Goal: Task Accomplishment & Management: Manage account settings

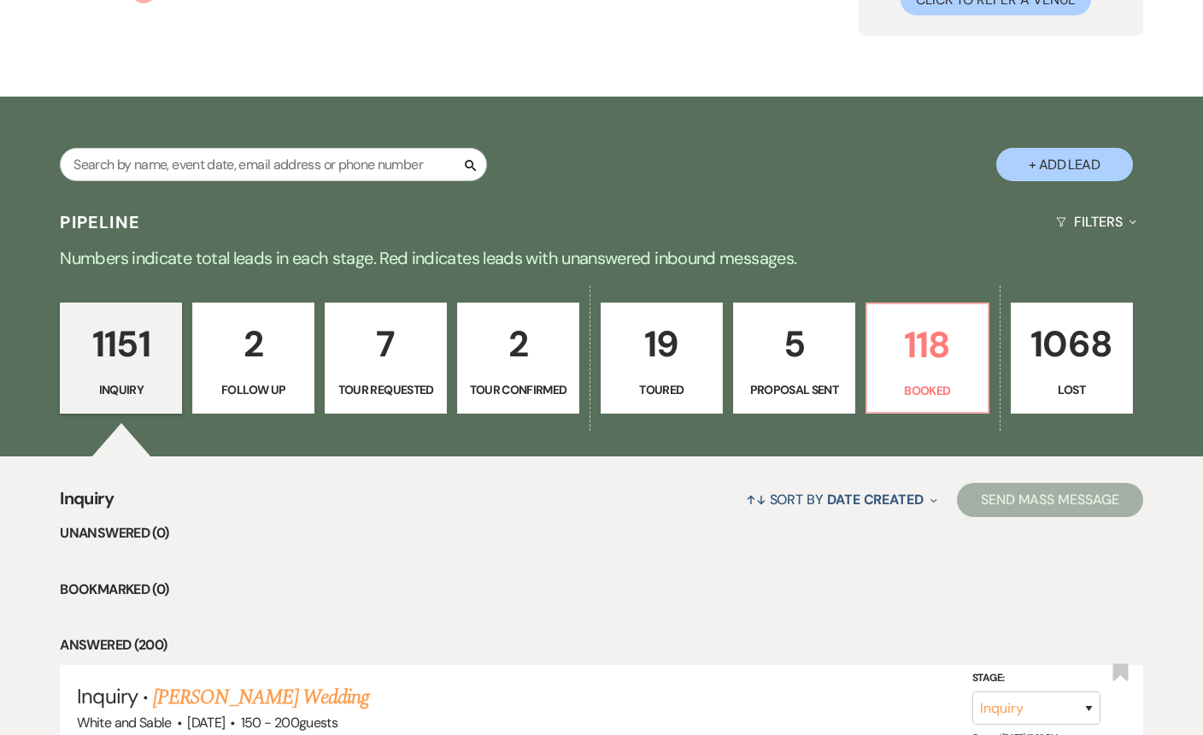
scroll to position [160, 0]
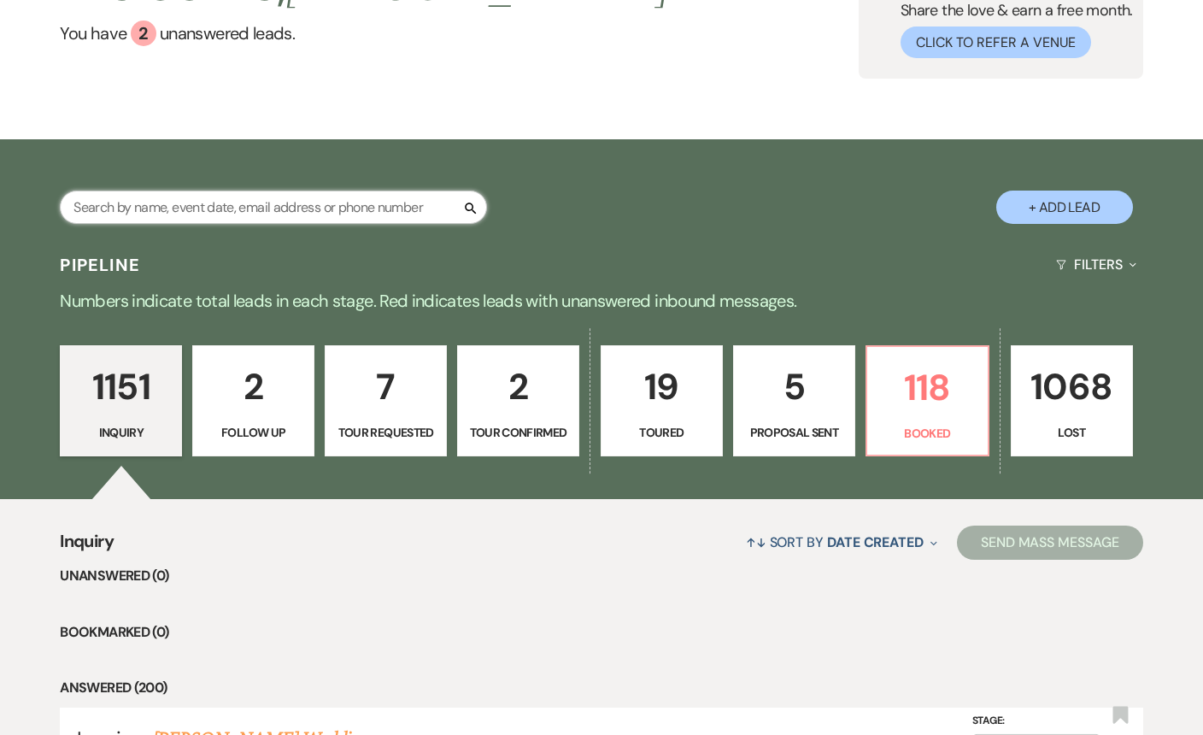
click at [316, 217] on input "text" at bounding box center [273, 206] width 427 height 33
type input "lexi"
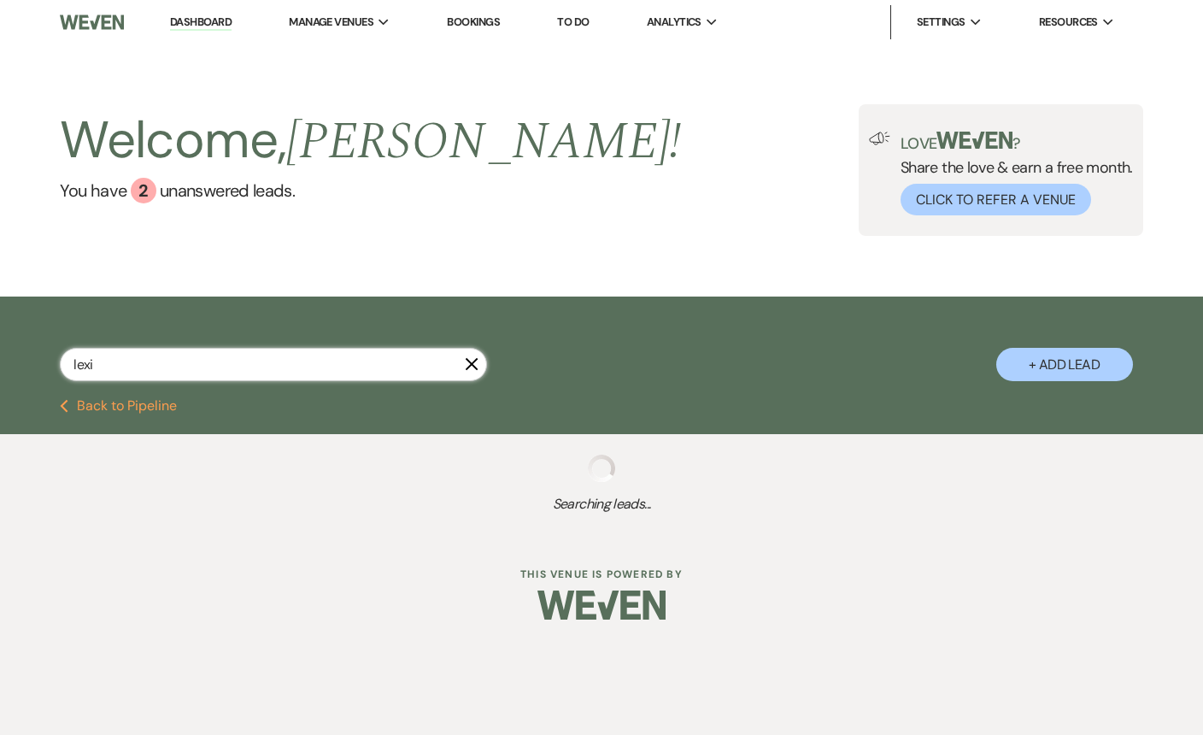
select select "8"
select select "6"
select select "8"
select select "5"
select select "8"
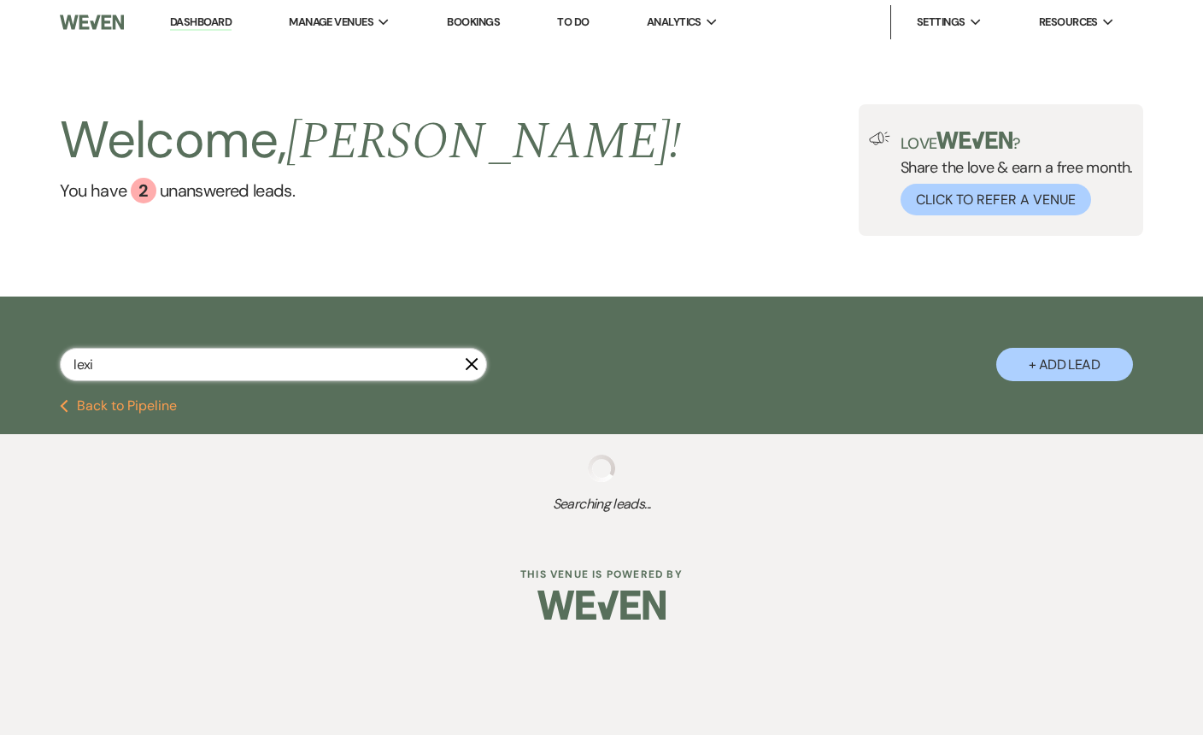
select select "6"
select select "8"
select select "5"
select select "8"
select select "5"
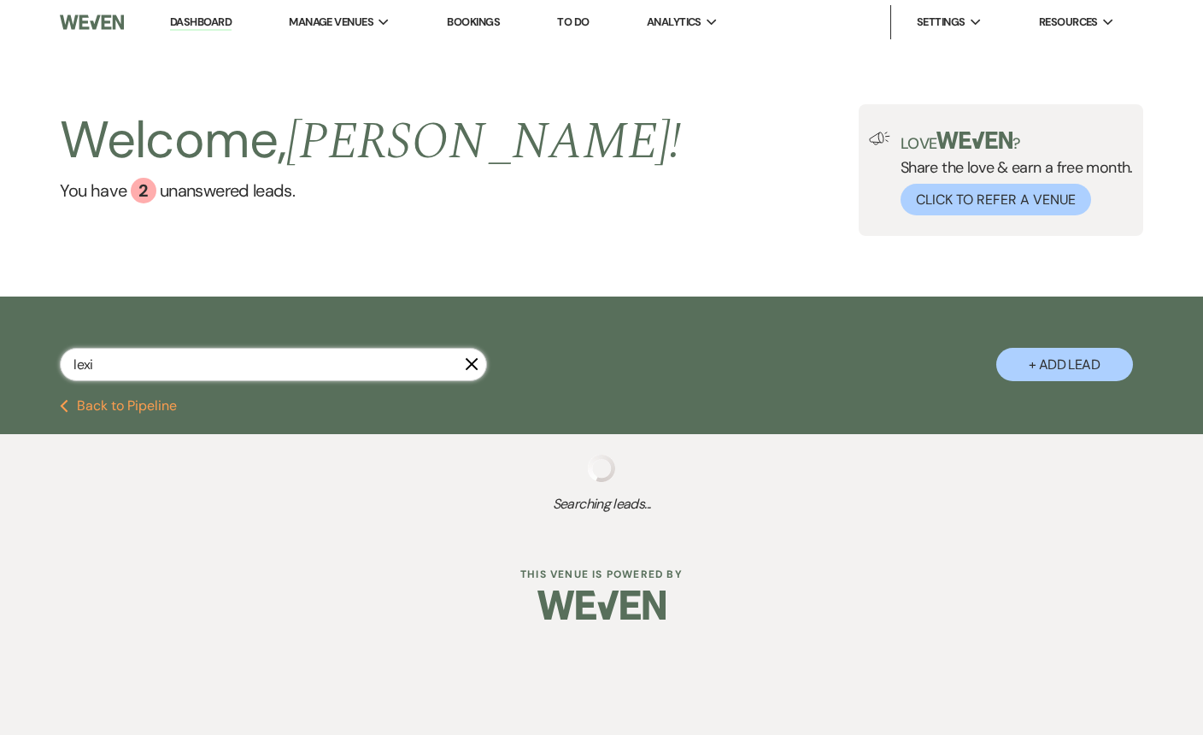
select select "8"
select select "5"
select select "8"
select select "5"
select select "8"
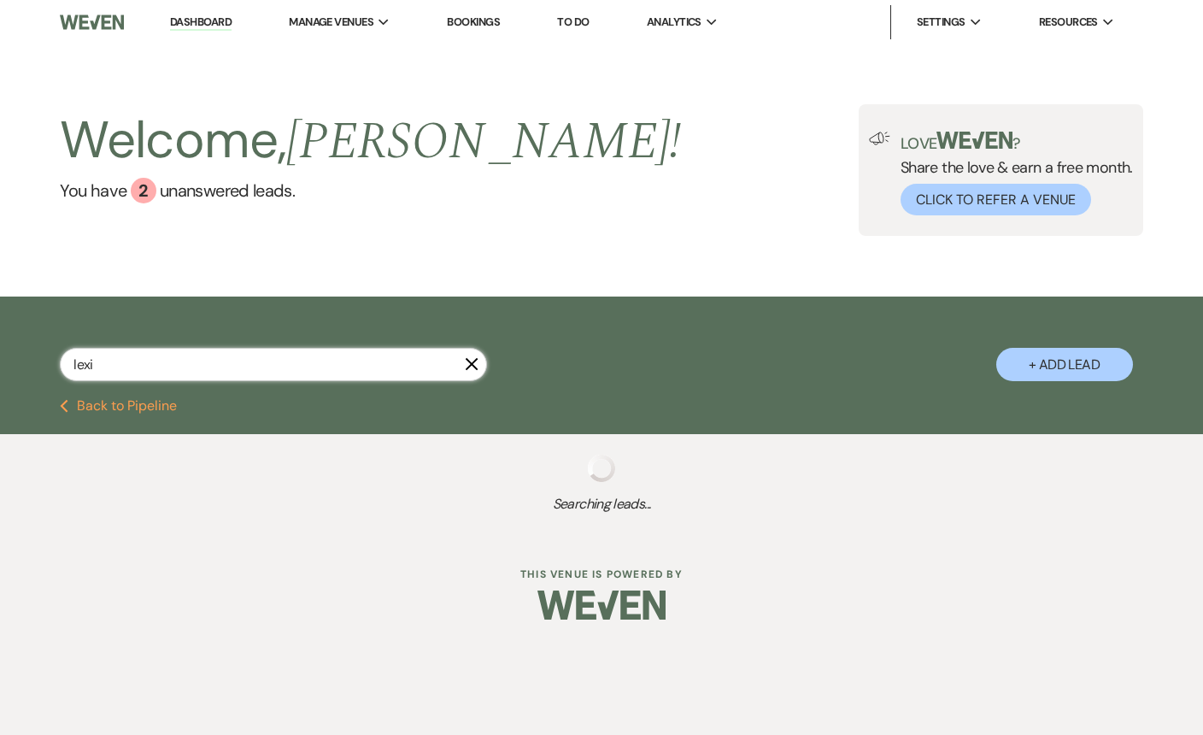
select select "5"
select select "8"
select select "5"
select select "8"
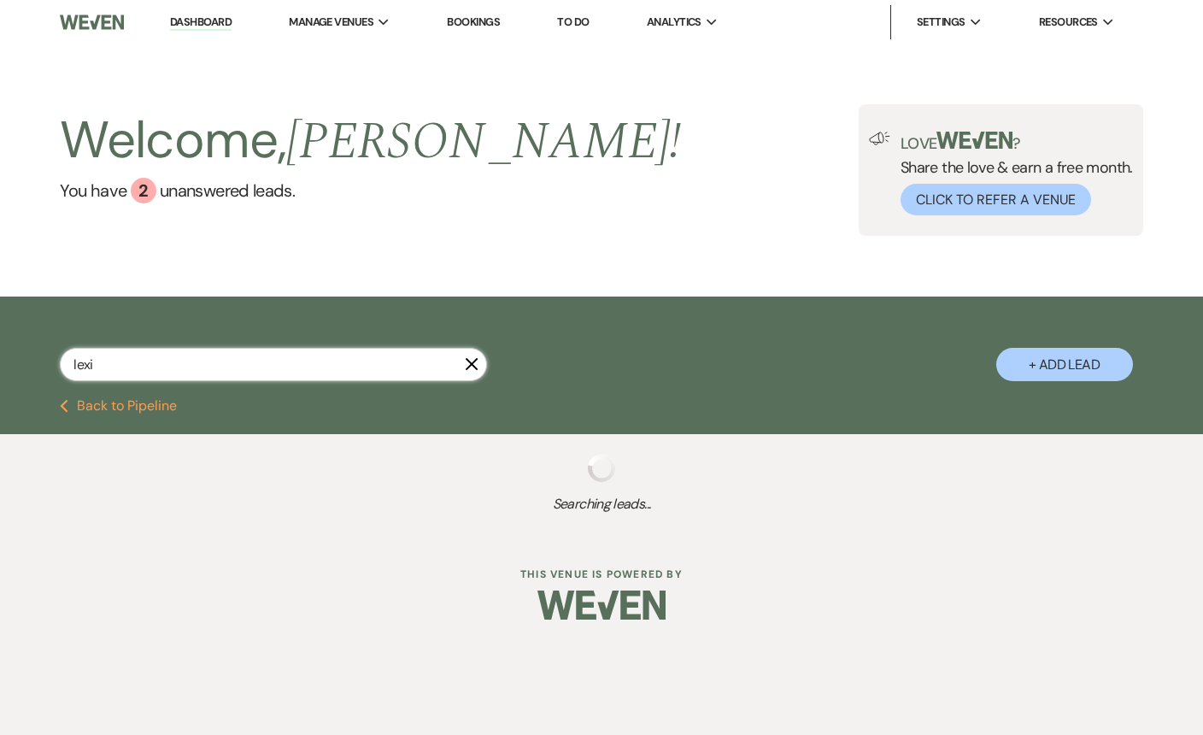
select select "6"
select select "8"
select select "5"
select select "8"
select select "2"
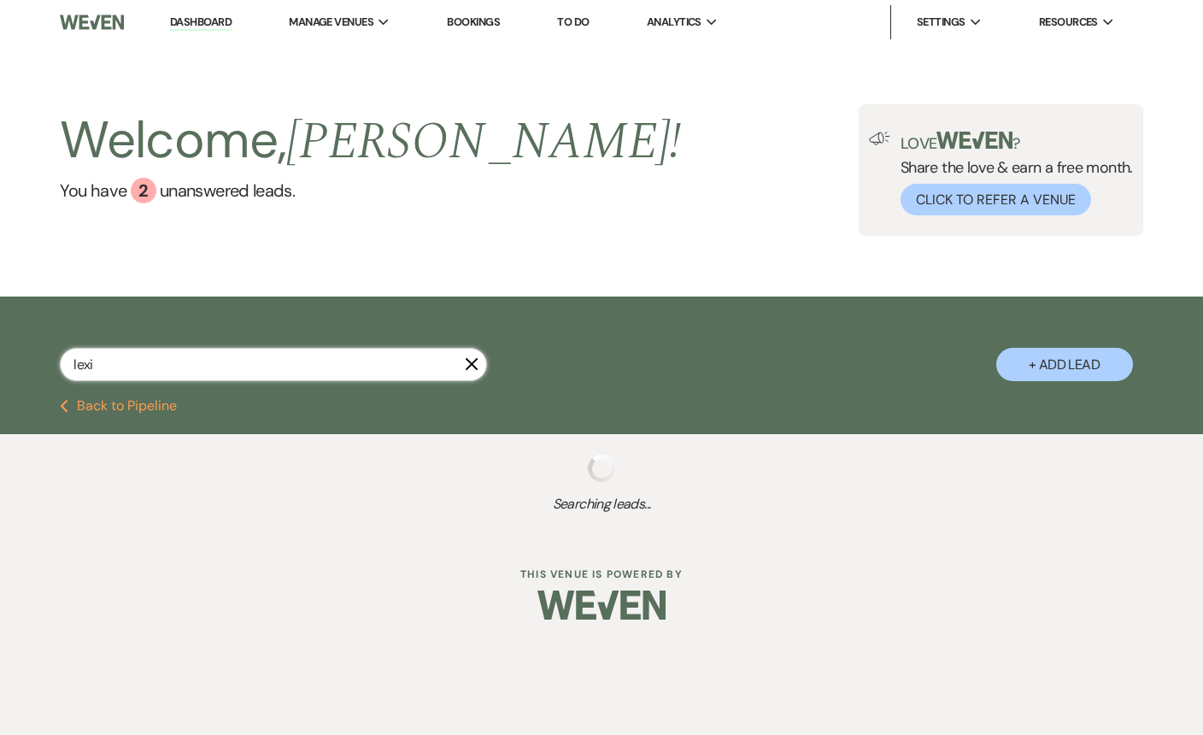
select select "8"
select select "2"
select select "8"
select select "2"
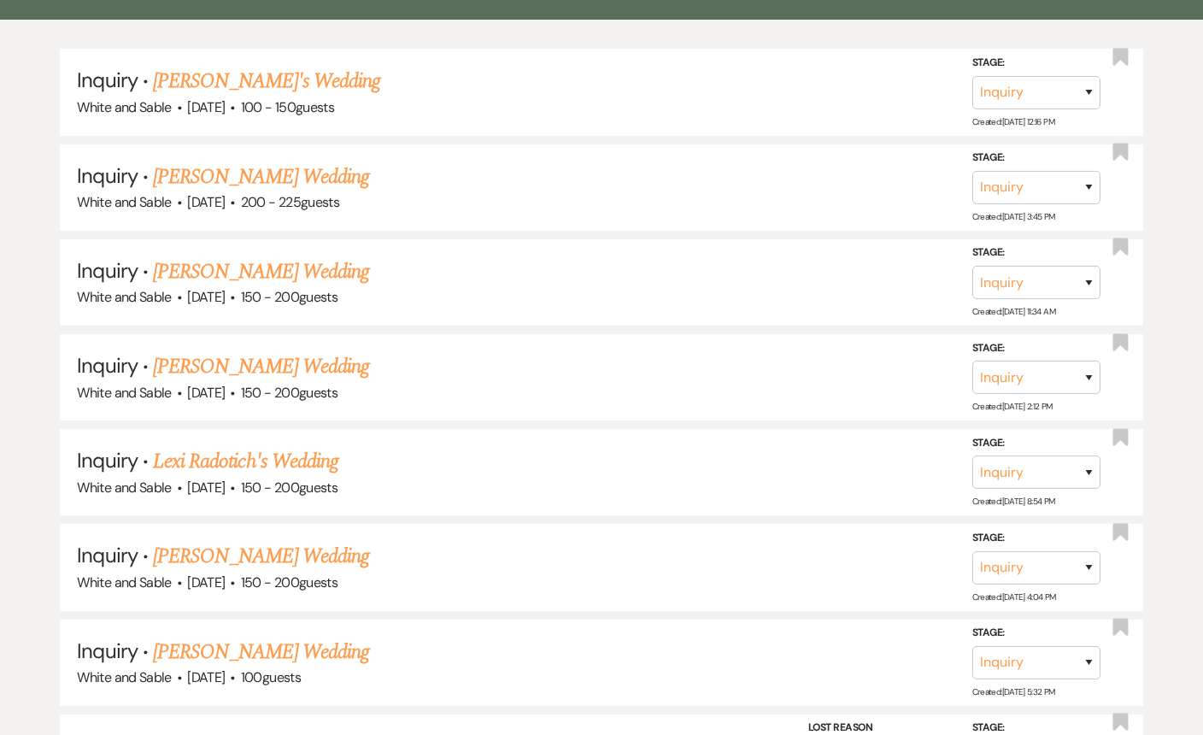
scroll to position [420, 0]
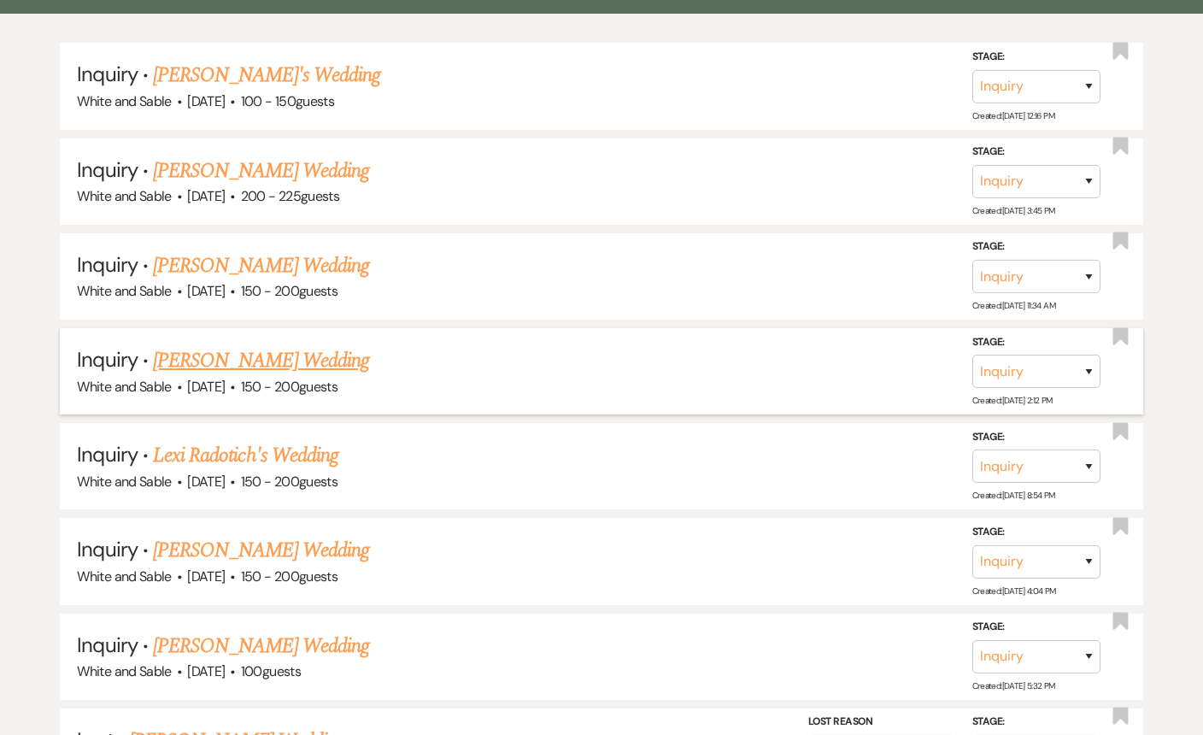
click at [275, 360] on link "Lexi Nielsen's Wedding" at bounding box center [261, 360] width 216 height 31
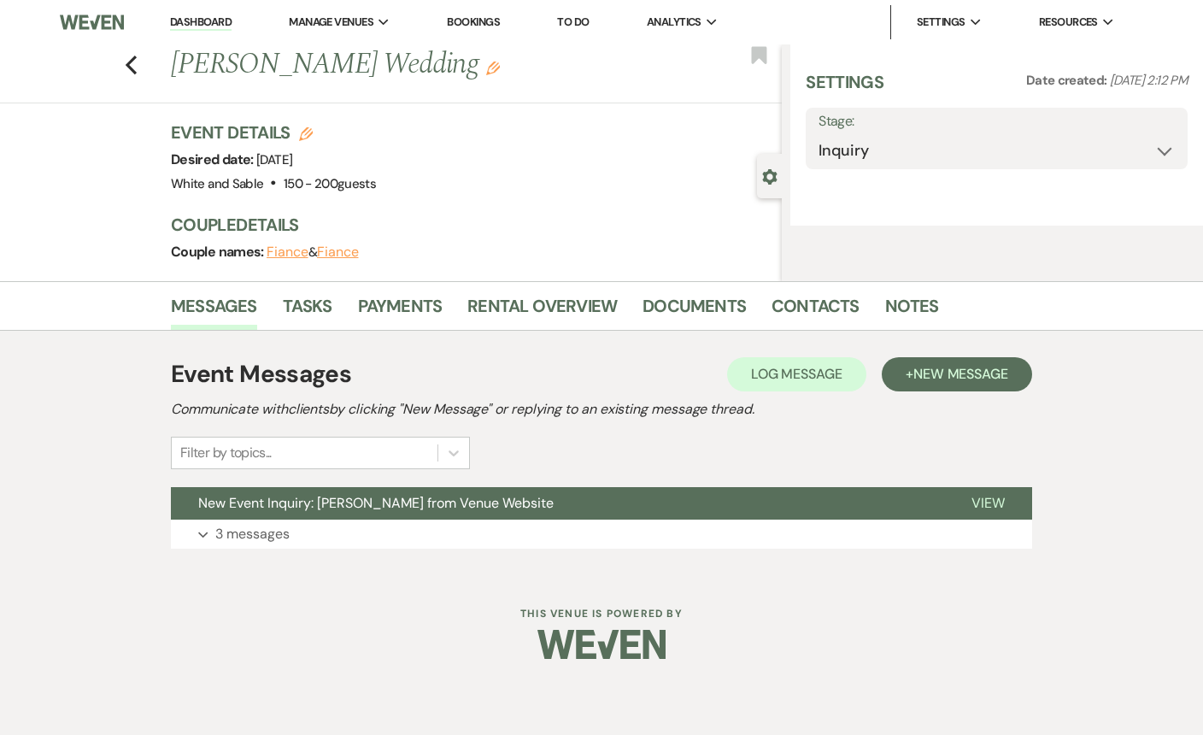
select select "5"
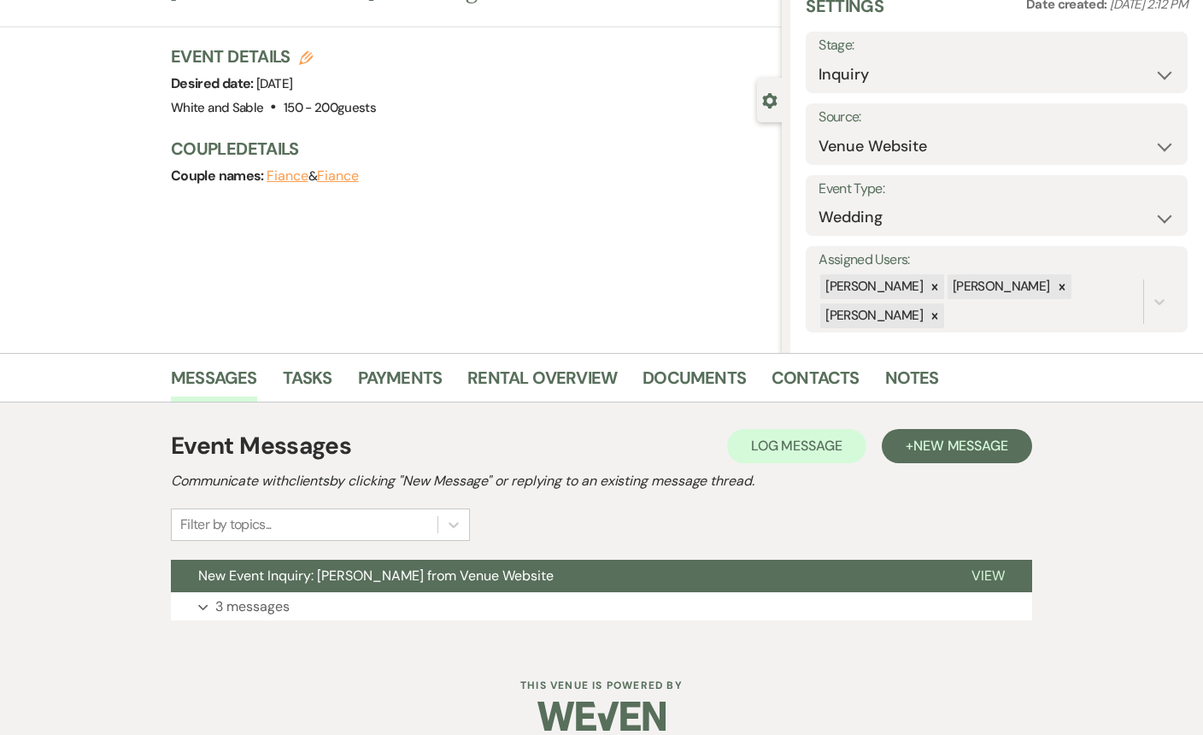
scroll to position [97, 0]
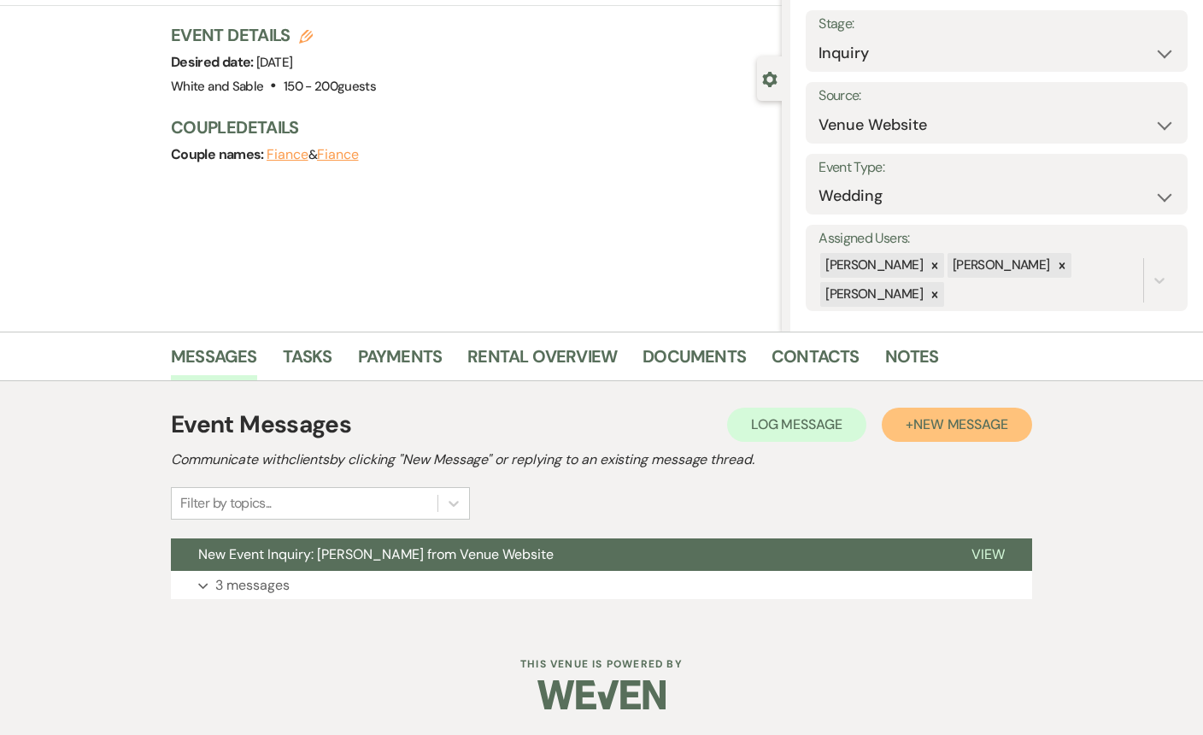
click at [928, 424] on span "New Message" at bounding box center [960, 424] width 95 height 18
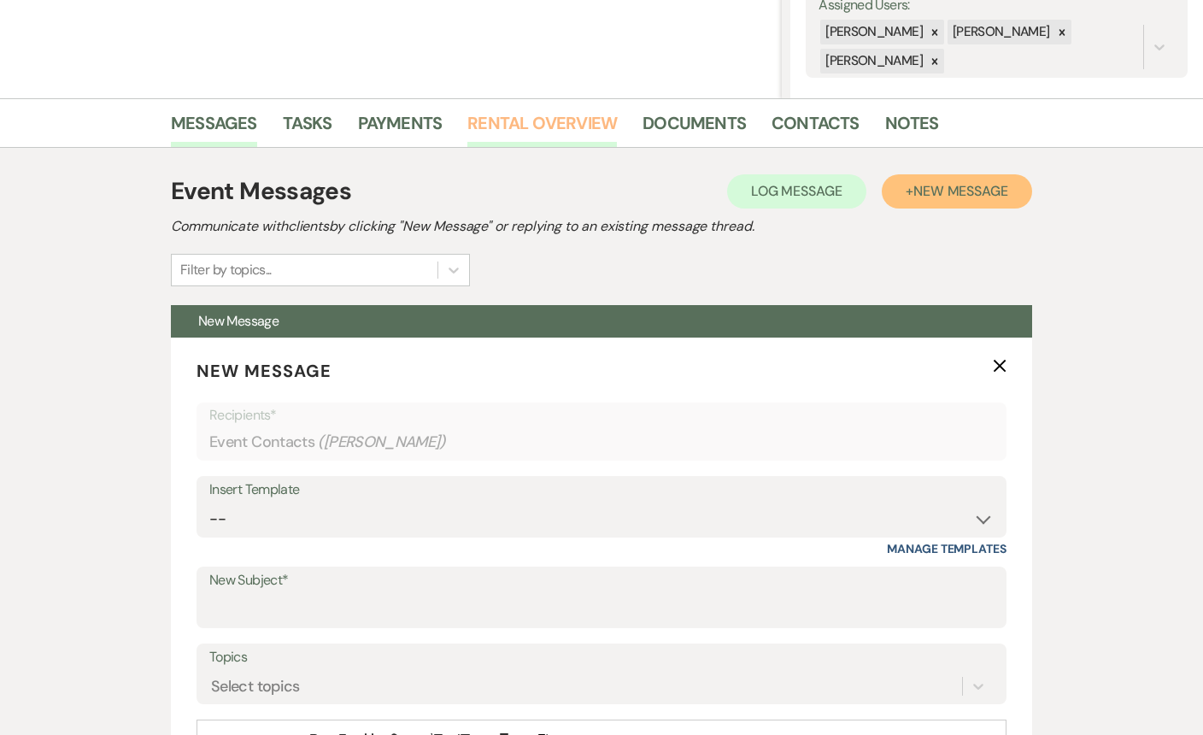
scroll to position [390, 0]
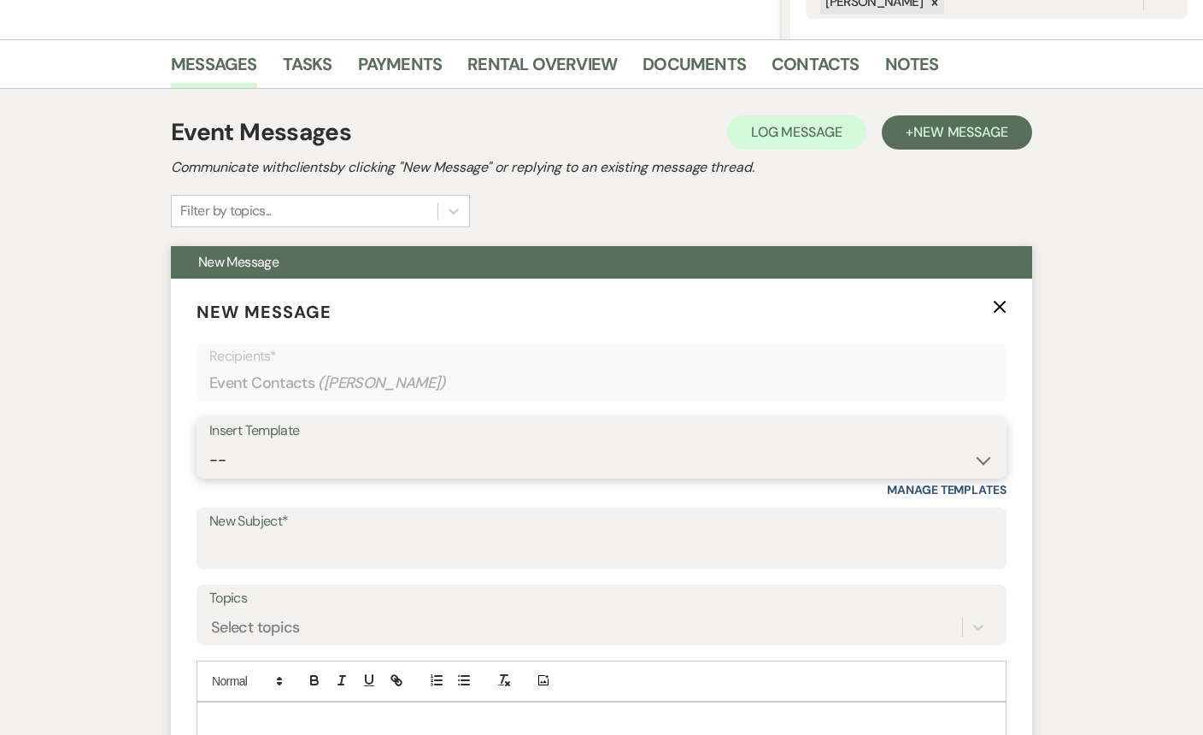
click at [399, 454] on select "-- Inquiry Response (Venue Guide) Schedule - Venue Tour Appt Confirmation Sched…" at bounding box center [601, 459] width 784 height 33
select select "4647"
type input "Your Upcoming Tour at White & Sable!"
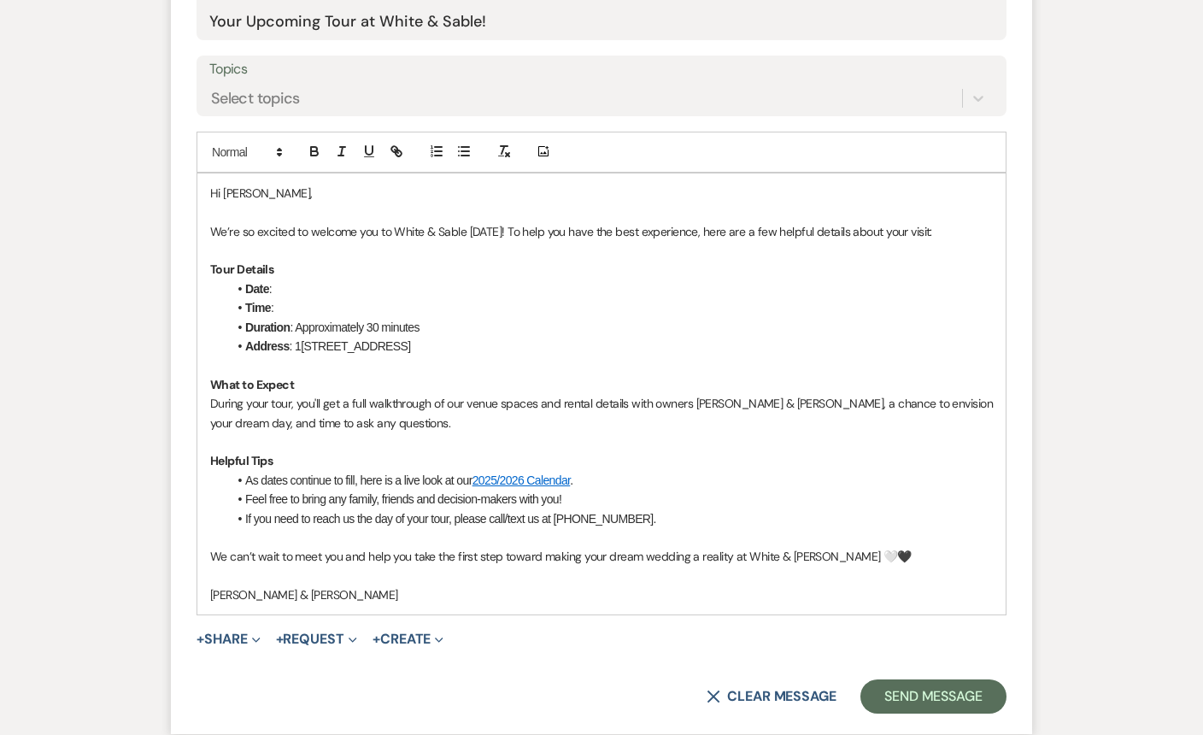
scroll to position [920, 0]
click at [480, 226] on p "We’re so excited to welcome you to White & Sable tomorrow! To help you have the…" at bounding box center [601, 229] width 782 height 19
click at [336, 282] on li "Date :" at bounding box center [609, 287] width 765 height 19
click at [322, 303] on li "Time :" at bounding box center [609, 305] width 765 height 19
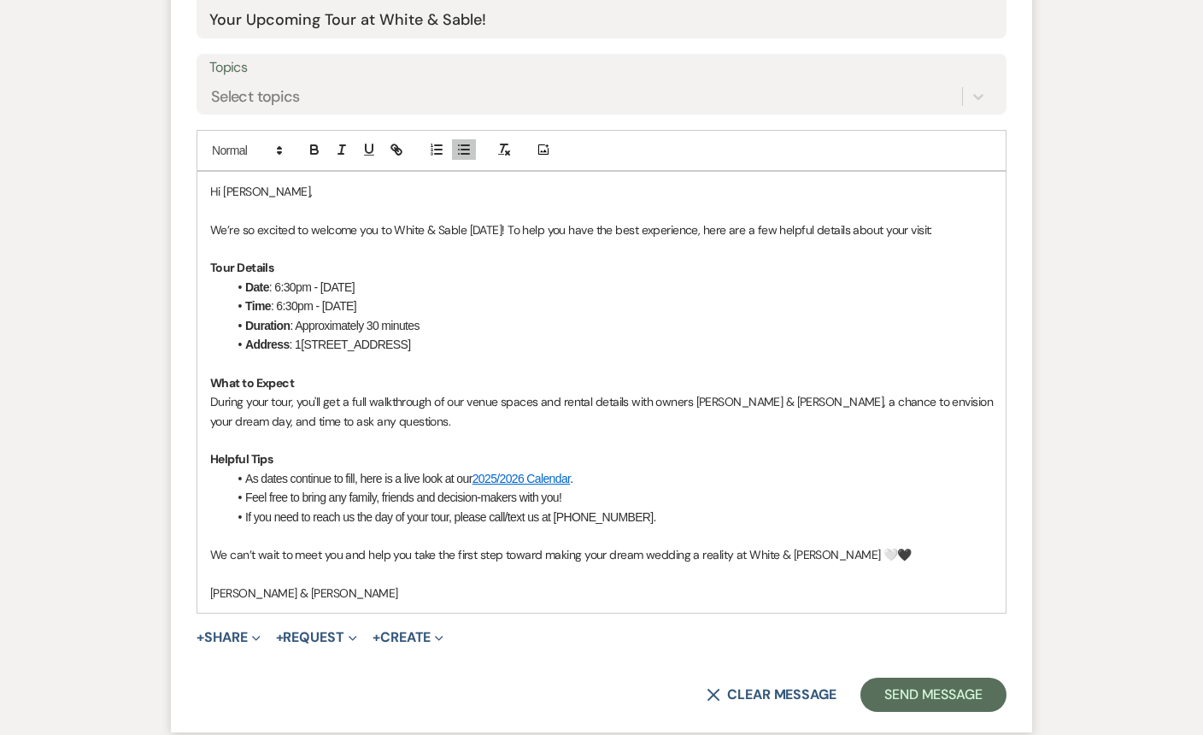
drag, startPoint x: 498, startPoint y: 311, endPoint x: 316, endPoint y: 308, distance: 182.0
click at [316, 308] on li "Time : 6:30pm - Monday, August 11, 2025" at bounding box center [609, 305] width 765 height 19
drag, startPoint x: 319, startPoint y: 284, endPoint x: 271, endPoint y: 284, distance: 47.8
click at [271, 284] on li "Date : 6:30pm - Monday, August 11, 2025" at bounding box center [609, 287] width 765 height 19
click at [541, 321] on li "Duration : Approximately 30 minutes" at bounding box center [609, 325] width 765 height 19
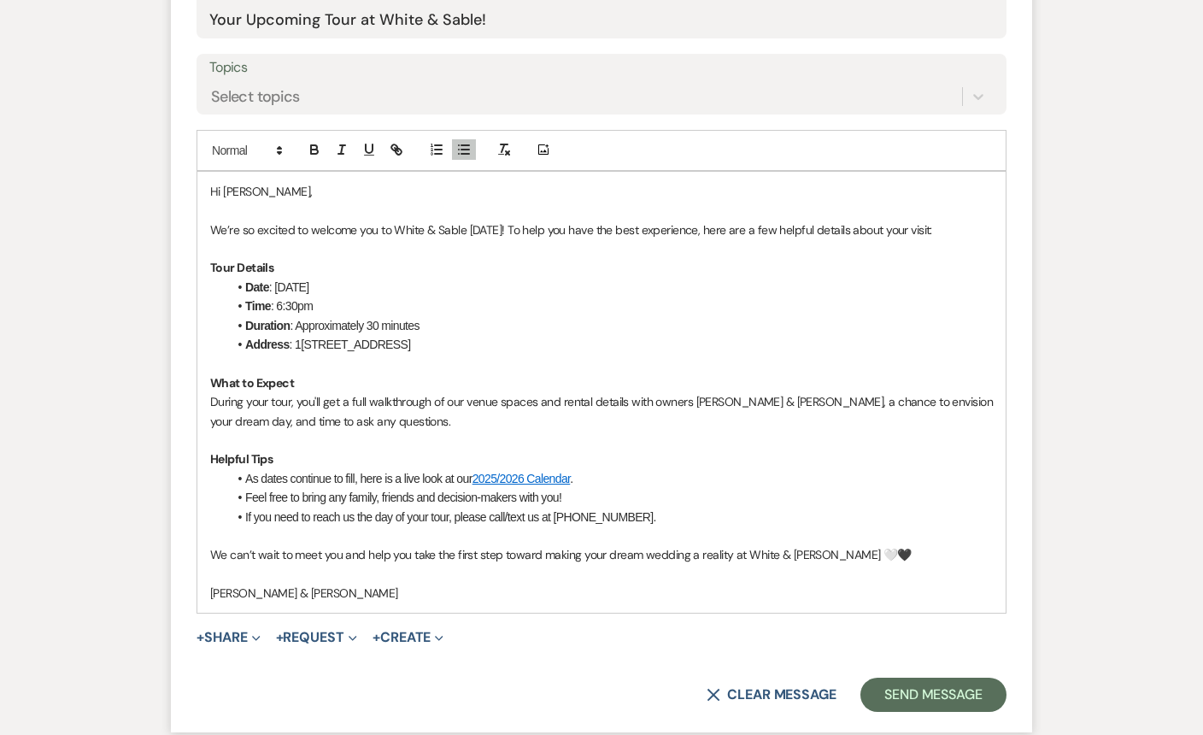
click at [469, 210] on p at bounding box center [601, 210] width 782 height 19
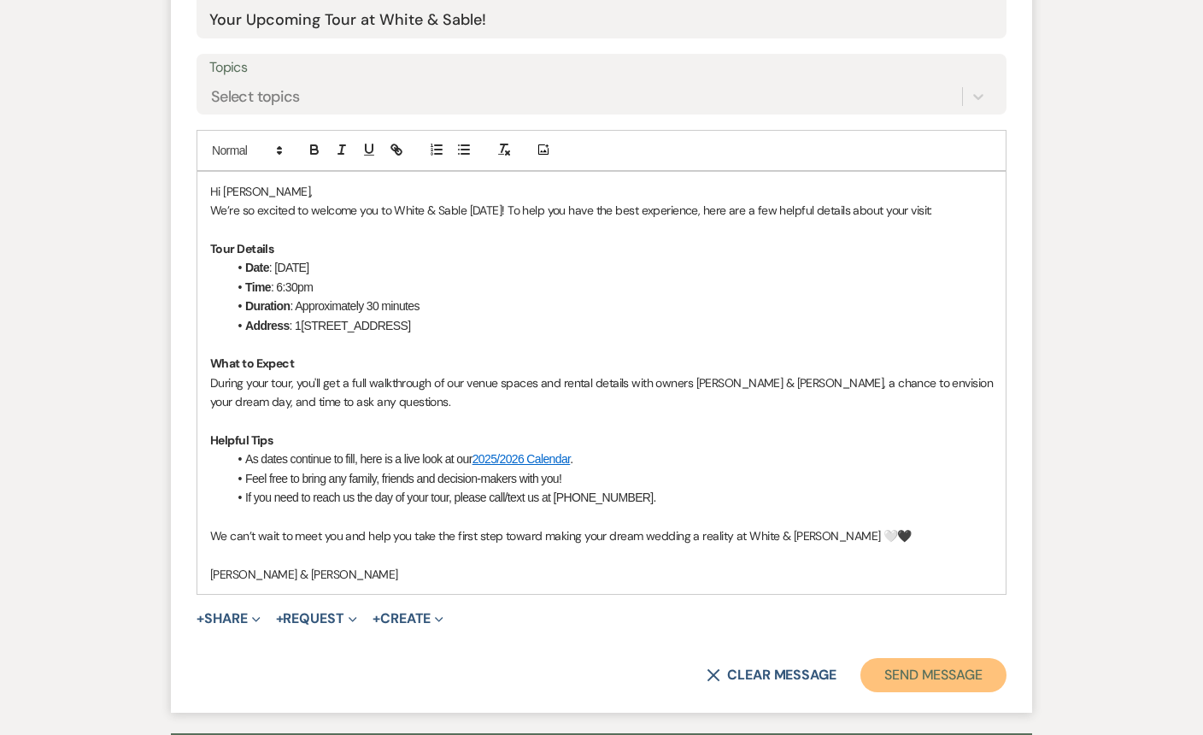
click at [905, 672] on button "Send Message" at bounding box center [933, 675] width 146 height 34
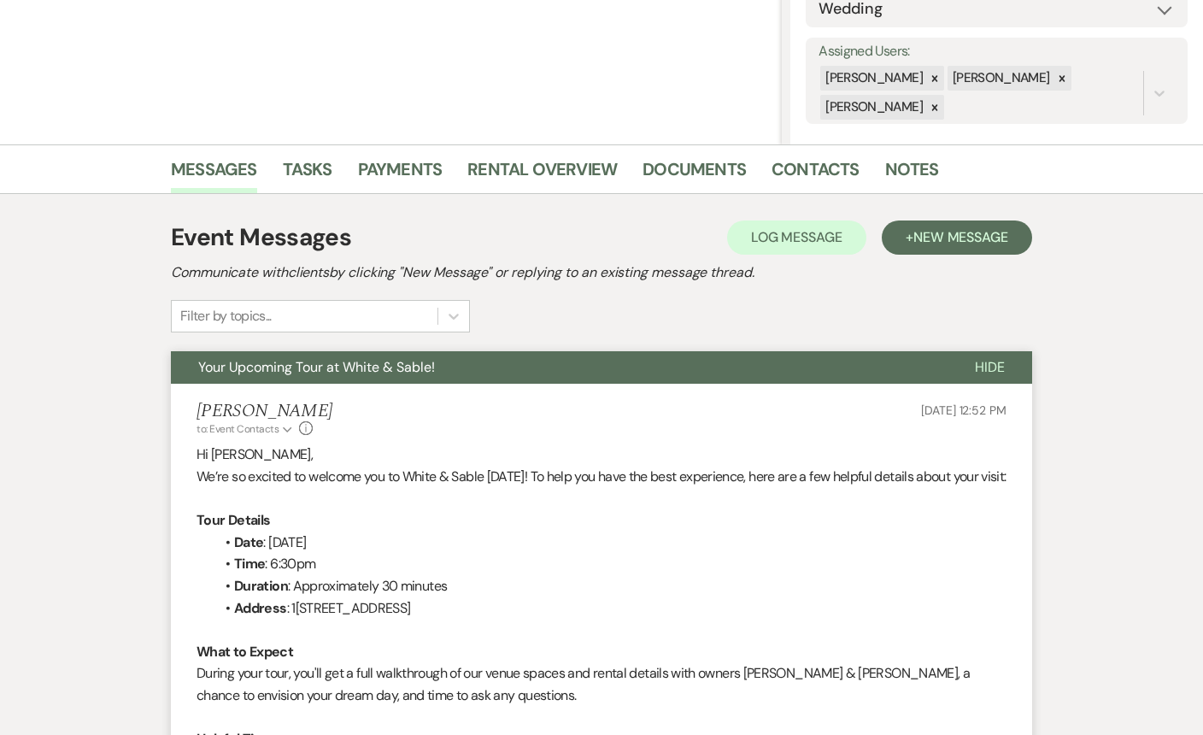
scroll to position [0, 0]
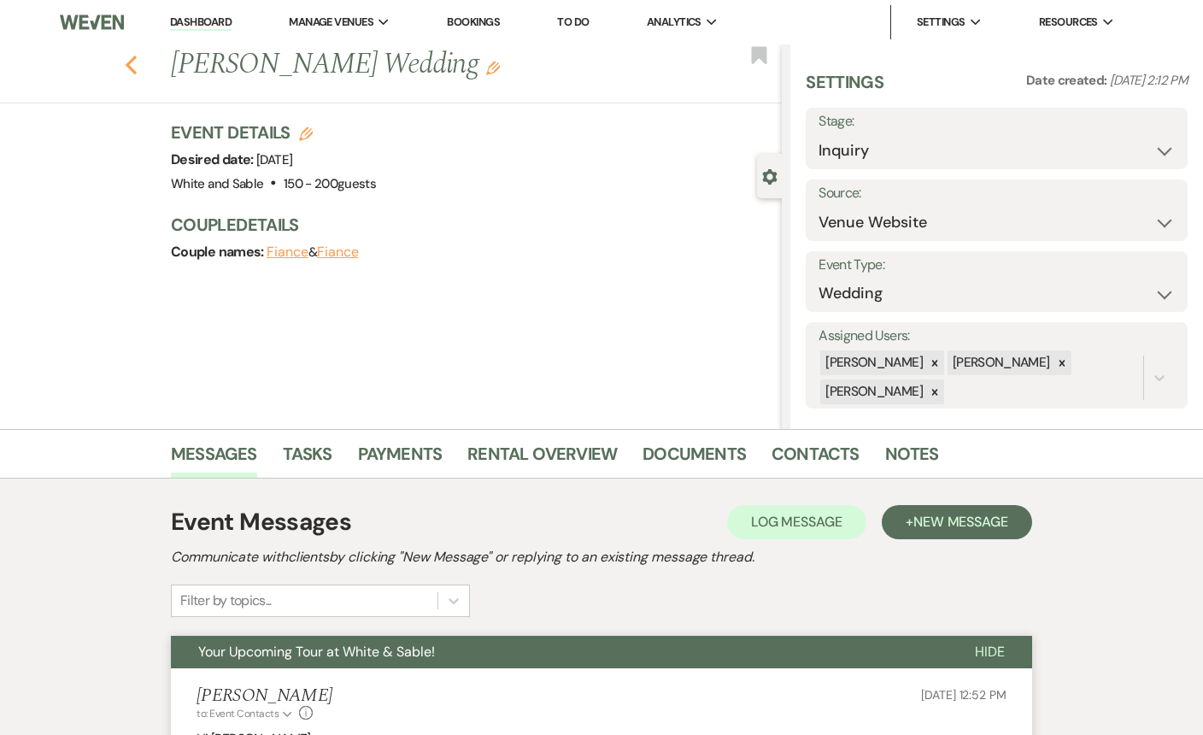
click at [128, 67] on use "button" at bounding box center [131, 65] width 11 height 19
select select "8"
select select "6"
select select "8"
select select "5"
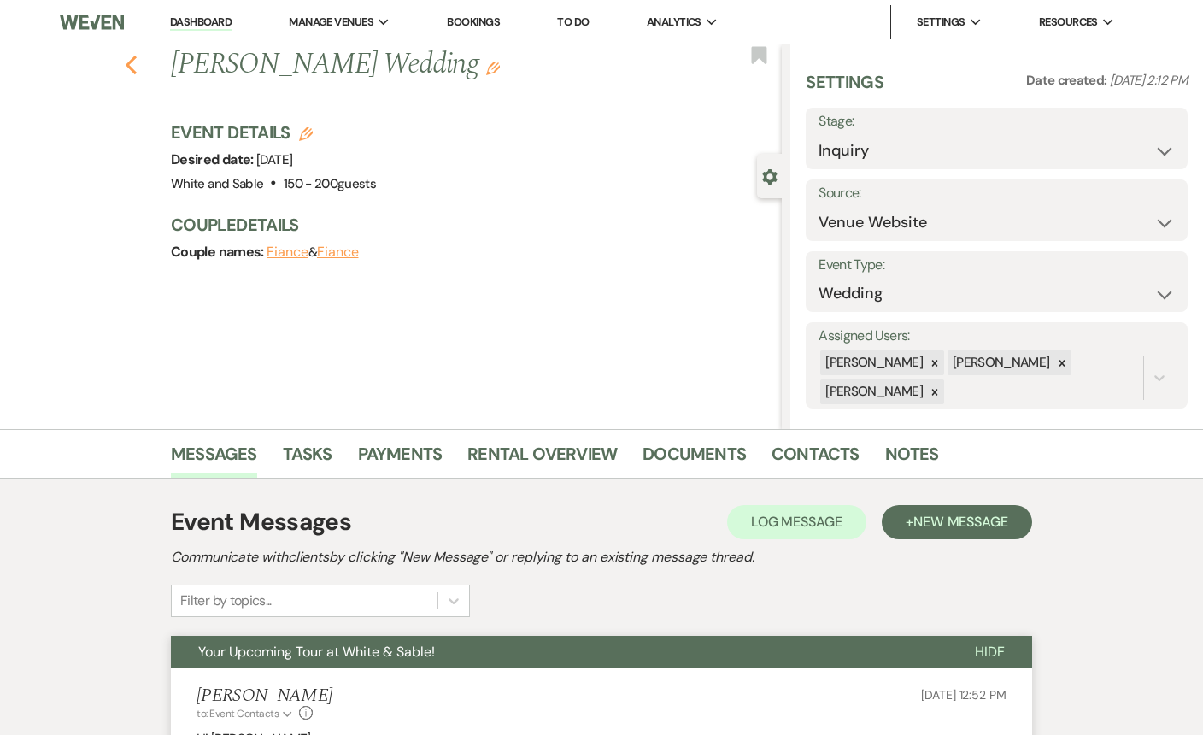
select select "8"
select select "6"
select select "8"
select select "5"
select select "8"
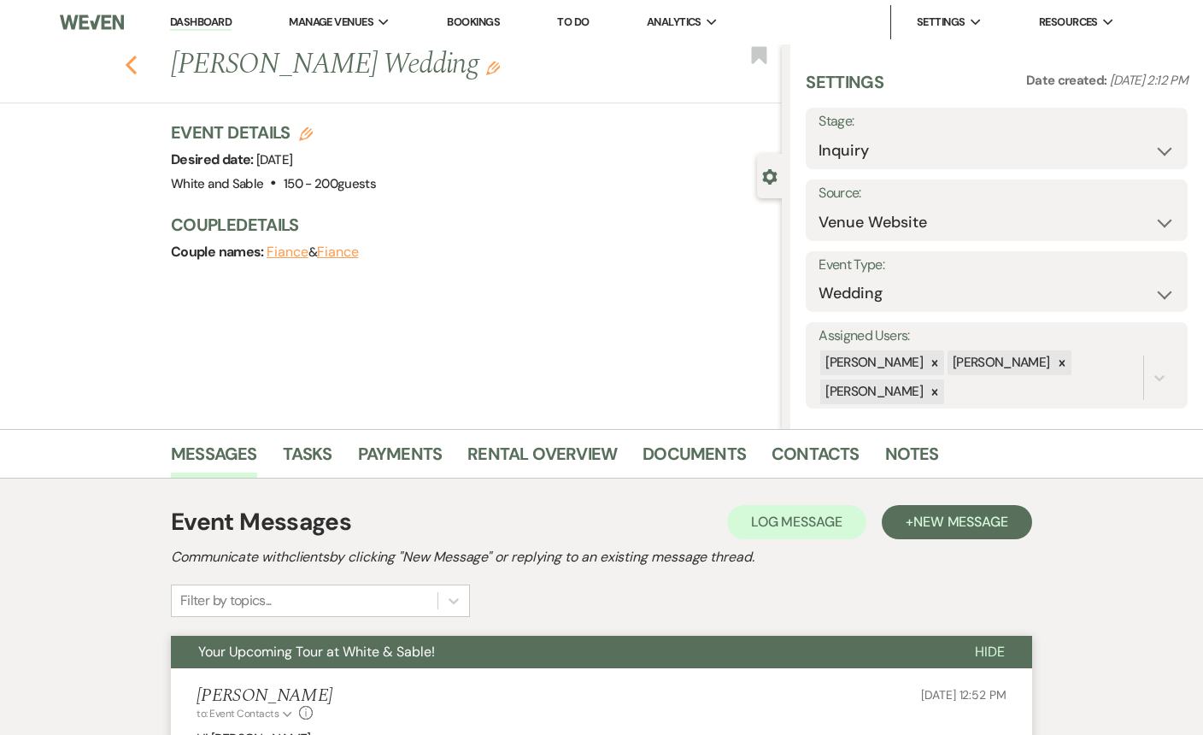
select select "5"
select select "8"
select select "5"
select select "8"
select select "5"
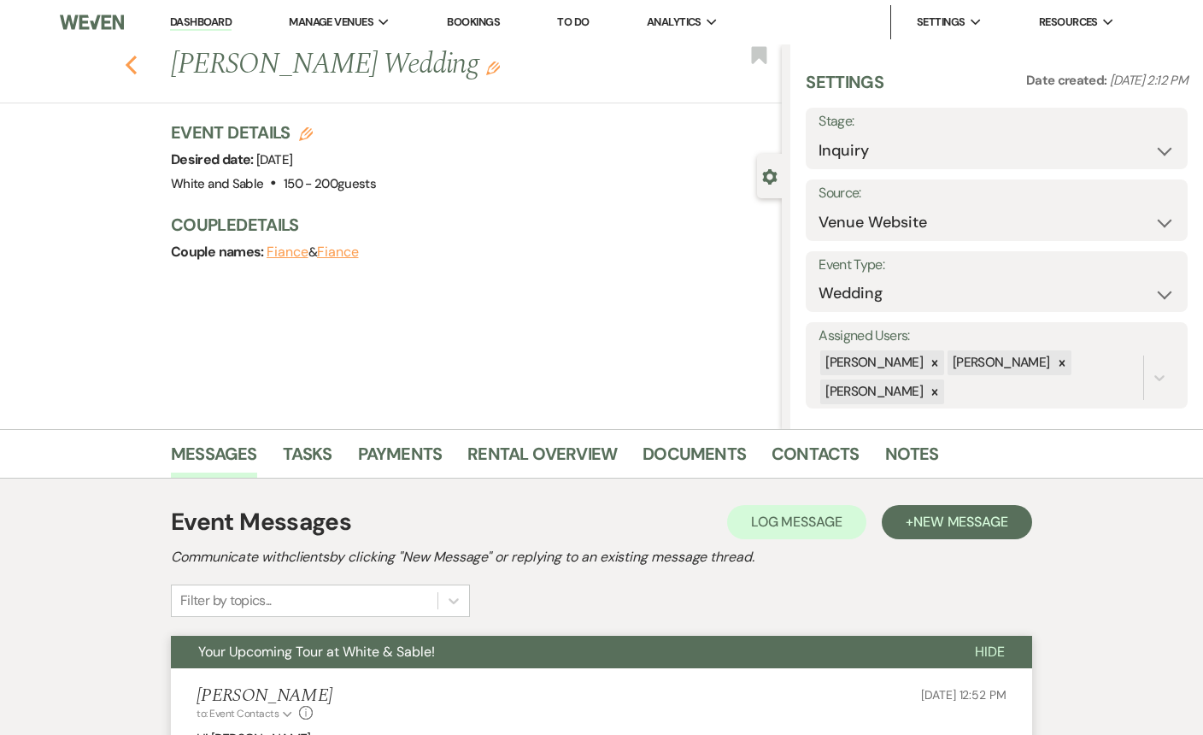
select select "8"
select select "5"
select select "8"
select select "5"
select select "8"
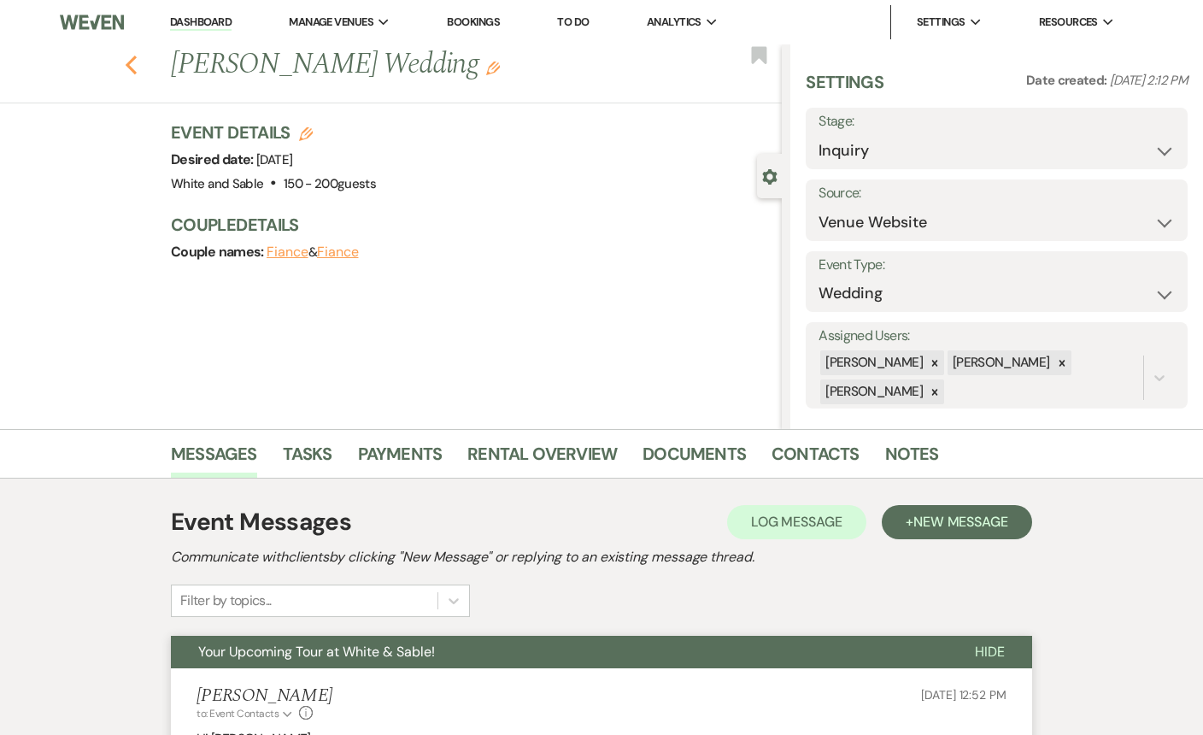
select select "8"
select select "6"
select select "8"
select select "5"
select select "8"
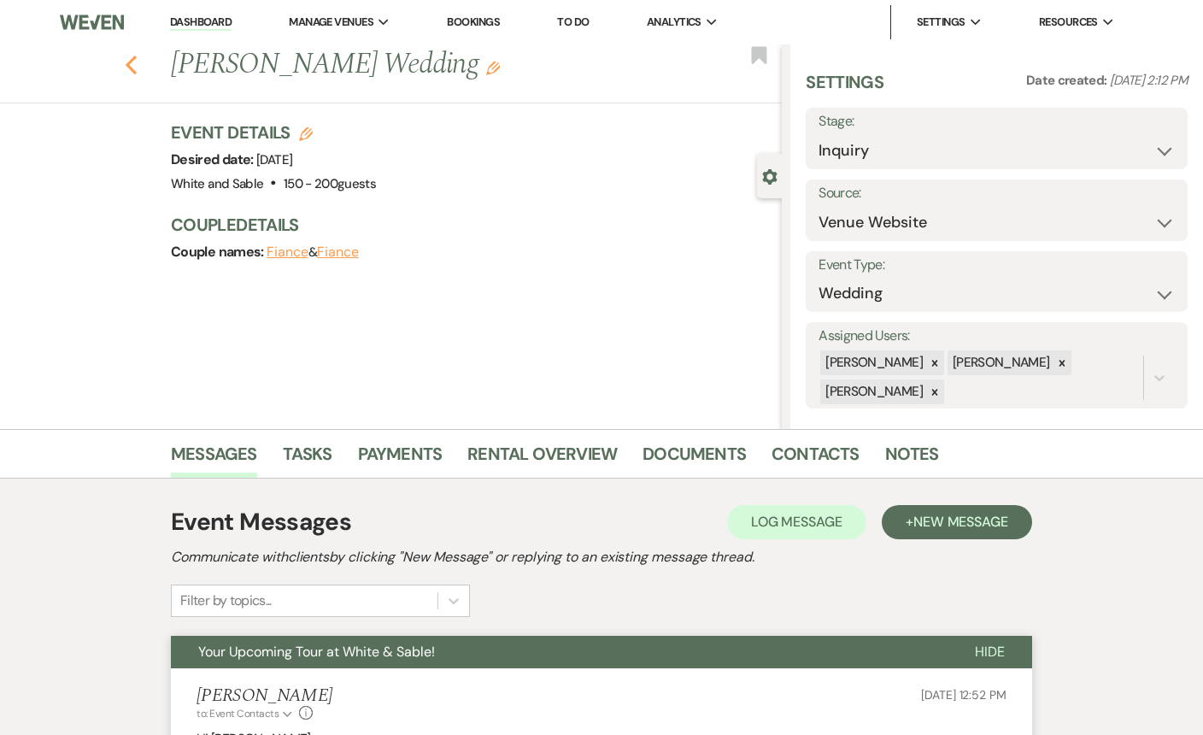
select select "2"
select select "8"
select select "2"
select select "8"
select select "2"
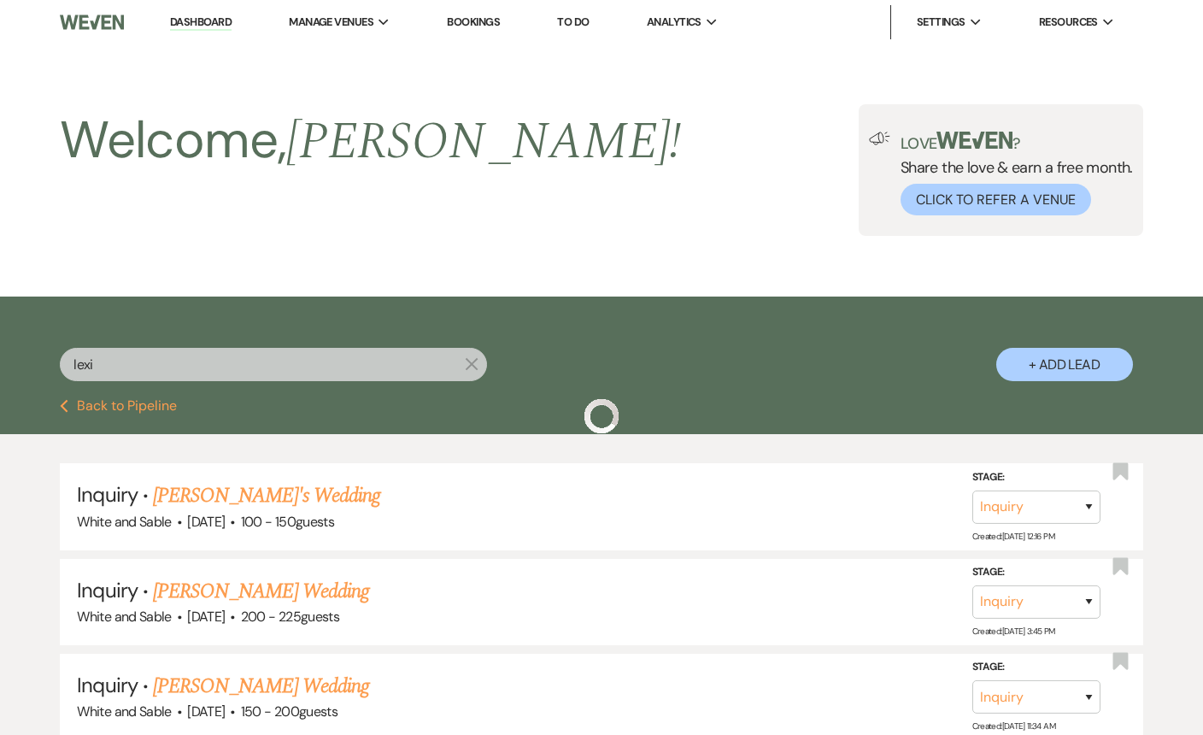
scroll to position [420, 0]
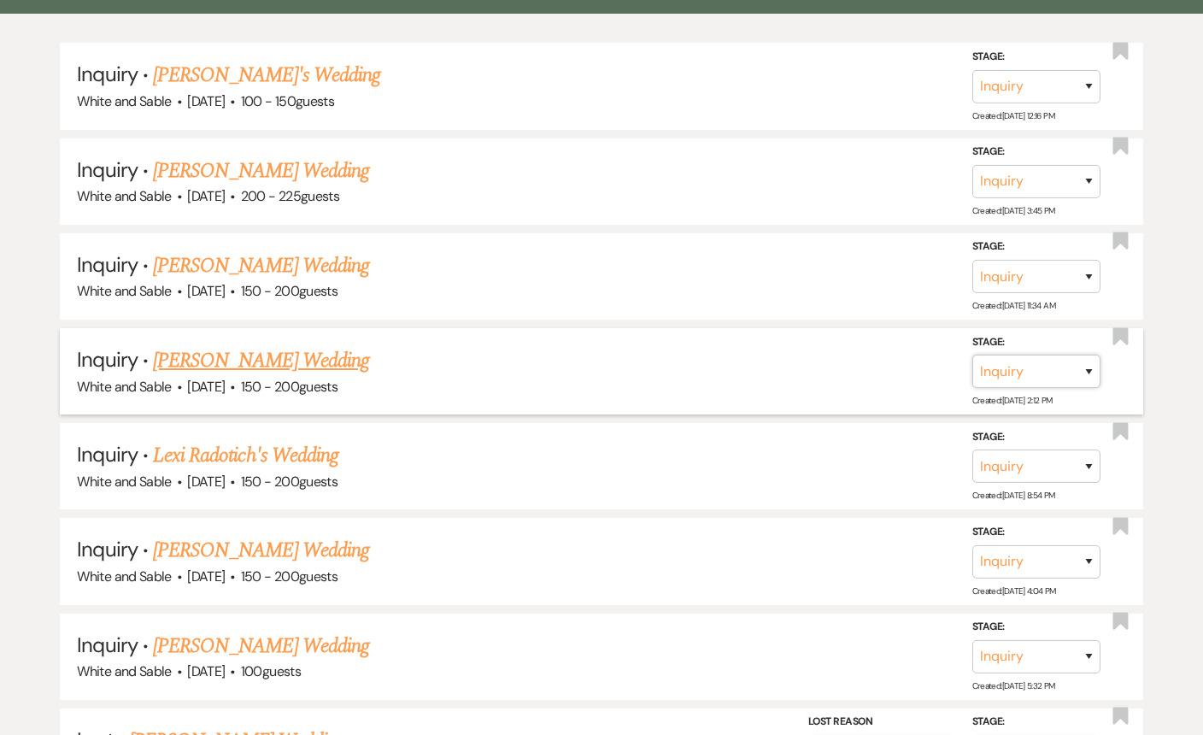
click at [1059, 373] on select "Inquiry Follow Up Tour Requested Tour Confirmed Toured Proposal Sent Booked Lost" at bounding box center [1036, 370] width 128 height 33
select select "2"
click at [1116, 333] on use "button" at bounding box center [1119, 335] width 15 height 17
click at [1084, 366] on button "Save" at bounding box center [1065, 371] width 85 height 34
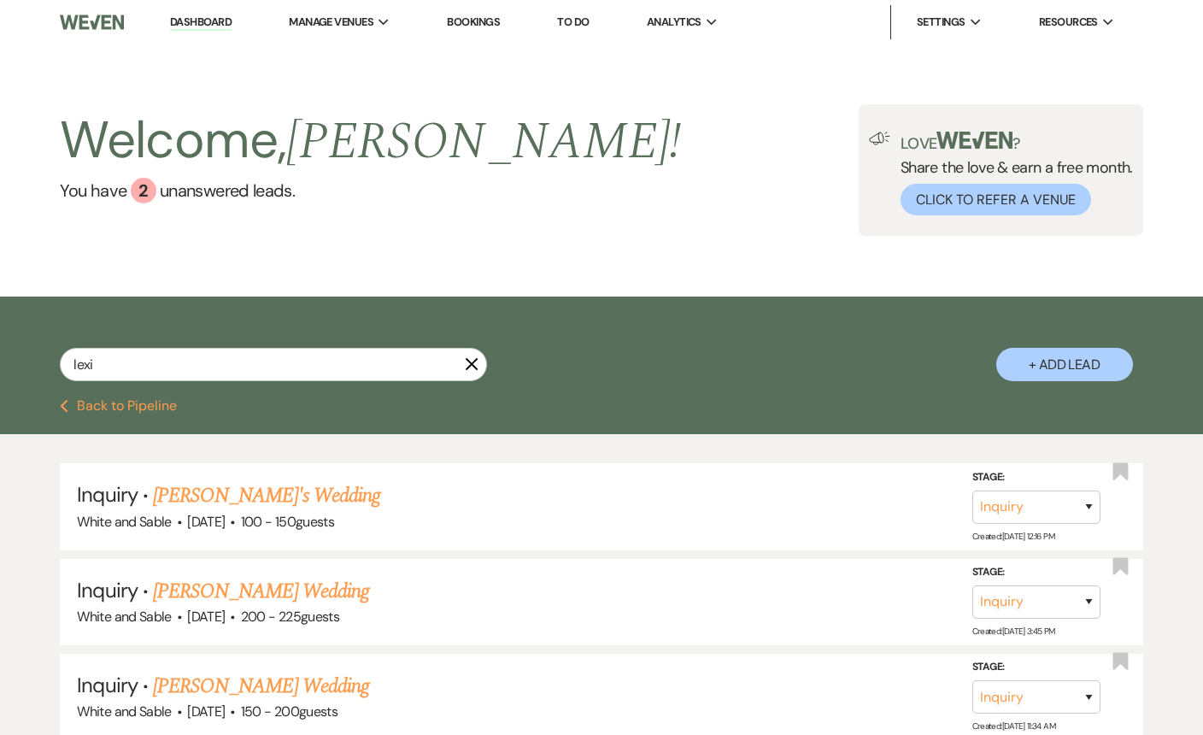
click at [185, 22] on link "Dashboard" at bounding box center [201, 23] width 62 height 16
select select "2"
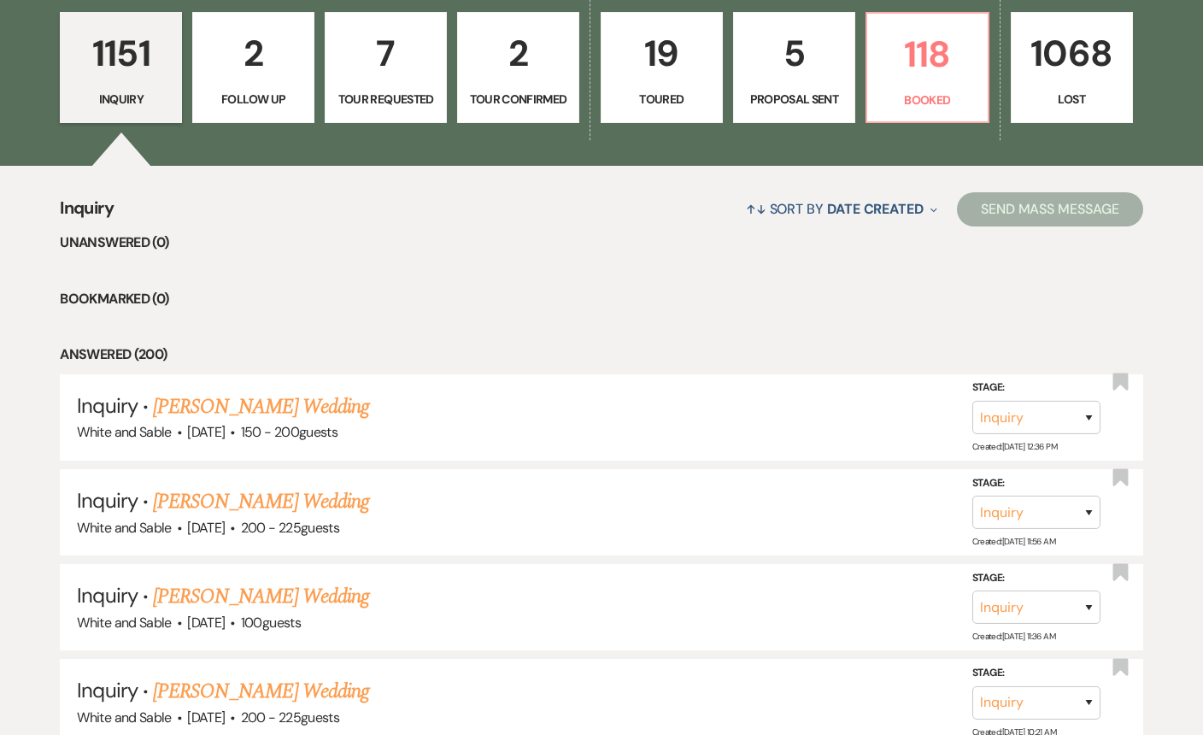
scroll to position [493, 0]
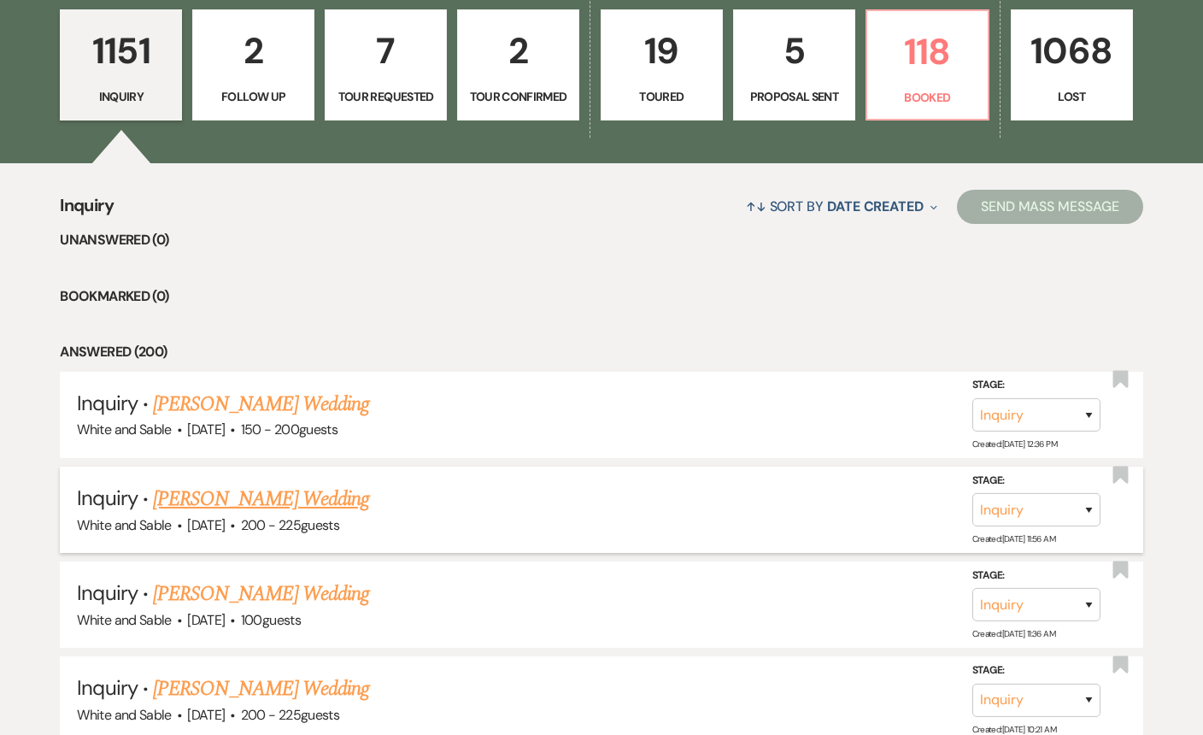
click at [314, 501] on link "[PERSON_NAME] Wedding" at bounding box center [261, 498] width 216 height 31
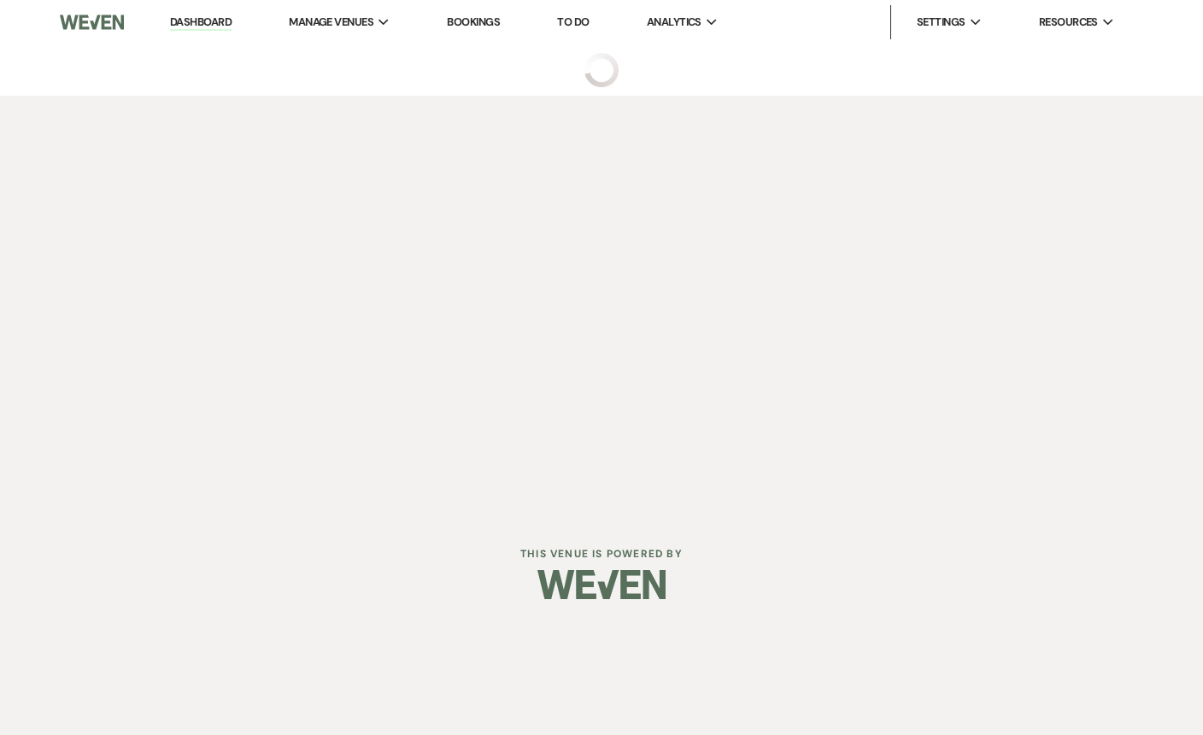
select select "5"
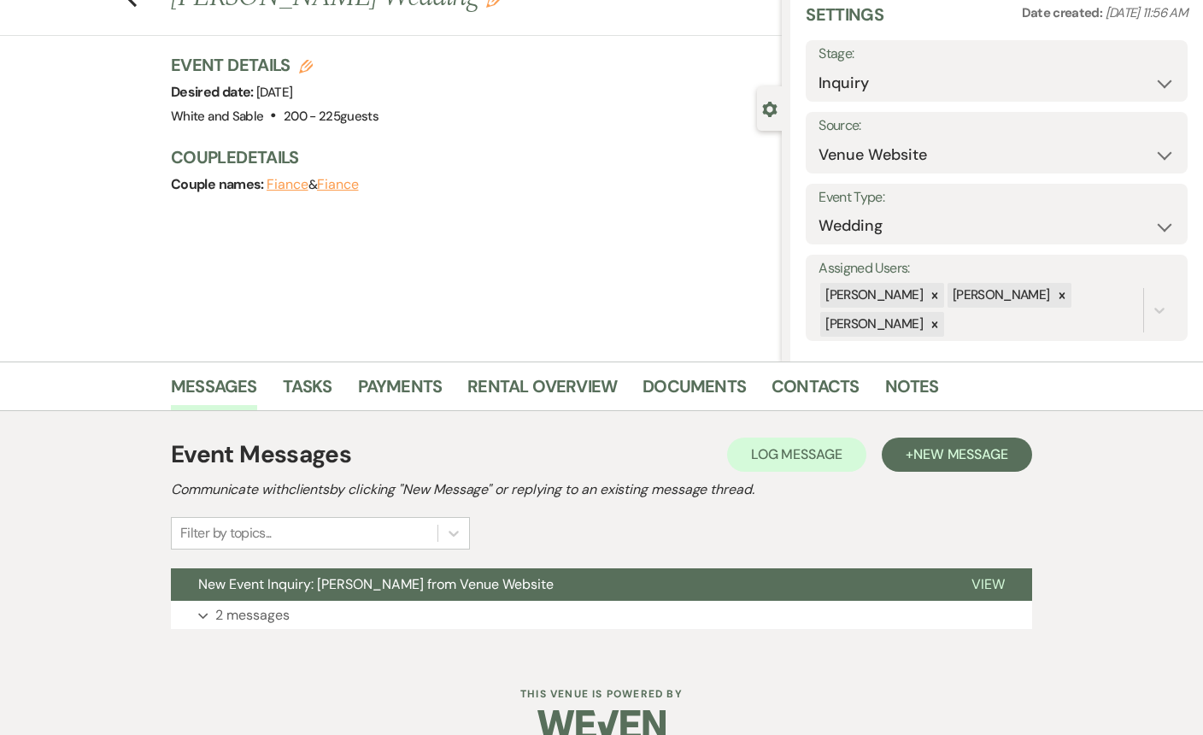
scroll to position [97, 0]
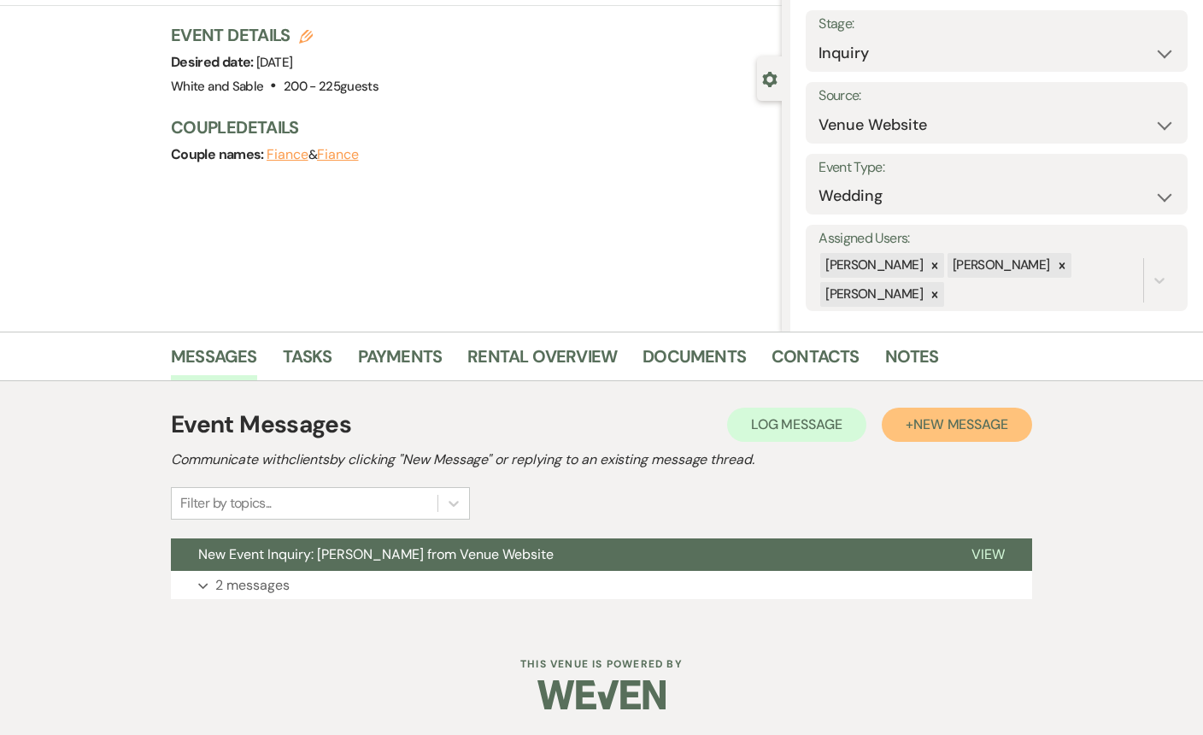
click at [913, 428] on span "New Message" at bounding box center [960, 424] width 95 height 18
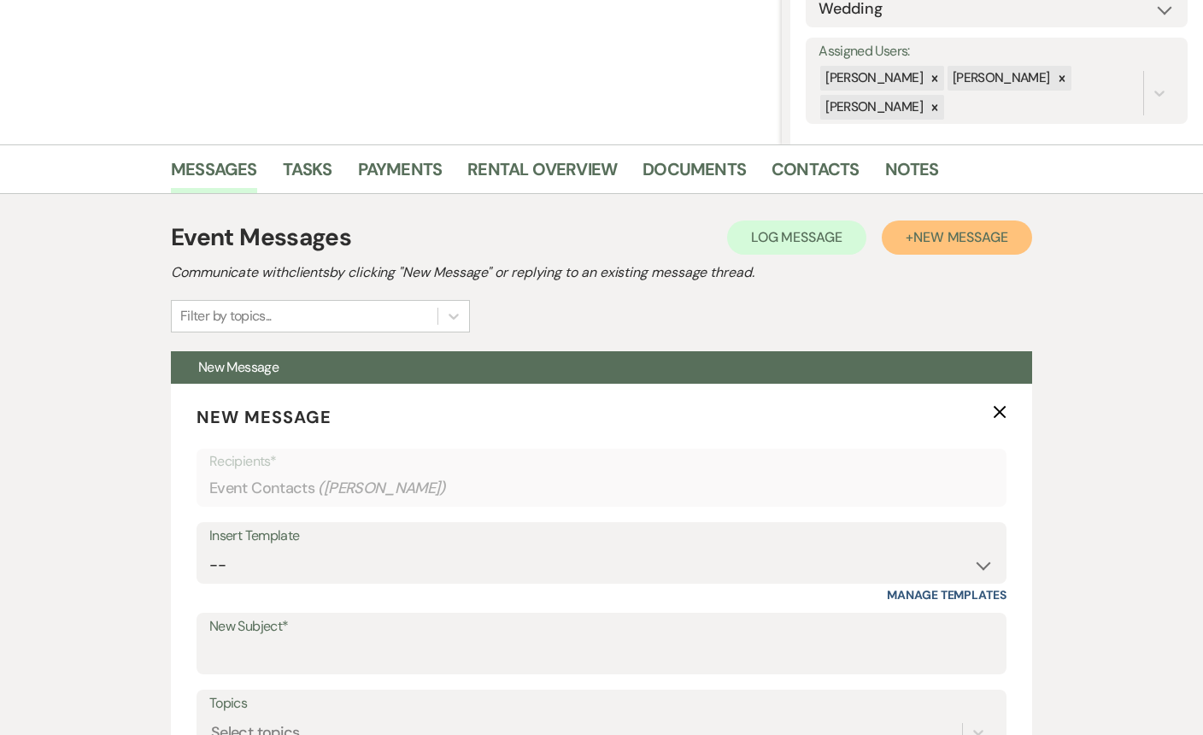
scroll to position [352, 0]
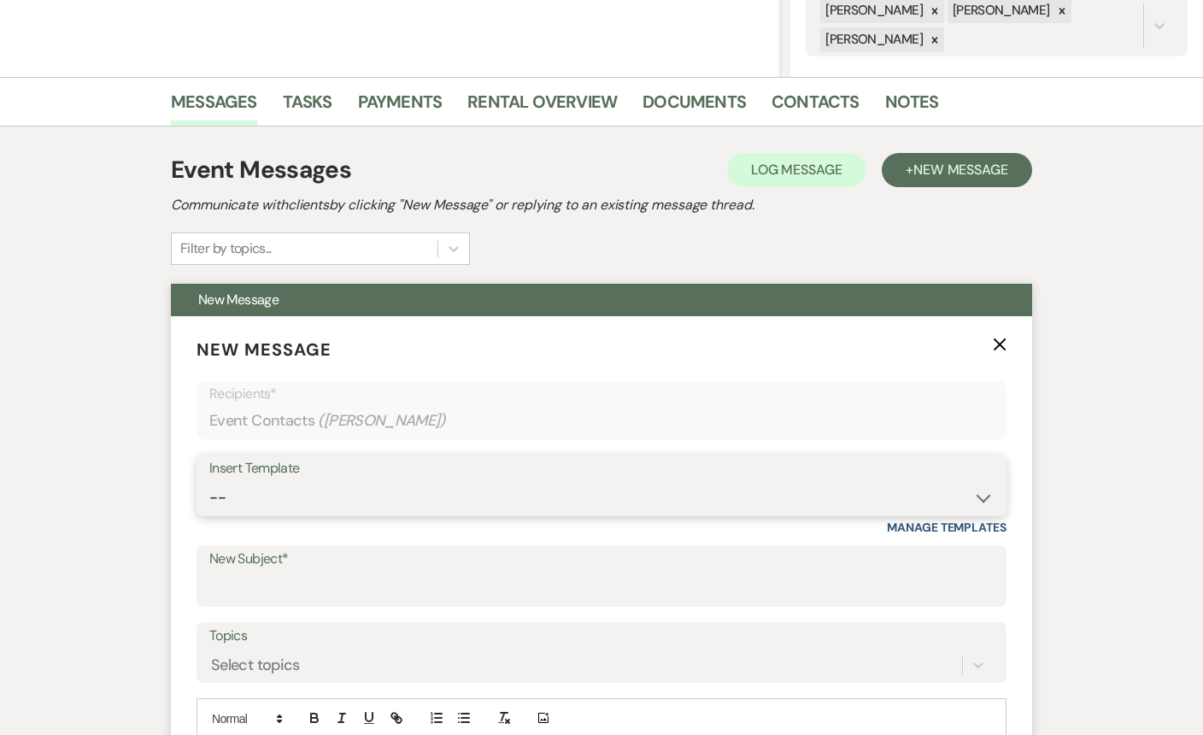
click at [387, 481] on select "-- Inquiry Response (Venue Guide) Schedule - Venue Tour Appt Confirmation Sched…" at bounding box center [601, 497] width 784 height 33
select select "4647"
type input "Your Upcoming Tour at White & Sable!"
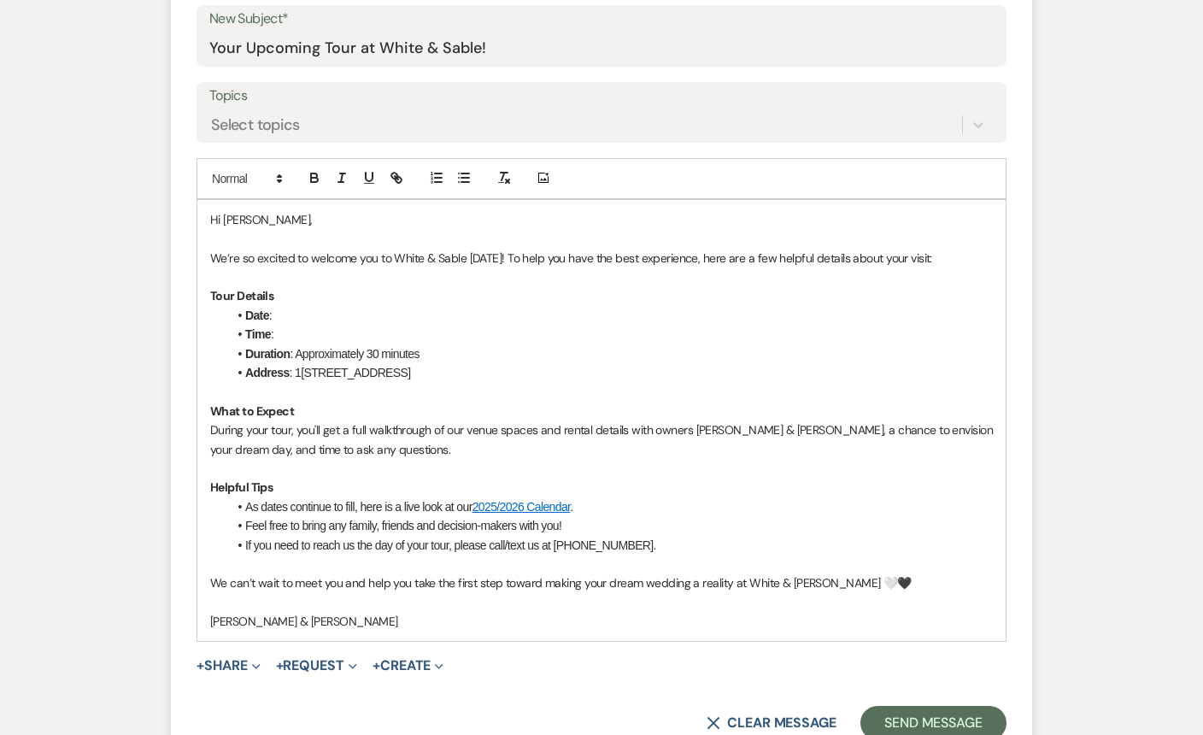
scroll to position [893, 0]
click at [300, 317] on li "Date :" at bounding box center [609, 313] width 765 height 19
click at [291, 334] on li "Time :" at bounding box center [609, 332] width 765 height 19
drag, startPoint x: 495, startPoint y: 331, endPoint x: 313, endPoint y: 332, distance: 181.9
click at [313, 332] on li "Time : 5:45pm - Tuesday, August 12, 2025" at bounding box center [609, 332] width 765 height 19
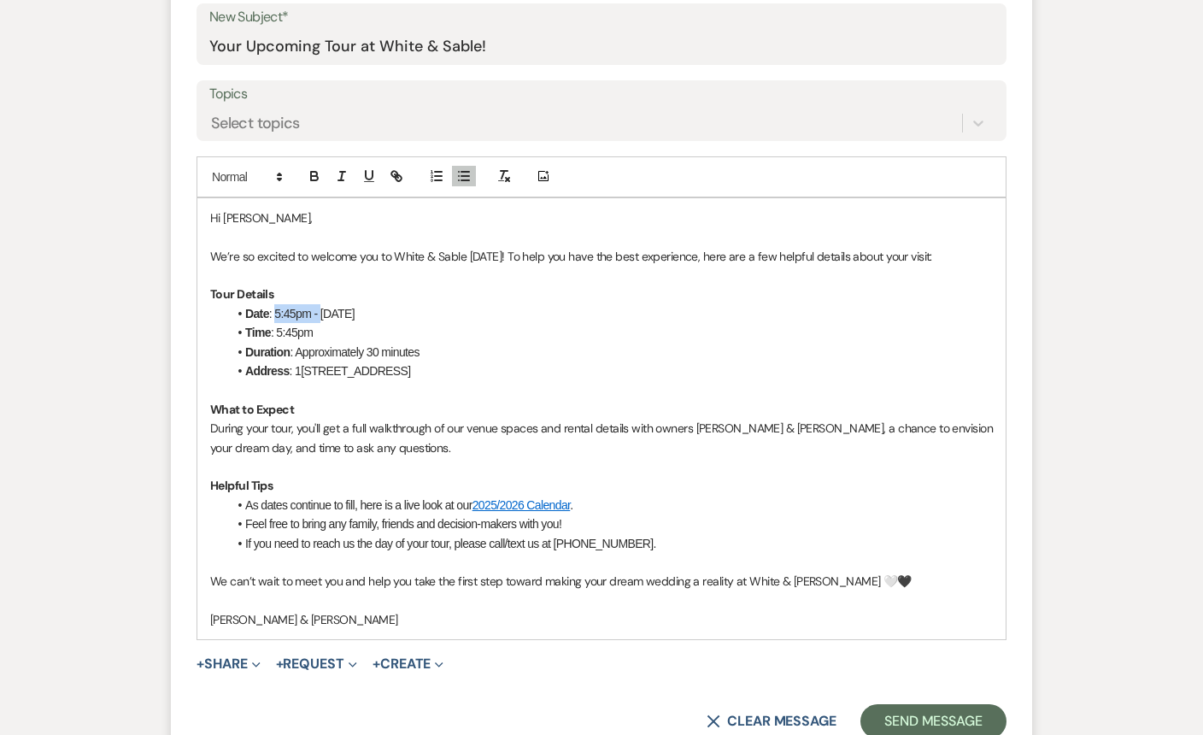
drag, startPoint x: 321, startPoint y: 311, endPoint x: 276, endPoint y: 311, distance: 45.3
click at [276, 311] on li "Date : 5:45pm - Tuesday, August 12, 2025" at bounding box center [609, 313] width 765 height 19
click at [505, 345] on li "Duration : Approximately 30 minutes" at bounding box center [609, 352] width 765 height 19
click at [902, 711] on button "Send Message" at bounding box center [933, 721] width 146 height 34
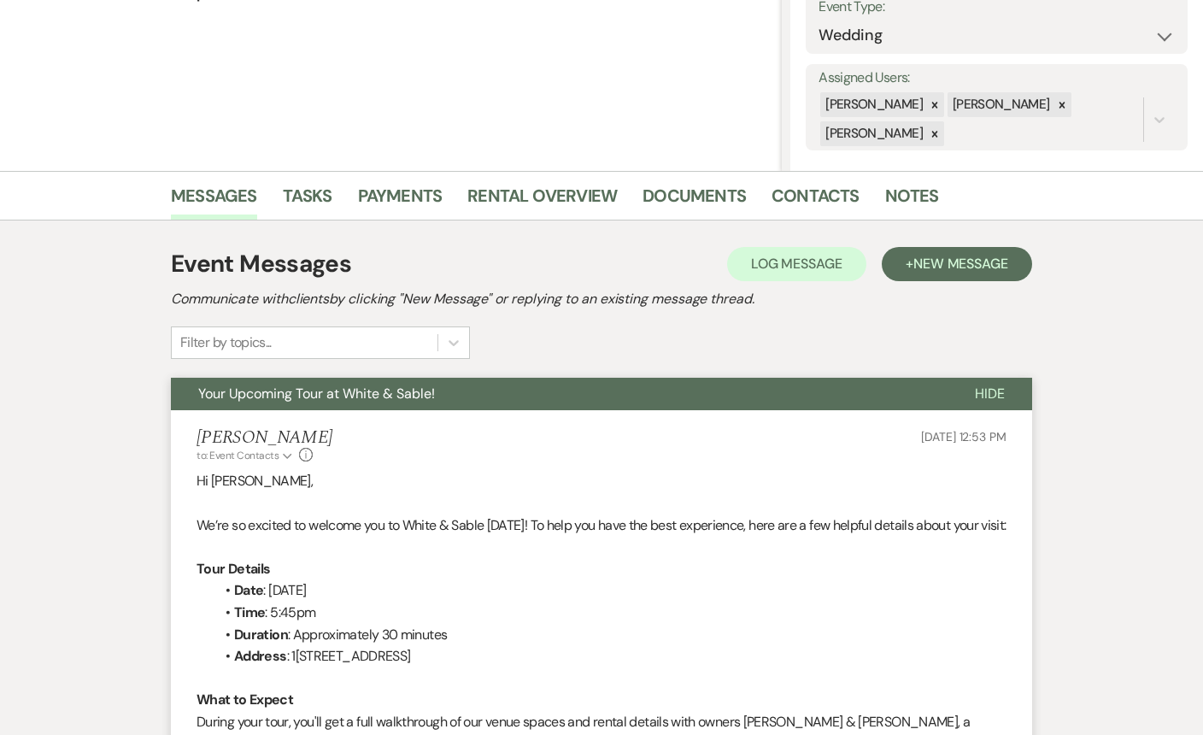
scroll to position [0, 0]
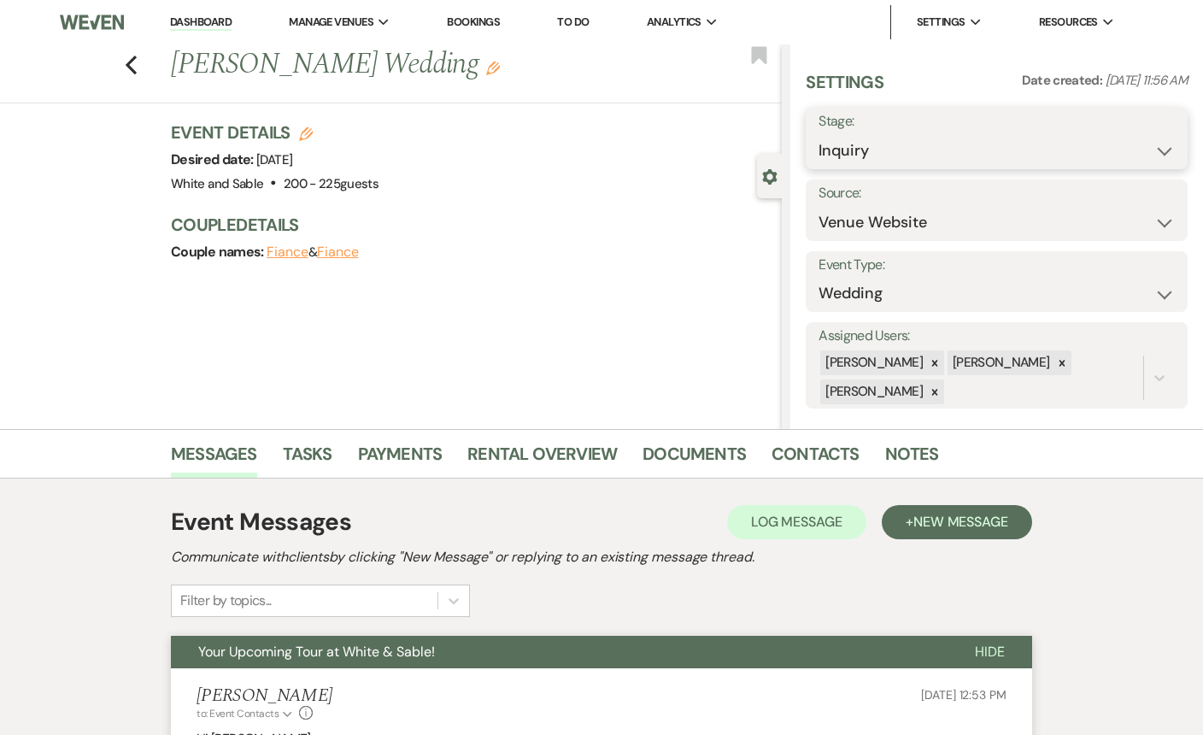
click at [849, 159] on select "Inquiry Follow Up Tour Requested Tour Confirmed Toured Proposal Sent Booked Lost" at bounding box center [996, 150] width 356 height 33
select select "2"
click at [1136, 144] on button "Save" at bounding box center [1147, 138] width 80 height 34
click at [756, 65] on icon "Bookmark" at bounding box center [759, 55] width 18 height 21
click at [131, 65] on icon "Previous" at bounding box center [131, 65] width 13 height 21
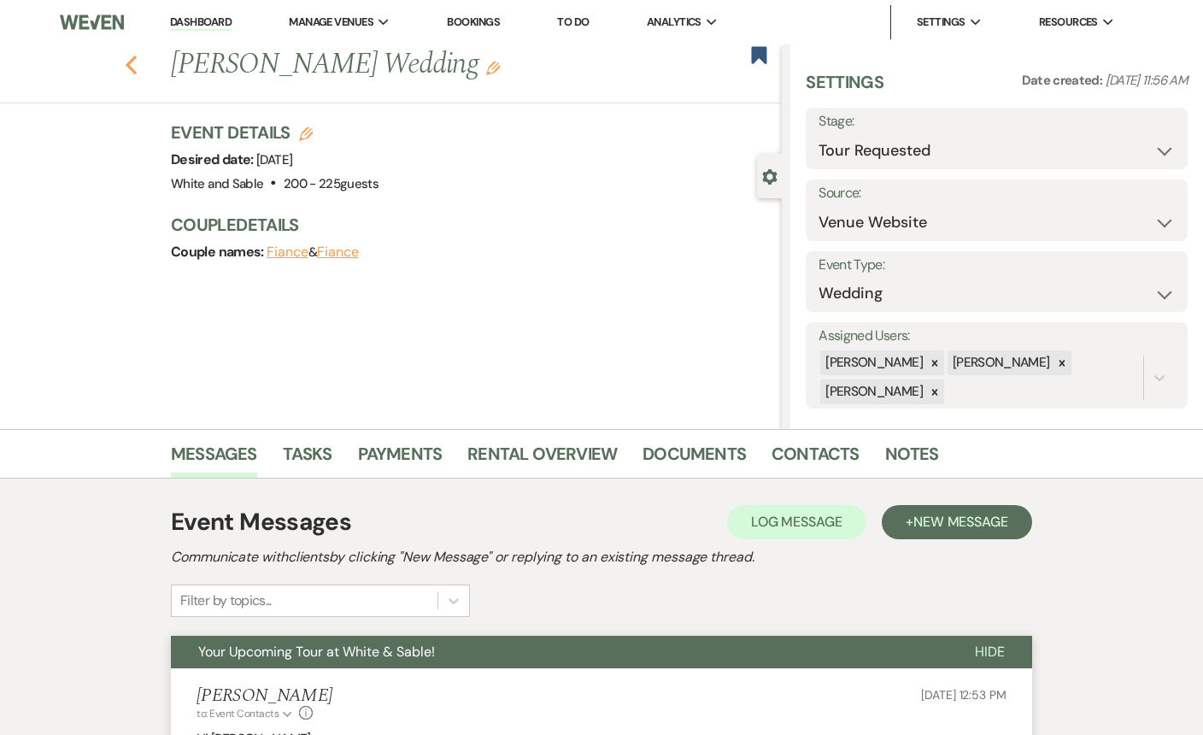
select select "2"
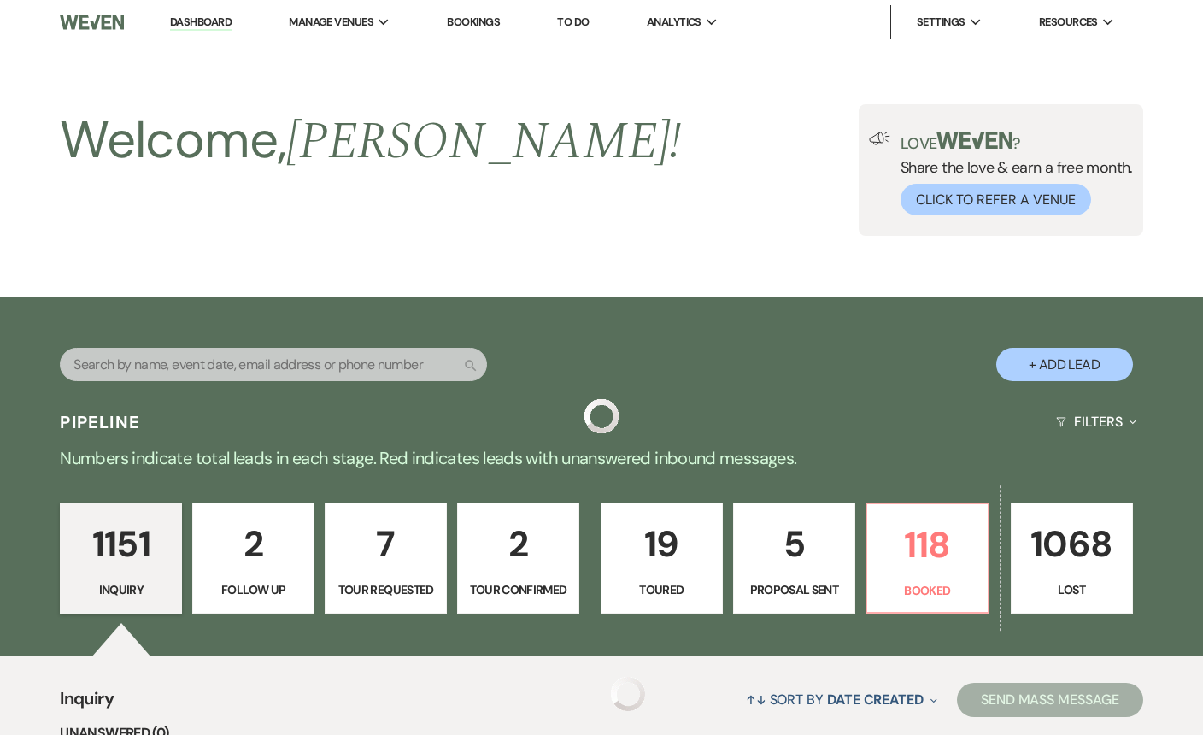
scroll to position [493, 0]
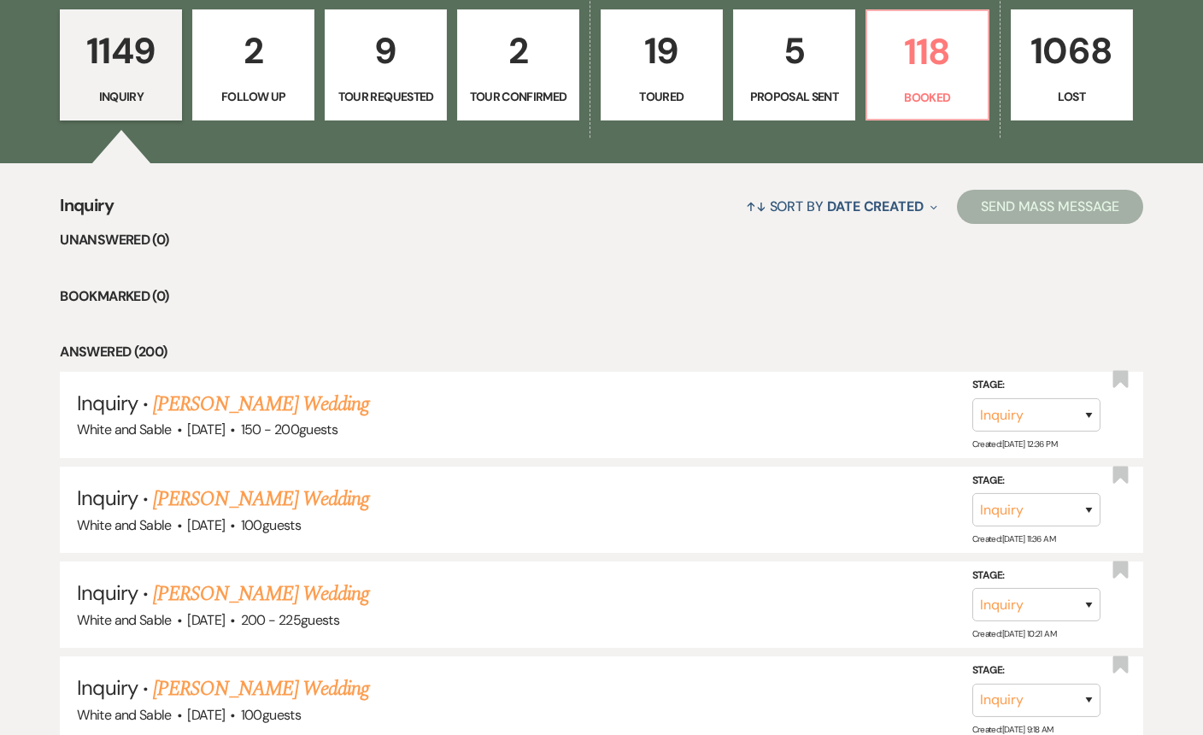
click at [513, 63] on p "2" at bounding box center [518, 50] width 100 height 57
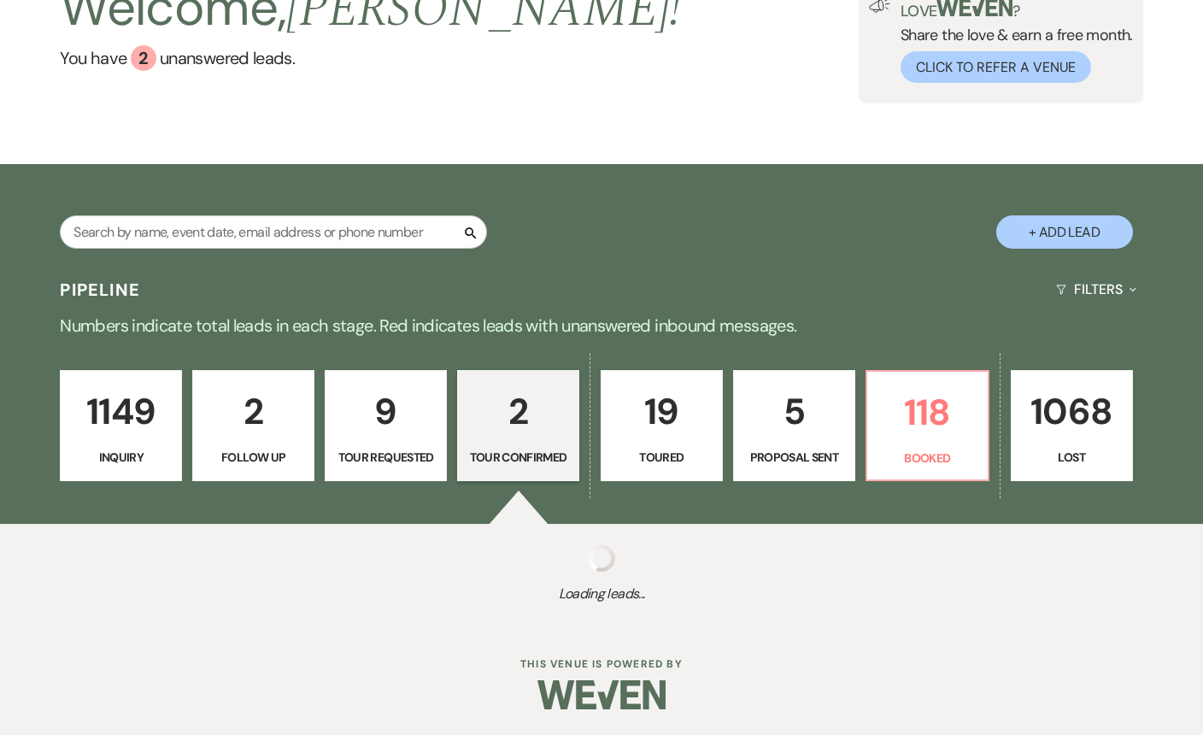
scroll to position [448, 0]
select select "4"
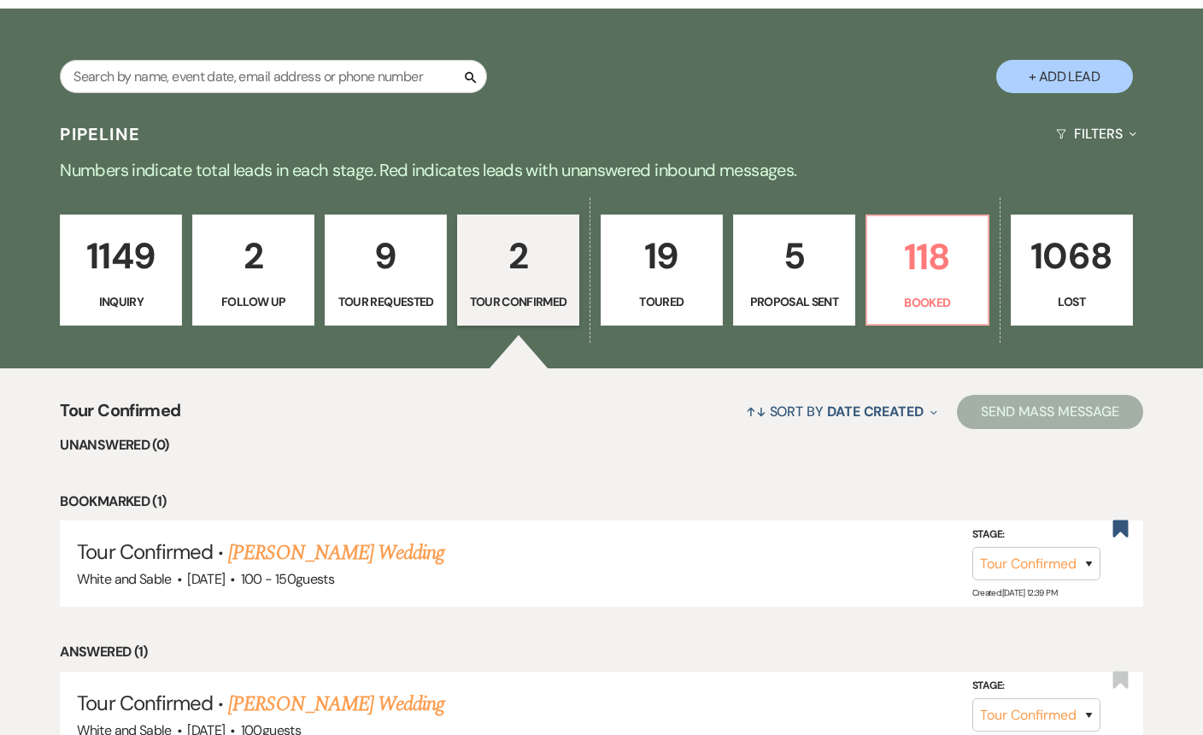
scroll to position [293, 0]
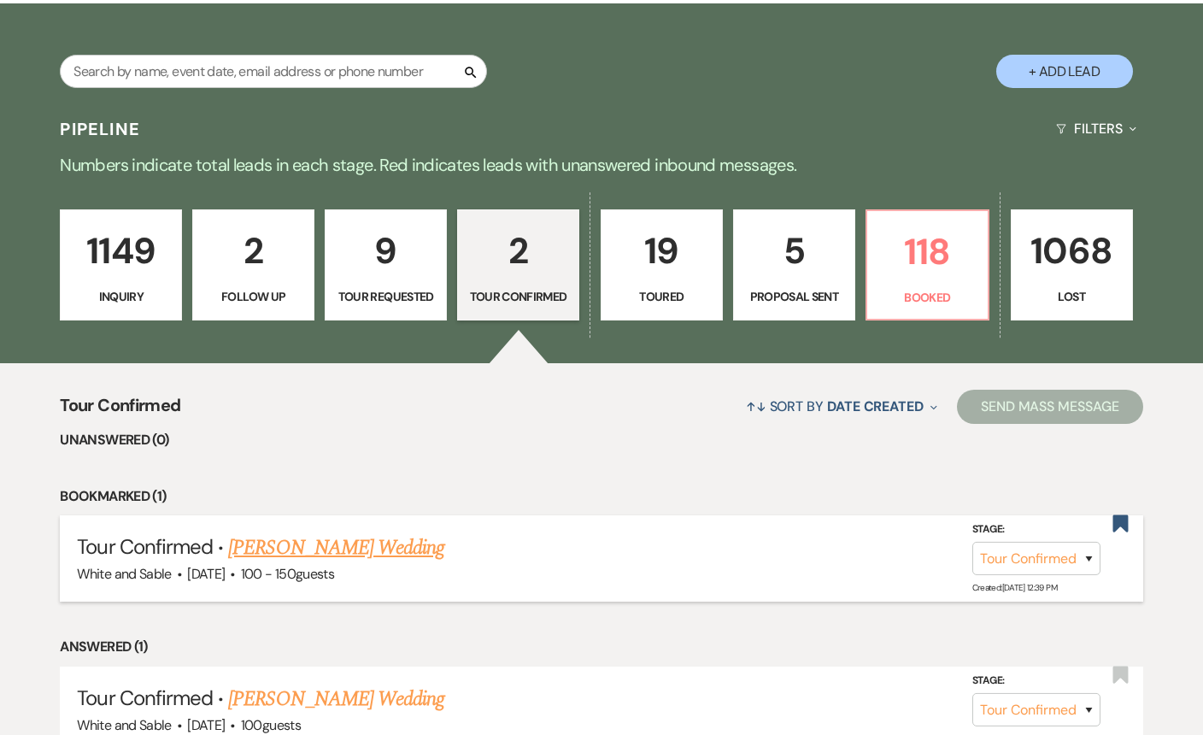
click at [360, 545] on link "Shannon Millikin's Wedding" at bounding box center [336, 547] width 216 height 31
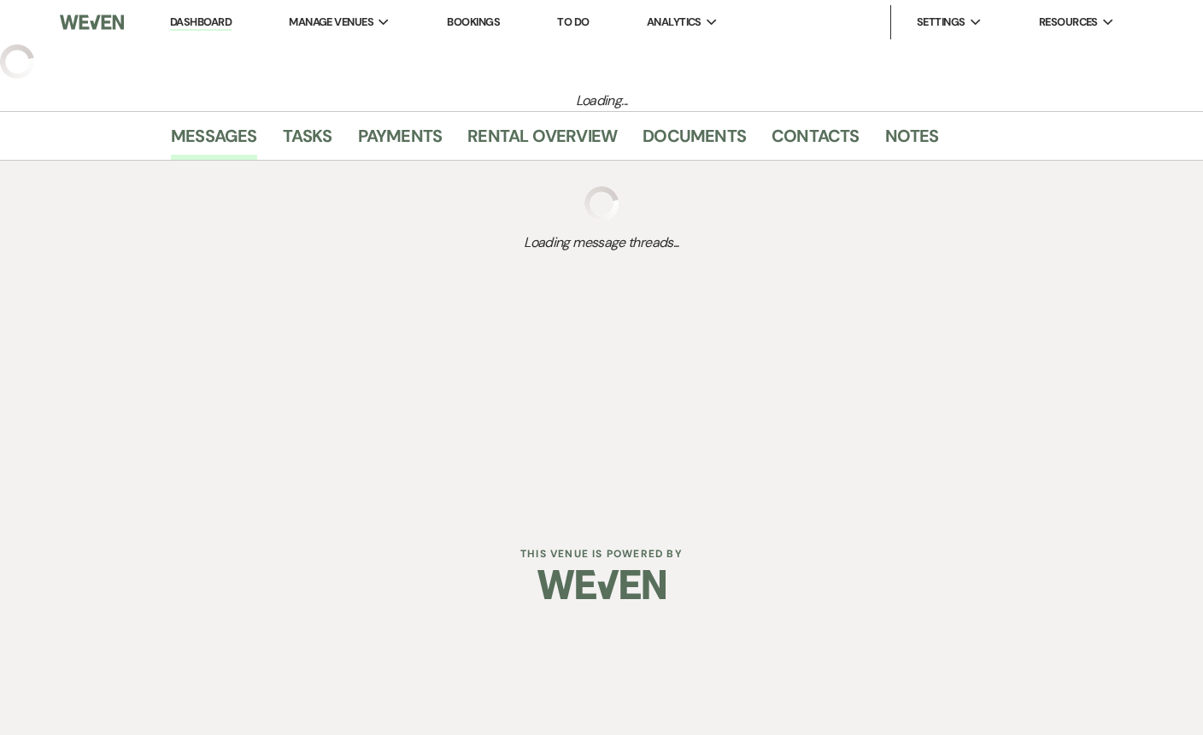
select select "4"
select select "5"
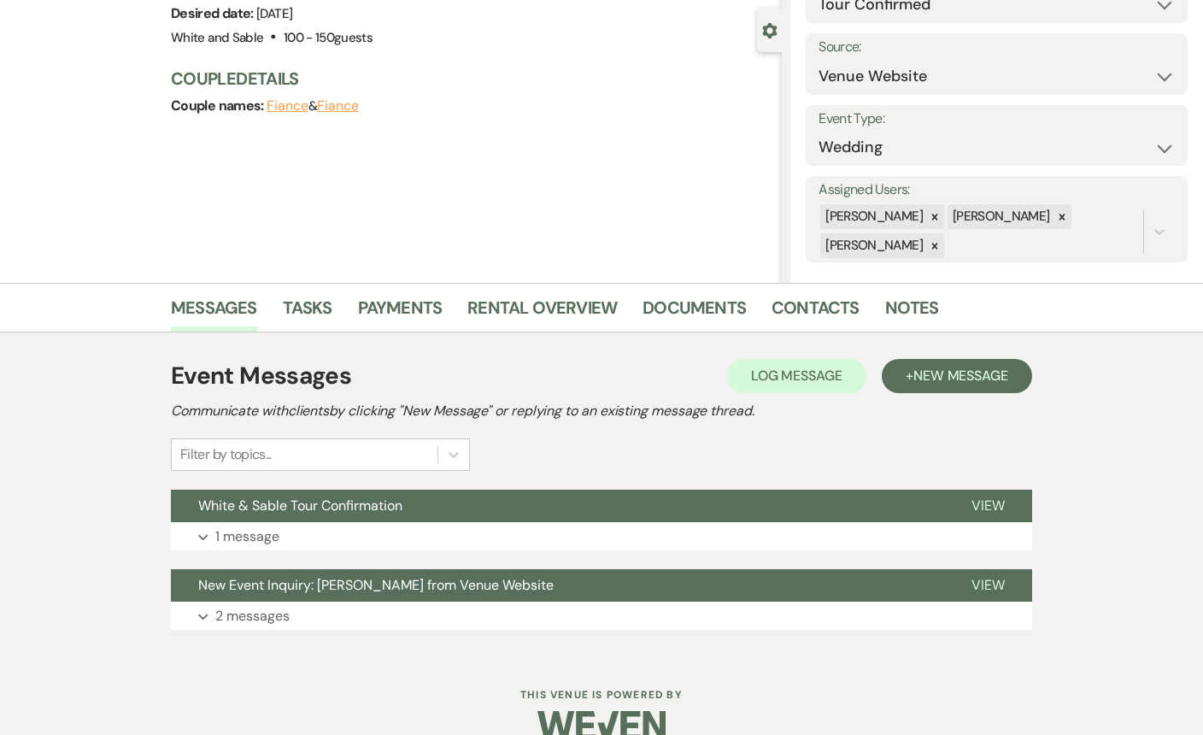
scroll to position [177, 0]
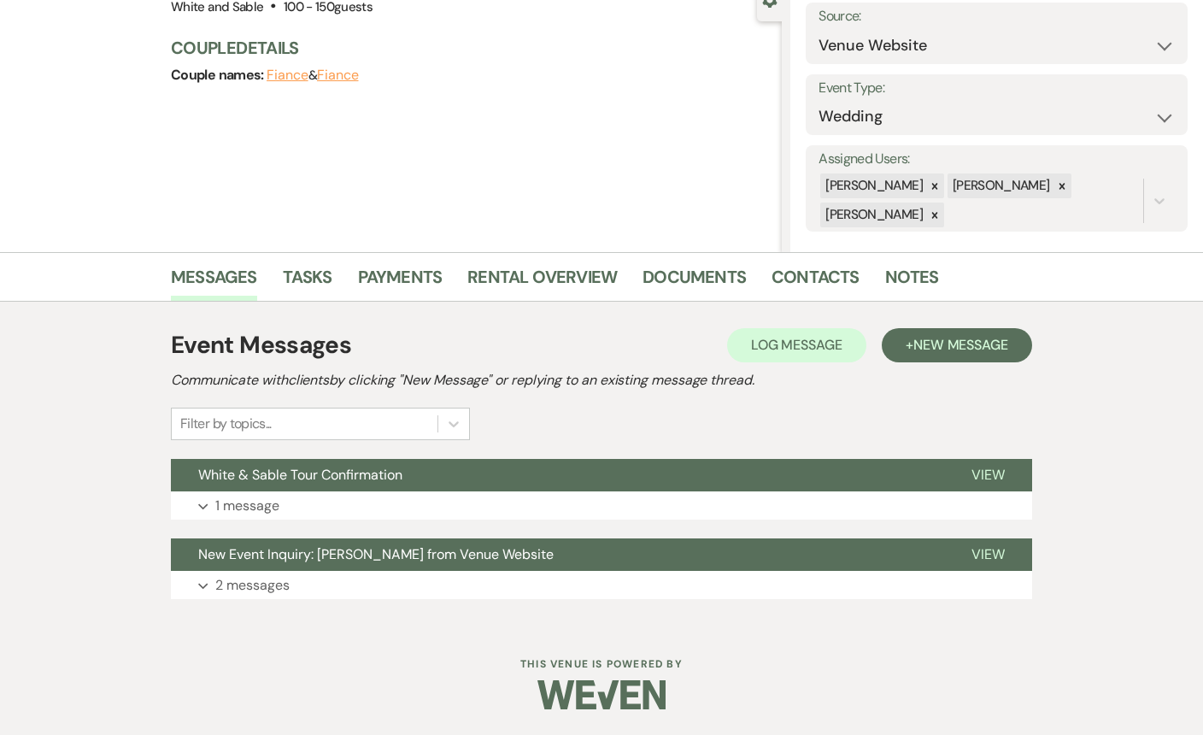
click at [932, 283] on li "Notes" at bounding box center [924, 280] width 79 height 41
click at [906, 279] on link "Notes" at bounding box center [912, 282] width 54 height 38
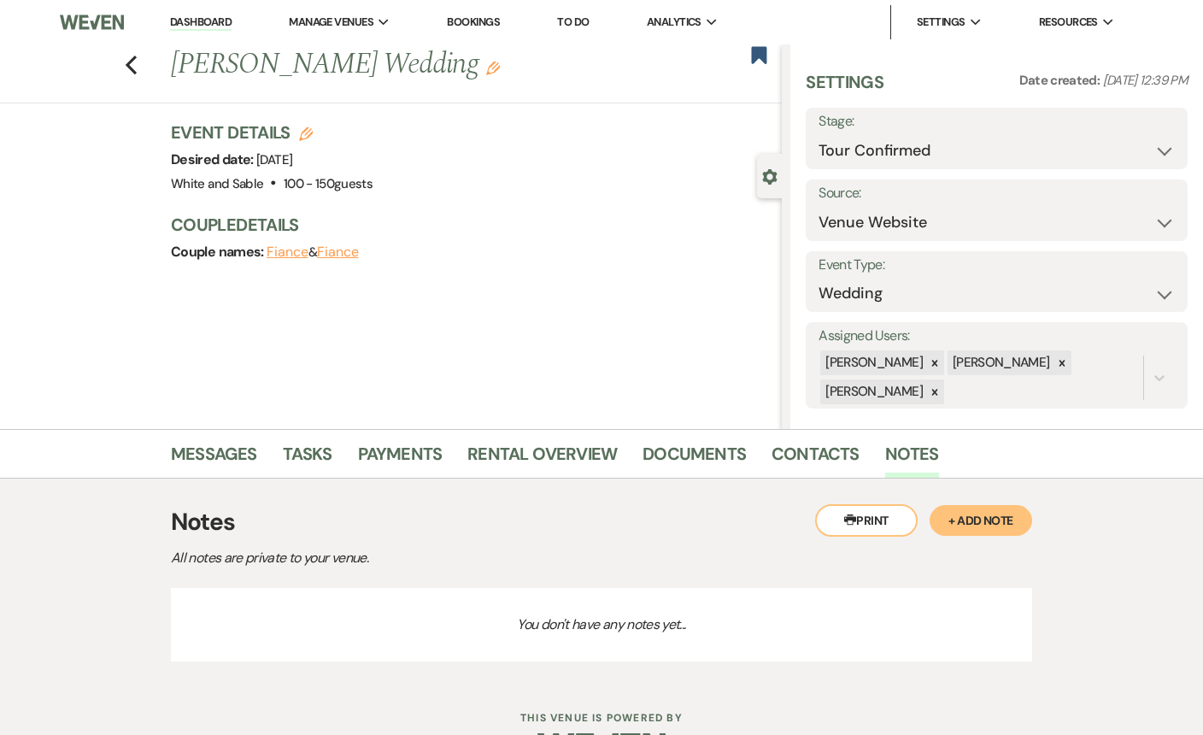
click at [964, 516] on button "+ Add Note" at bounding box center [980, 520] width 103 height 31
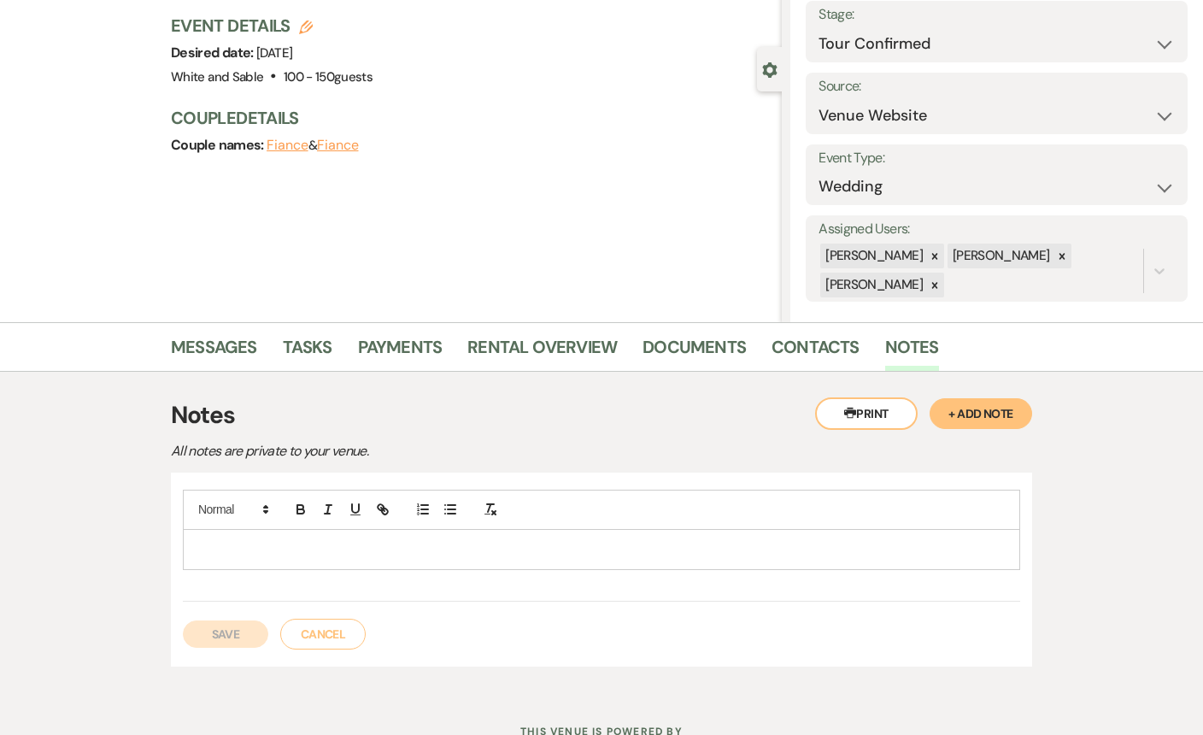
scroll to position [113, 0]
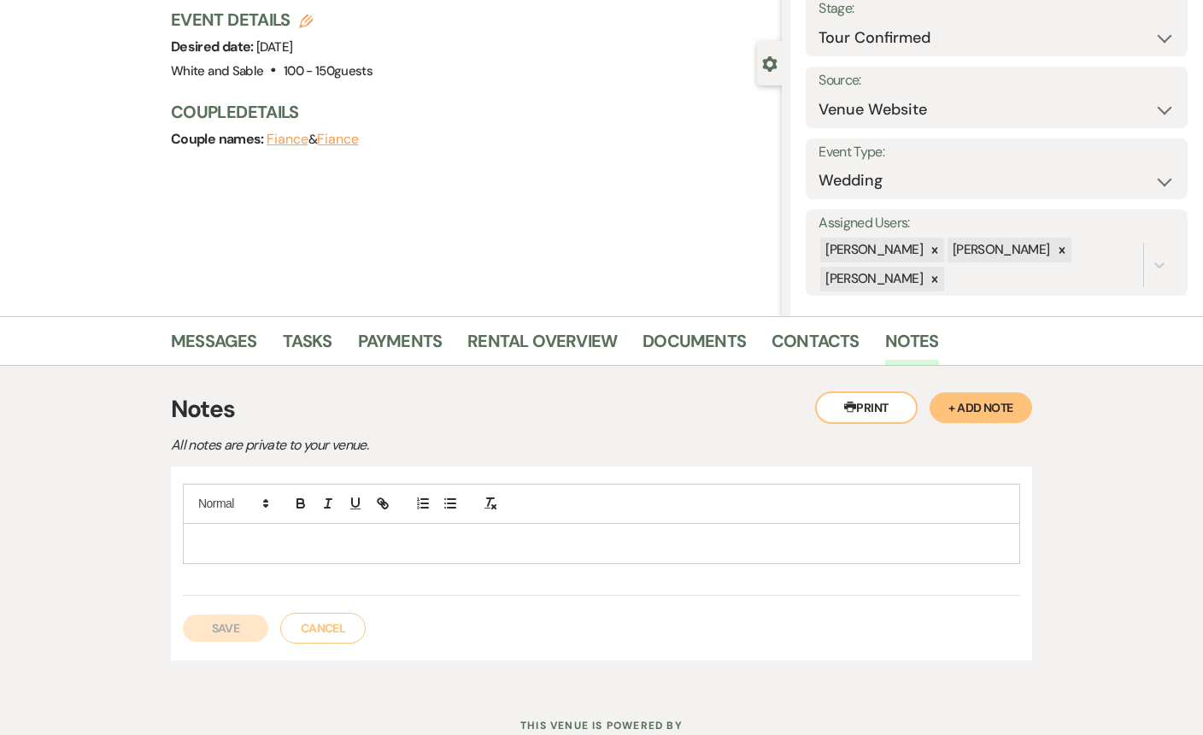
click at [433, 542] on p at bounding box center [601, 543] width 810 height 19
paste div
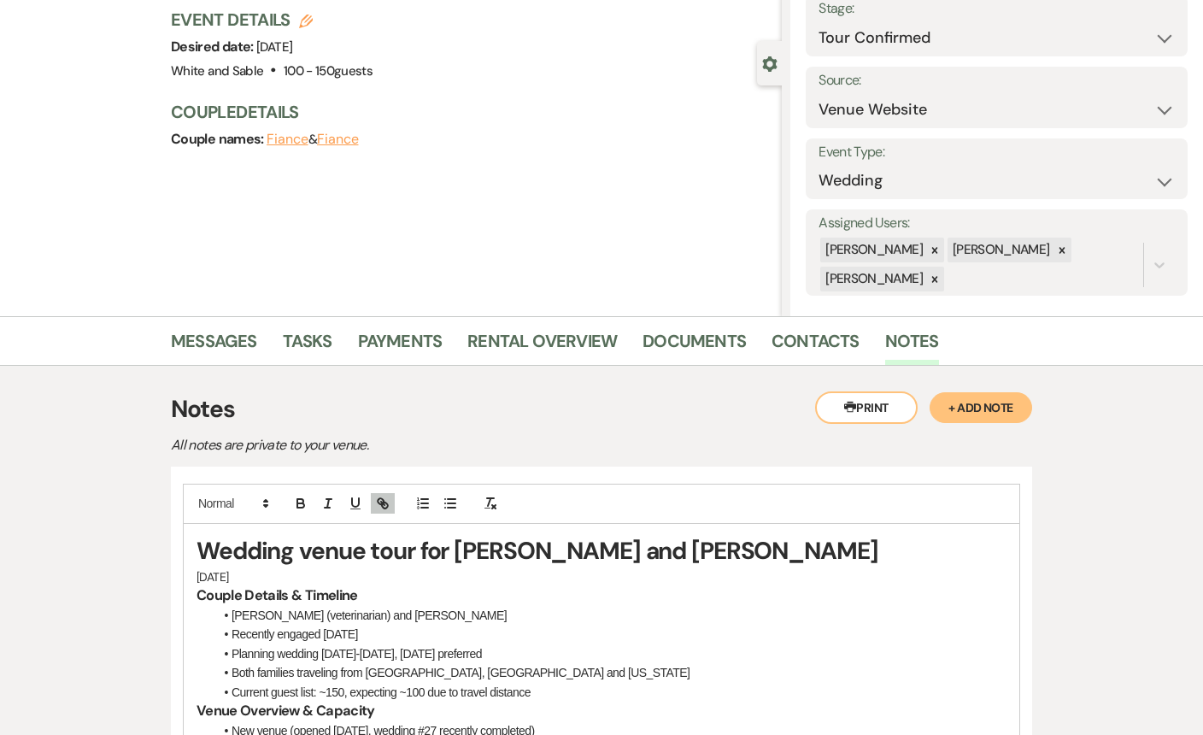
click at [678, 550] on h1 "Wedding venue tour for Ethan and Shannon" at bounding box center [601, 550] width 810 height 33
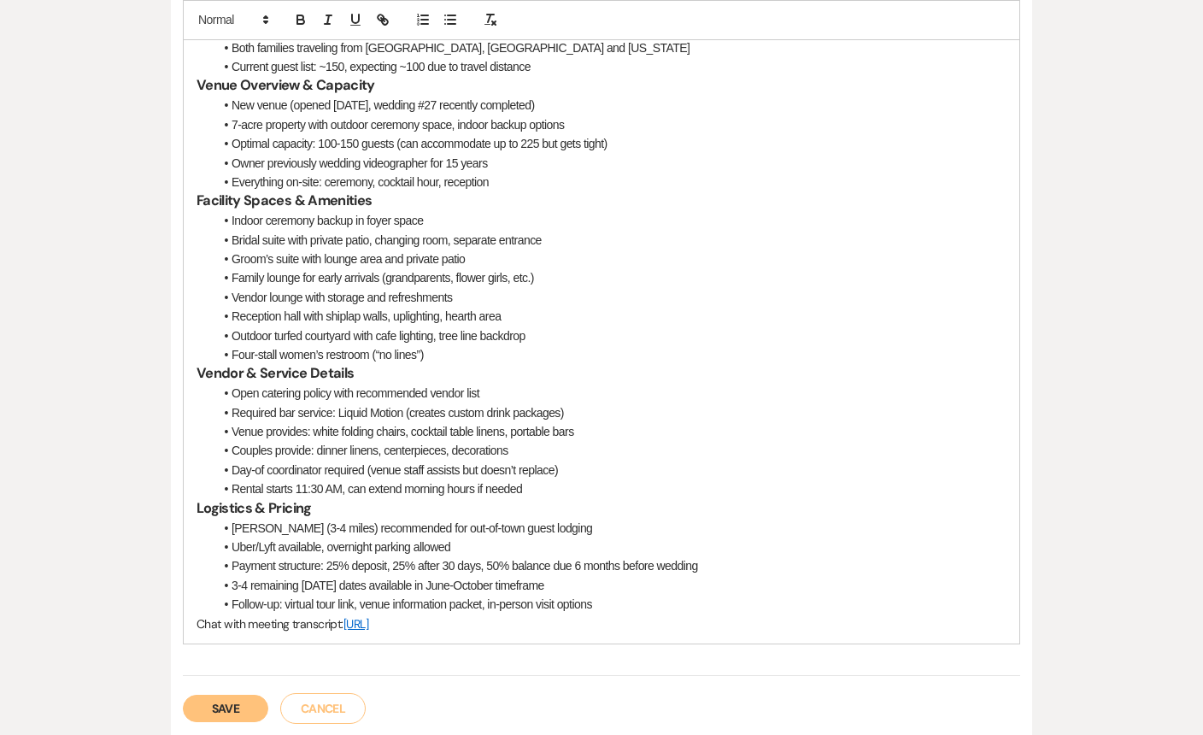
scroll to position [760, 0]
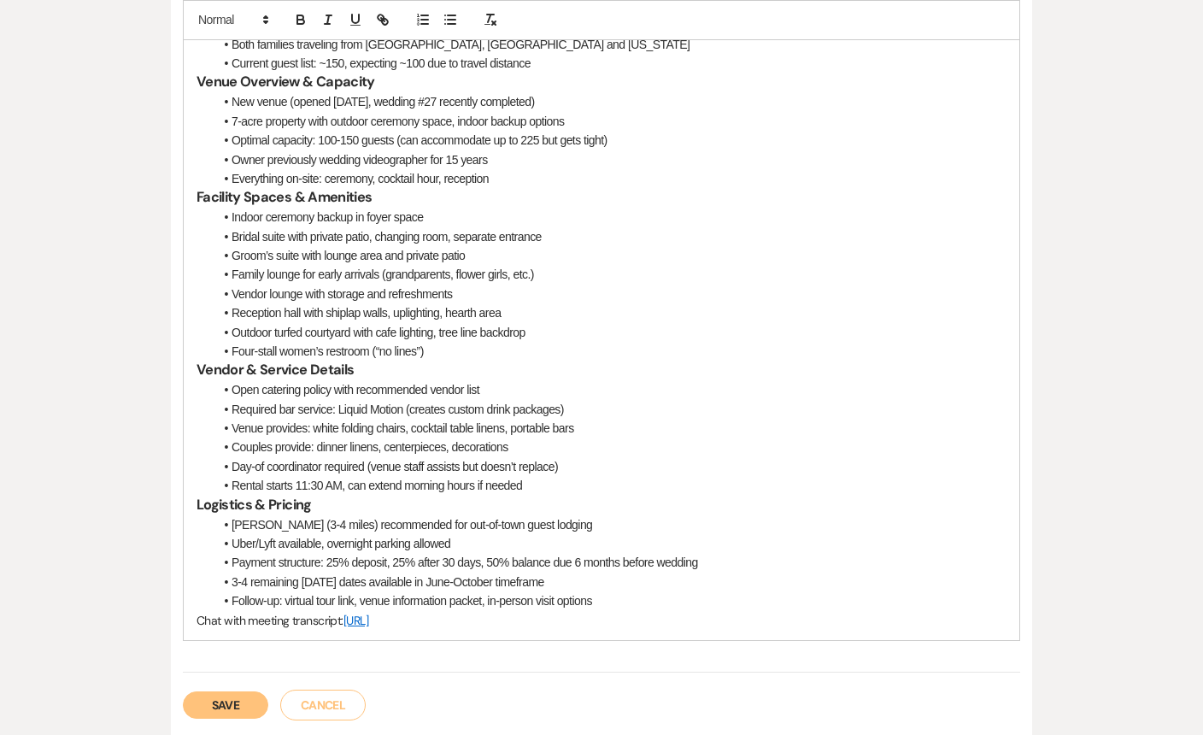
click at [244, 703] on button "Save" at bounding box center [225, 704] width 85 height 27
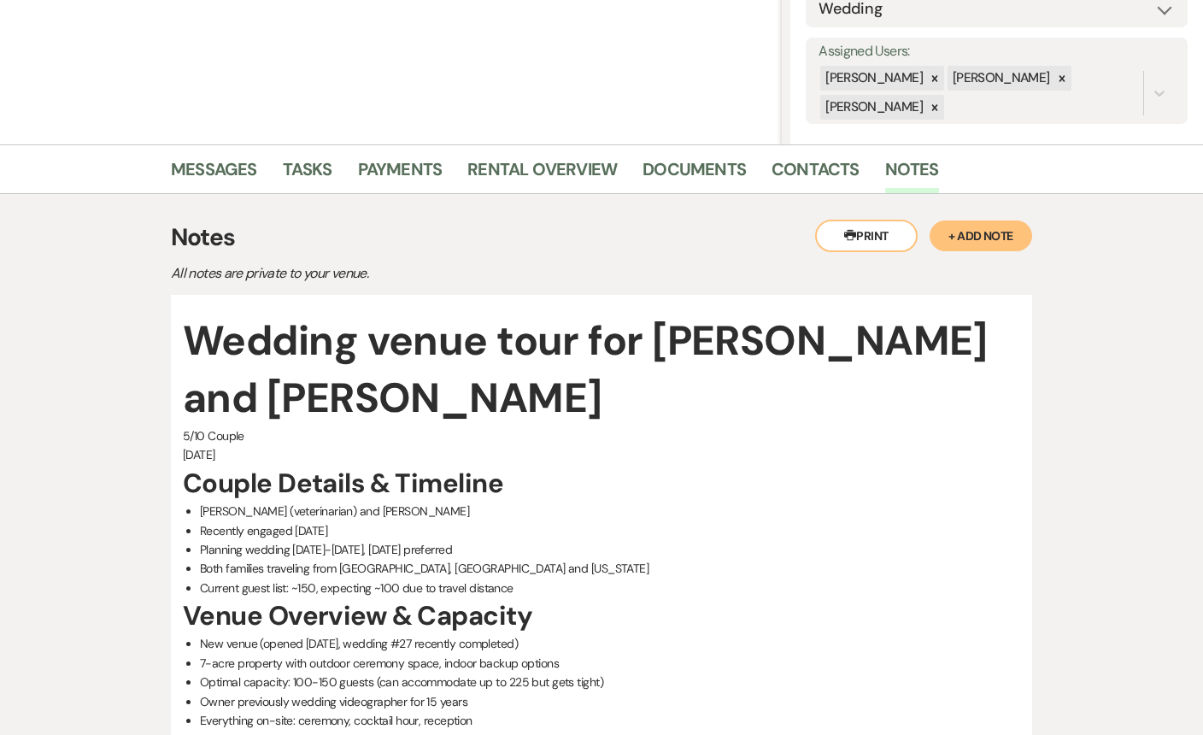
scroll to position [0, 0]
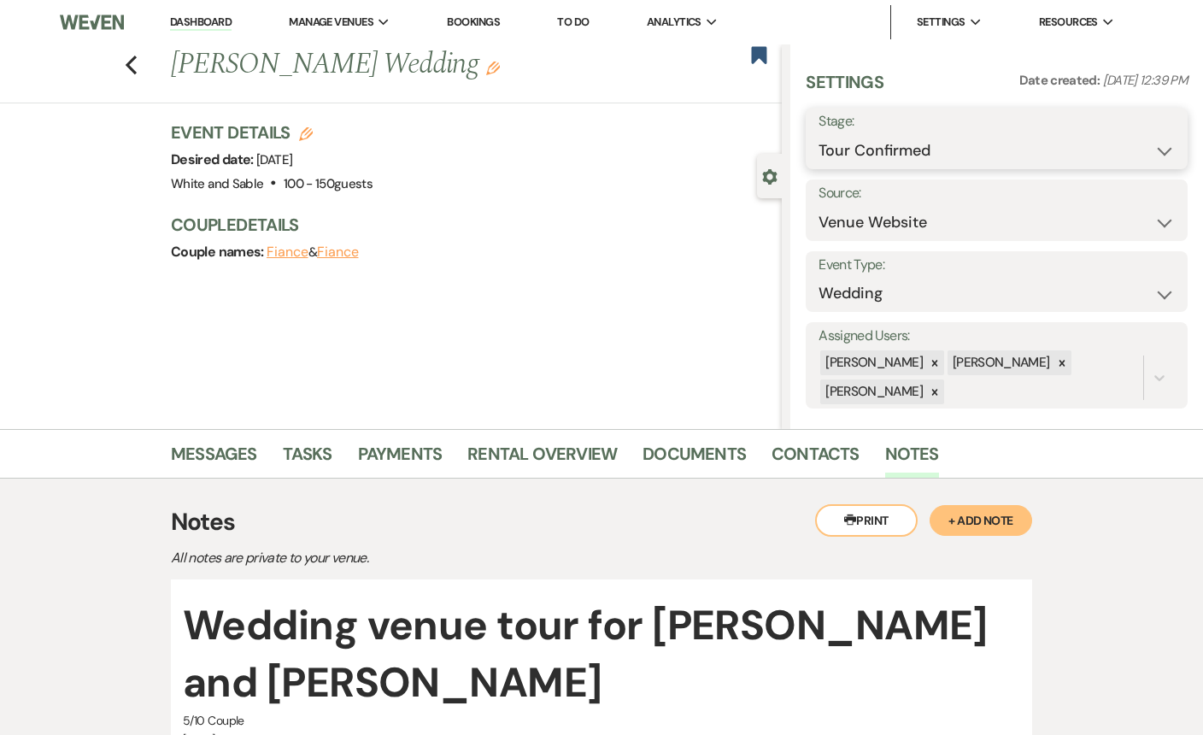
click at [850, 153] on select "Inquiry Follow Up Tour Requested Tour Confirmed Toured Proposal Sent Booked Lost" at bounding box center [996, 150] width 356 height 33
select select "5"
click at [1157, 136] on button "Save" at bounding box center [1147, 138] width 80 height 34
click at [237, 454] on link "Messages" at bounding box center [214, 459] width 86 height 38
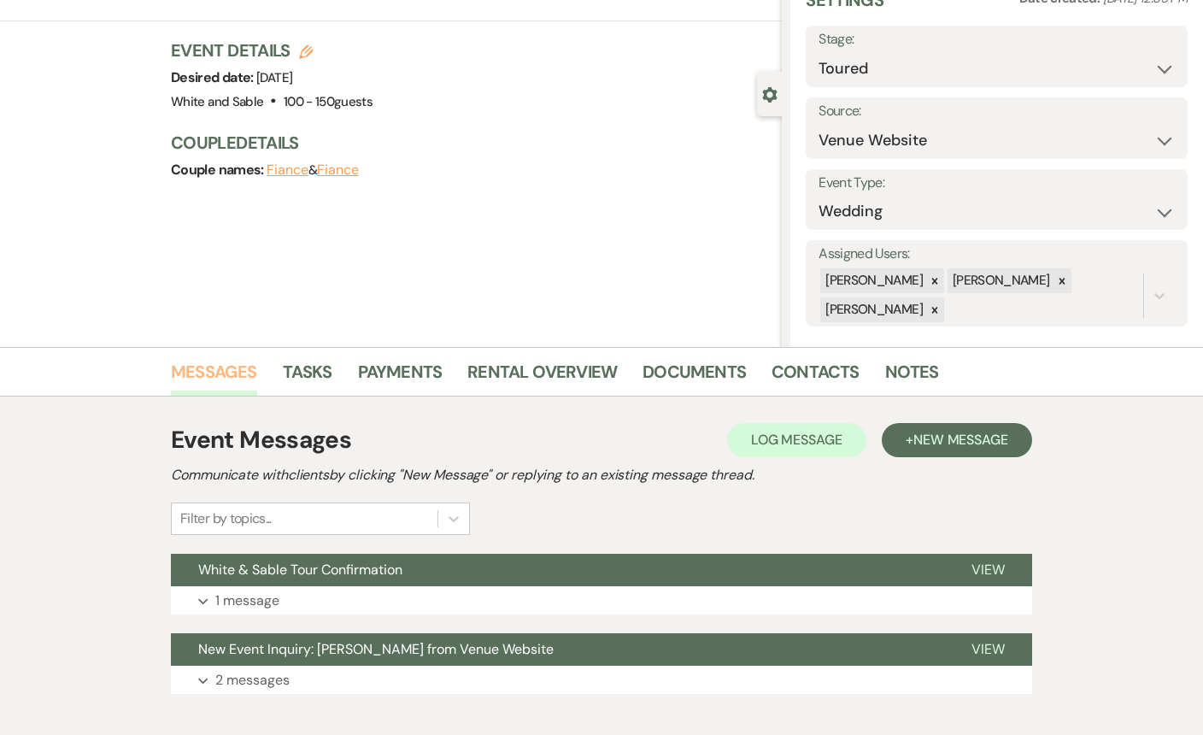
scroll to position [167, 0]
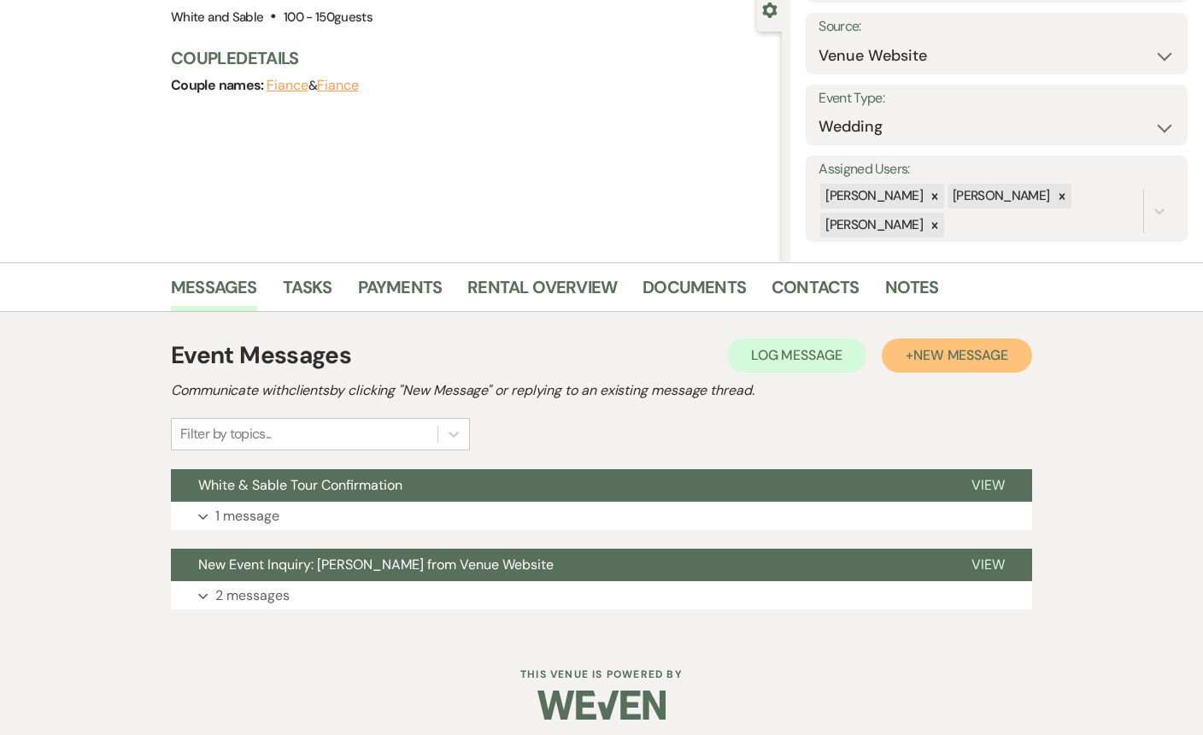
click at [998, 350] on span "New Message" at bounding box center [960, 355] width 95 height 18
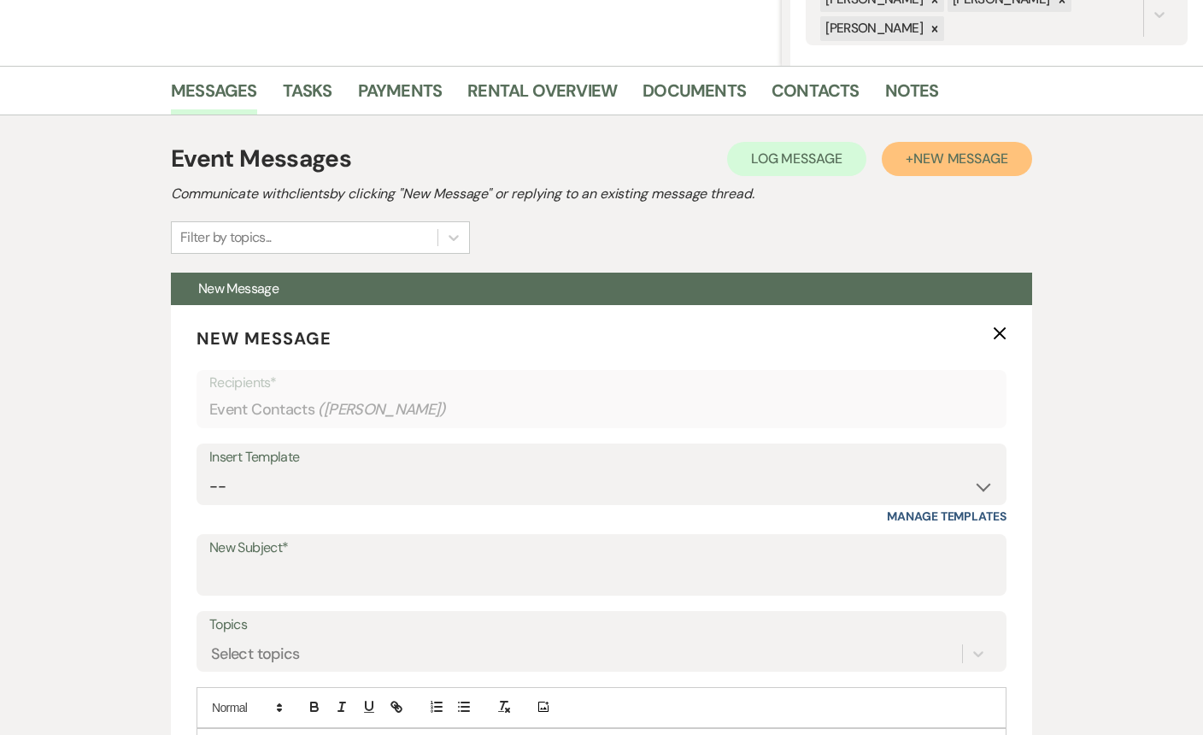
scroll to position [469, 0]
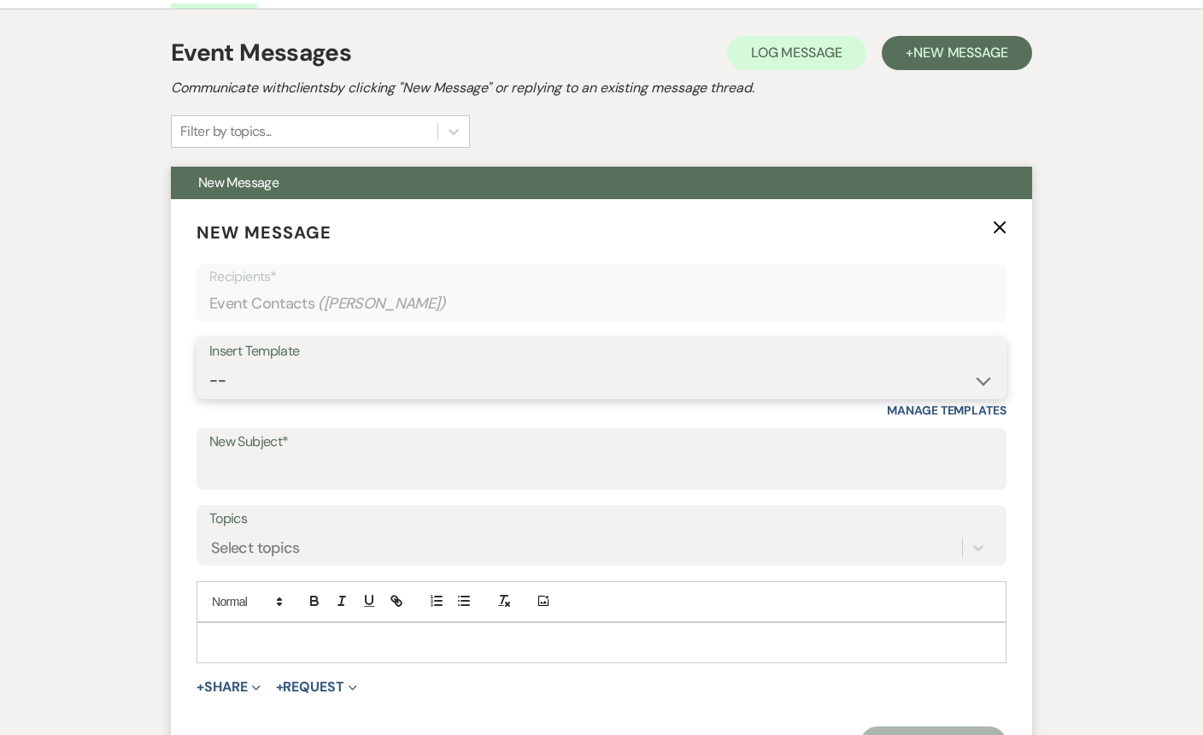
click at [290, 371] on select "-- Inquiry Response (Venue Guide) Schedule - Venue Tour Appt Confirmation Sched…" at bounding box center [601, 380] width 784 height 33
select select "3329"
type input "White & Sable - Great meeting you!"
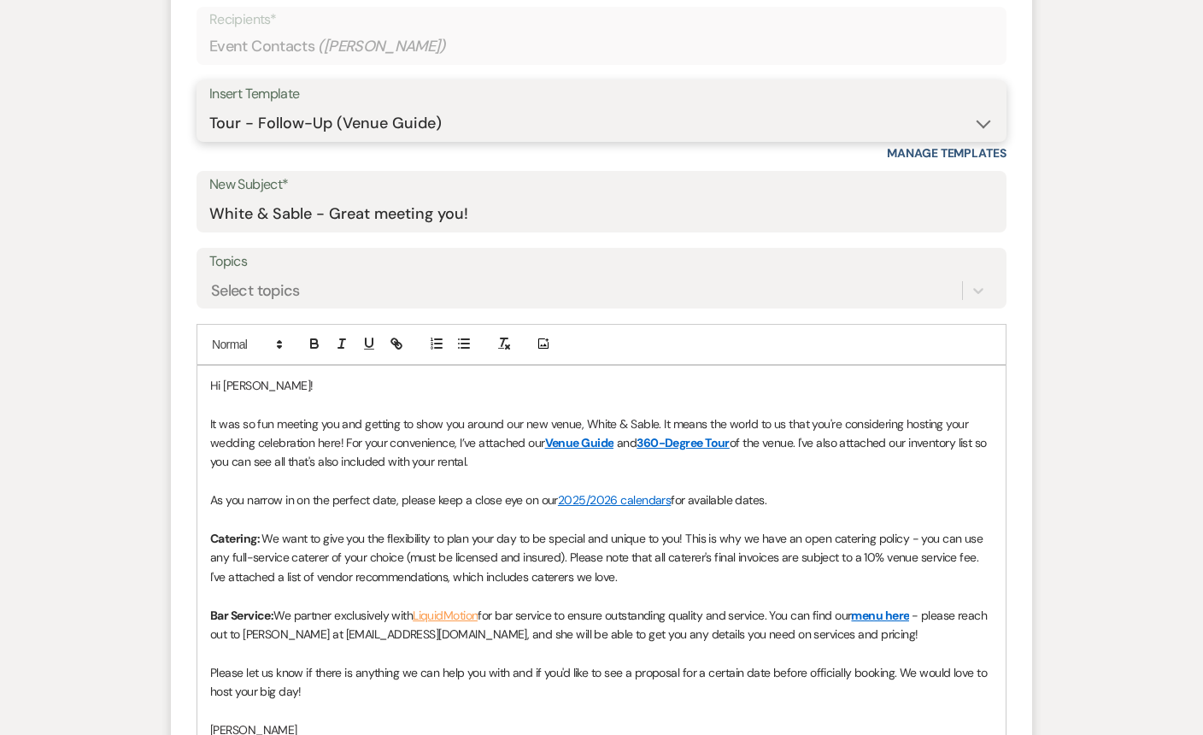
scroll to position [735, 0]
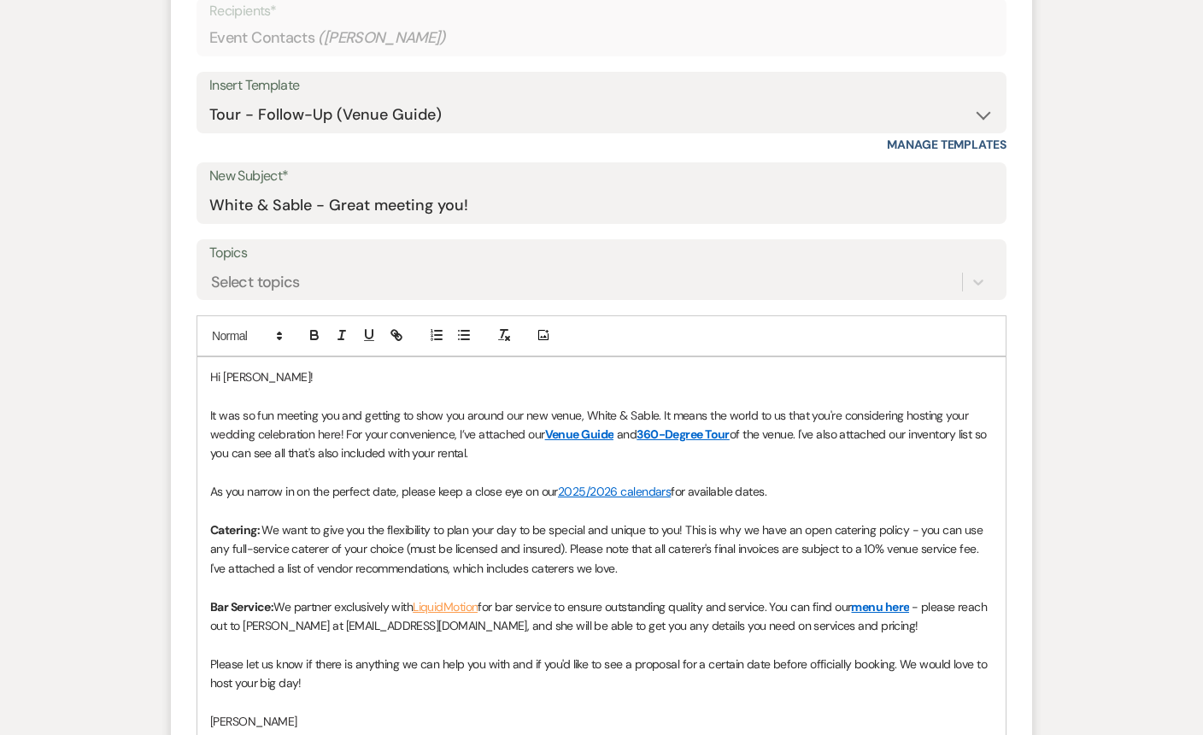
click at [268, 377] on span "Hi Shannon!" at bounding box center [261, 376] width 103 height 15
click at [335, 409] on span "It was so fun meeting you and getting to show you around our new venue, White &…" at bounding box center [590, 424] width 761 height 34
click at [777, 492] on p "As you narrow in on the perfect date, please keep a close eye on our 2025/2026 …" at bounding box center [601, 491] width 782 height 19
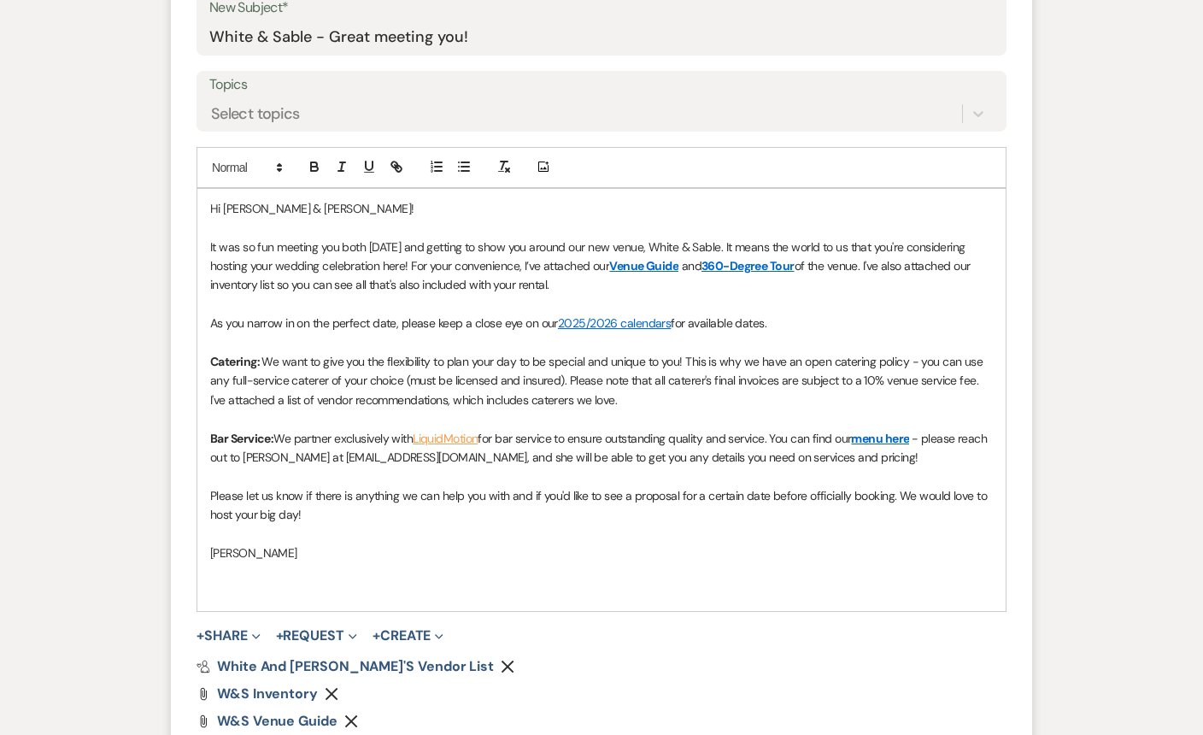
scroll to position [905, 0]
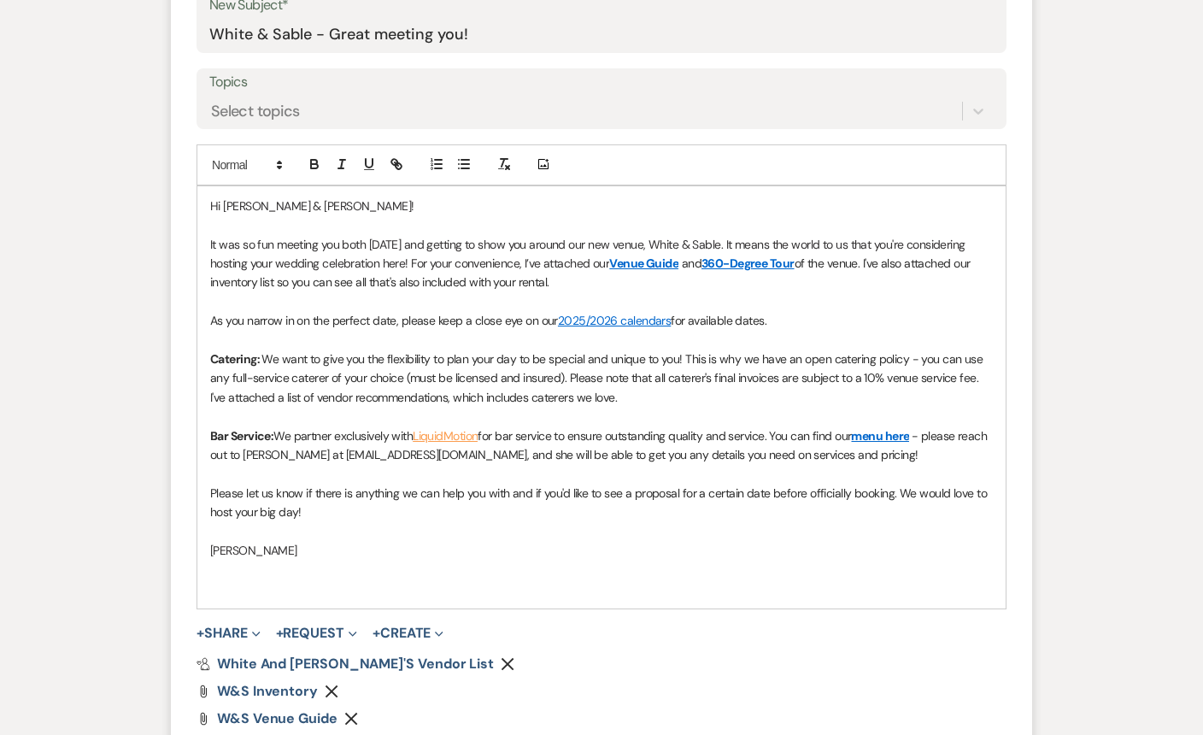
click at [899, 490] on span "Please let us know if there is anything we can help you with and if you'd like …" at bounding box center [599, 502] width 779 height 34
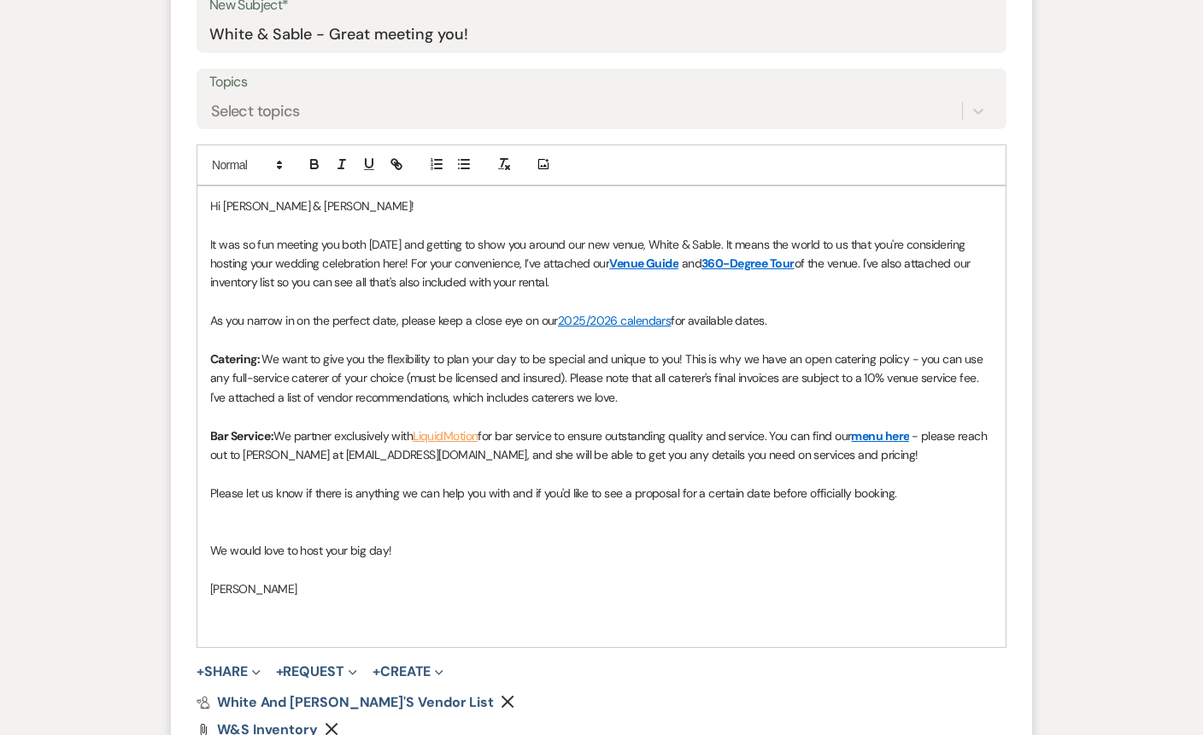
click at [977, 490] on p "Please let us know if there is anything we can help you with and if you'd like …" at bounding box center [601, 492] width 782 height 19
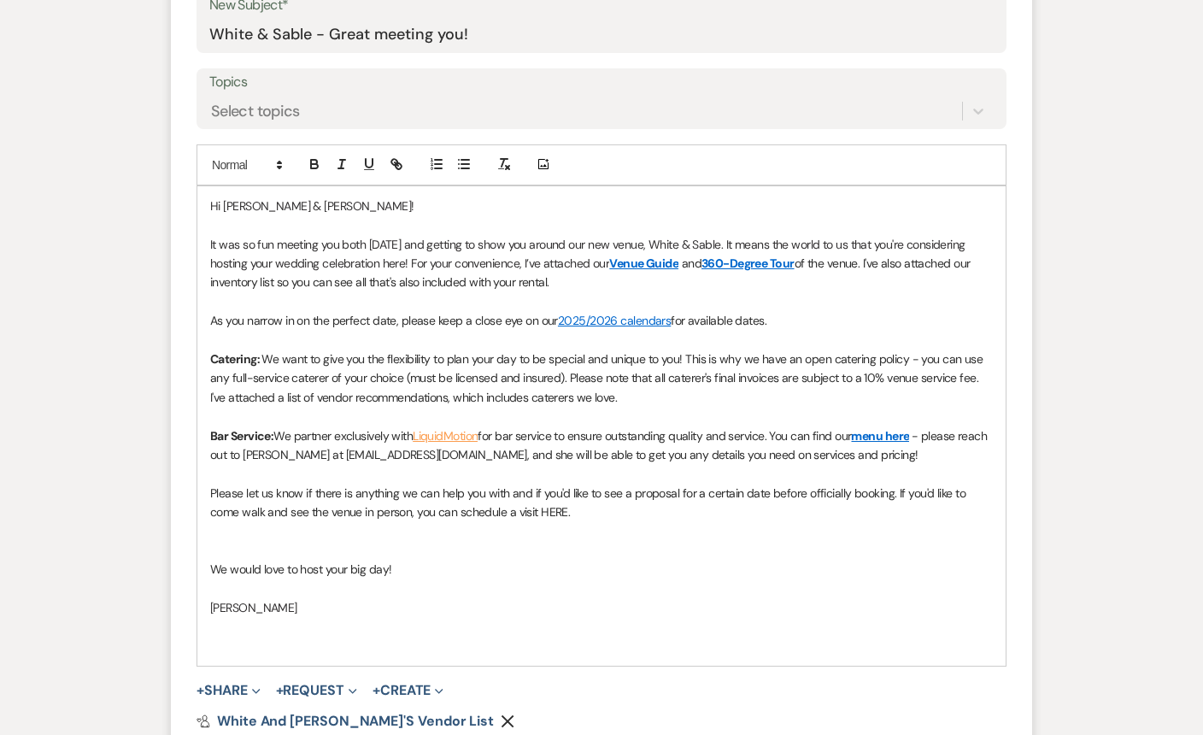
click at [653, 536] on p at bounding box center [601, 531] width 782 height 19
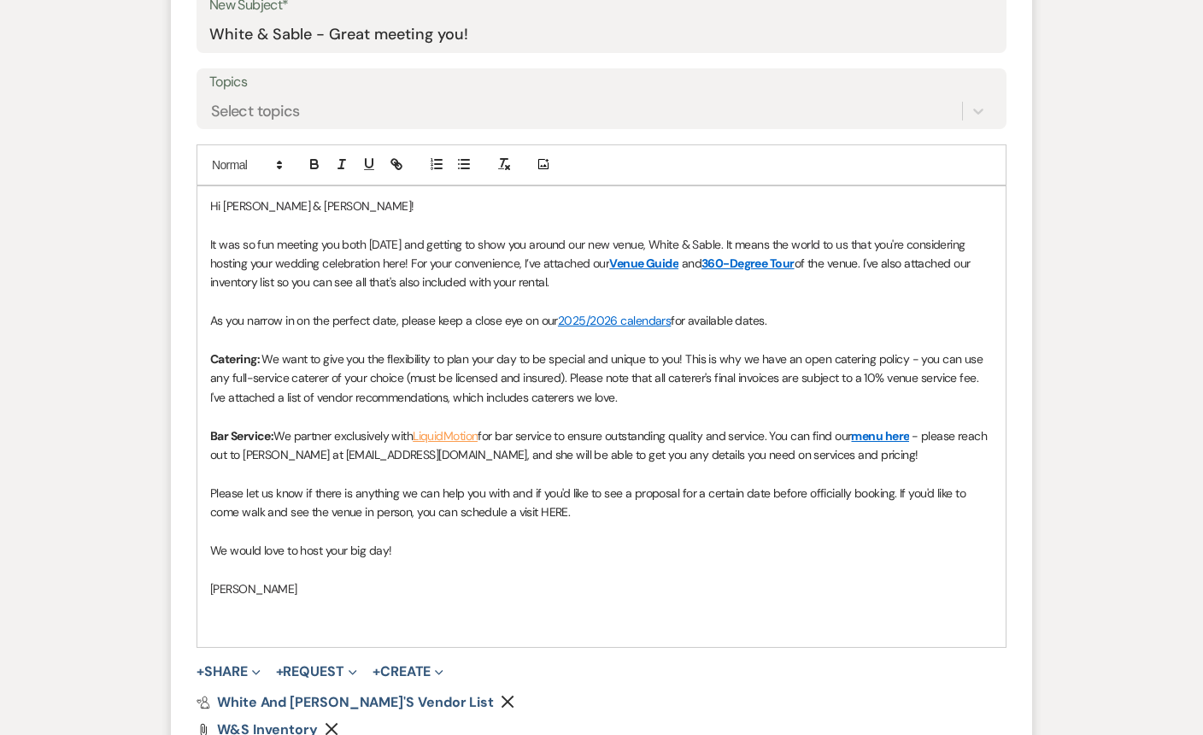
click at [555, 512] on span "Please let us know if there is anything we can help you with and if you'd like …" at bounding box center [589, 502] width 758 height 34
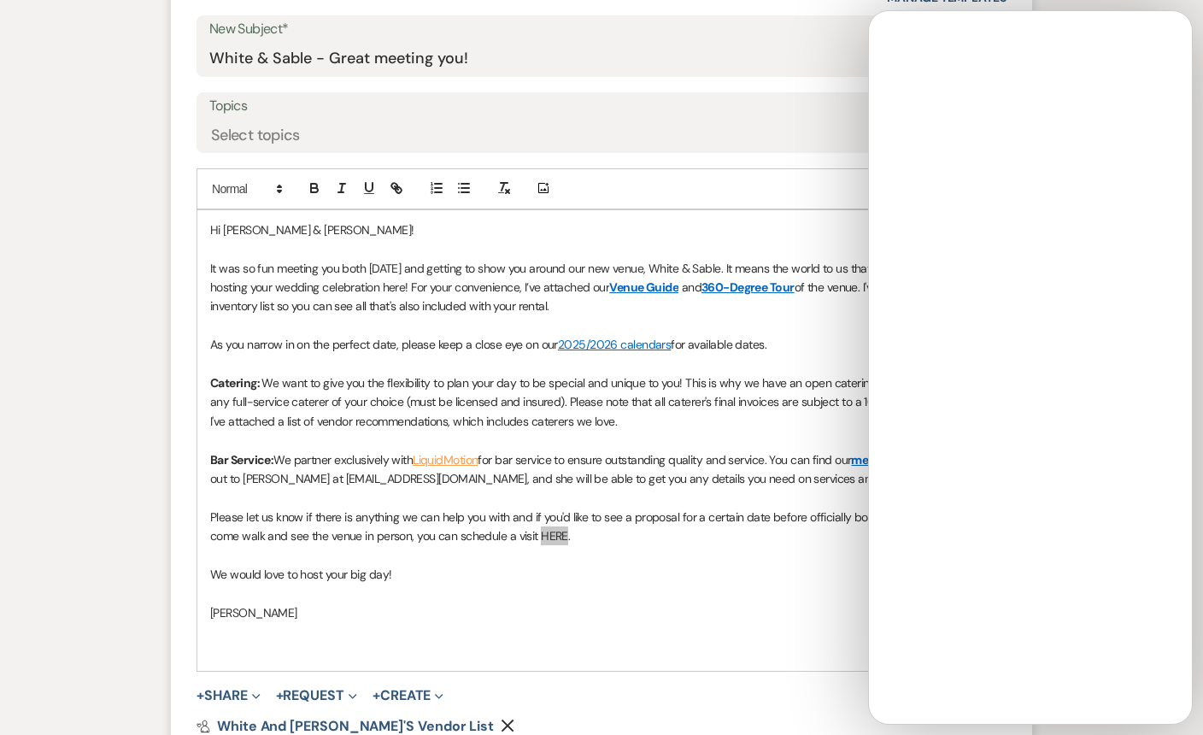
scroll to position [894, 0]
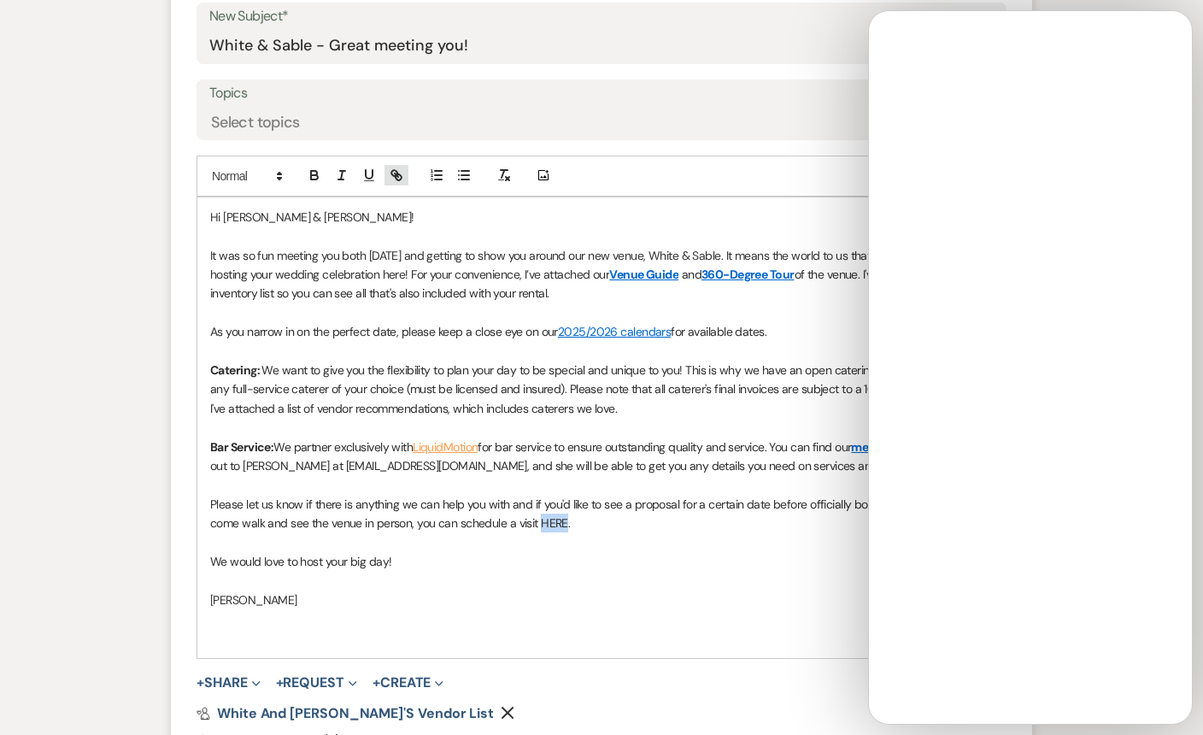
click at [398, 177] on line "button" at bounding box center [396, 174] width 3 height 3
paste input "https://calendly.com/whiteandsable/white-sable-onsite-tour"
type input "https://calendly.com/whiteandsable/white-sable-onsite-tour"
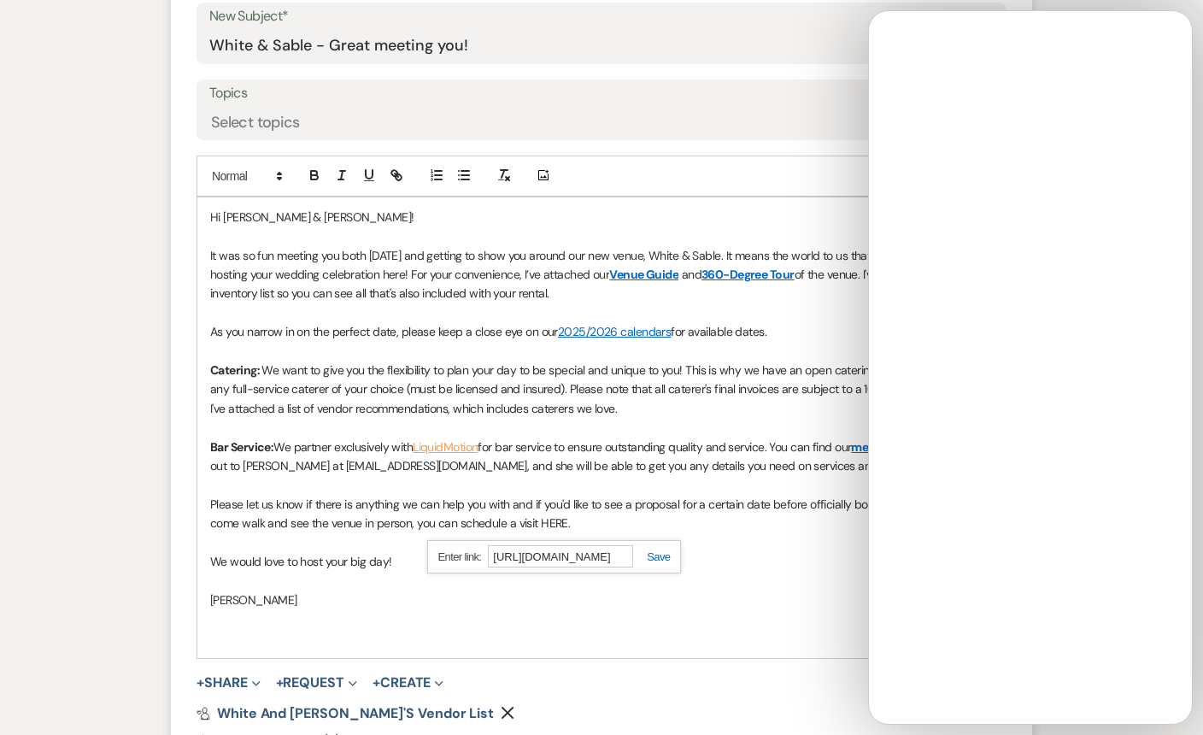
click at [659, 563] on div "https://calendly.com/whiteandsable/white-sable-onsite-tour" at bounding box center [554, 556] width 255 height 33
click at [658, 556] on link at bounding box center [651, 556] width 37 height 13
click at [657, 579] on p at bounding box center [601, 580] width 782 height 19
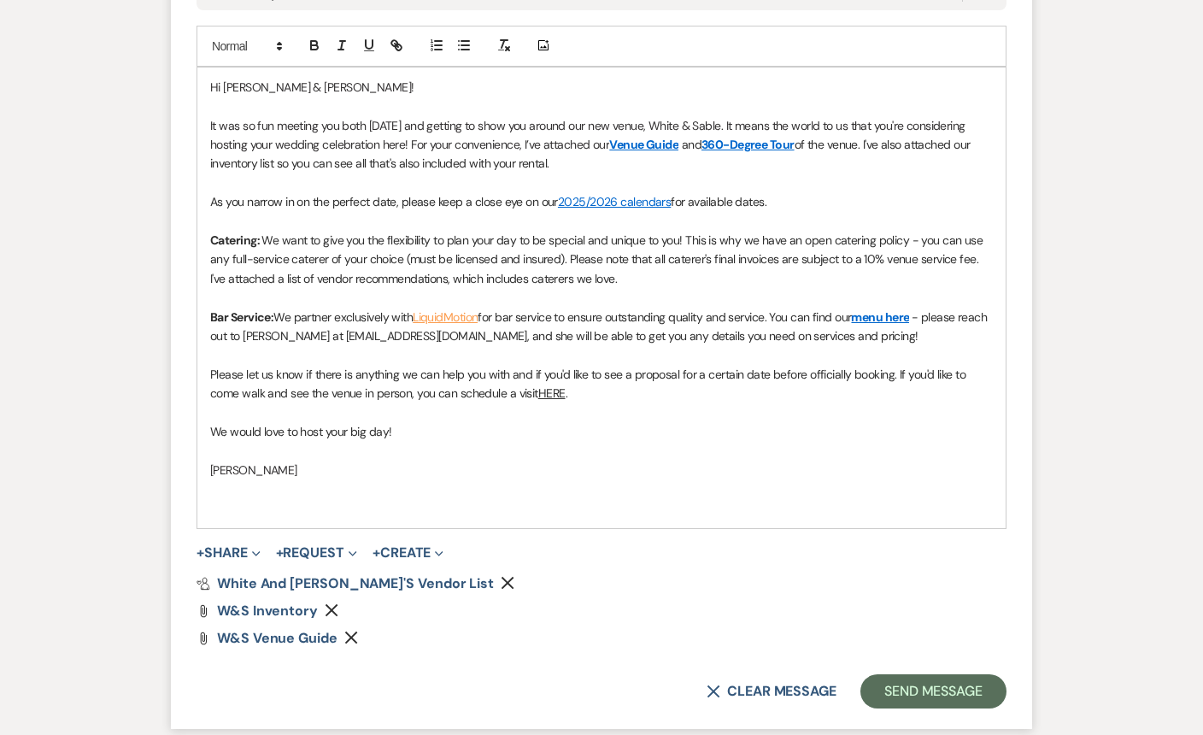
scroll to position [1025, 0]
click at [910, 685] on button "Send Message" at bounding box center [933, 690] width 146 height 34
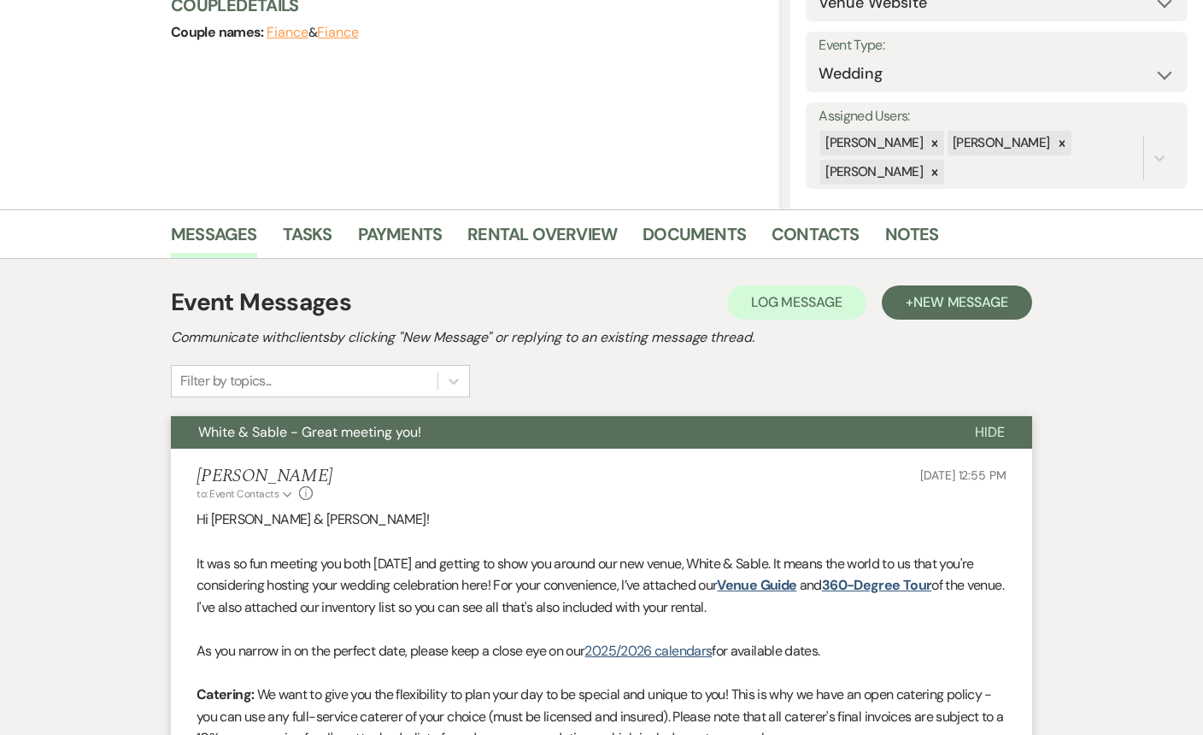
scroll to position [0, 0]
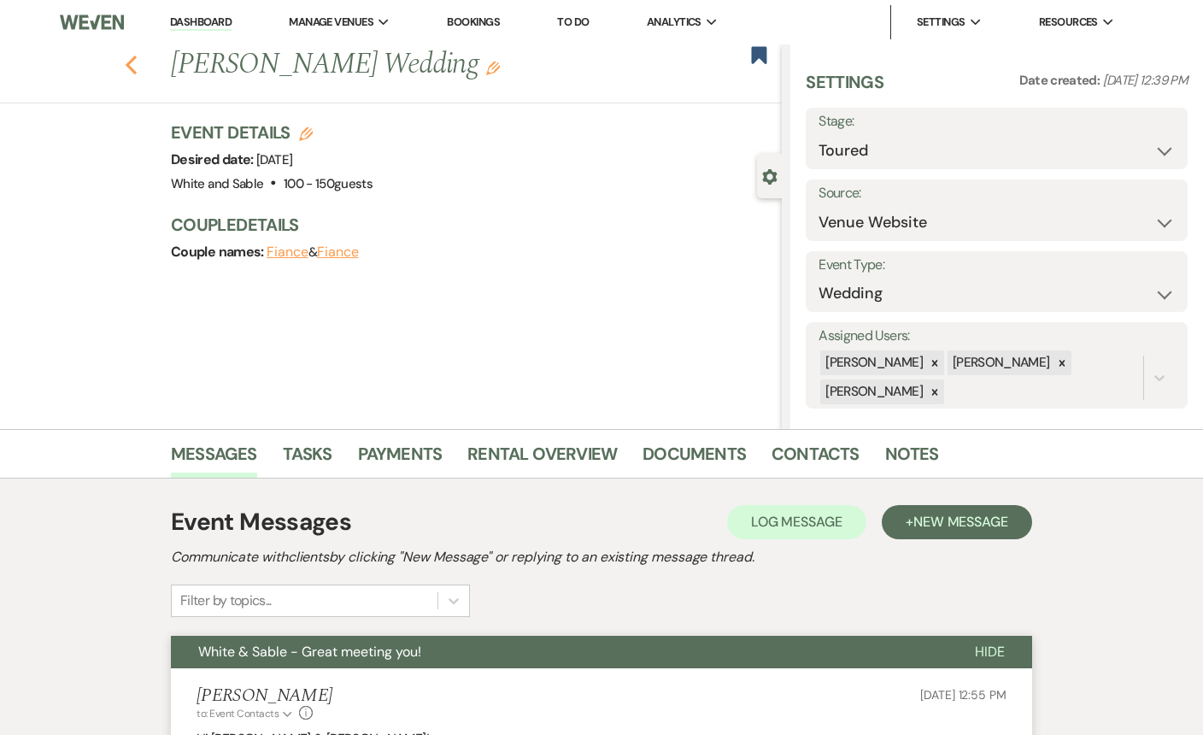
click at [129, 59] on icon "Previous" at bounding box center [131, 65] width 13 height 21
select select "5"
select select "4"
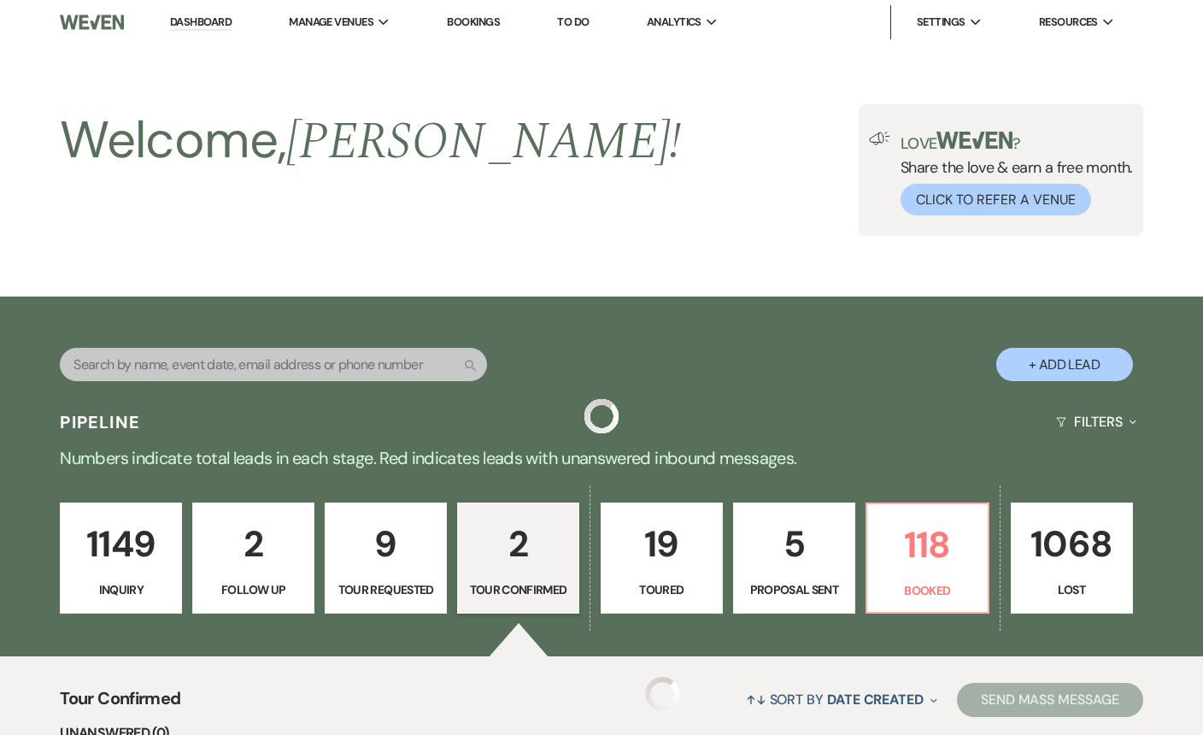
scroll to position [293, 0]
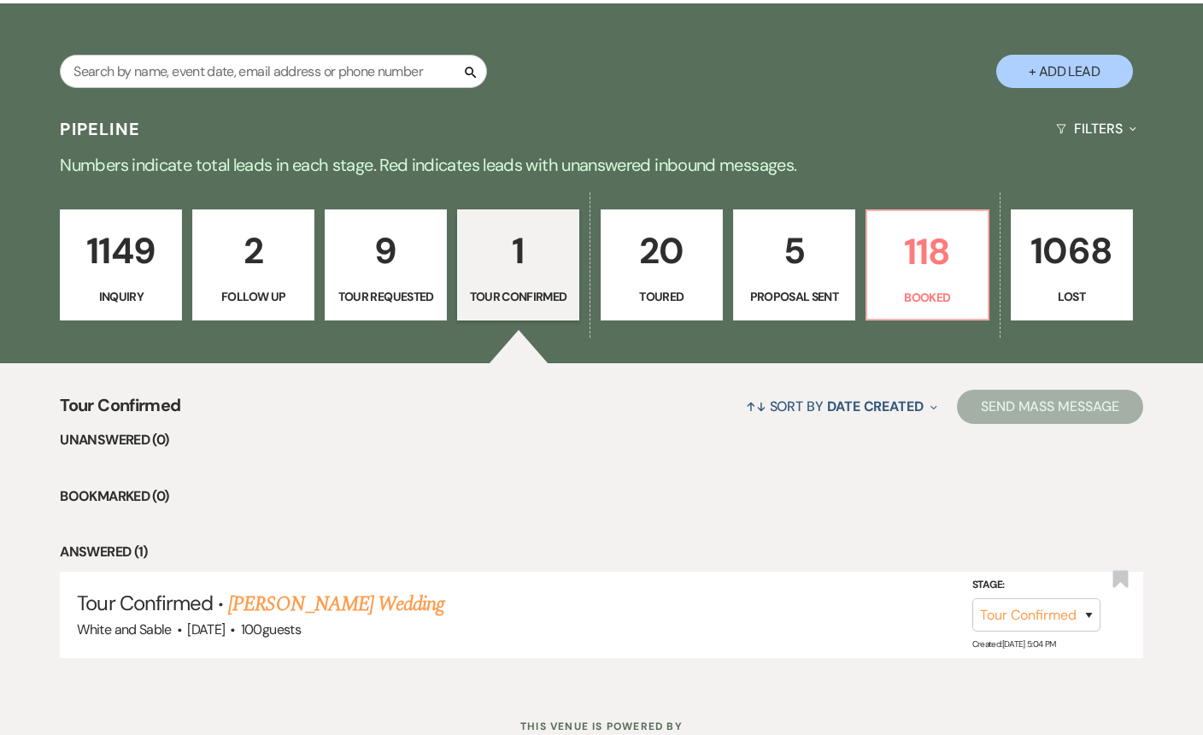
click at [788, 256] on p "5" at bounding box center [794, 250] width 100 height 57
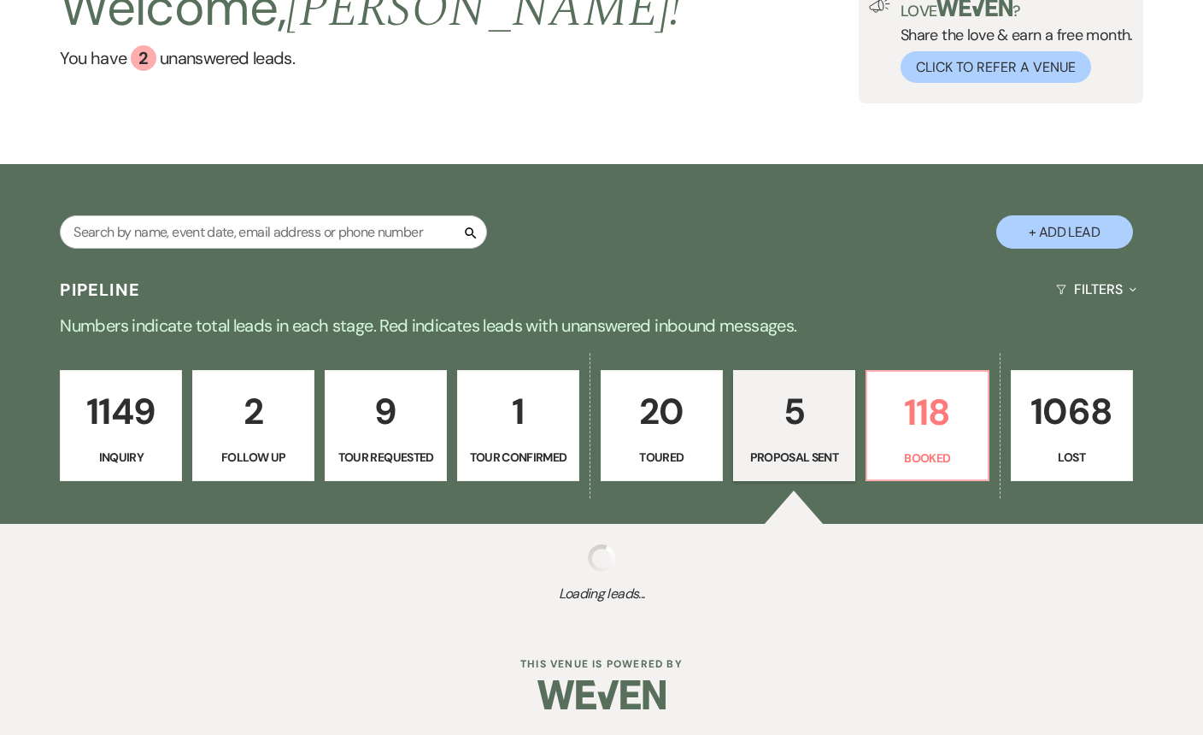
select select "6"
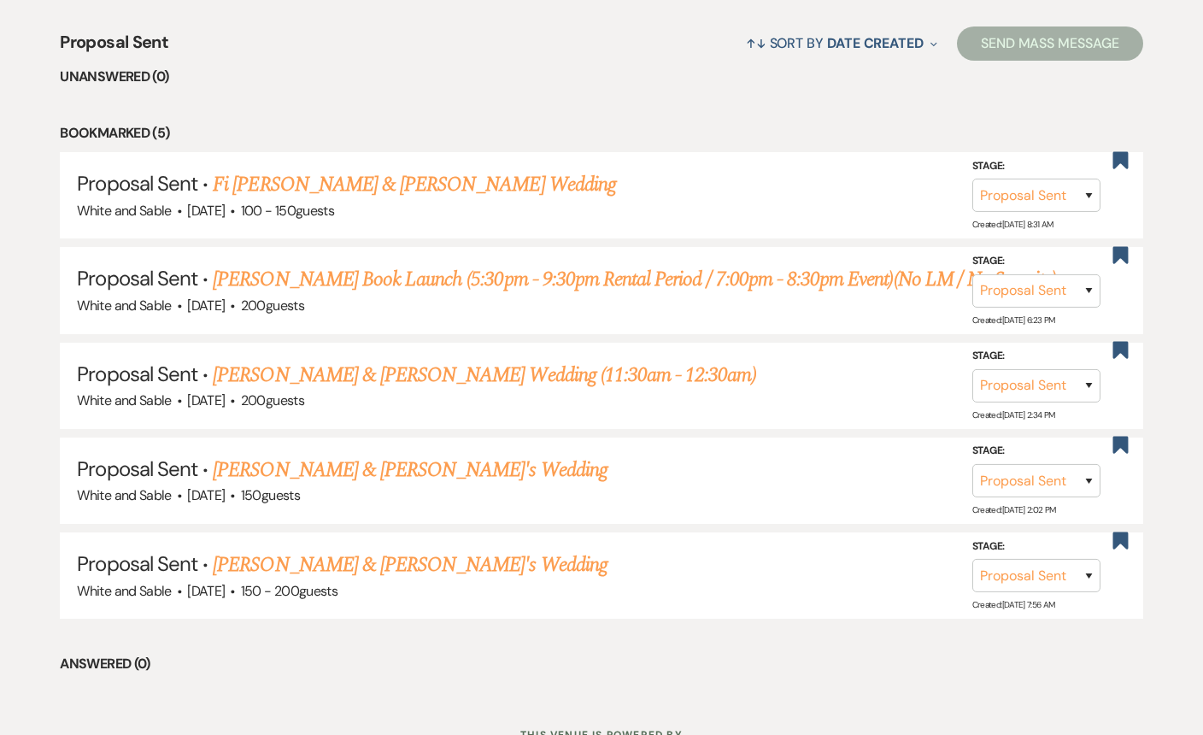
scroll to position [657, 0]
click at [426, 548] on link "Summer Xiong & Isaac's Wedding" at bounding box center [410, 563] width 395 height 31
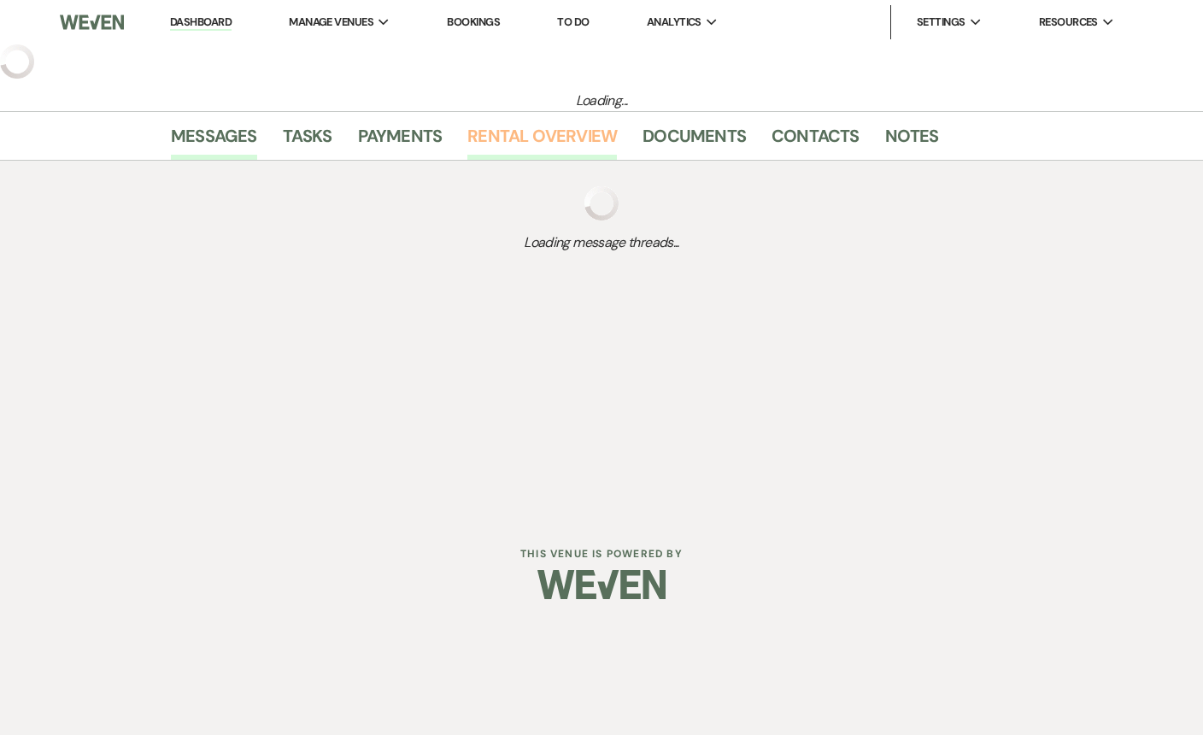
select select "6"
select select "7"
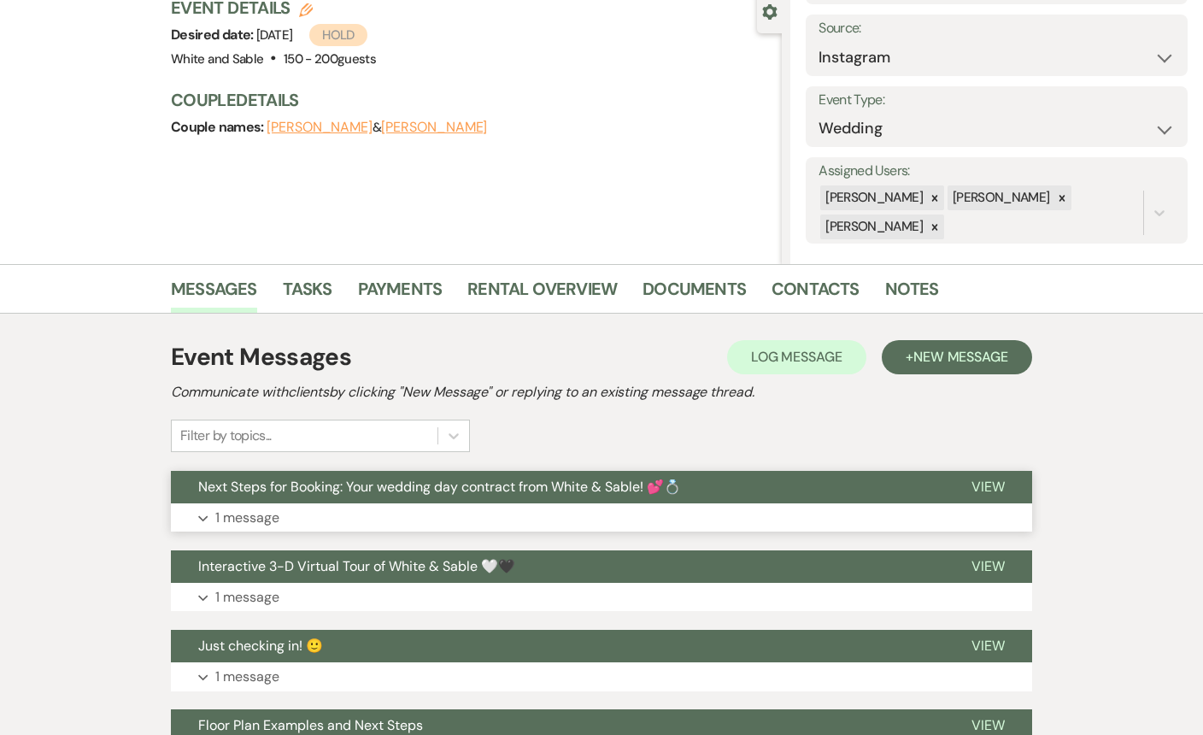
click at [536, 488] on span "Next Steps for Booking: Your wedding day contract from White & Sable! 💕💍" at bounding box center [439, 486] width 483 height 18
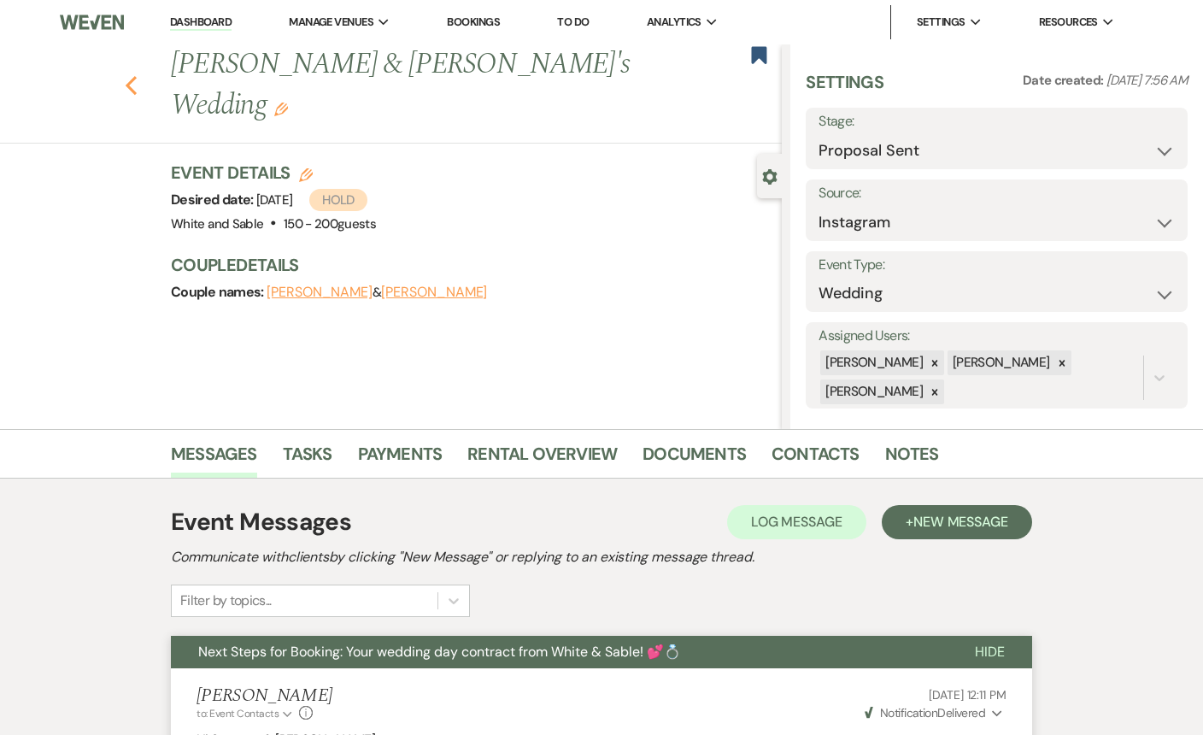
click at [125, 75] on icon "Previous" at bounding box center [131, 85] width 13 height 21
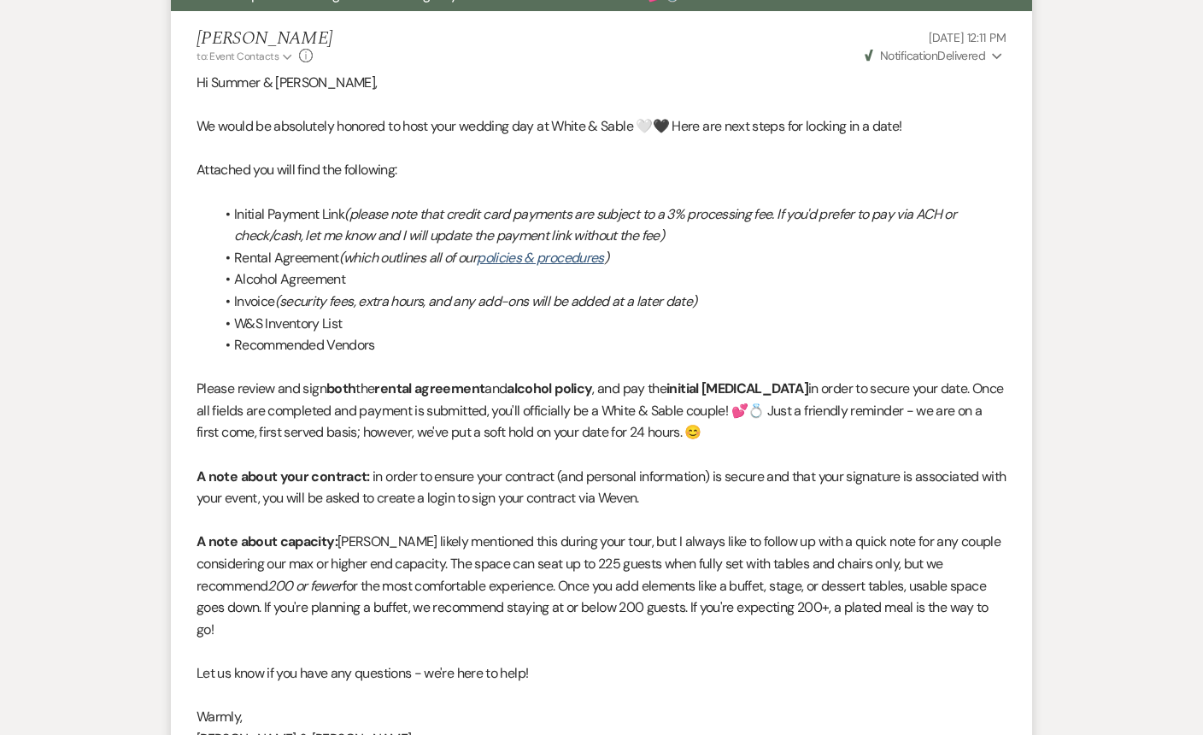
select select "6"
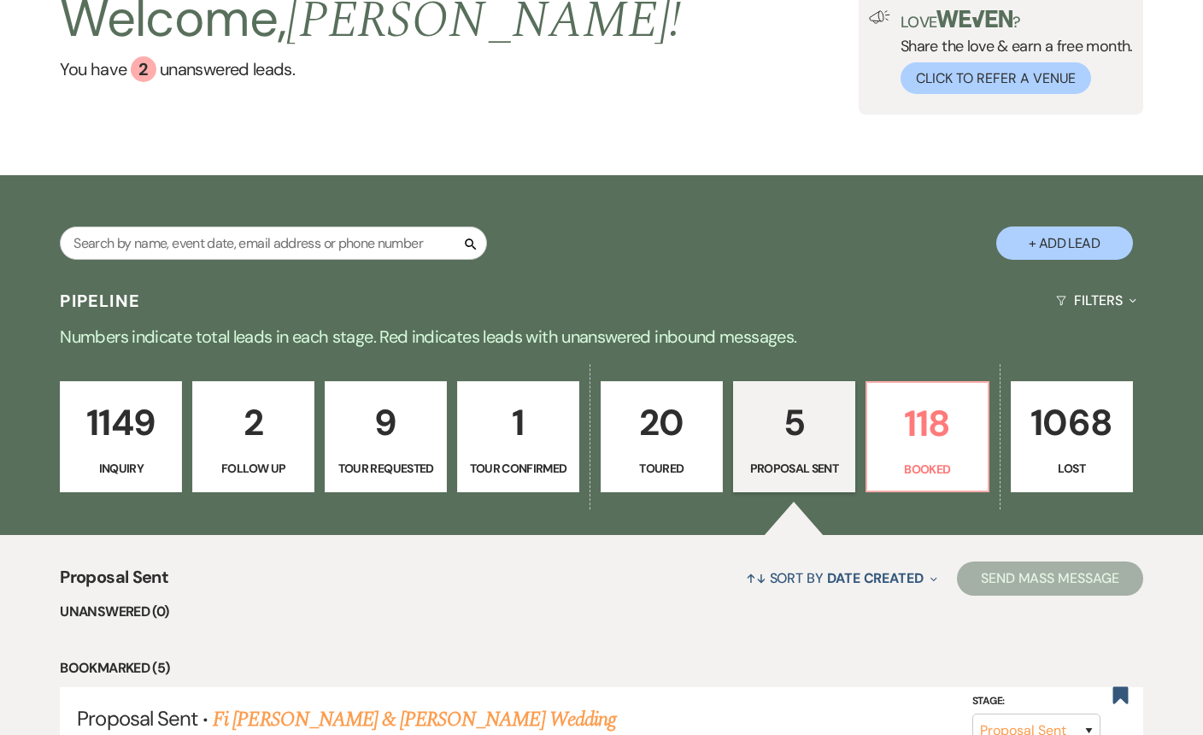
scroll to position [53, 0]
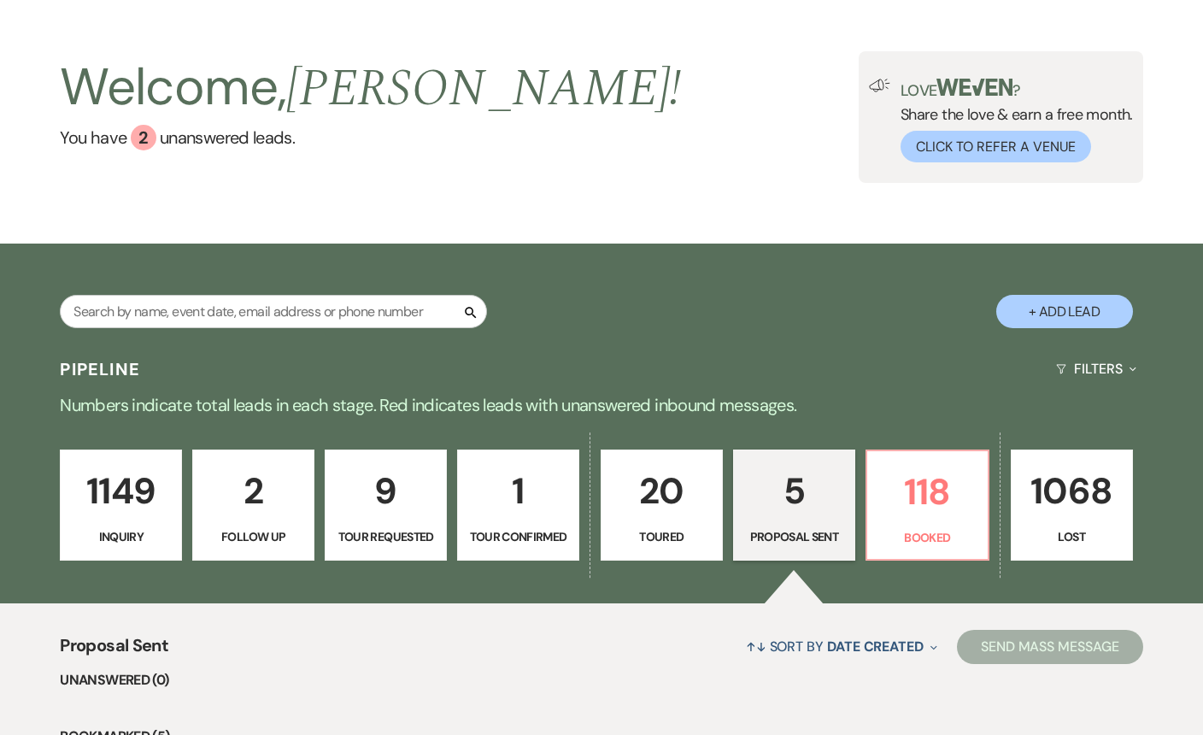
click at [686, 514] on p "20" at bounding box center [662, 490] width 100 height 57
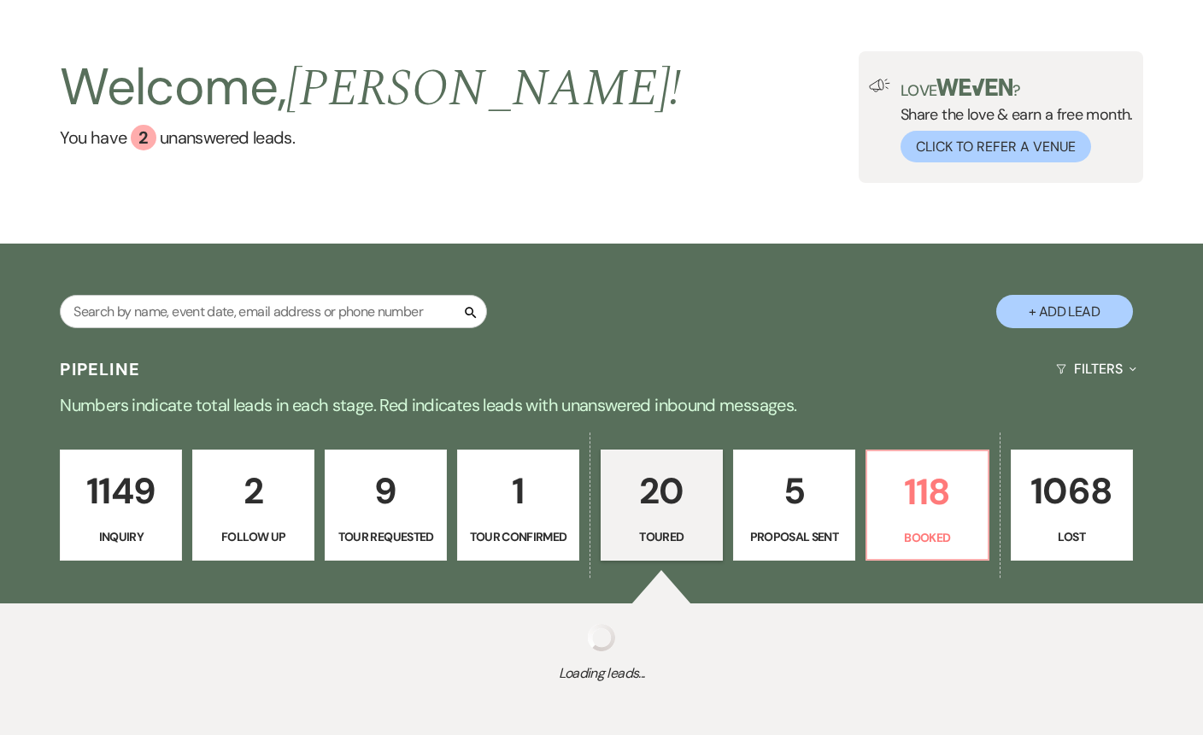
select select "5"
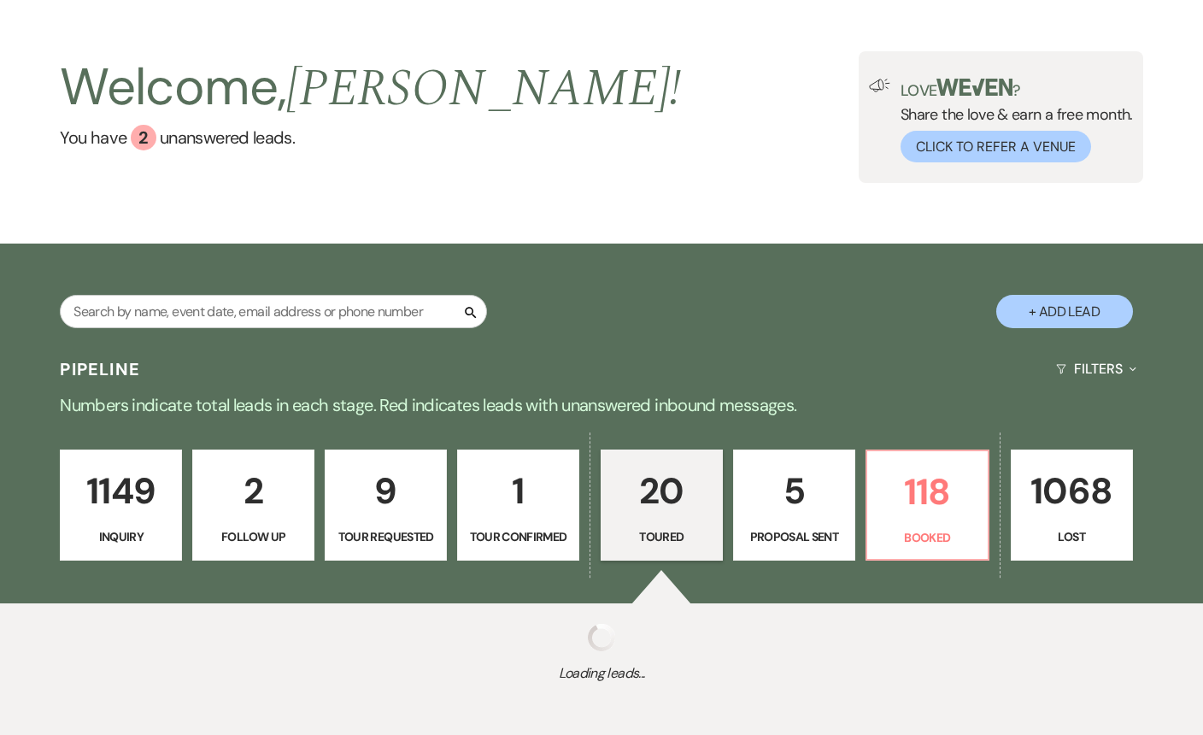
select select "5"
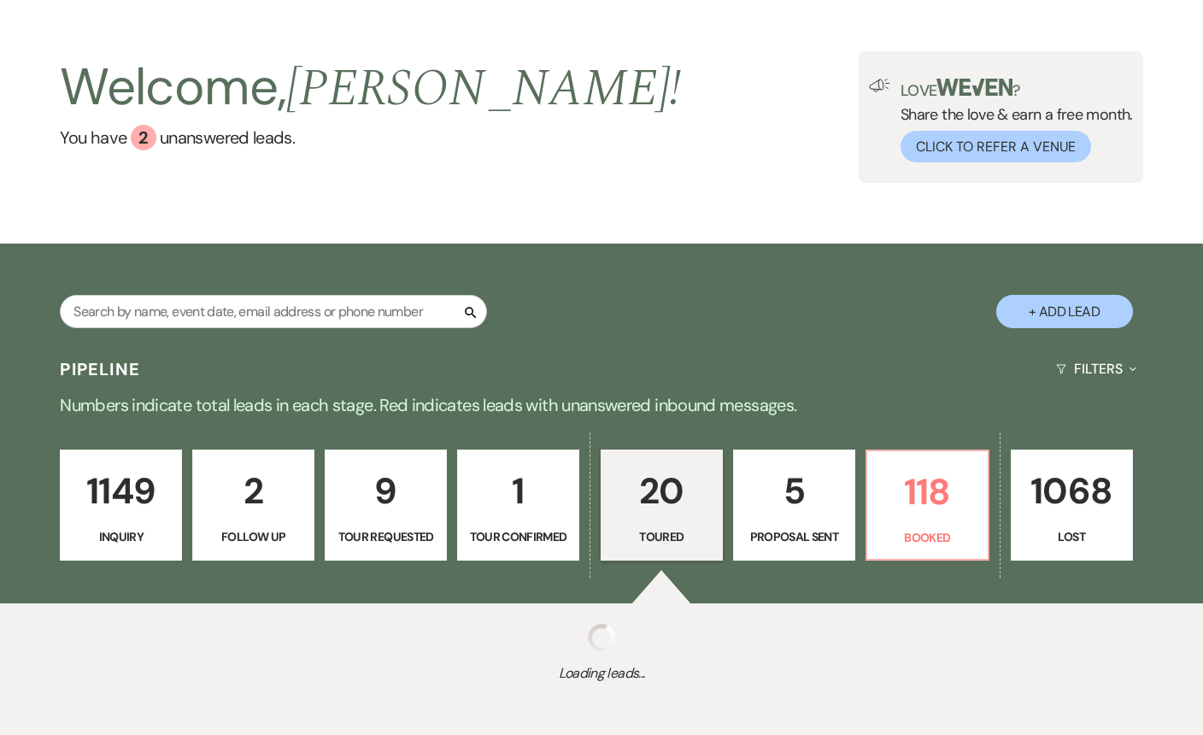
select select "5"
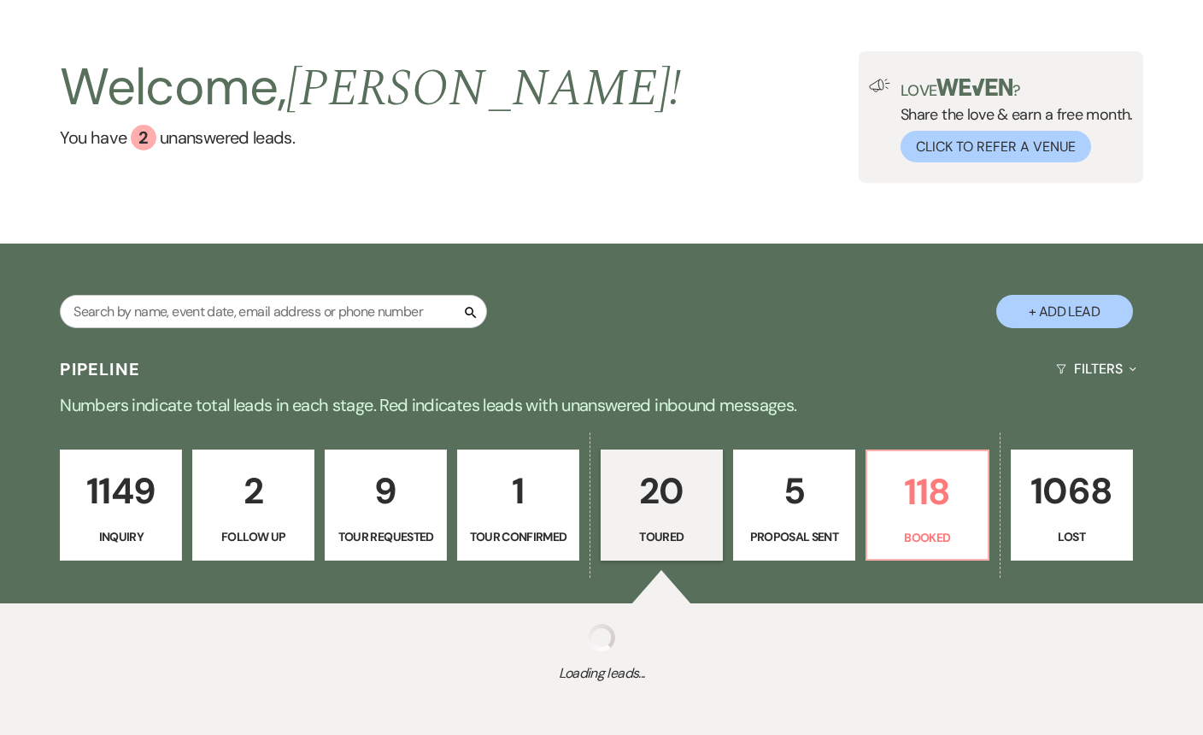
select select "5"
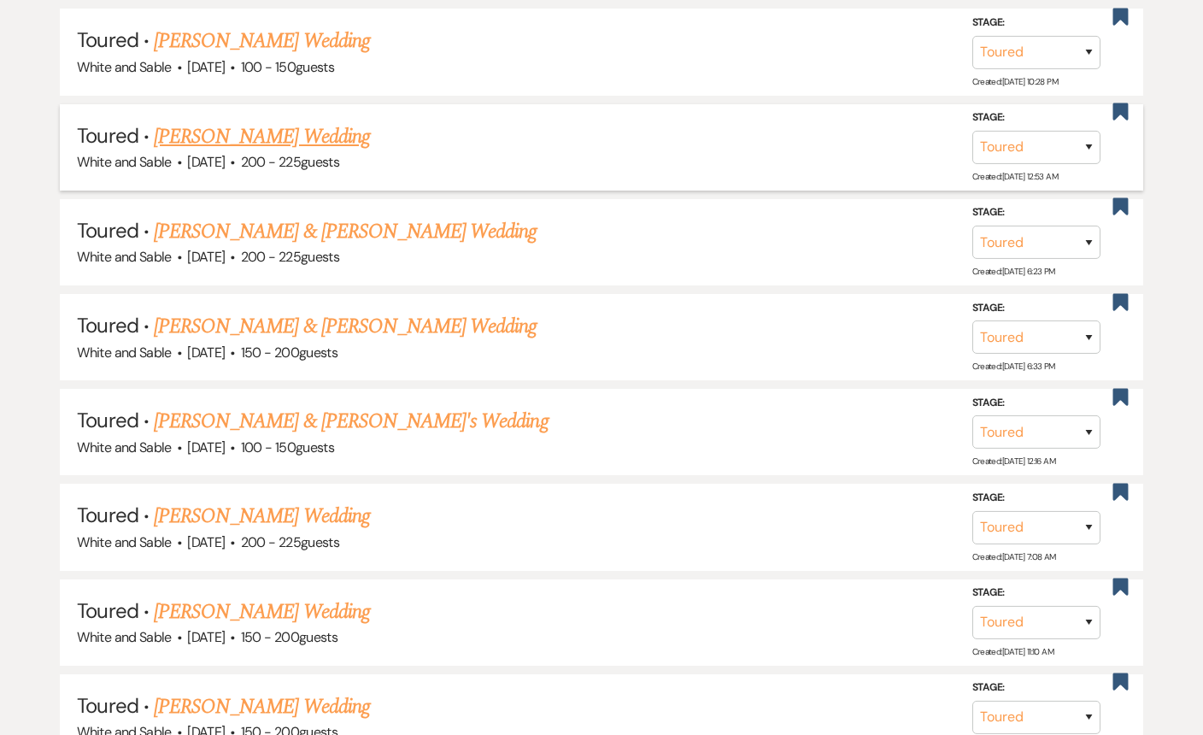
scroll to position [895, 0]
click at [273, 231] on link "Kalley Fleck & Ryan's Wedding" at bounding box center [345, 230] width 383 height 31
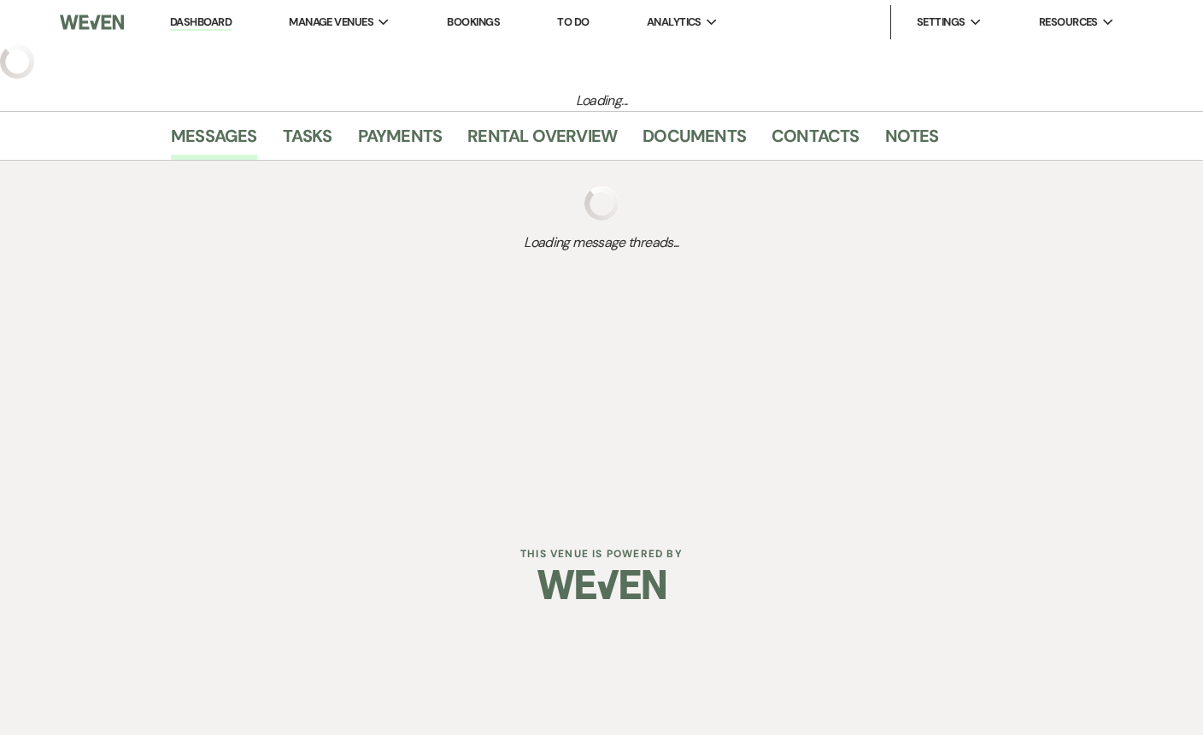
select select "5"
select select "6"
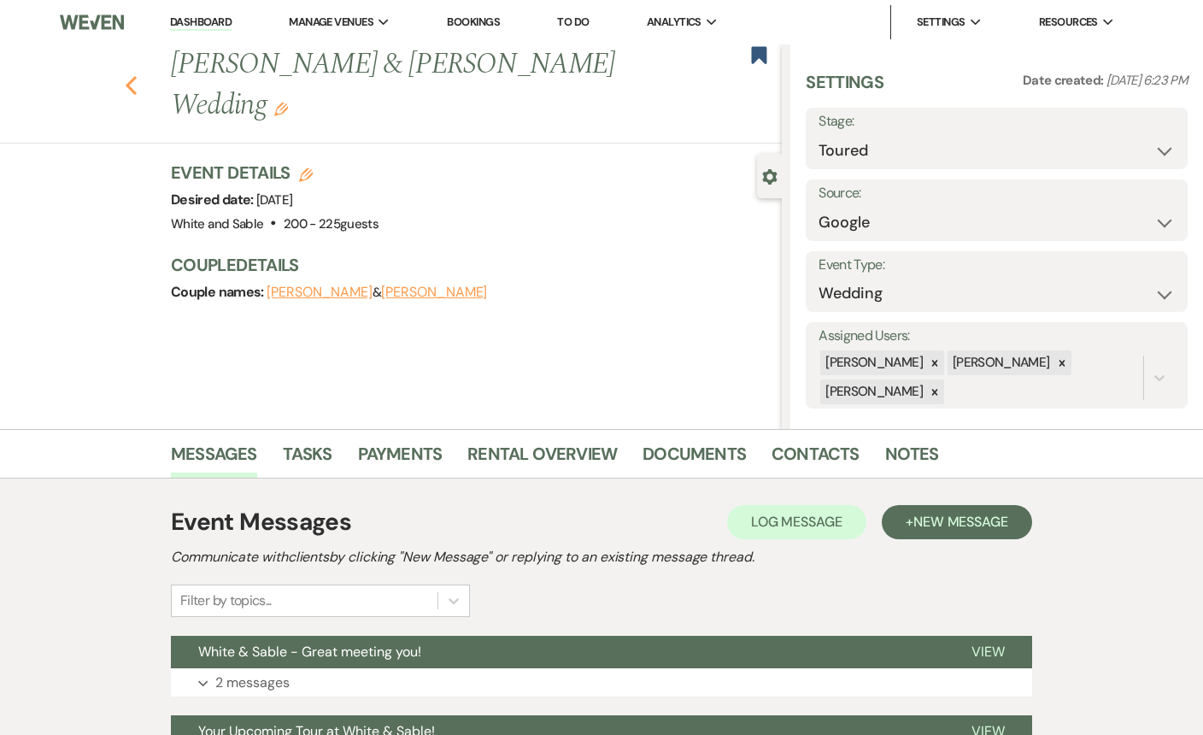
click at [131, 75] on icon "Previous" at bounding box center [131, 85] width 13 height 21
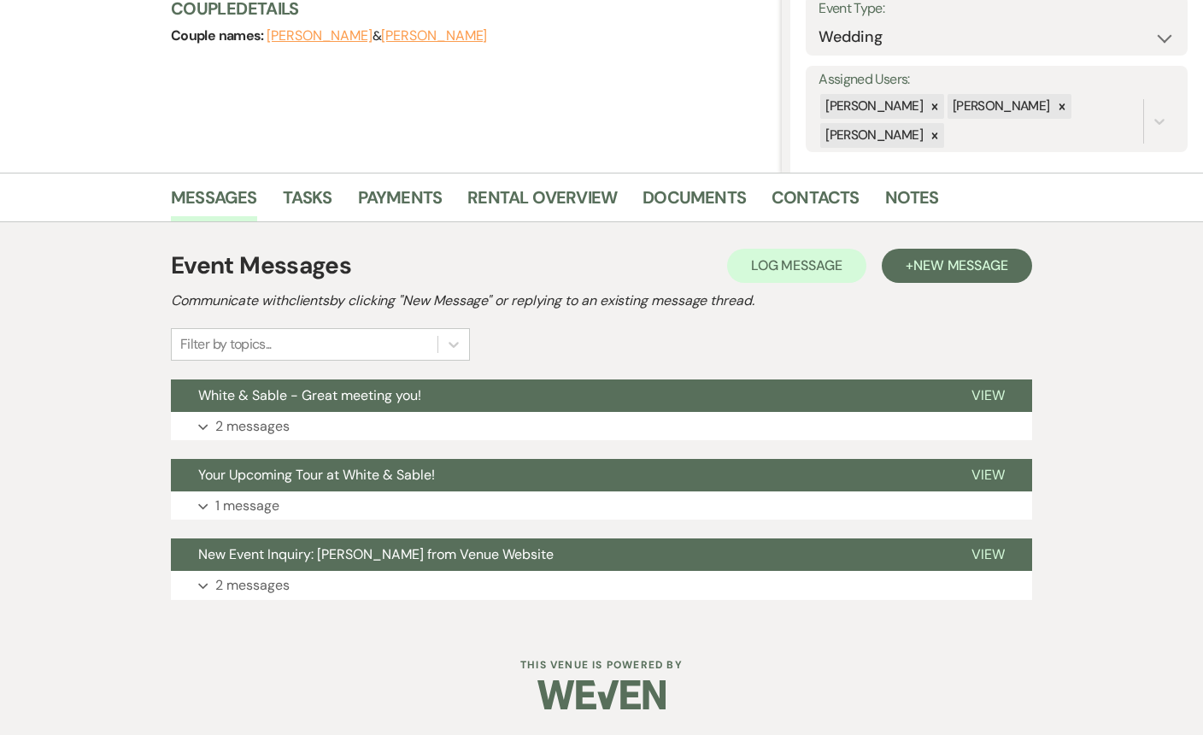
select select "5"
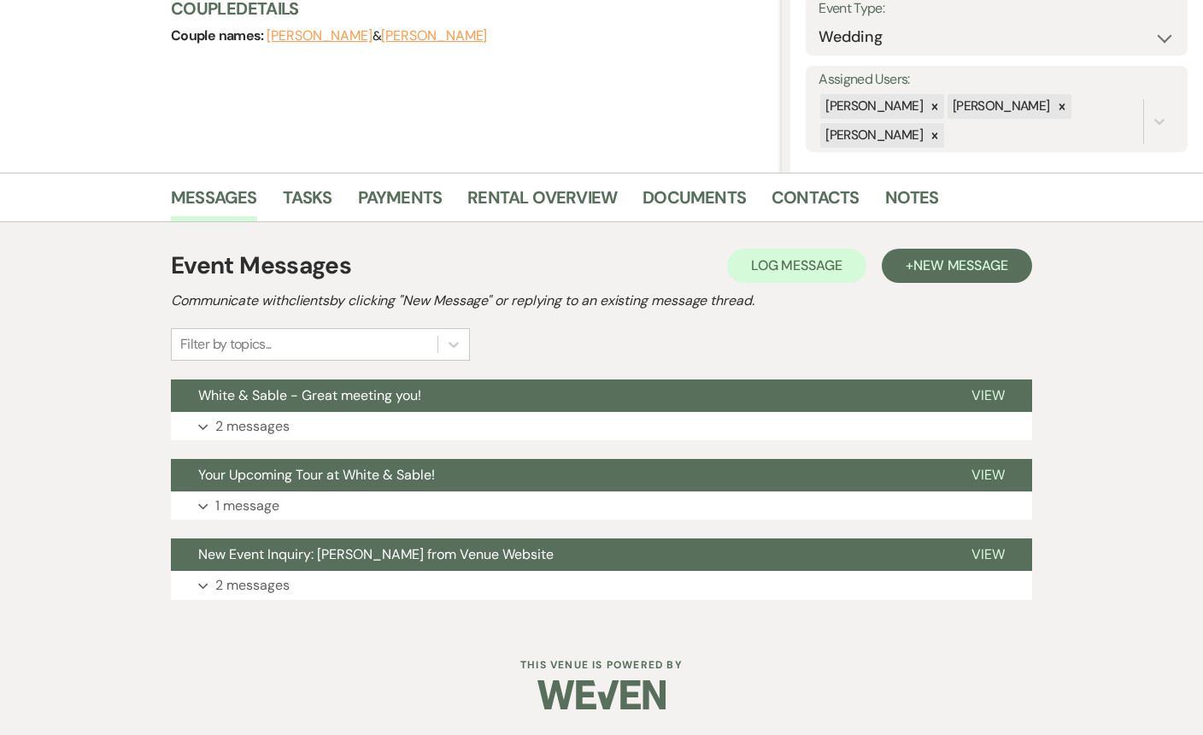
select select "5"
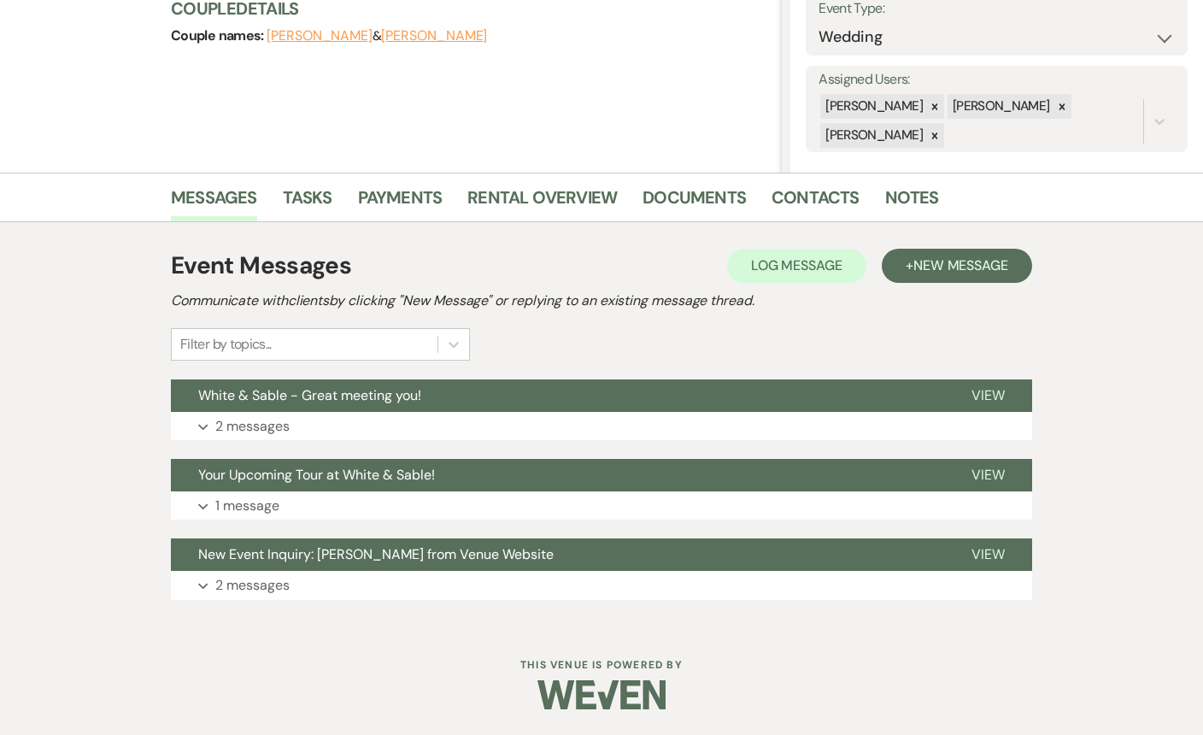
select select "5"
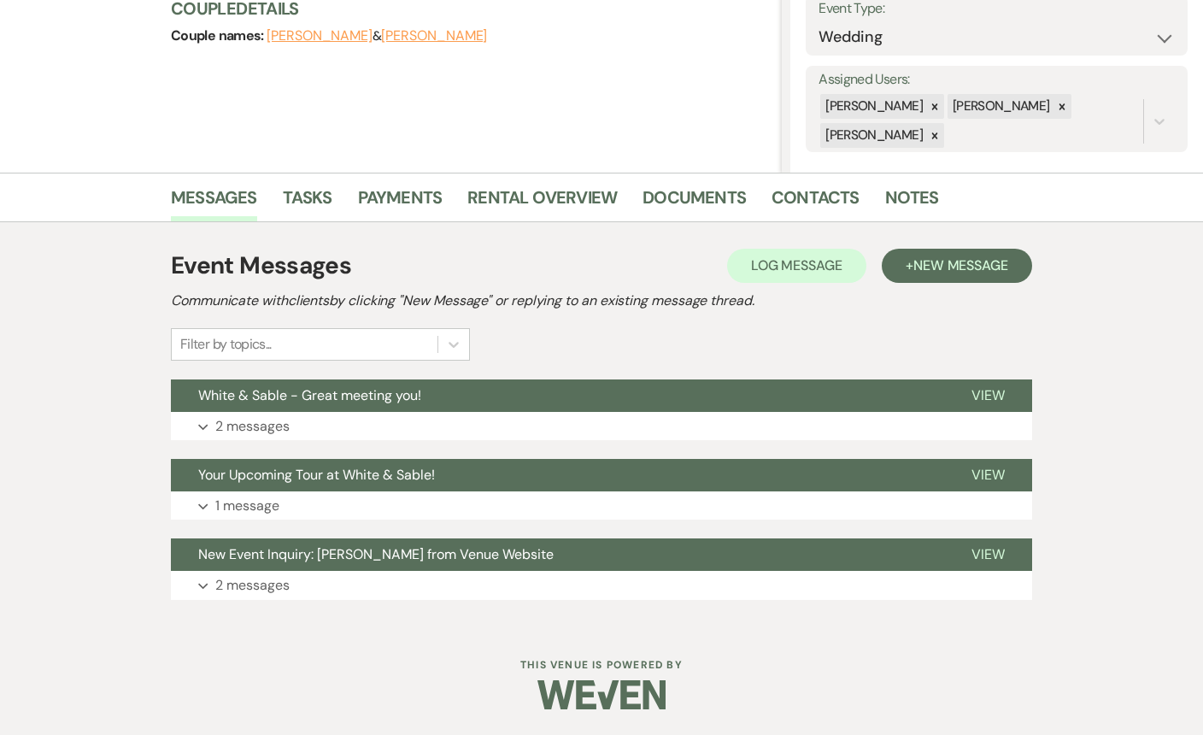
select select "5"
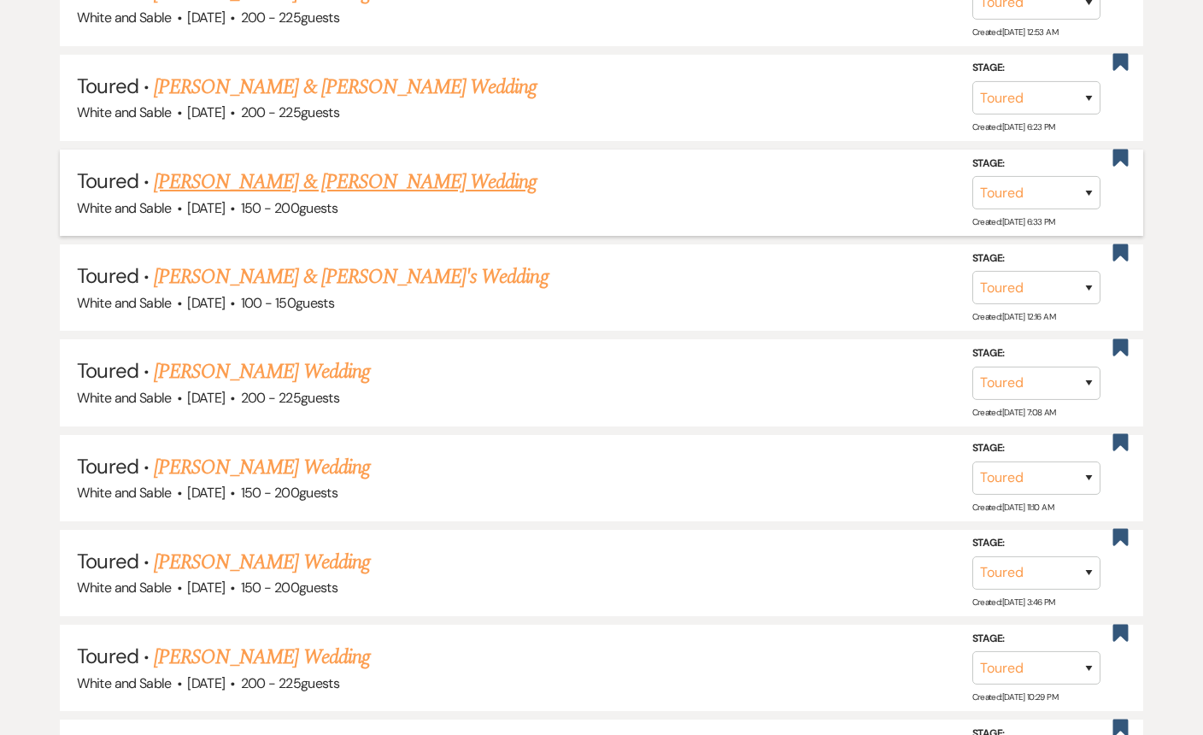
scroll to position [1031, 0]
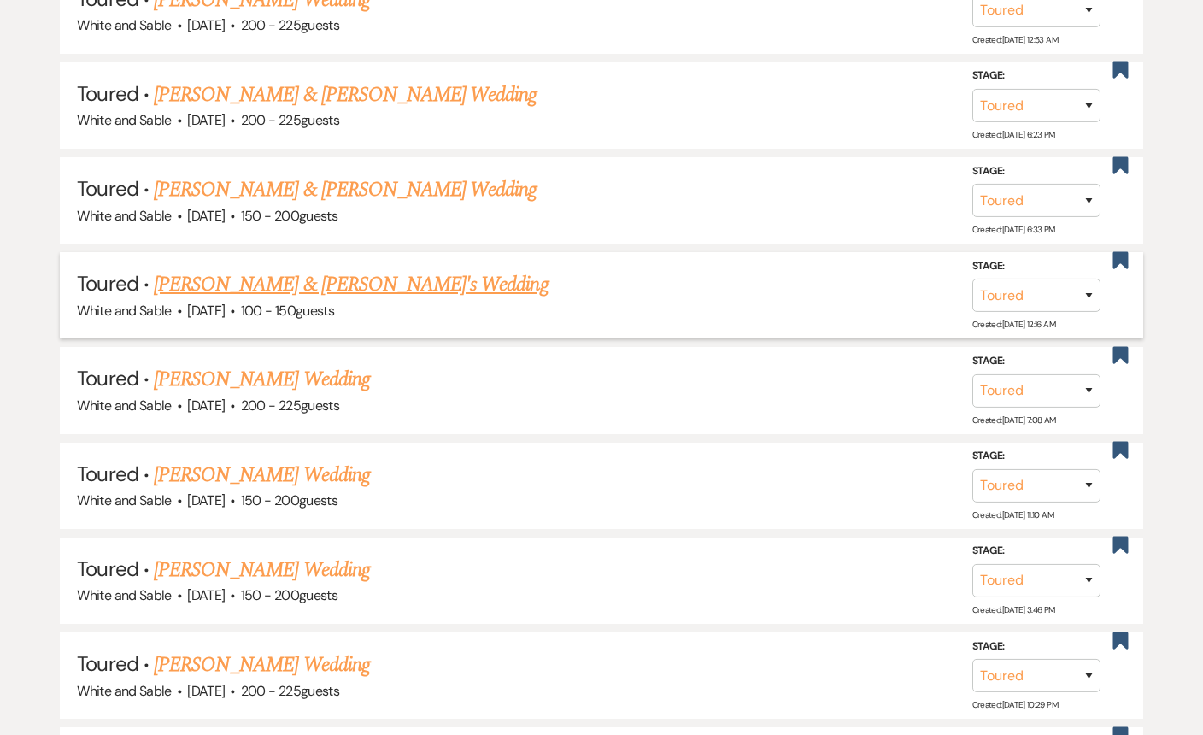
click at [371, 270] on link "Angela Lyscio & Fiance's Wedding" at bounding box center [351, 284] width 395 height 31
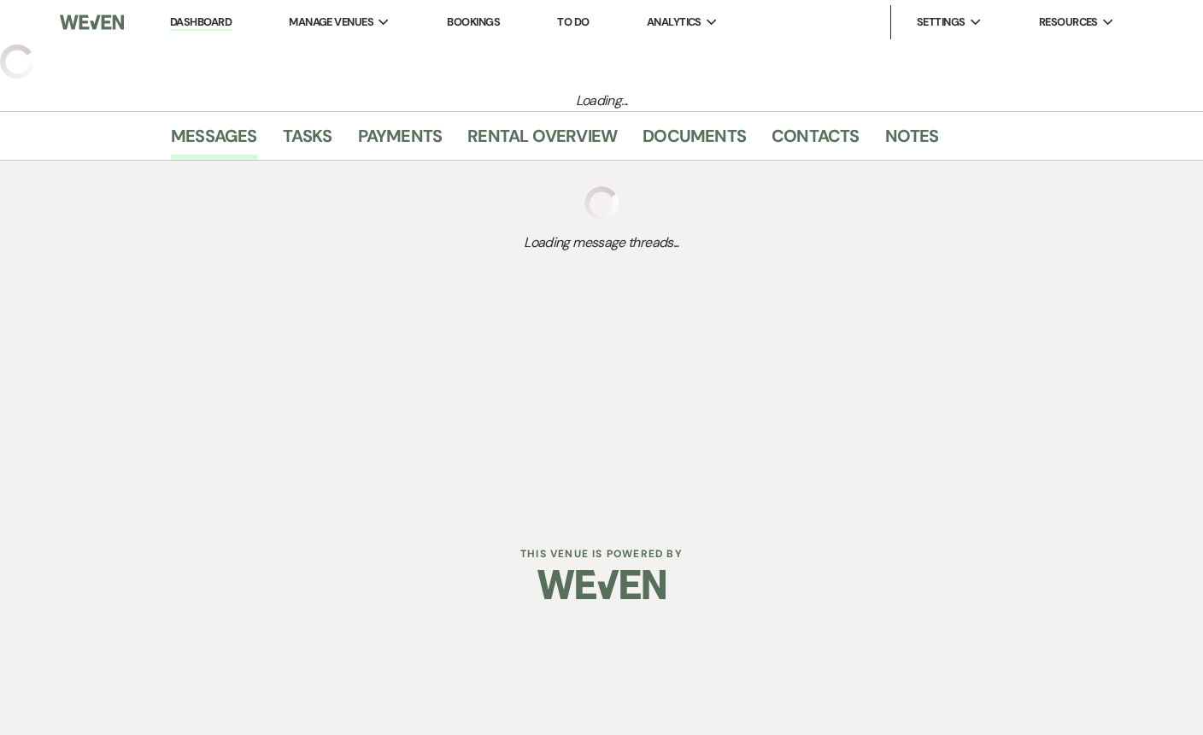
select select "5"
select select "12"
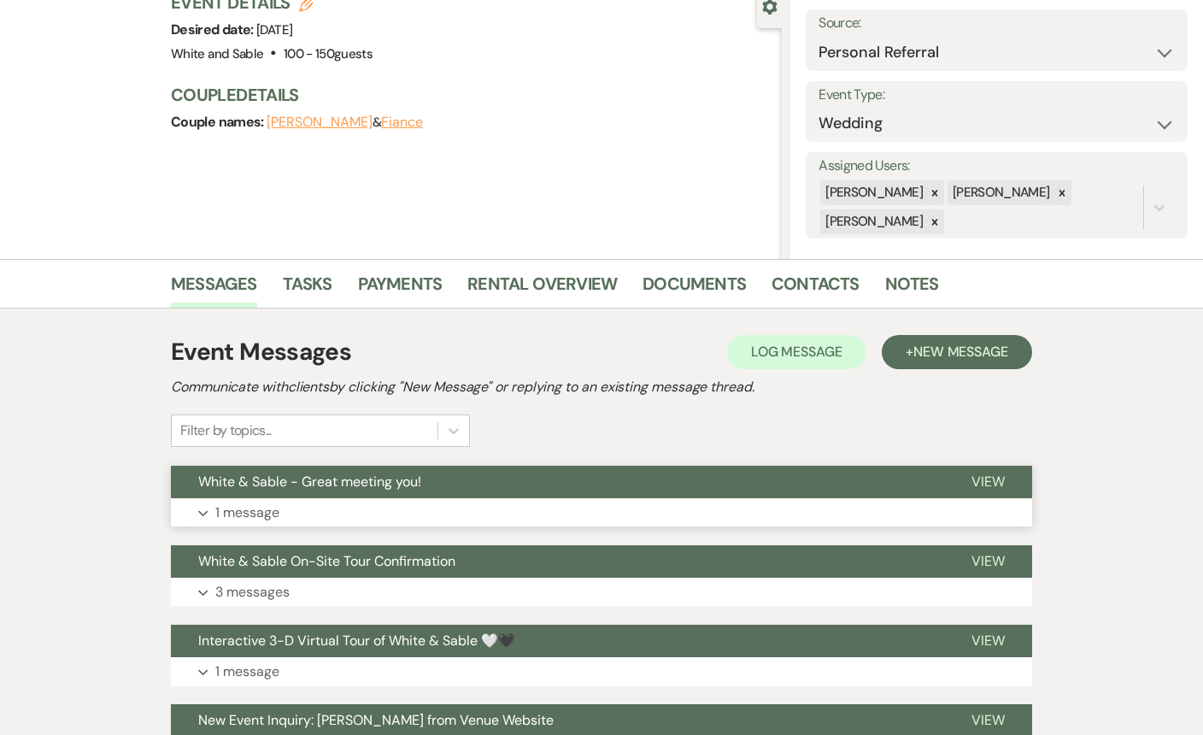
click at [374, 504] on button "Expand 1 message" at bounding box center [601, 512] width 861 height 29
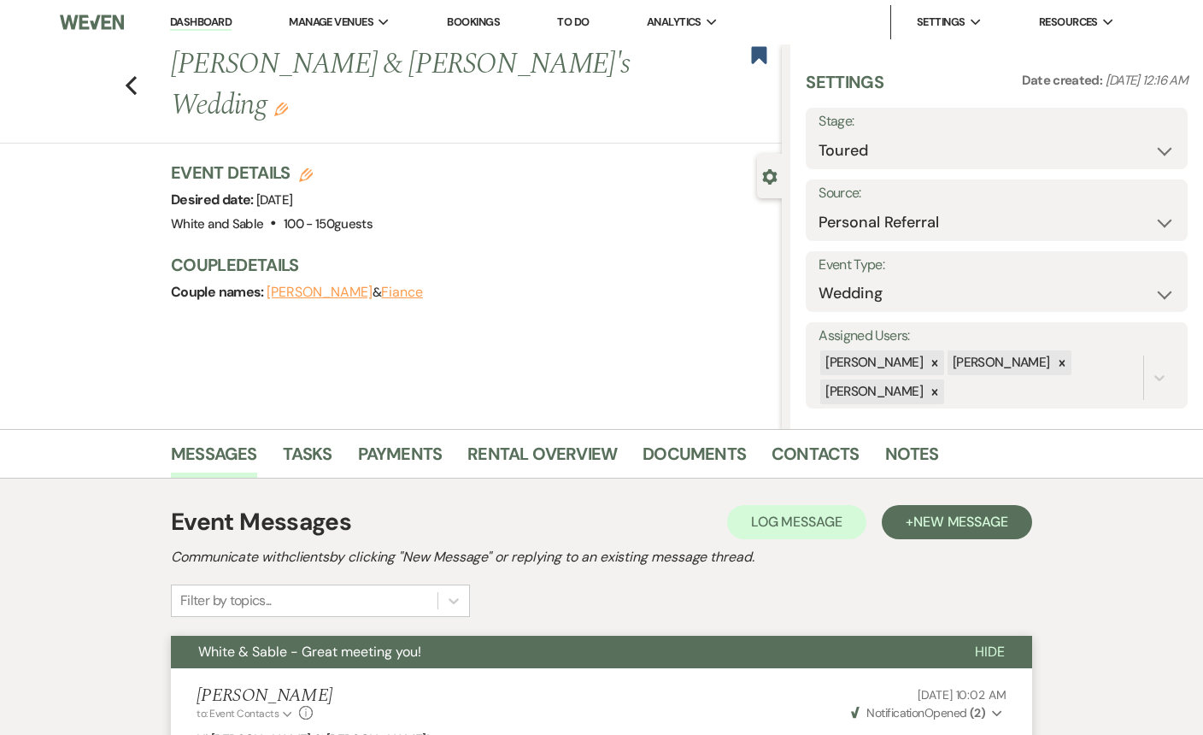
click at [121, 64] on div "Previous Angela Lyscio & Fiance's Wedding Edit Bookmark" at bounding box center [386, 93] width 790 height 99
click at [129, 76] on use "button" at bounding box center [131, 85] width 11 height 19
select select "5"
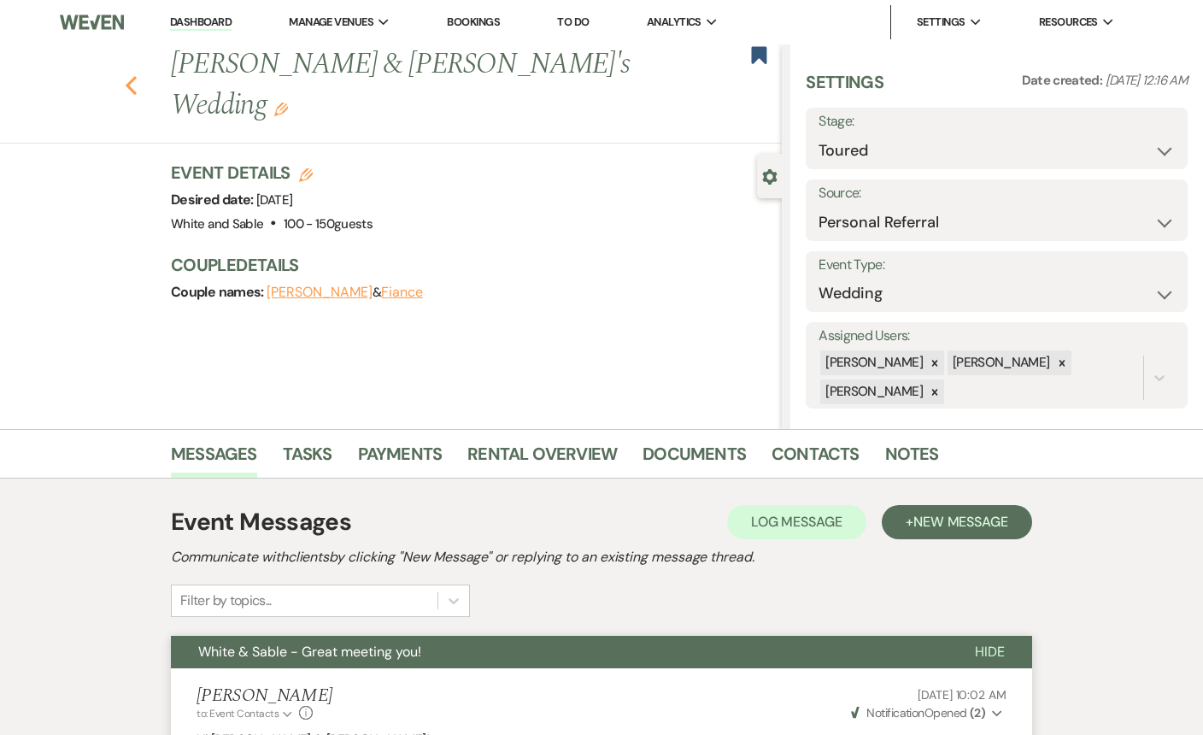
select select "5"
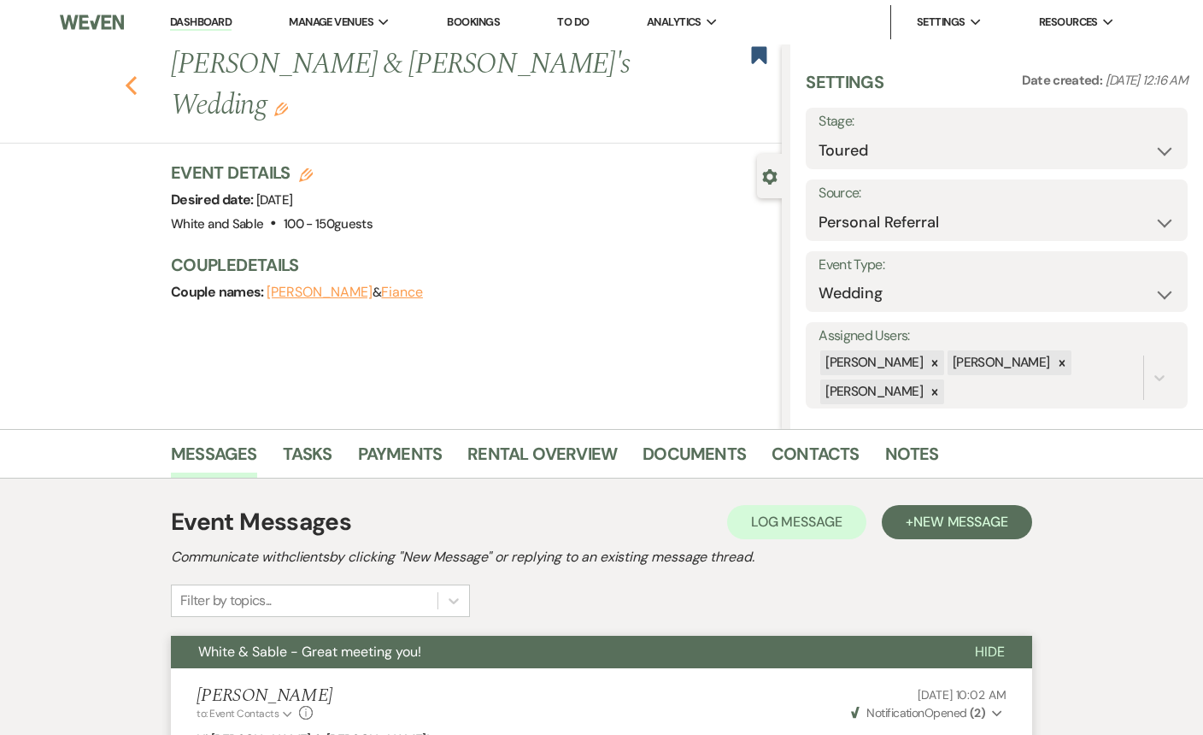
select select "5"
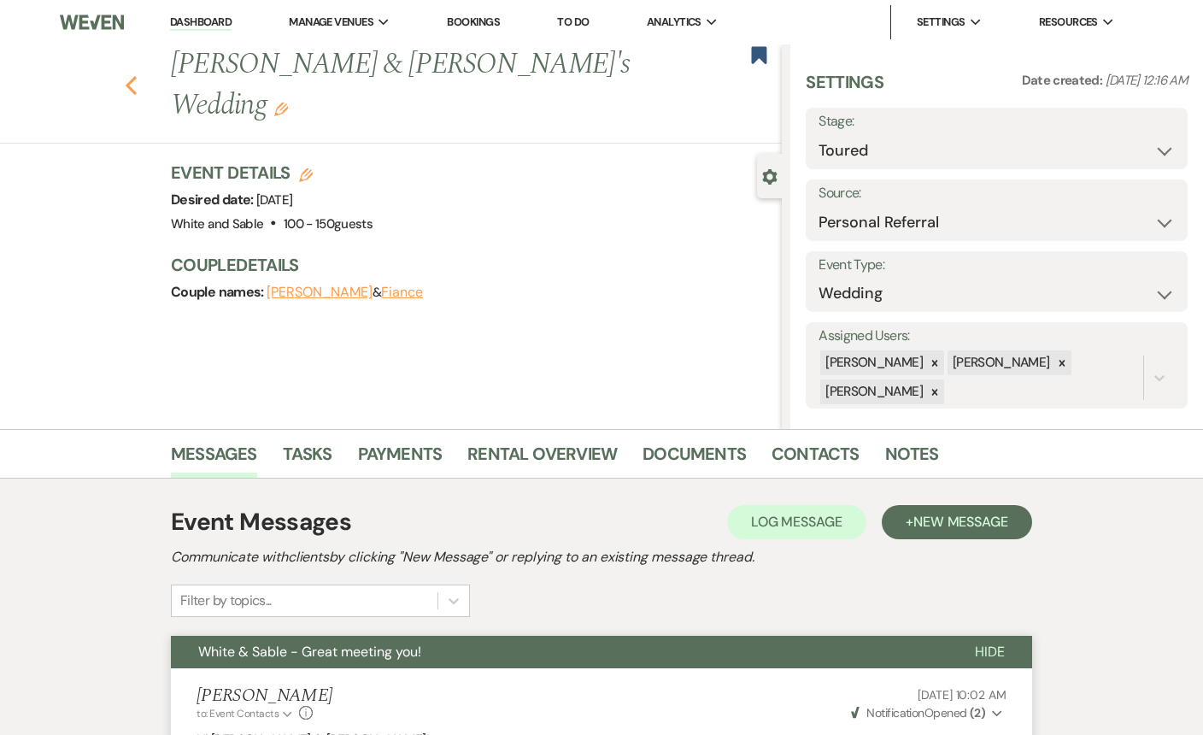
select select "5"
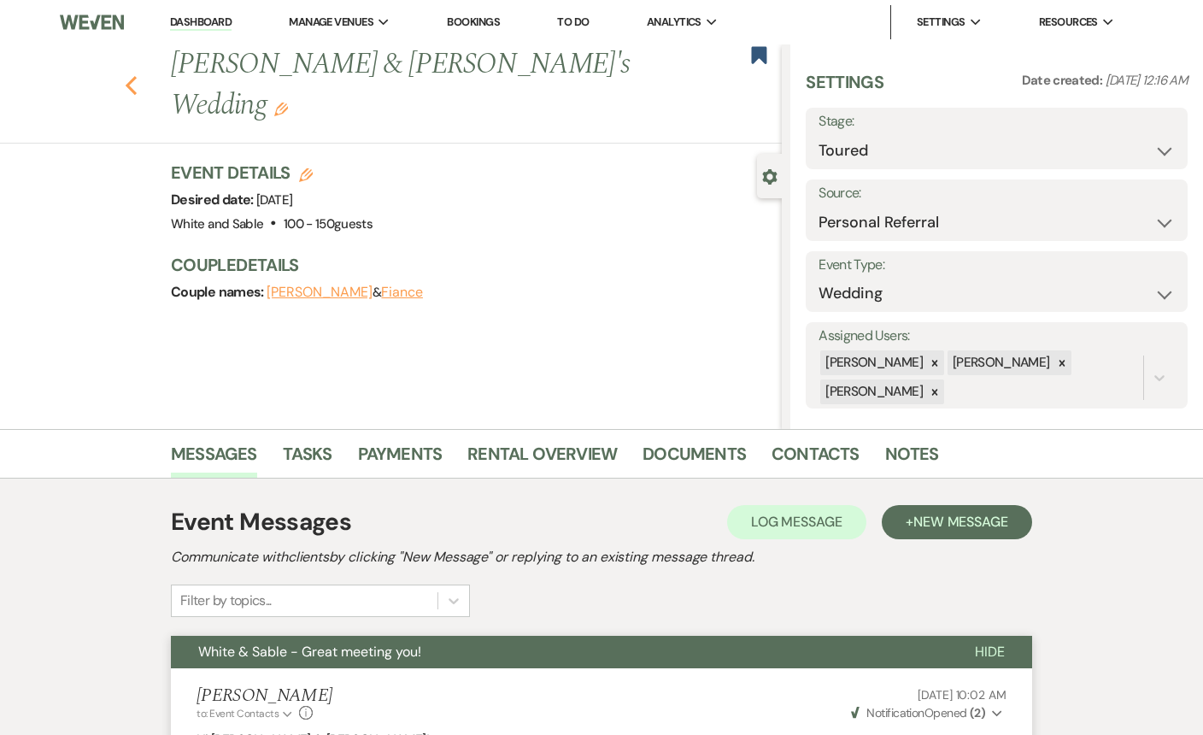
select select "5"
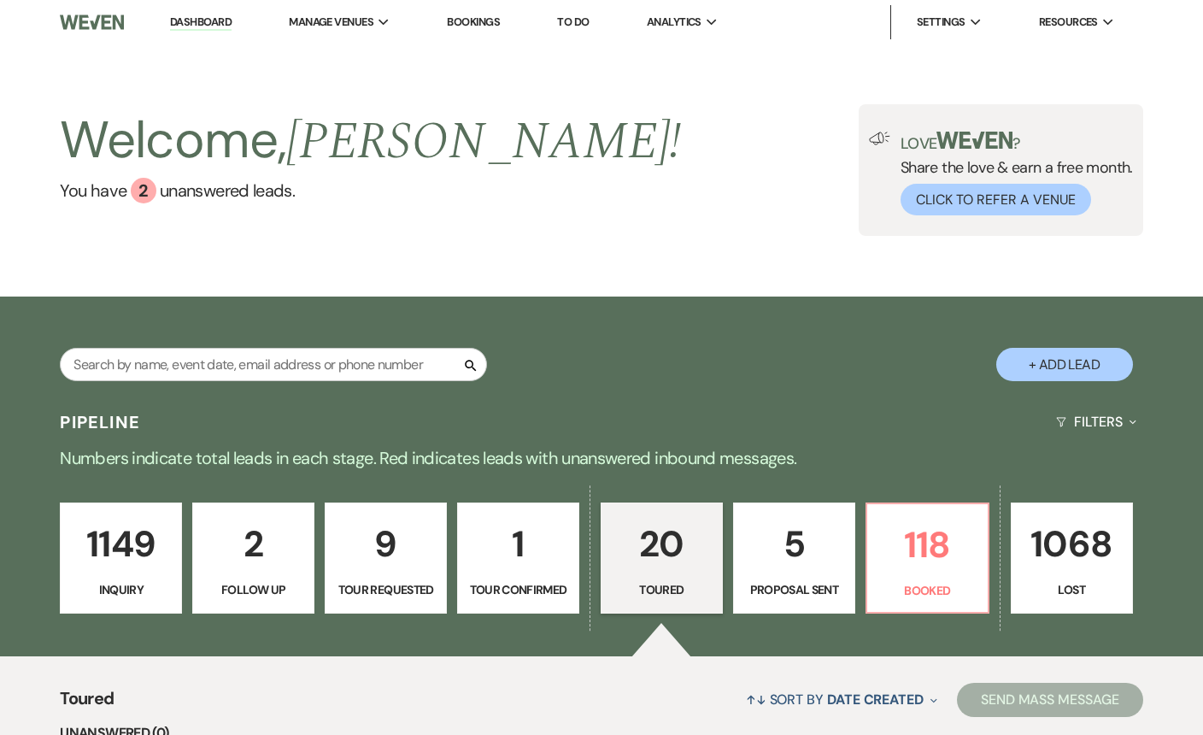
click at [144, 531] on p "1149" at bounding box center [121, 543] width 100 height 57
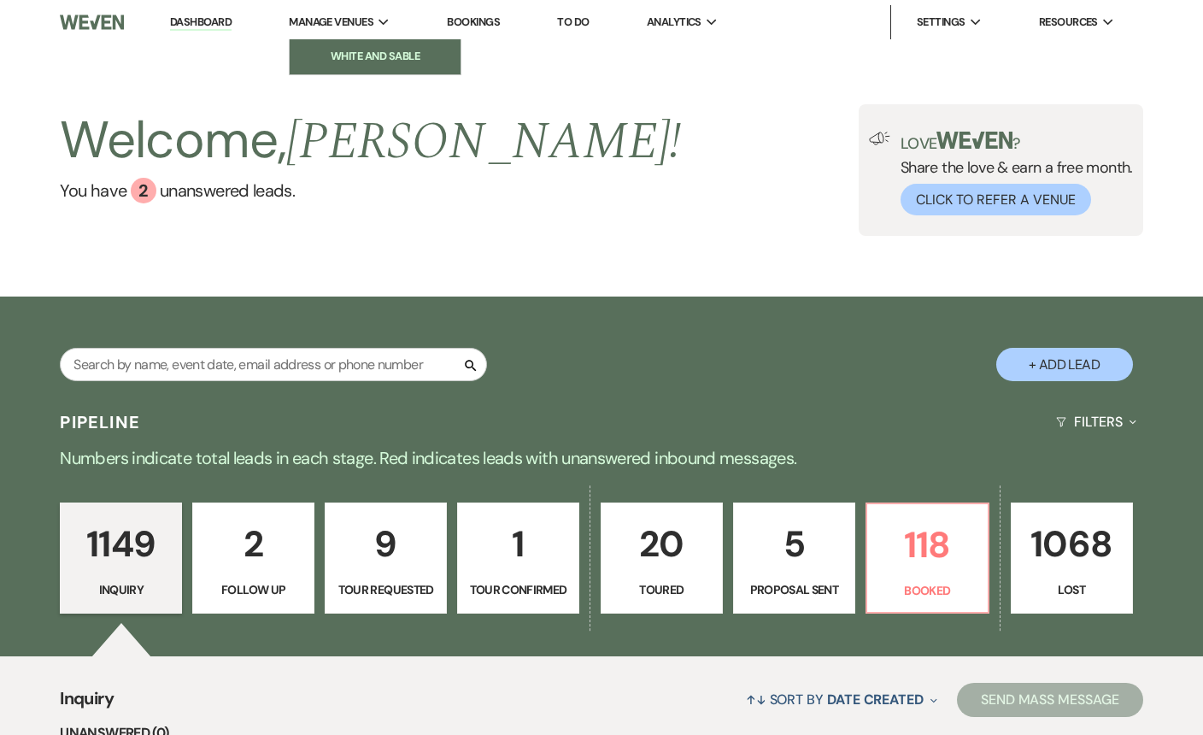
click at [358, 47] on link "White and Sable" at bounding box center [375, 56] width 171 height 34
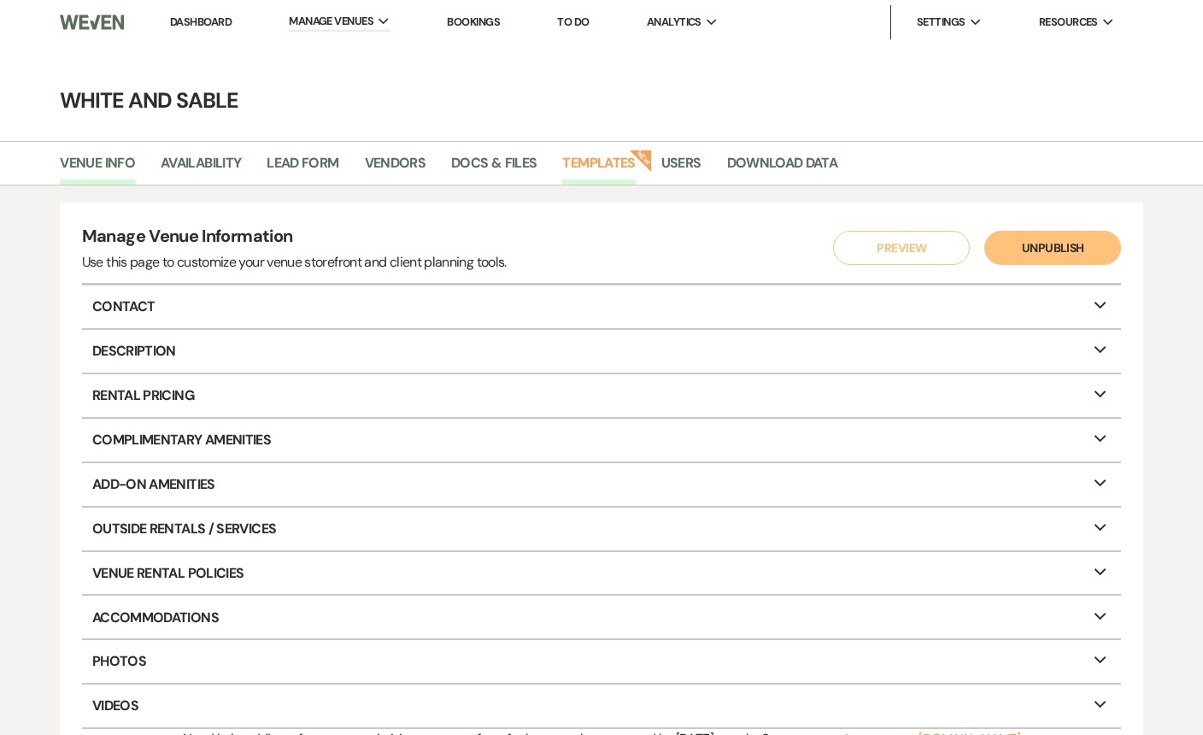
click at [594, 158] on link "Templates" at bounding box center [598, 168] width 73 height 32
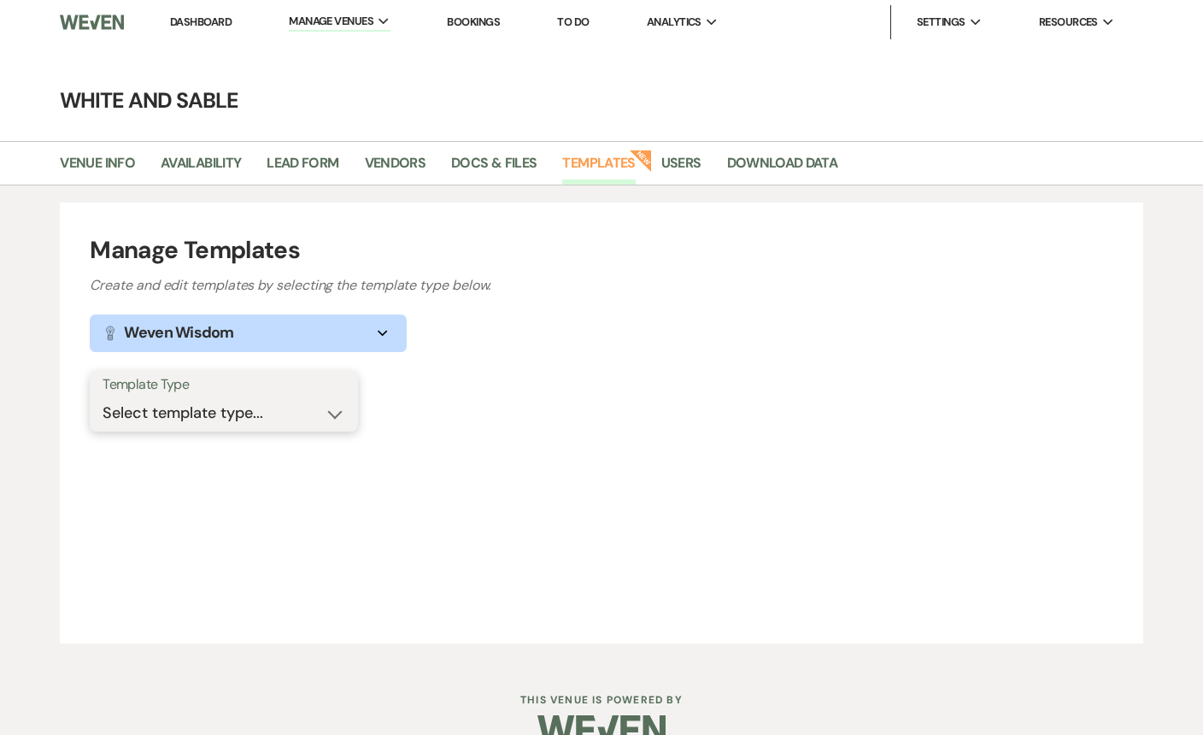
click at [320, 413] on select "Select template type... Task List Message Templates Payment Plan Inventory Item…" at bounding box center [224, 412] width 243 height 33
select select "Message Templates"
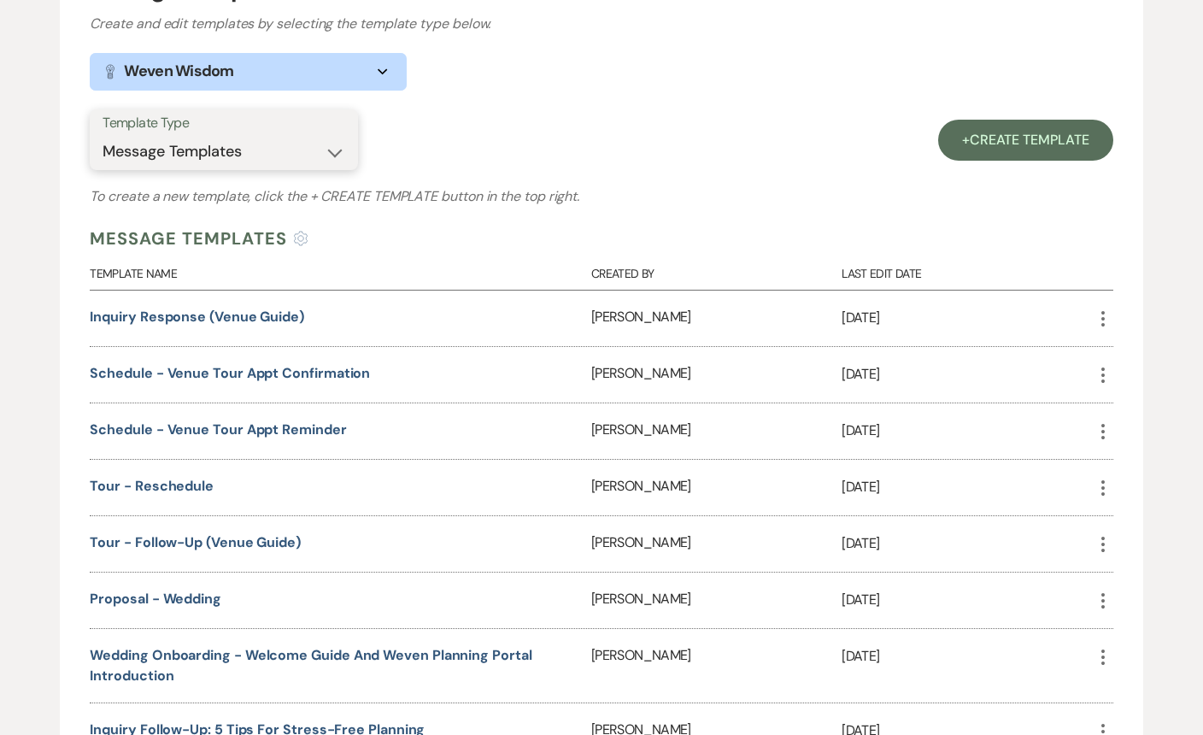
scroll to position [270, 0]
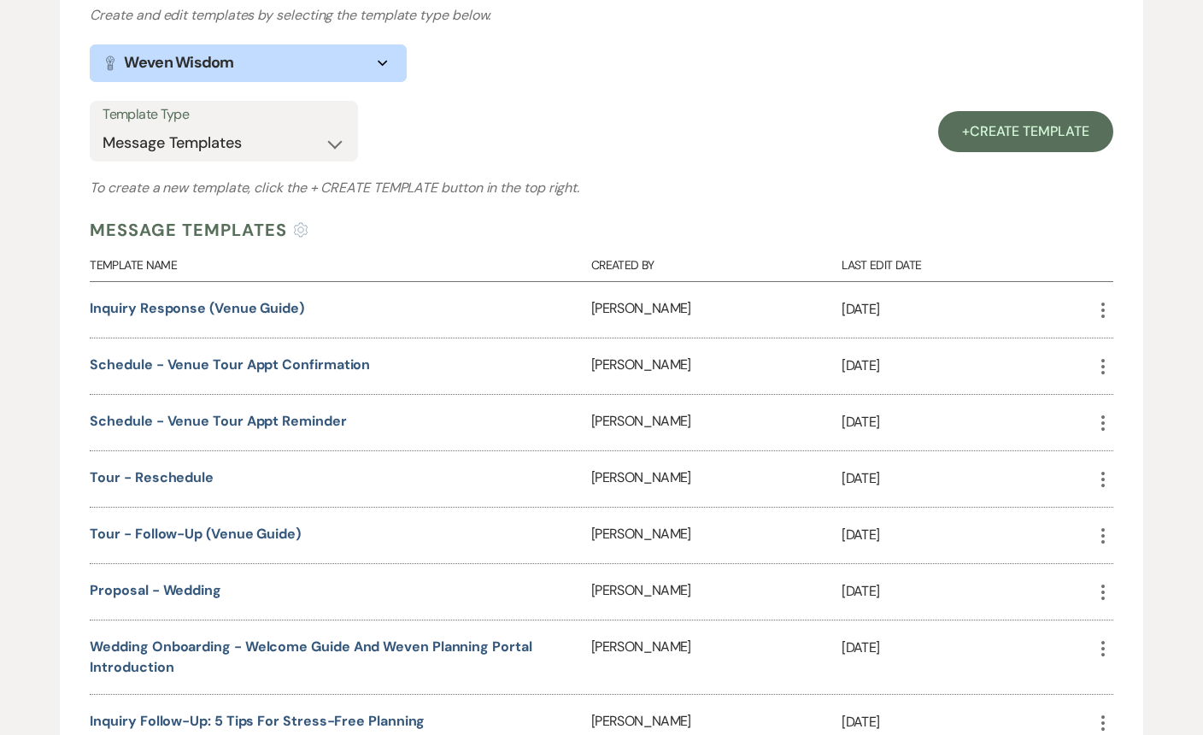
click at [278, 520] on div "Tour - Follow-Up (Venue Guide)" at bounding box center [340, 535] width 501 height 56
click at [275, 530] on link "Tour - Follow-Up (Venue Guide)" at bounding box center [195, 533] width 211 height 18
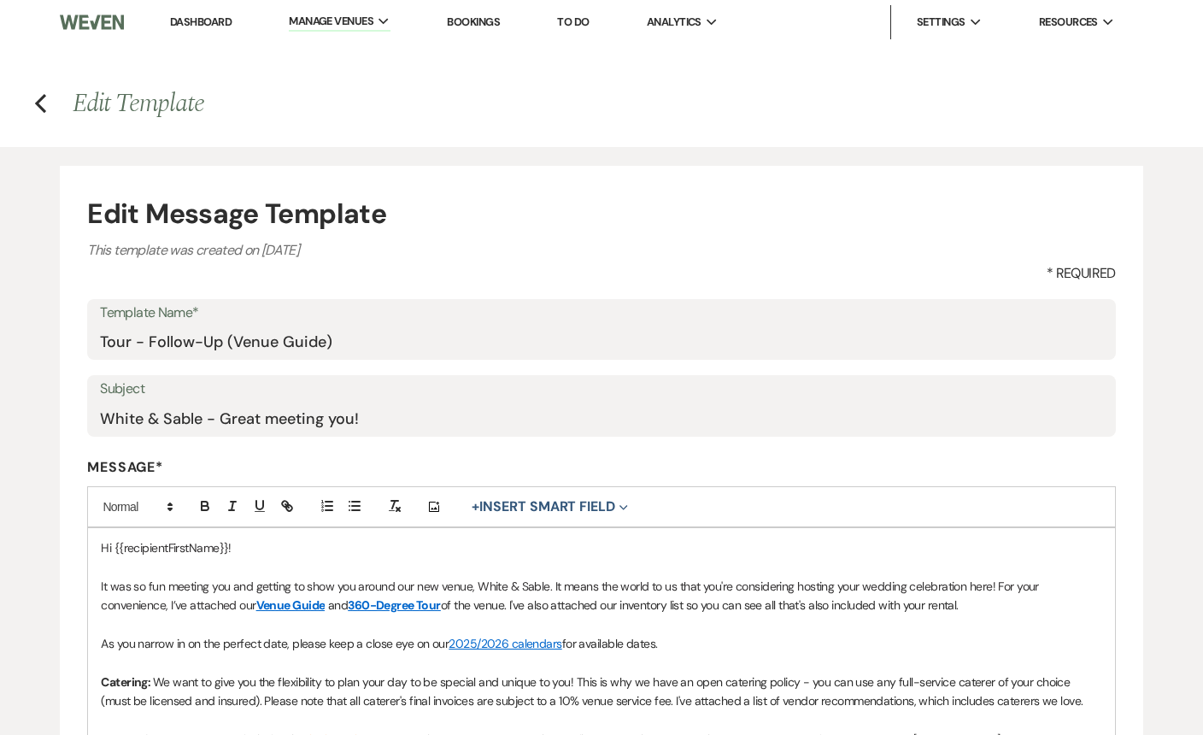
click at [488, 658] on p at bounding box center [601, 662] width 1000 height 19
click at [436, 642] on p "As you narrow in on the perfect date, please keep a close eye on our 2025/2026 …" at bounding box center [601, 643] width 1000 height 19
click at [722, 647] on p "As you narrow in on the perfect date, please keep a close eye on our 2025/2026/…" at bounding box center [601, 643] width 1000 height 19
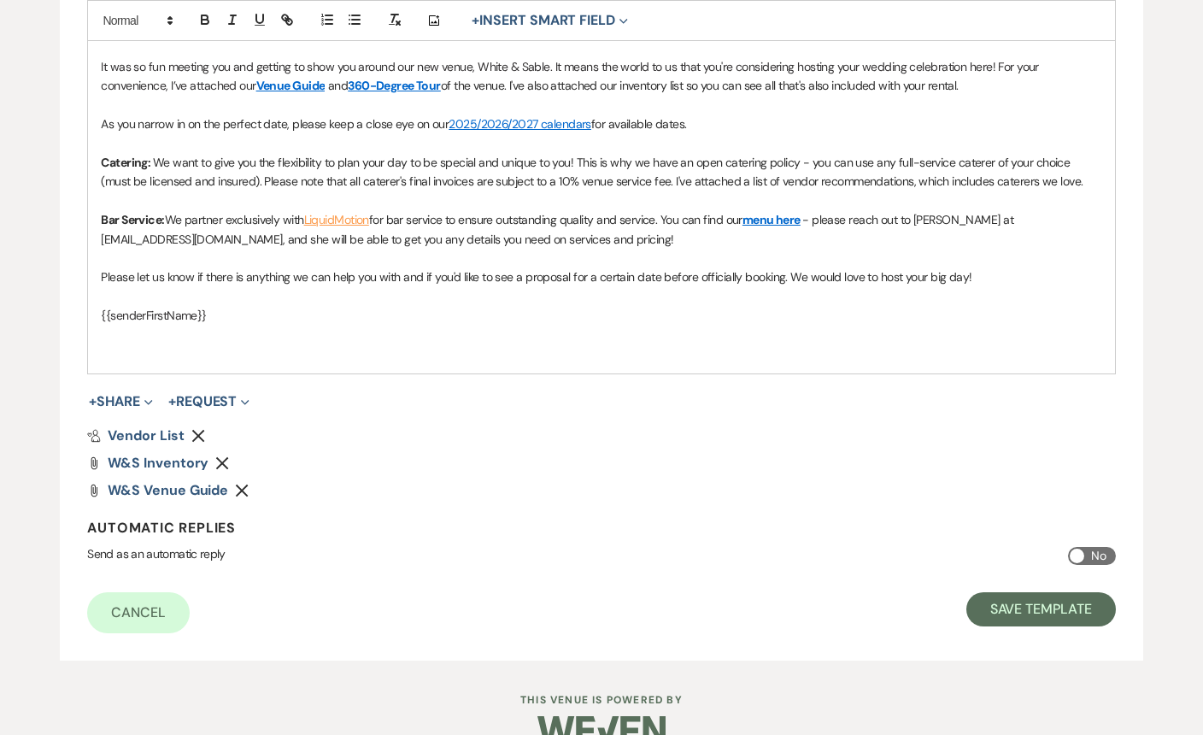
scroll to position [531, 0]
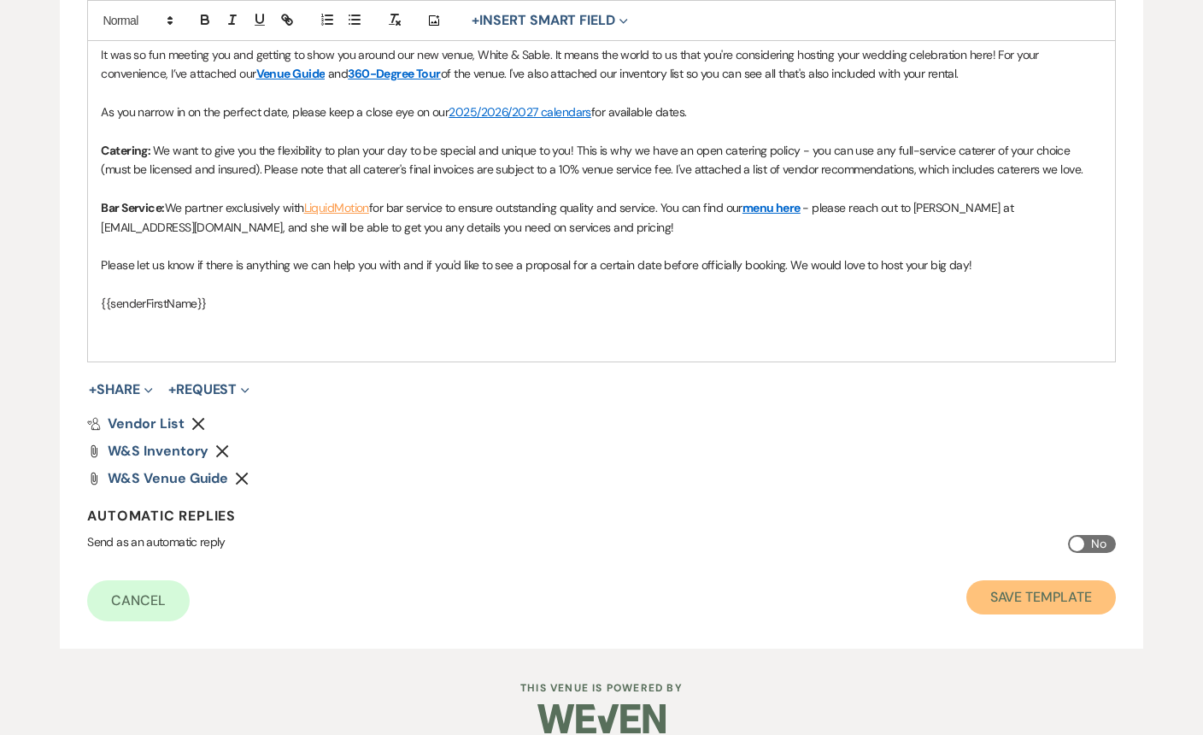
click at [1030, 602] on button "Save Template" at bounding box center [1040, 597] width 149 height 34
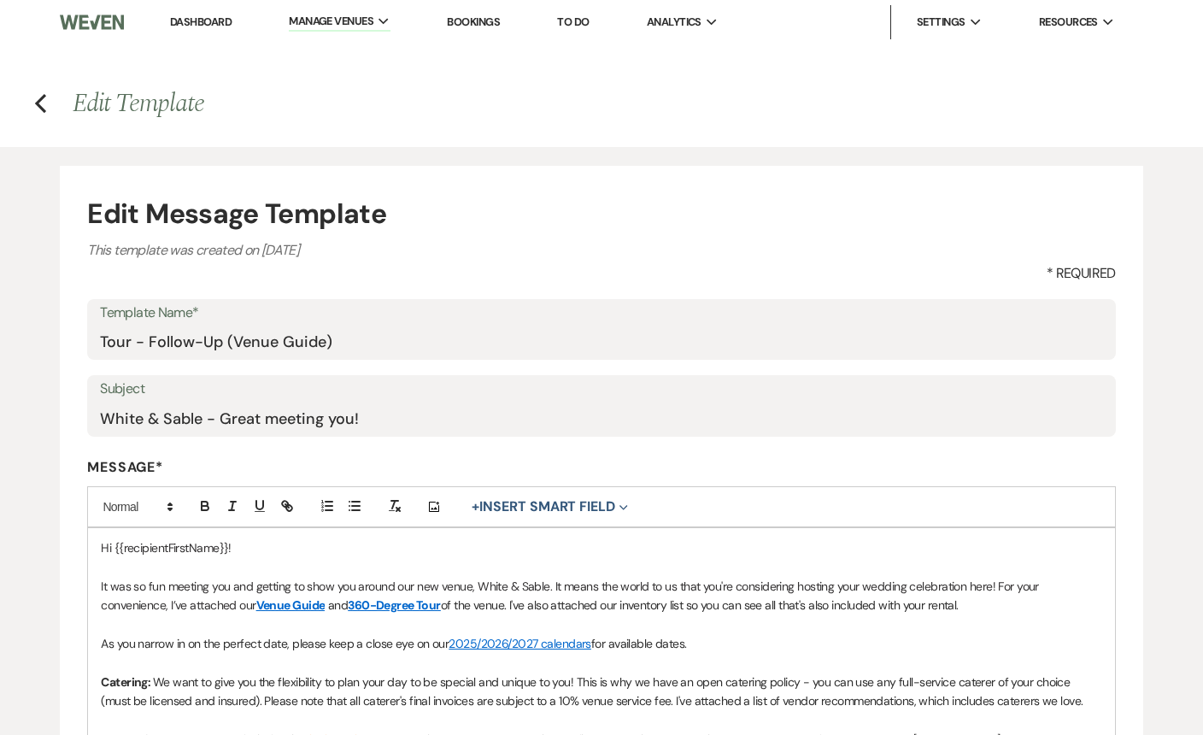
select select "Message Templates"
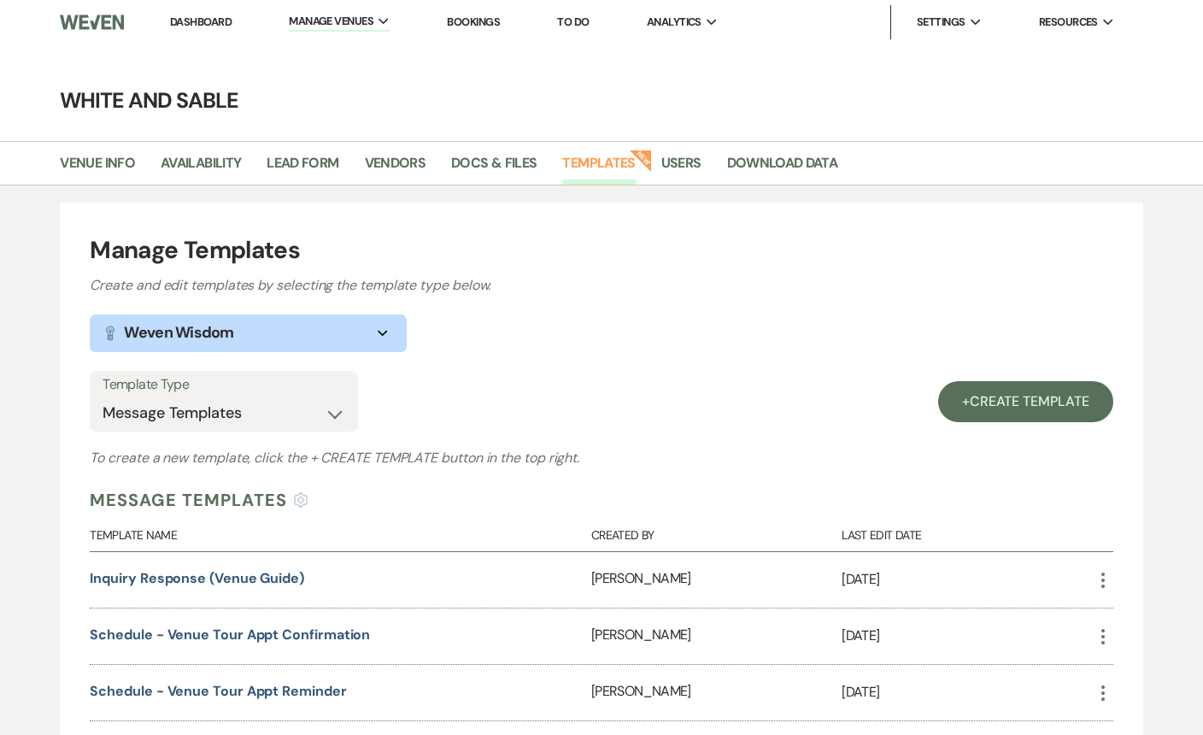
click at [185, 29] on li "Dashboard" at bounding box center [200, 22] width 79 height 34
click at [182, 14] on li "Dashboard" at bounding box center [200, 22] width 79 height 34
click at [182, 15] on li "Dashboard" at bounding box center [200, 22] width 79 height 34
click at [182, 16] on link "Dashboard" at bounding box center [201, 22] width 62 height 15
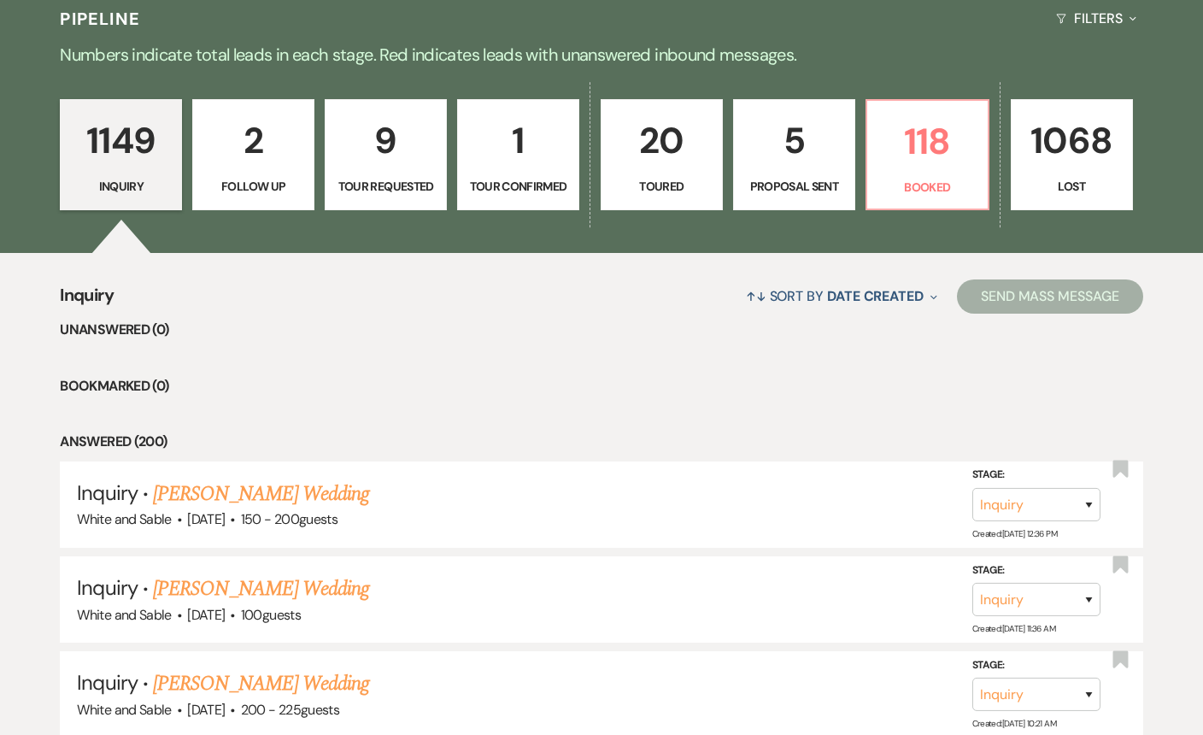
scroll to position [405, 0]
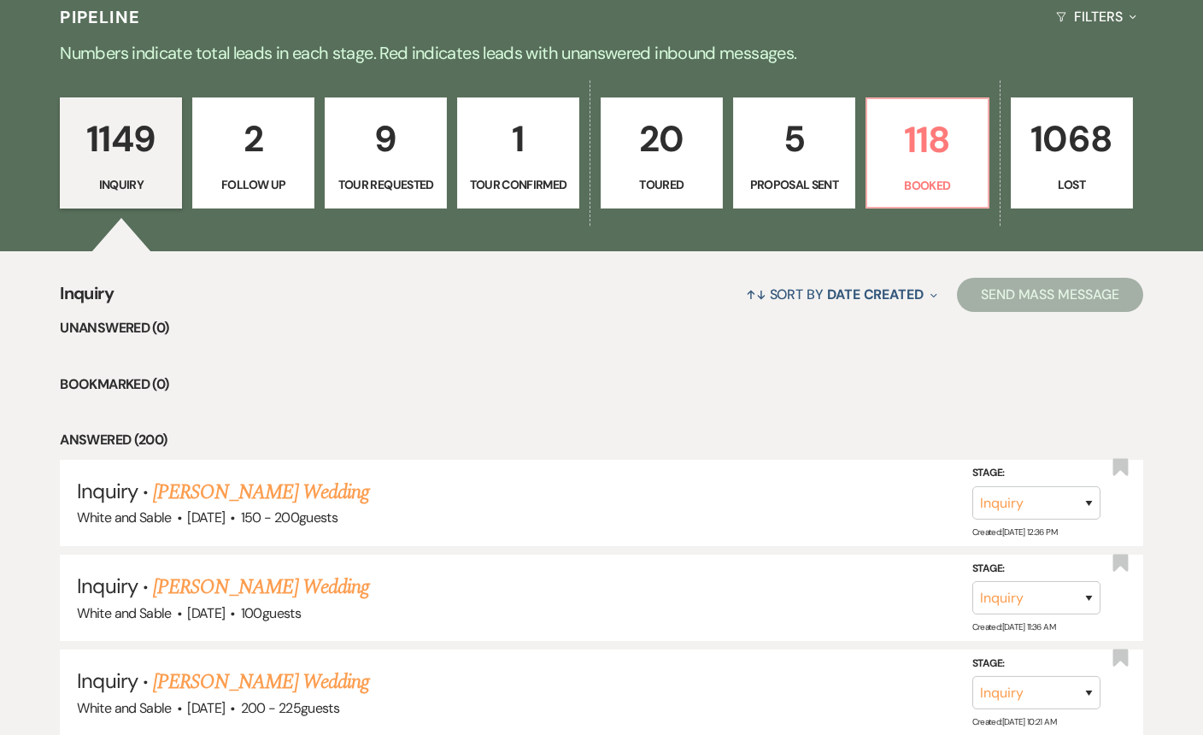
click at [699, 179] on p "Toured" at bounding box center [662, 184] width 100 height 19
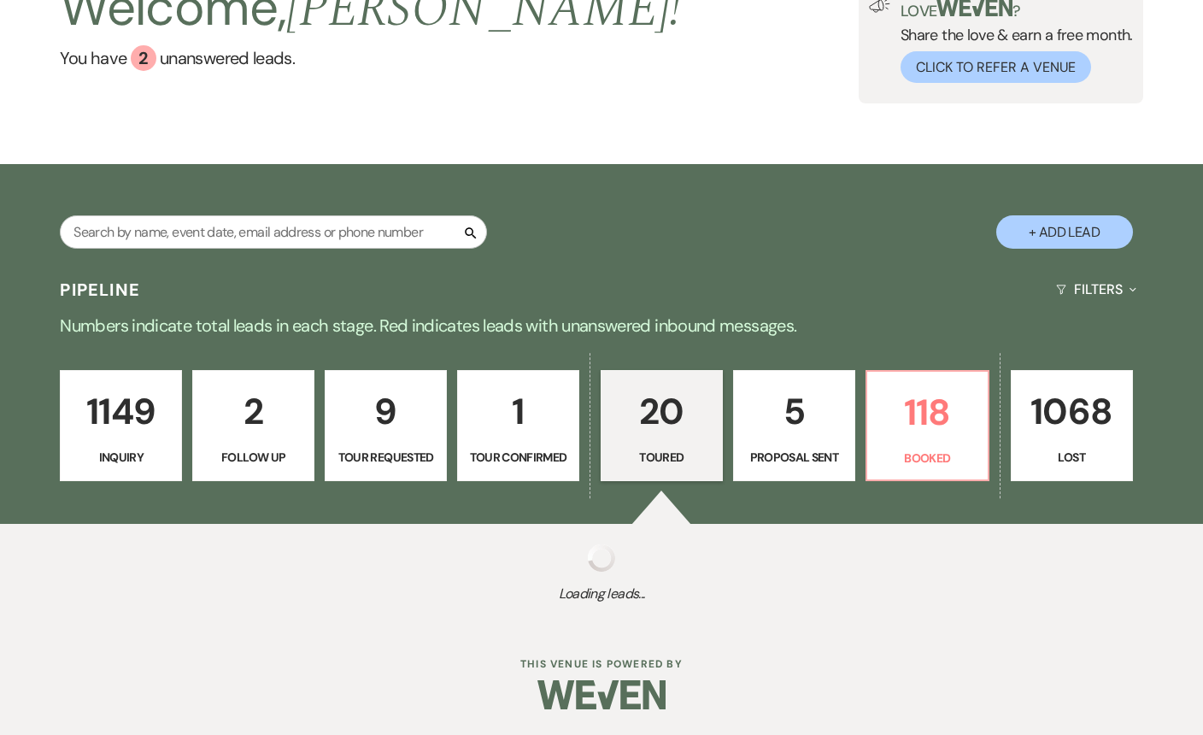
select select "5"
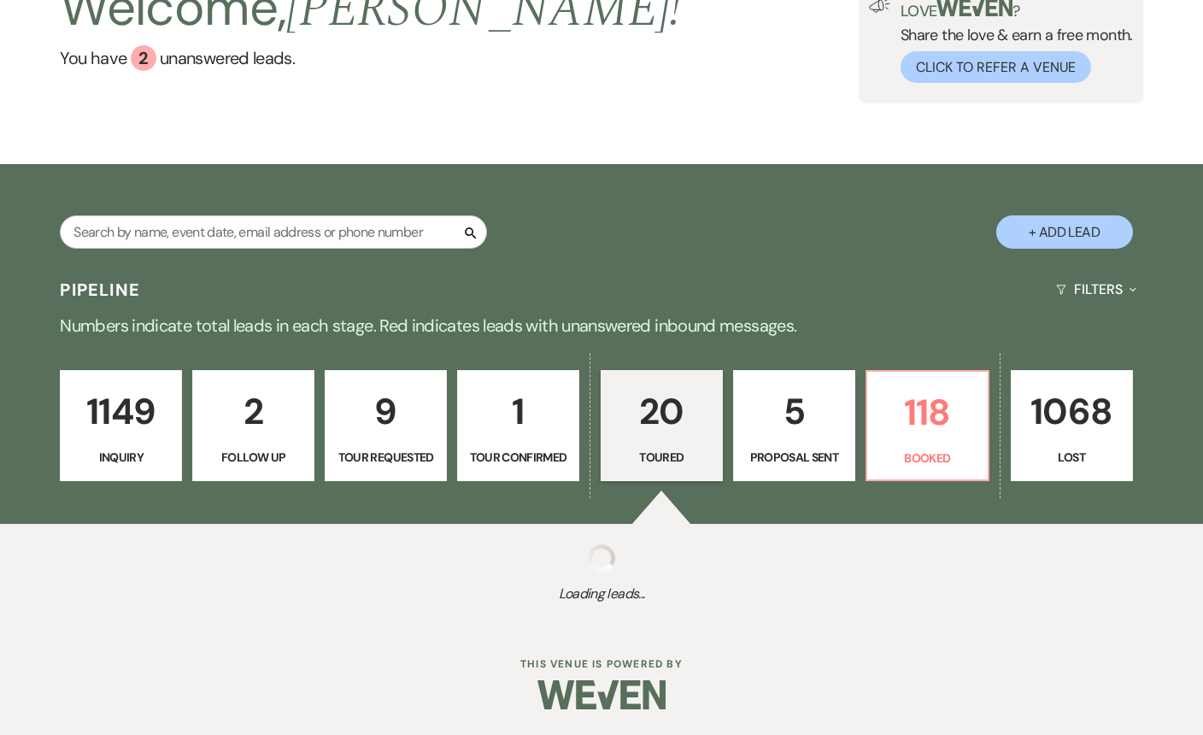
select select "5"
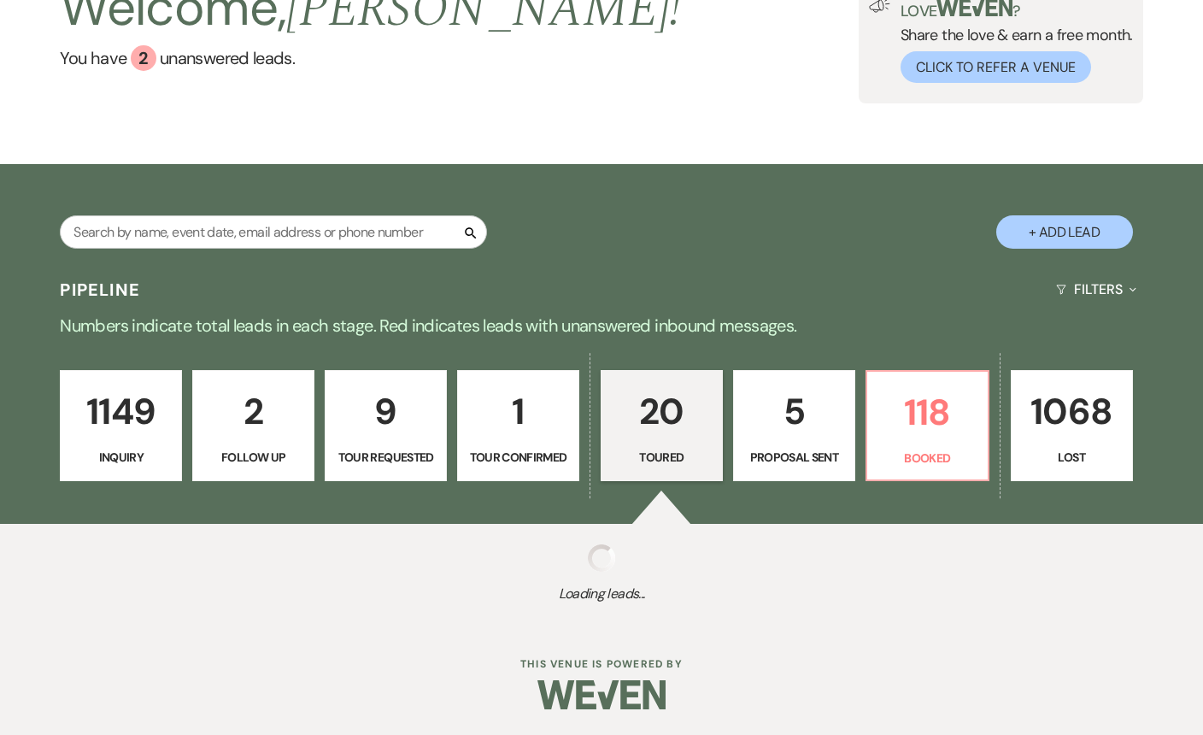
select select "5"
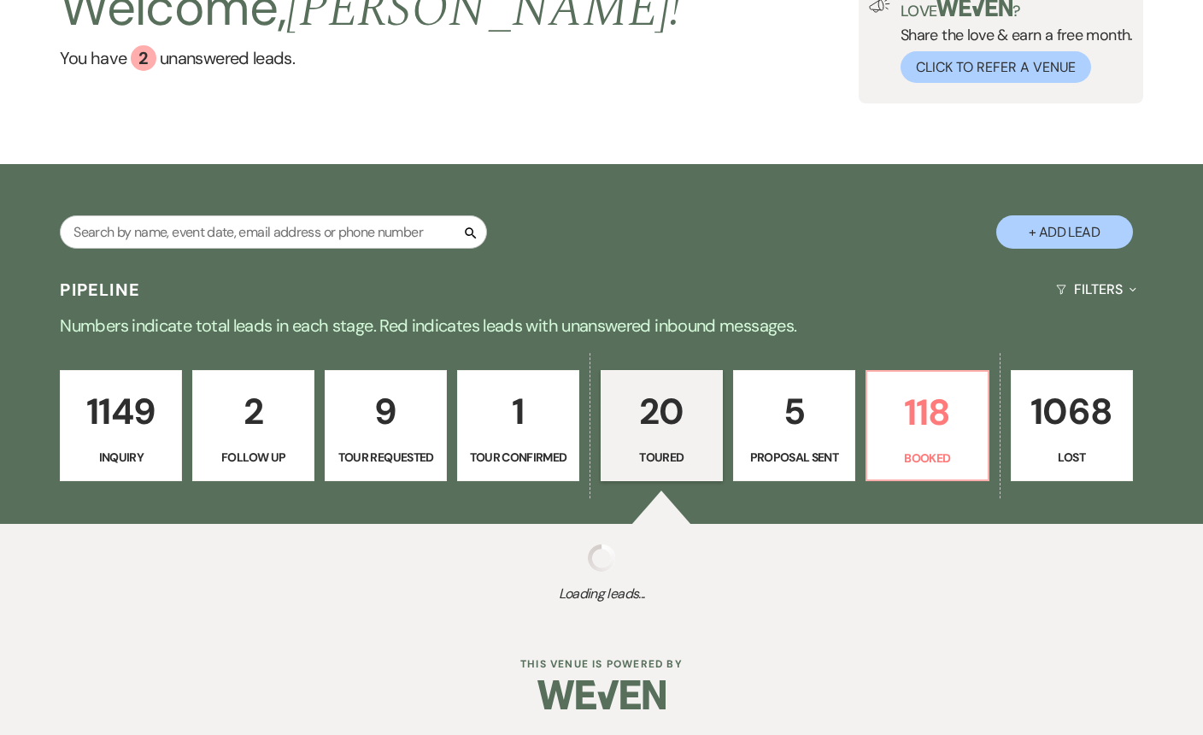
select select "5"
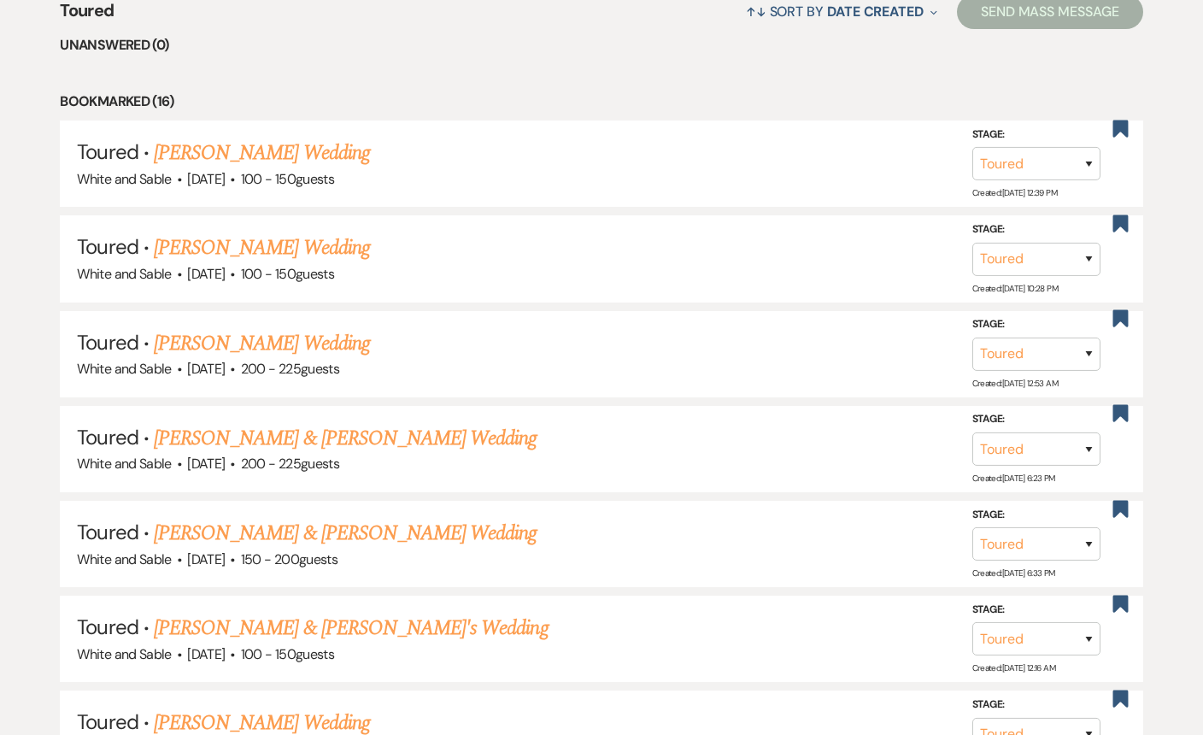
scroll to position [691, 0]
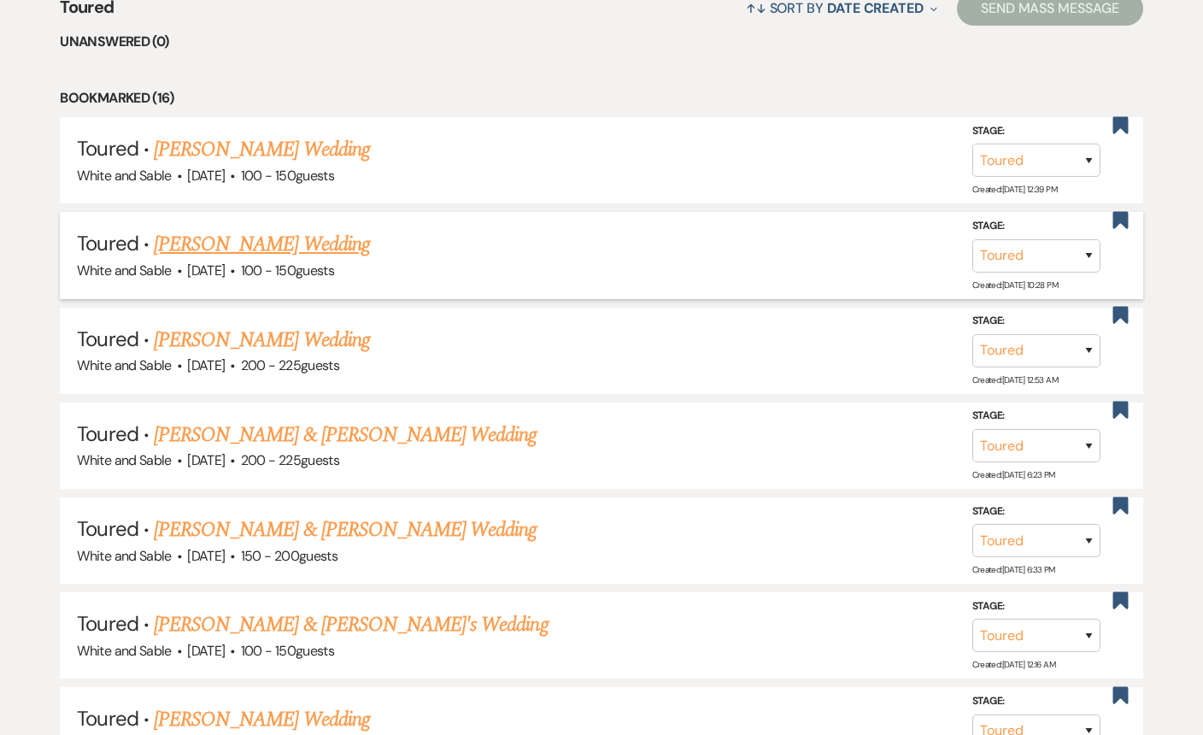
click at [340, 252] on link "Elizabeth Haugstad's Wedding" at bounding box center [262, 244] width 216 height 31
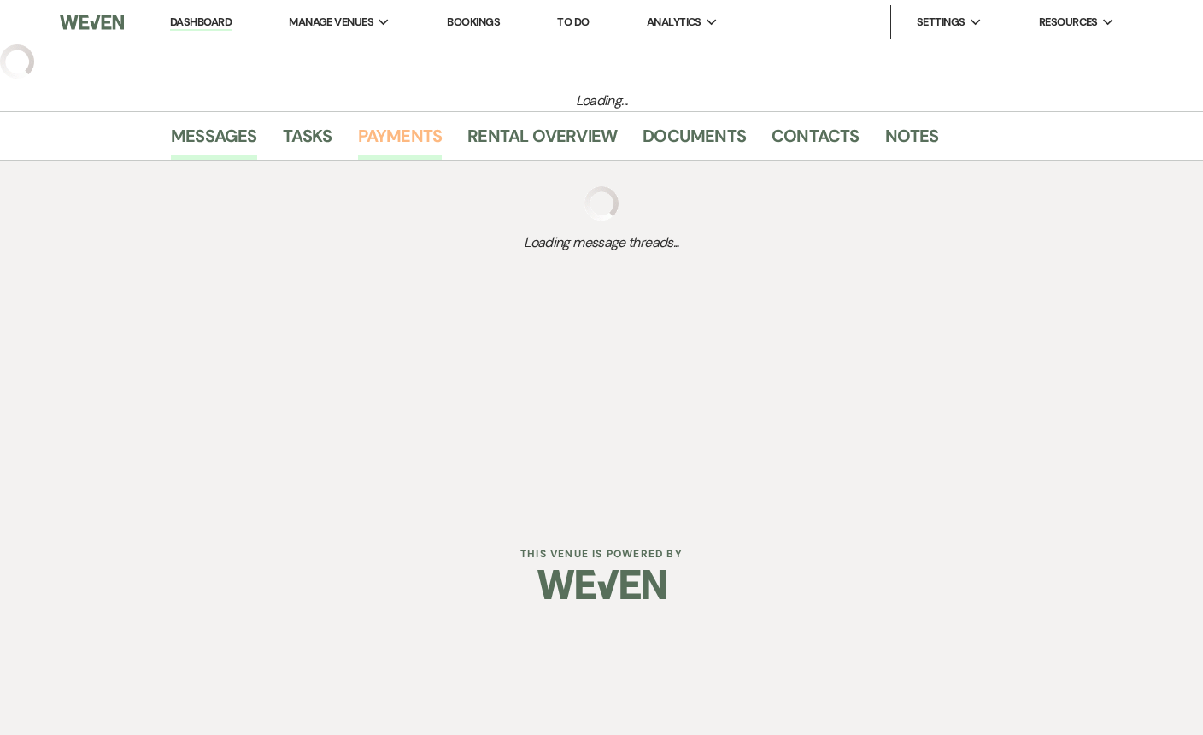
select select "5"
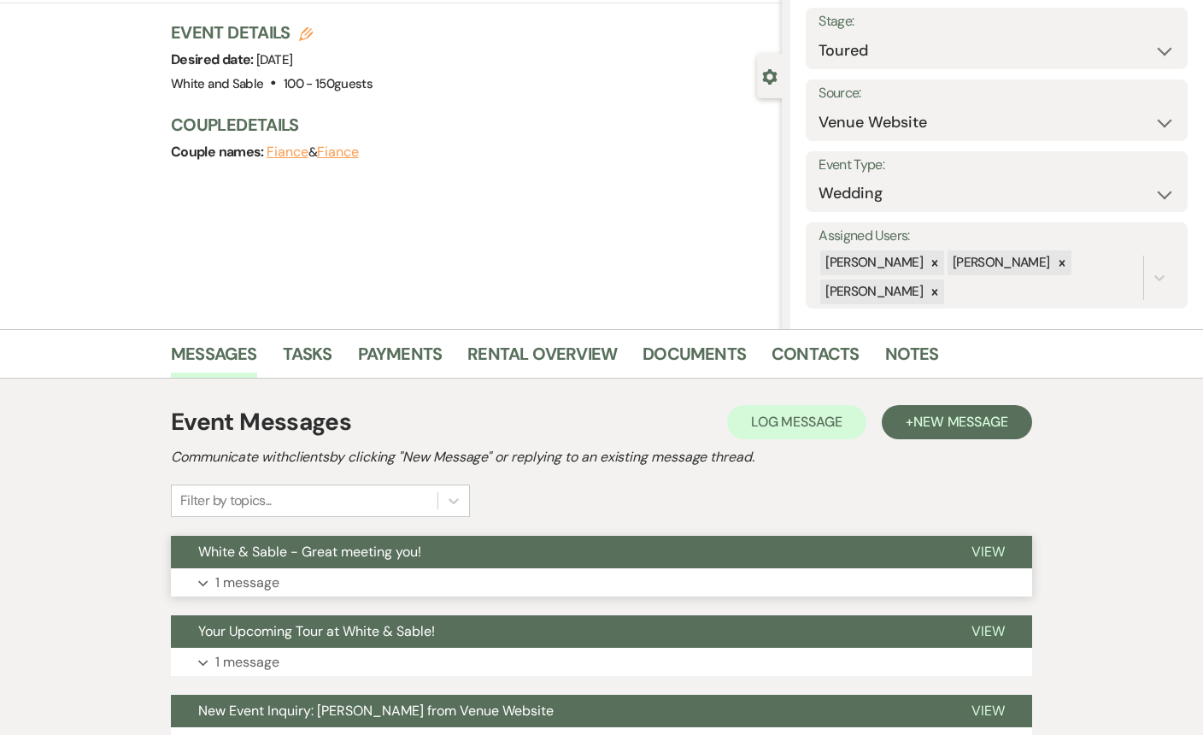
click at [390, 555] on span "White & Sable - Great meeting you!" at bounding box center [309, 551] width 223 height 18
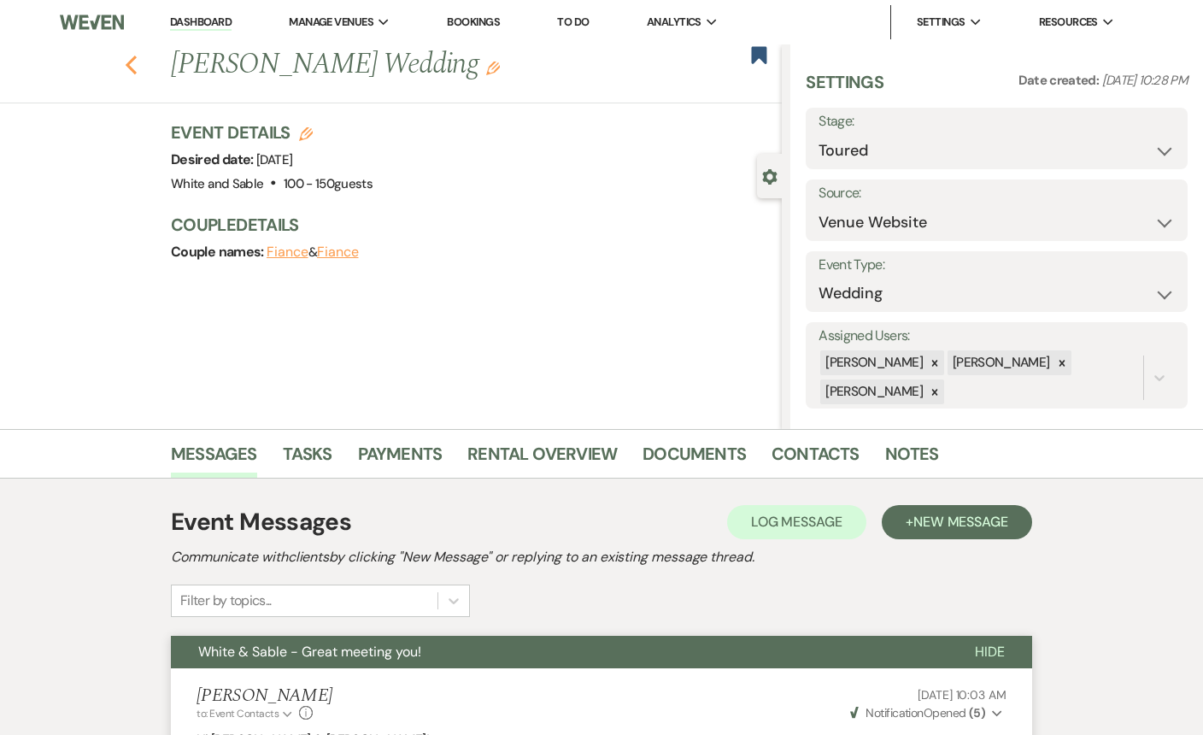
click at [131, 57] on icon "Previous" at bounding box center [131, 65] width 13 height 21
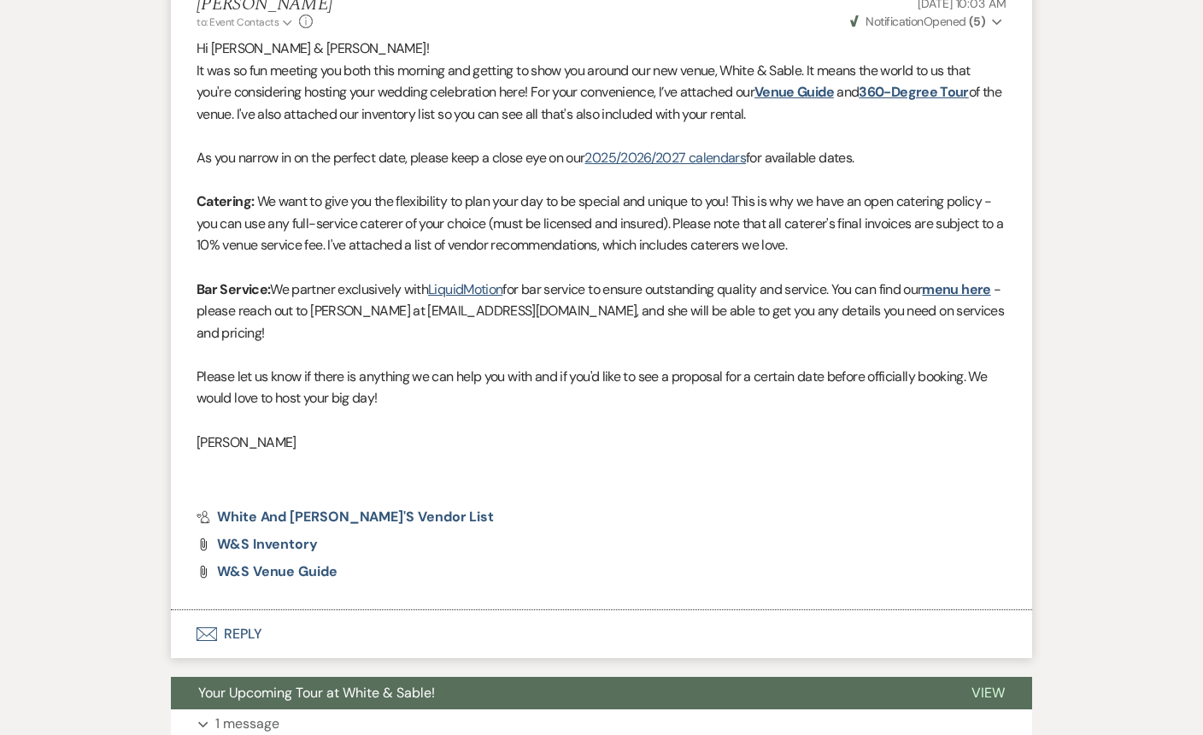
select select "5"
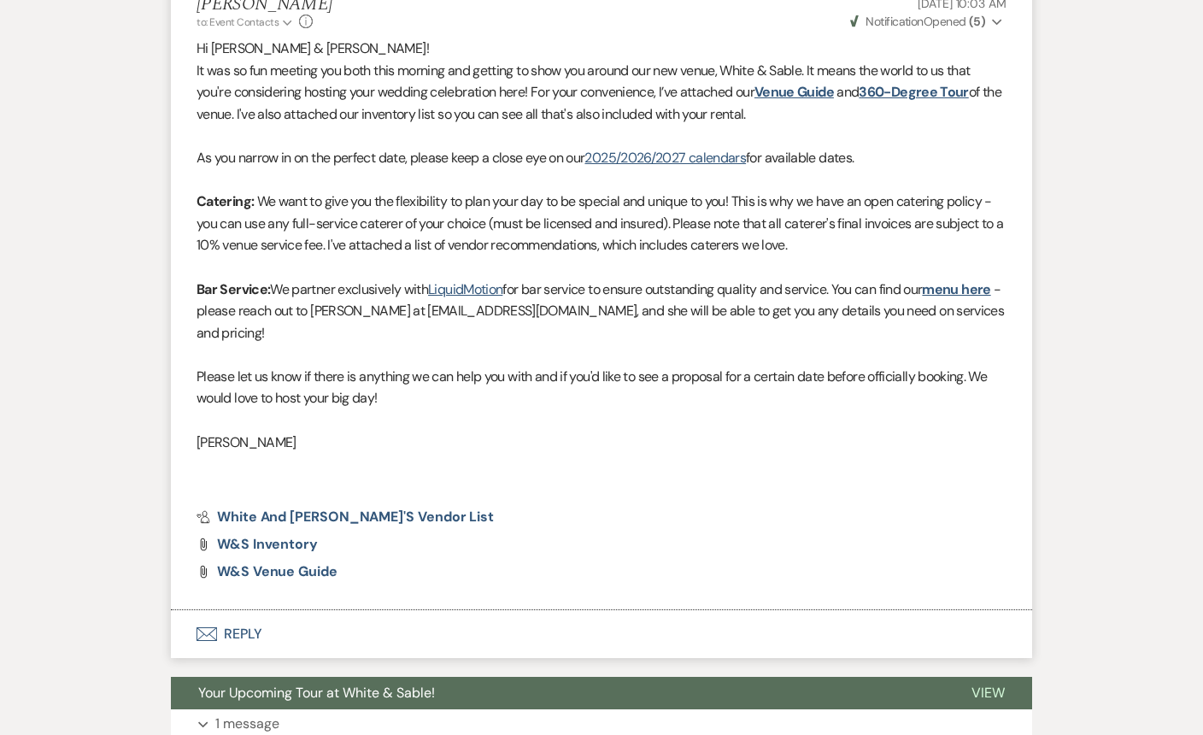
select select "5"
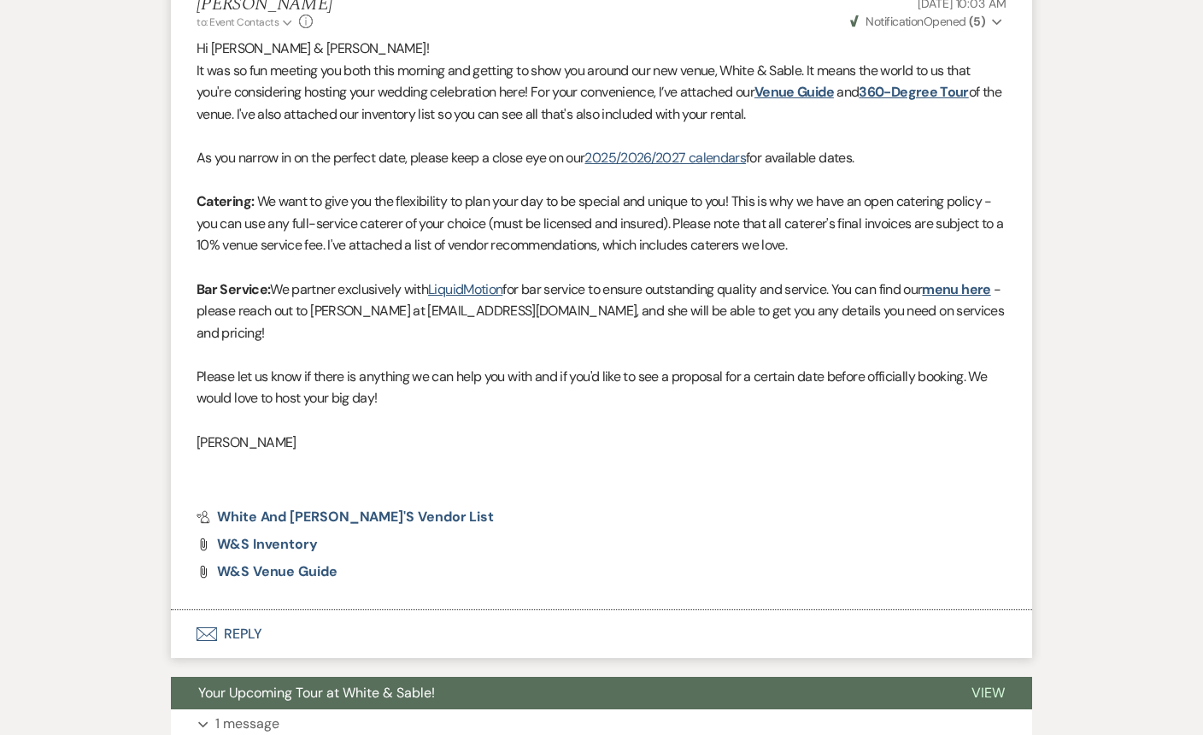
select select "5"
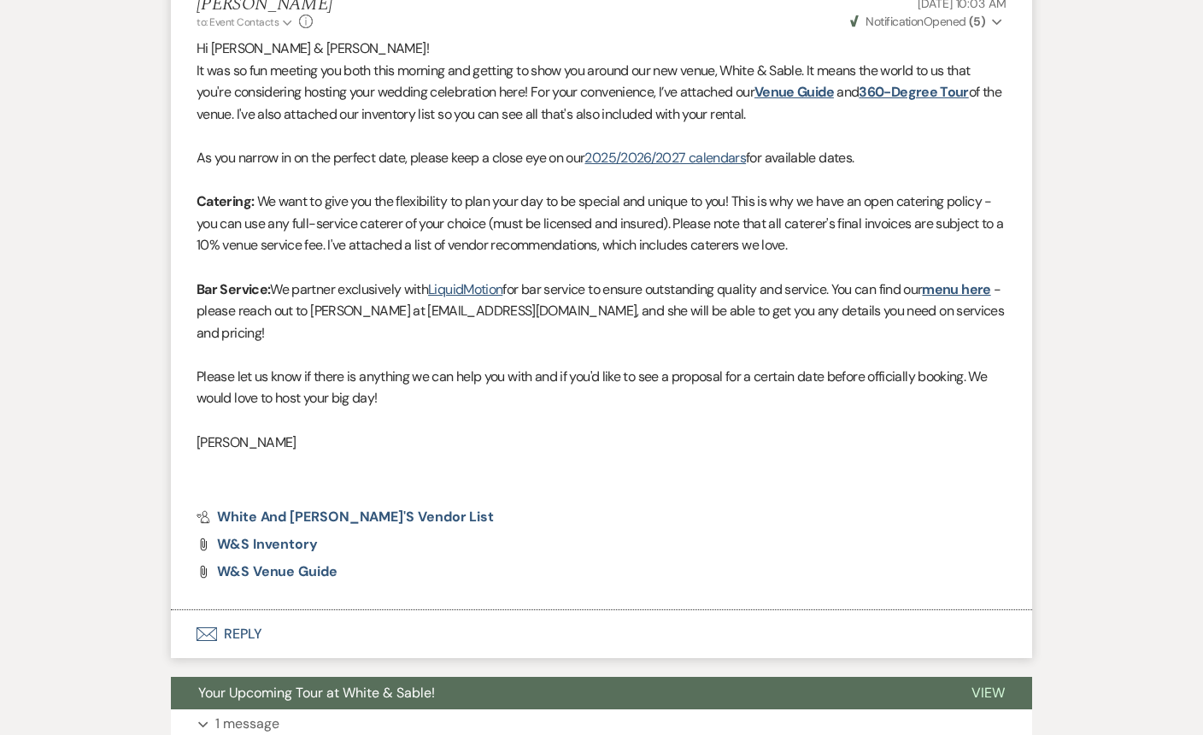
select select "5"
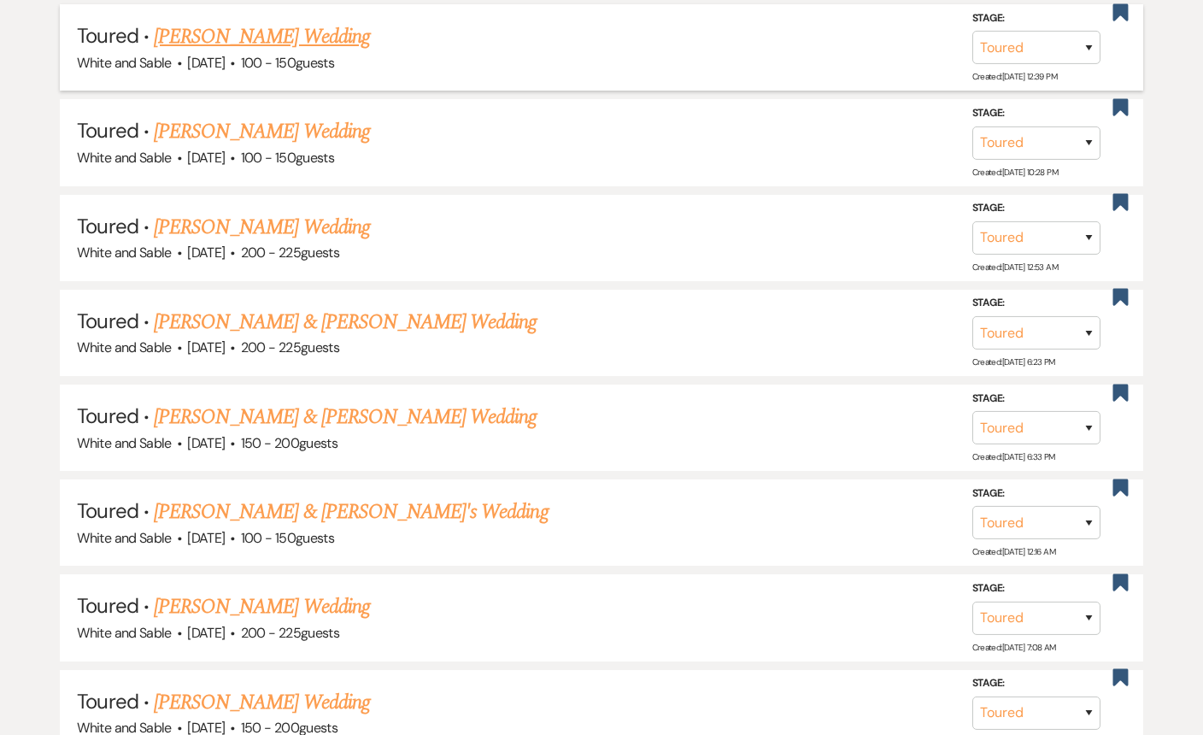
scroll to position [812, 0]
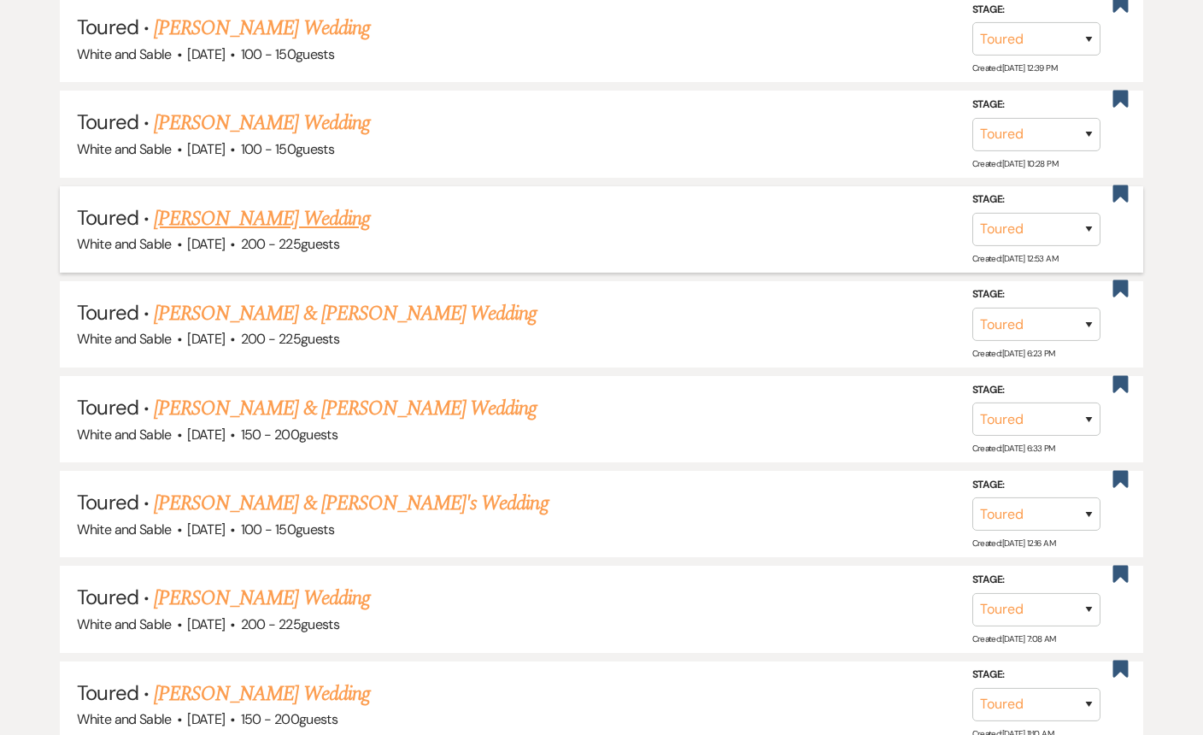
click at [289, 212] on link "Abby Holmes's Wedding" at bounding box center [262, 218] width 216 height 31
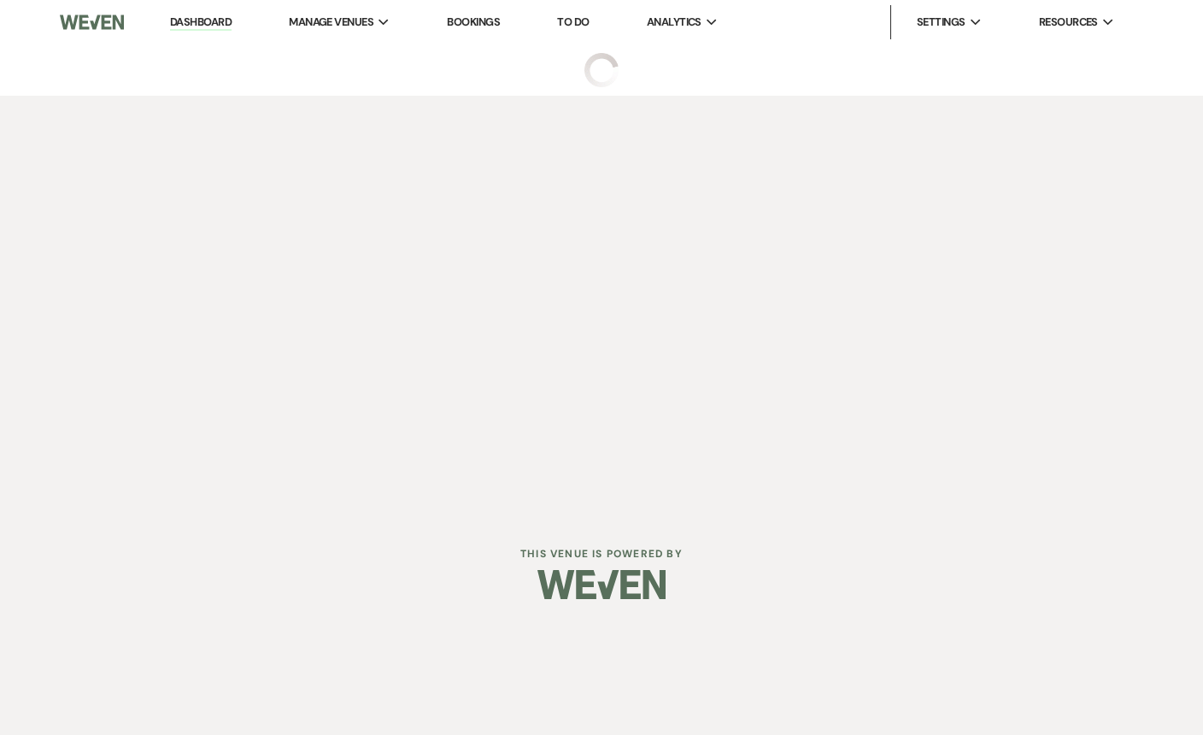
select select "5"
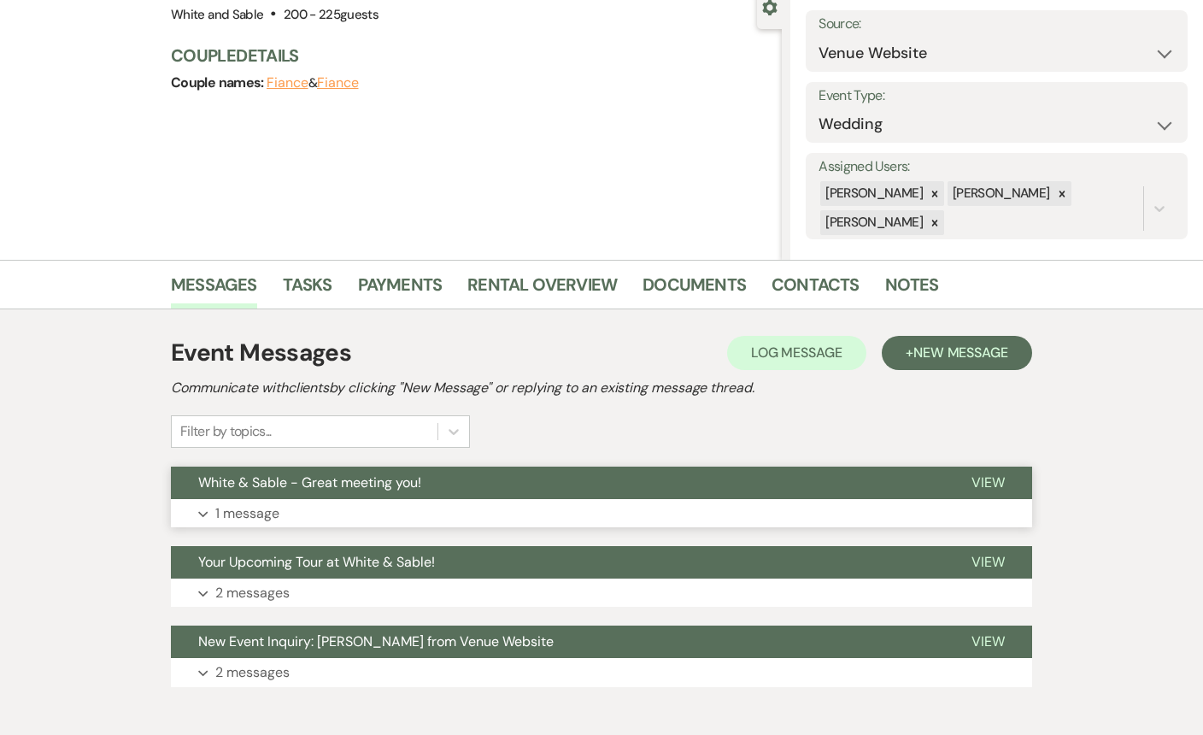
click at [368, 495] on button "White & Sable - Great meeting you!" at bounding box center [557, 482] width 773 height 32
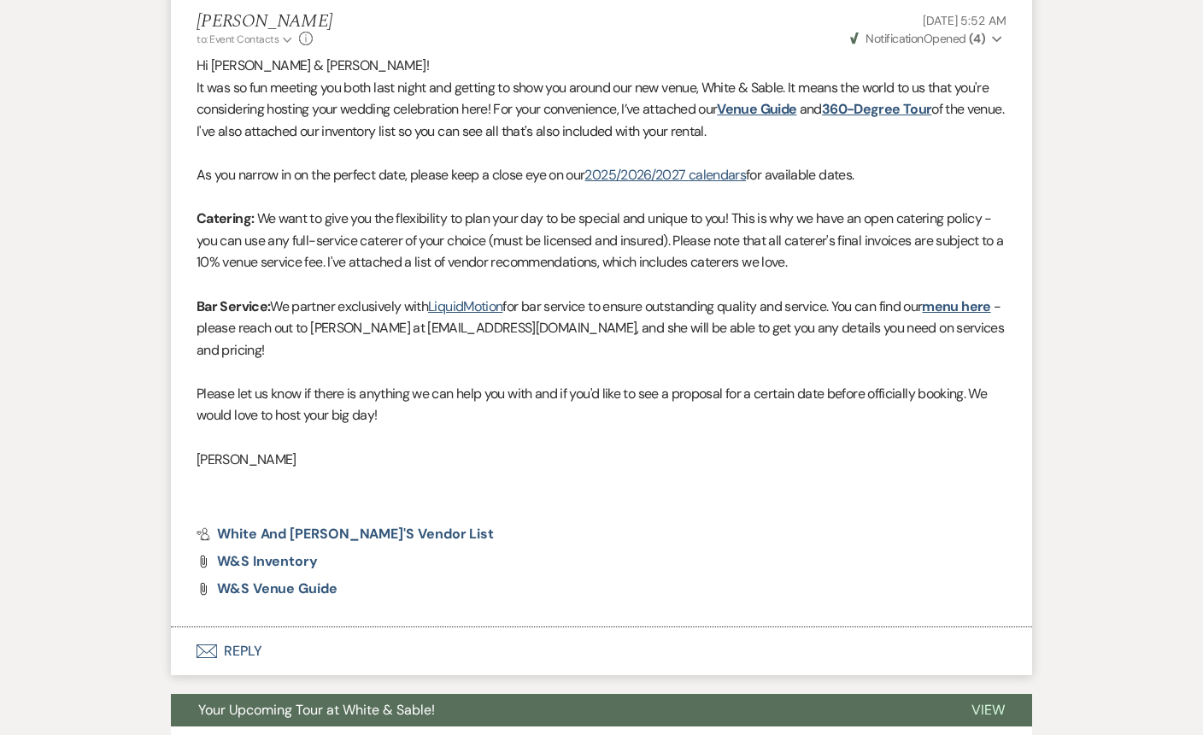
scroll to position [667, 0]
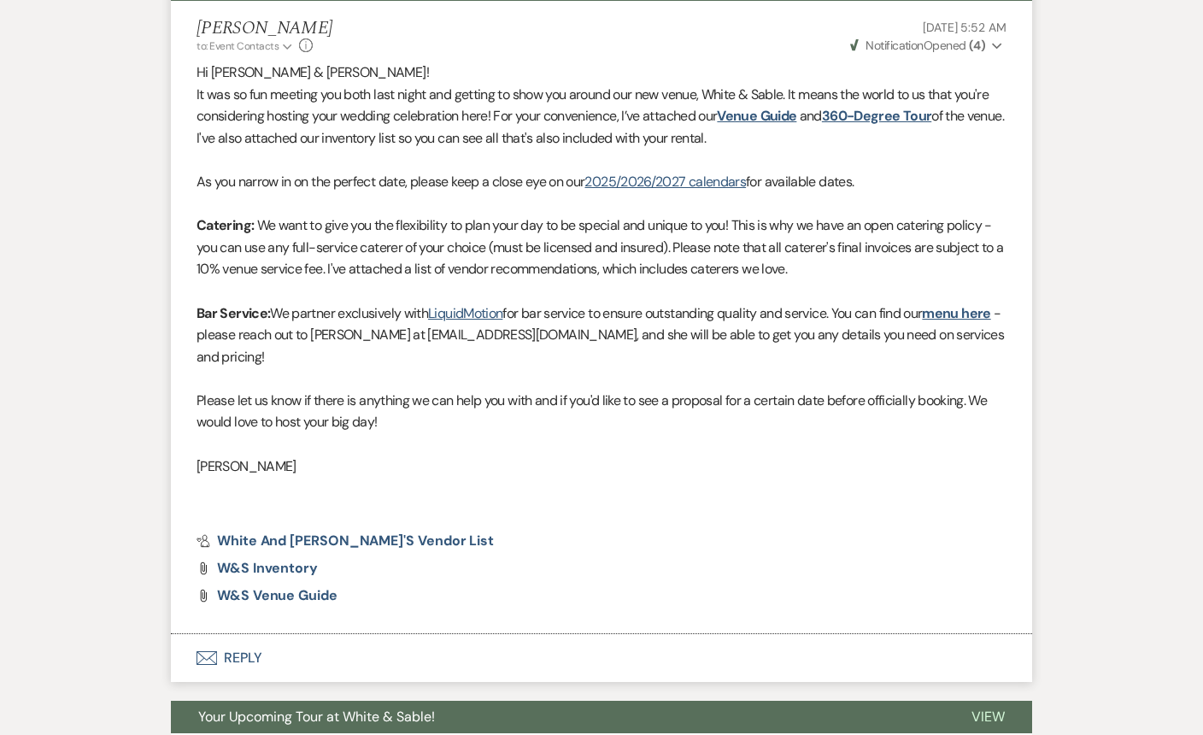
click at [262, 659] on button "Envelope Reply" at bounding box center [601, 658] width 861 height 48
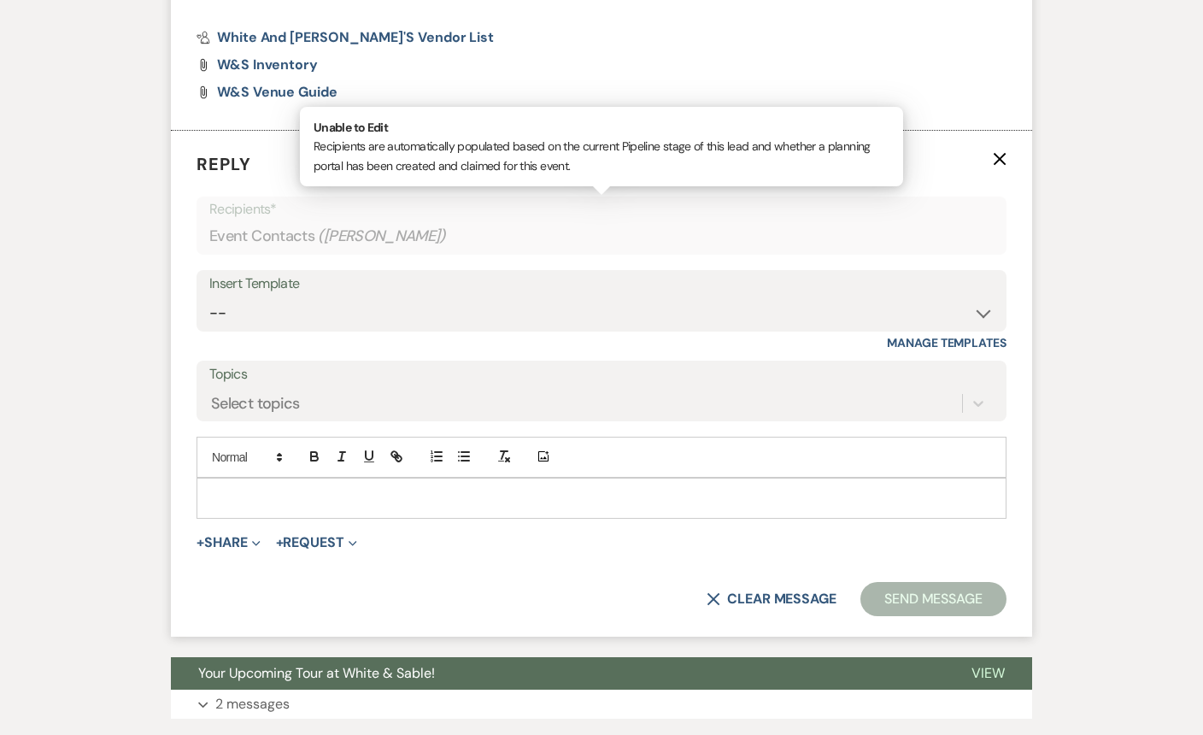
scroll to position [1186, 0]
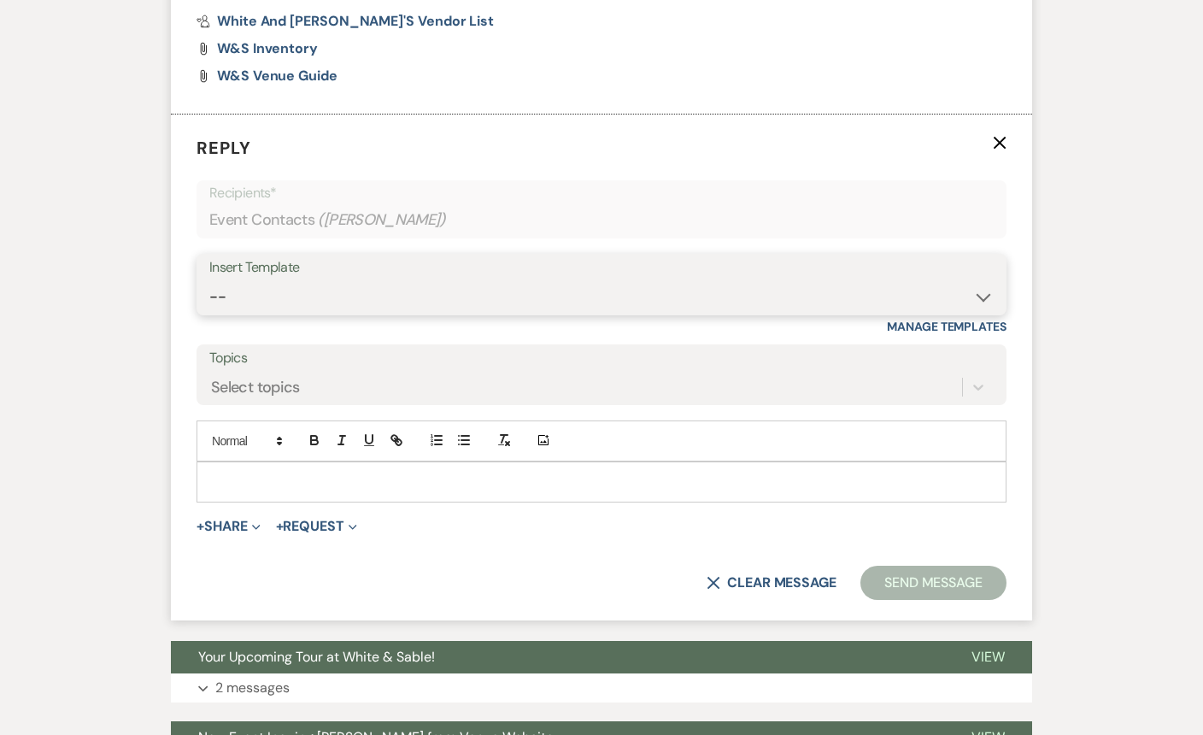
click at [308, 301] on select "-- Inquiry Response (Venue Guide) Schedule - Venue Tour Appt Confirmation Sched…" at bounding box center [601, 296] width 784 height 33
select select "5190"
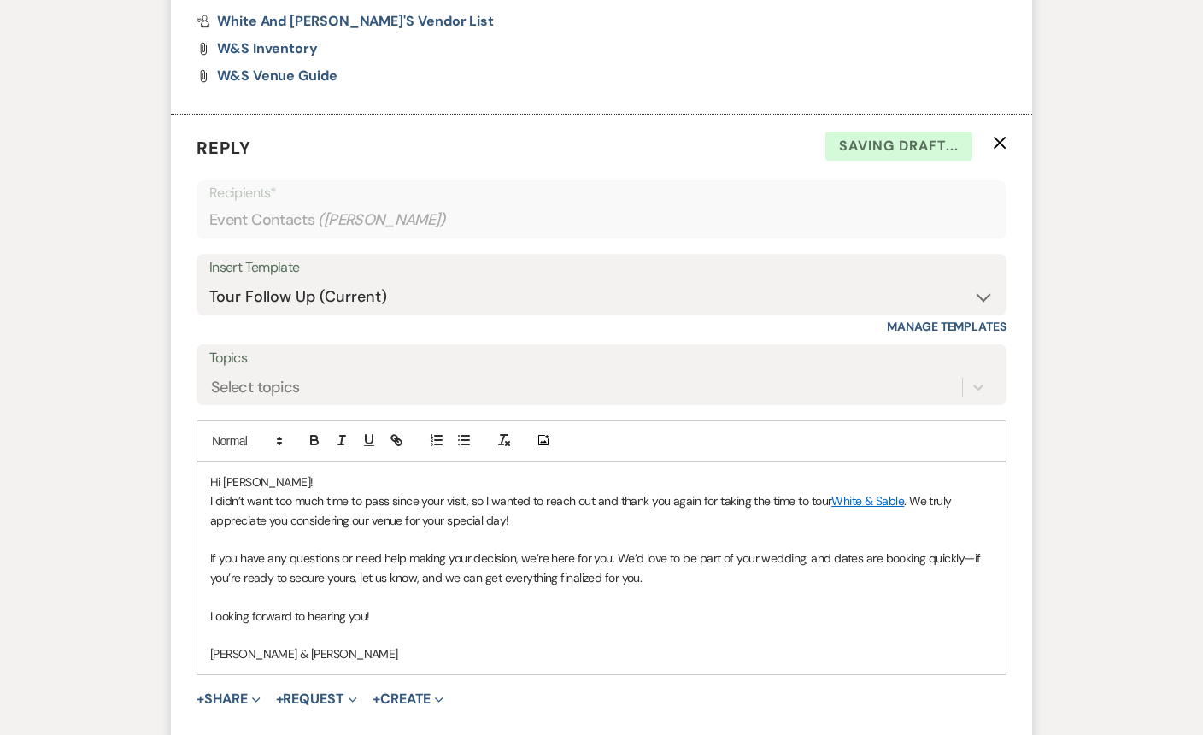
click at [248, 479] on span "Hi Abby!" at bounding box center [261, 481] width 103 height 15
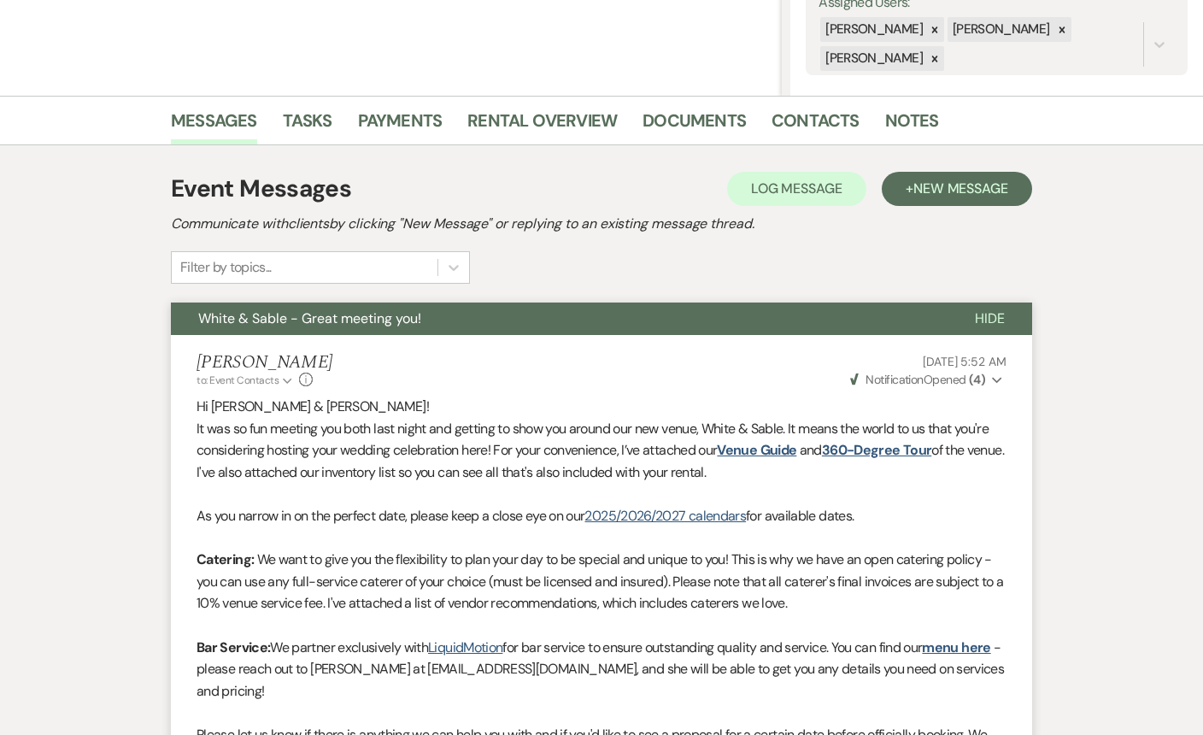
scroll to position [328, 0]
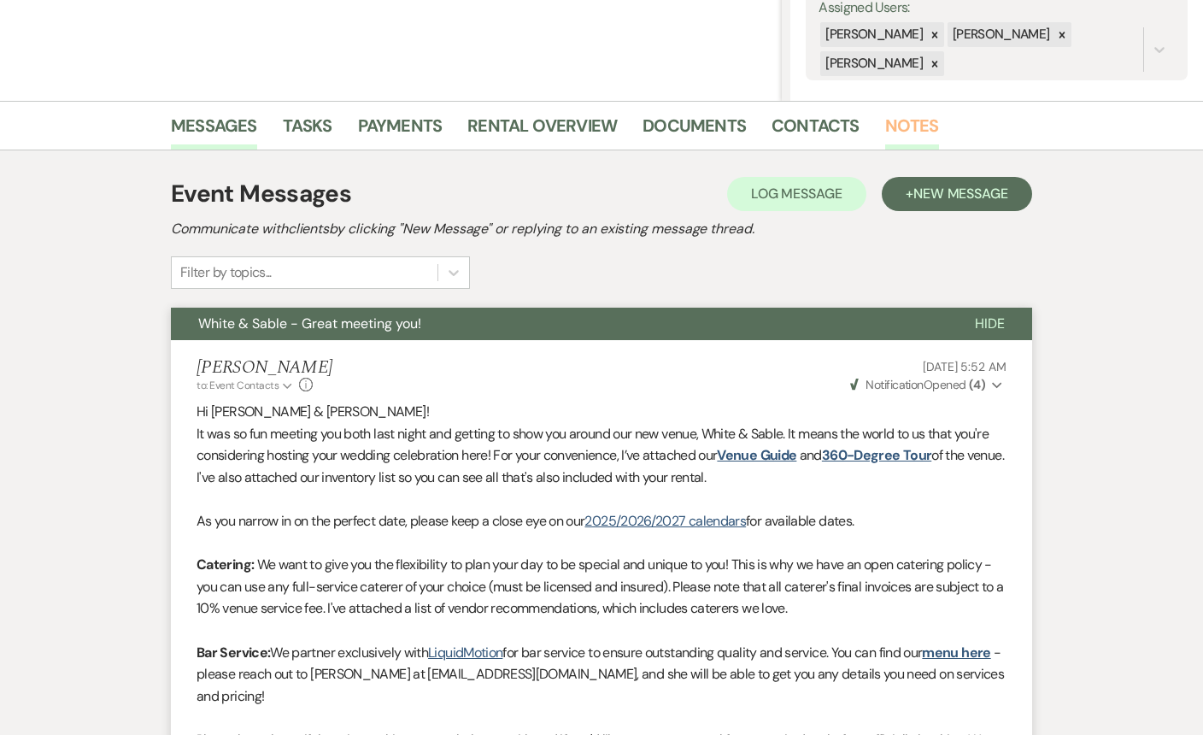
click at [896, 120] on link "Notes" at bounding box center [912, 131] width 54 height 38
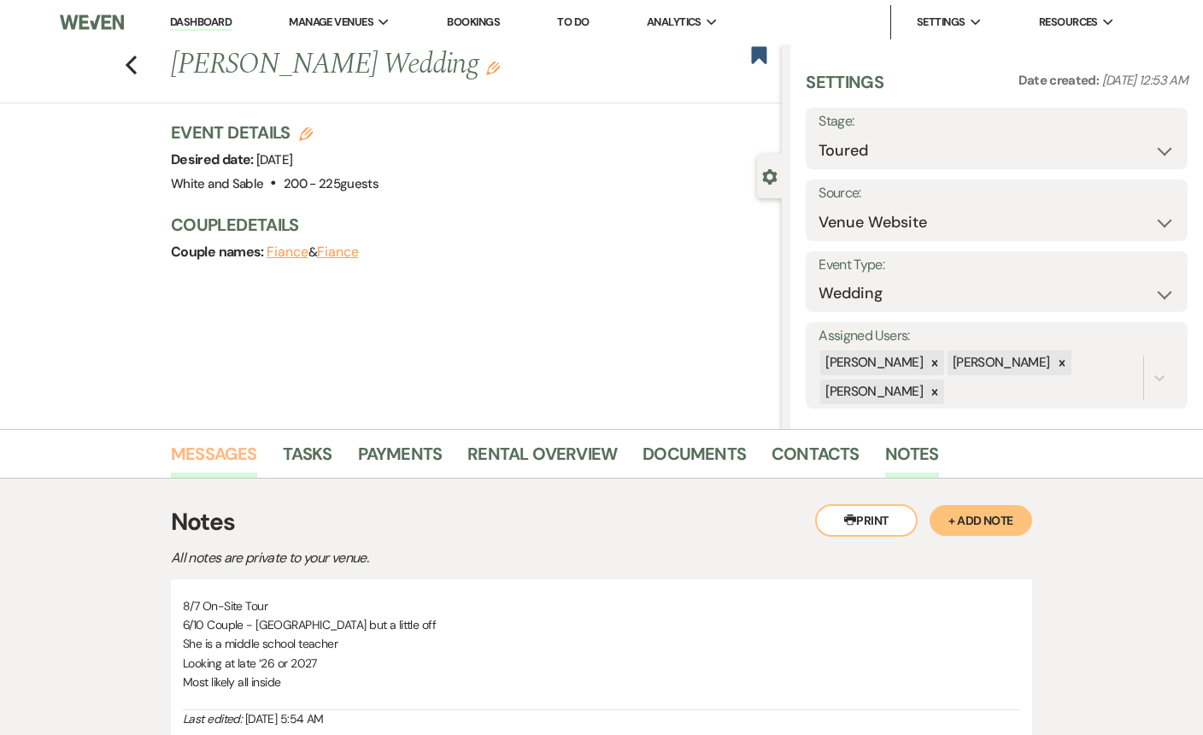
click at [217, 453] on link "Messages" at bounding box center [214, 459] width 86 height 38
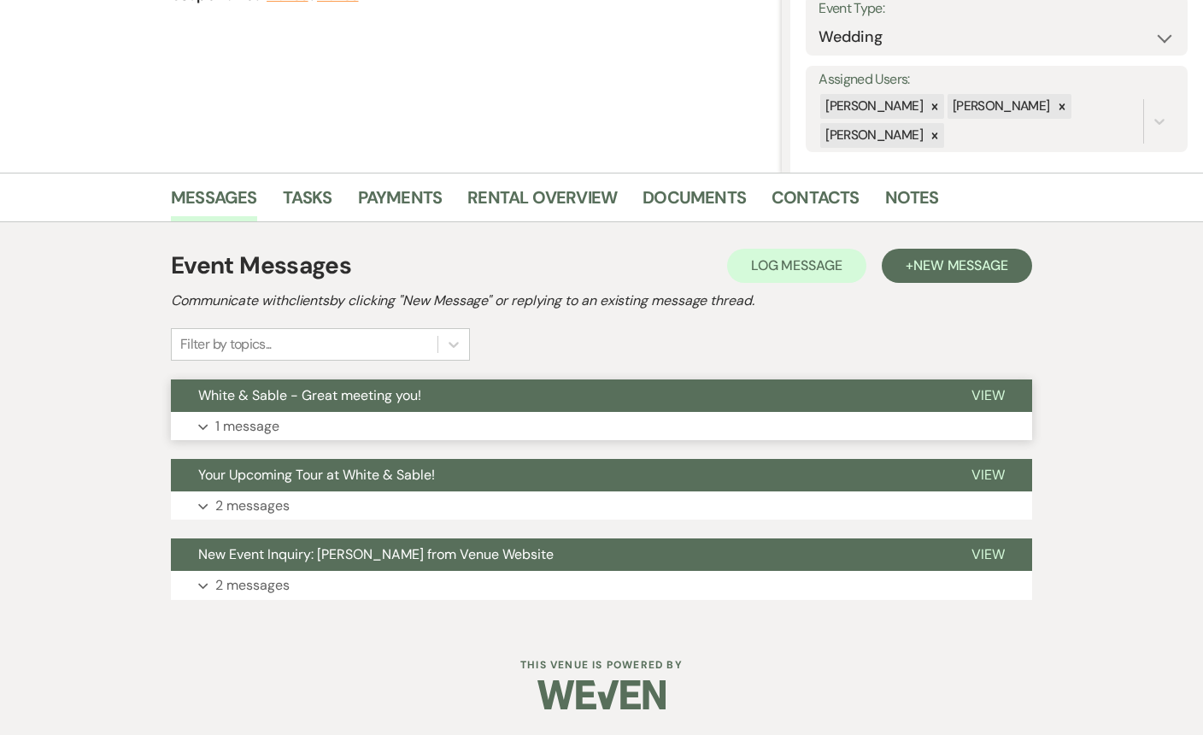
click at [371, 390] on span "White & Sable - Great meeting you!" at bounding box center [309, 395] width 223 height 18
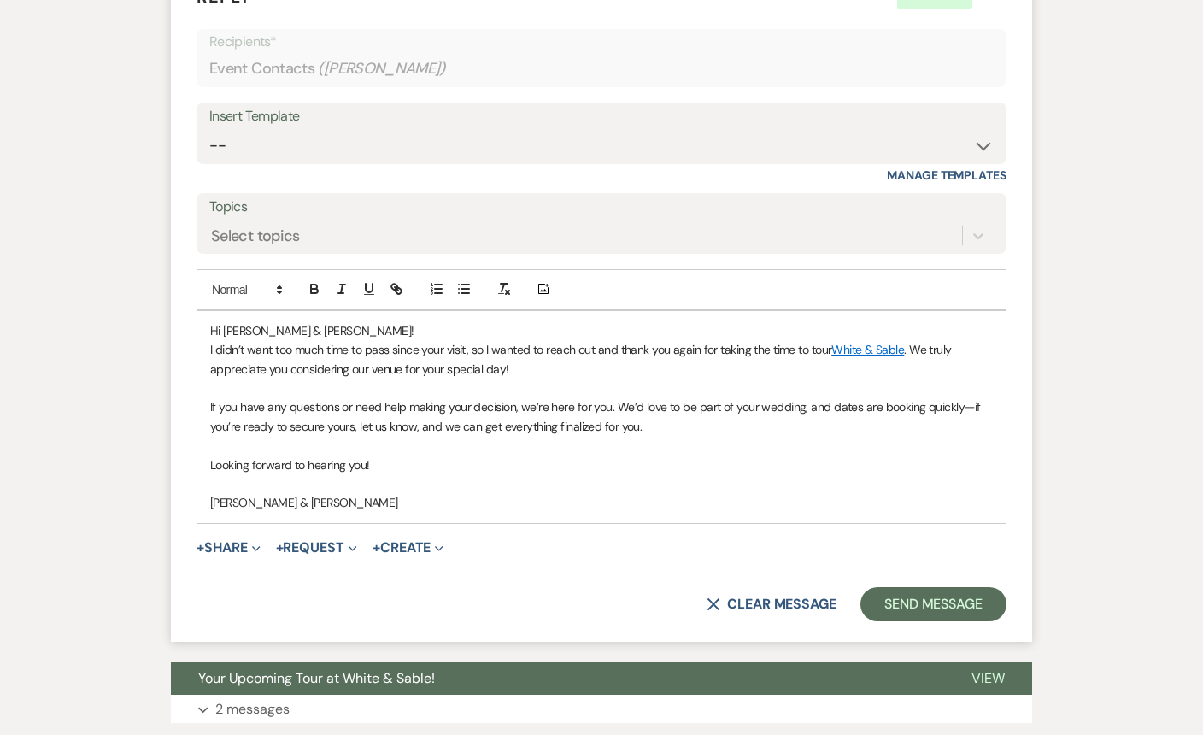
scroll to position [1339, 0]
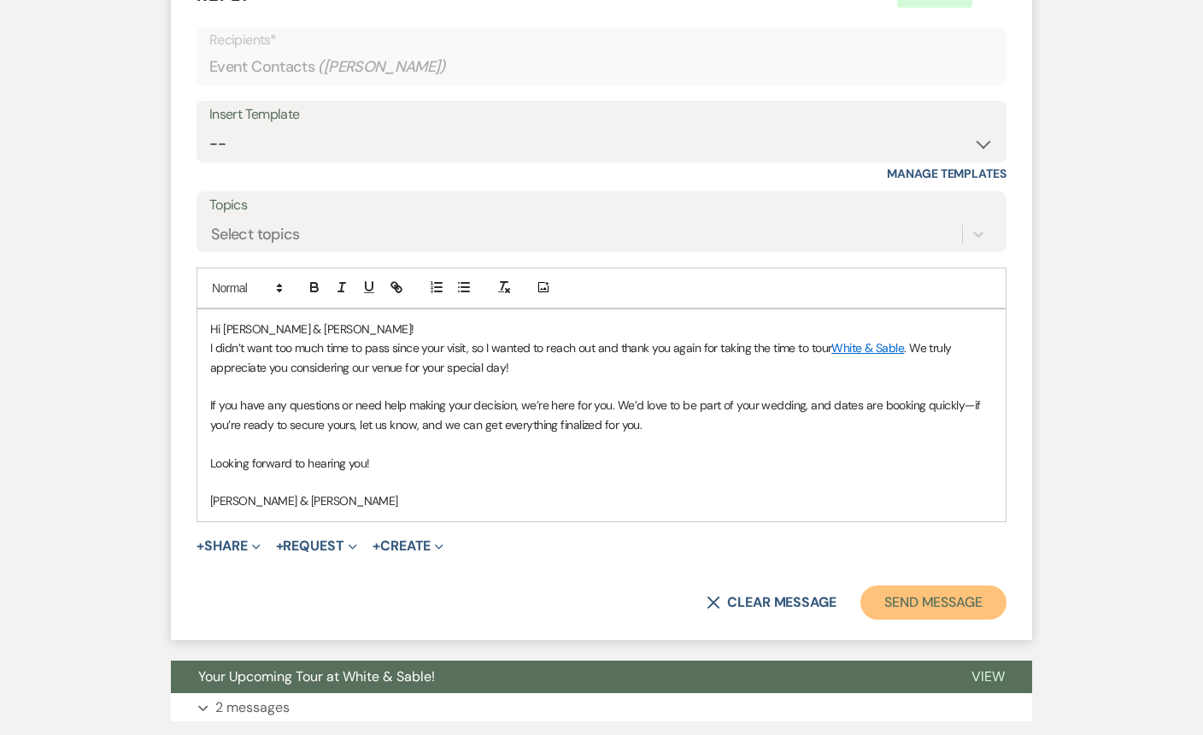
click at [923, 600] on button "Send Message" at bounding box center [933, 602] width 146 height 34
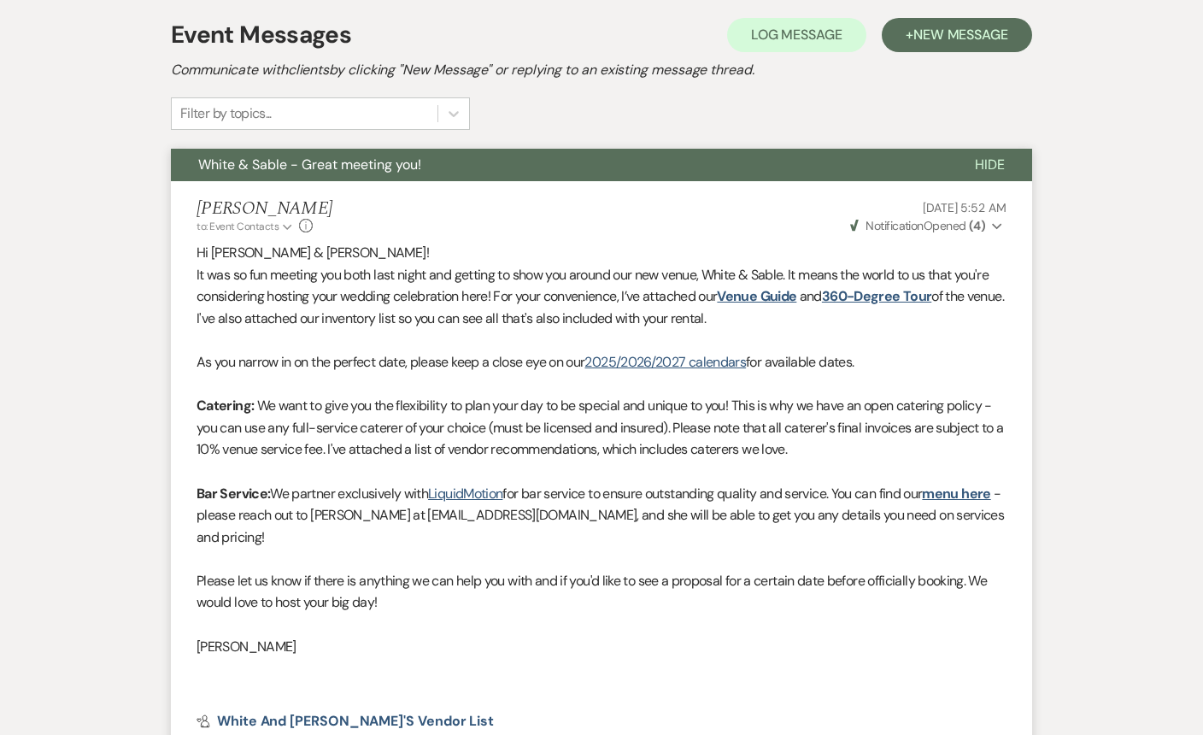
scroll to position [0, 0]
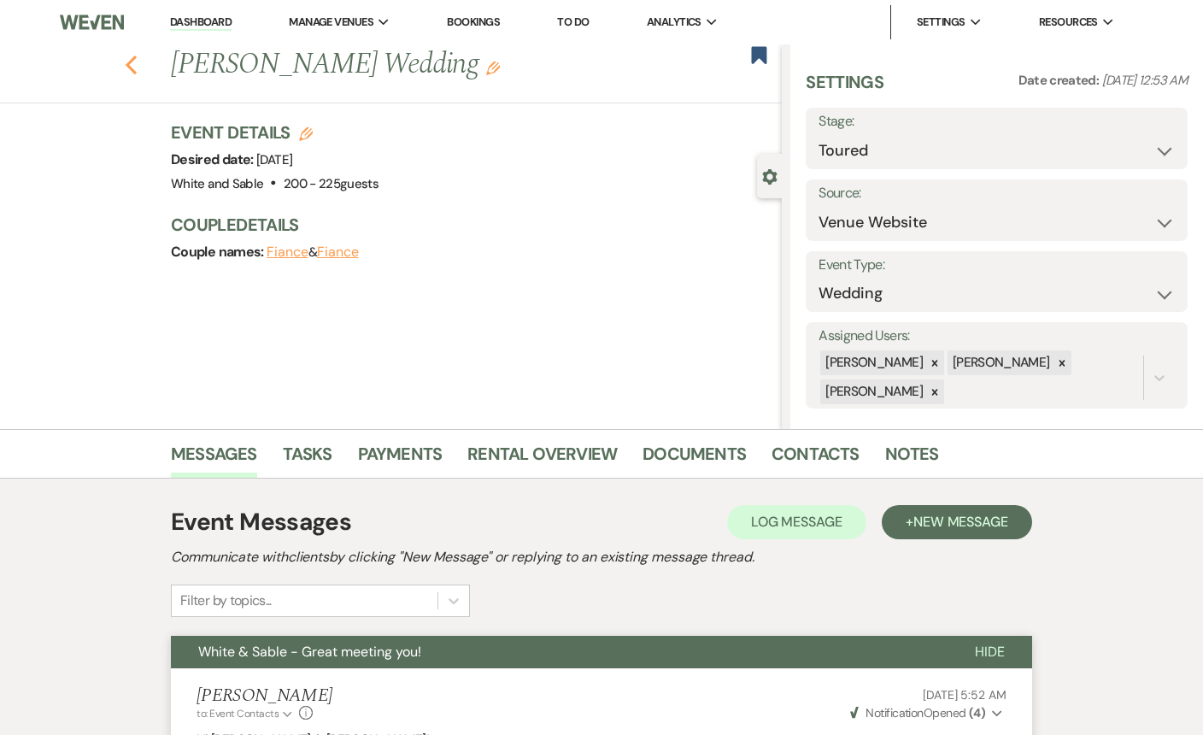
click at [131, 62] on icon "Previous" at bounding box center [131, 65] width 13 height 21
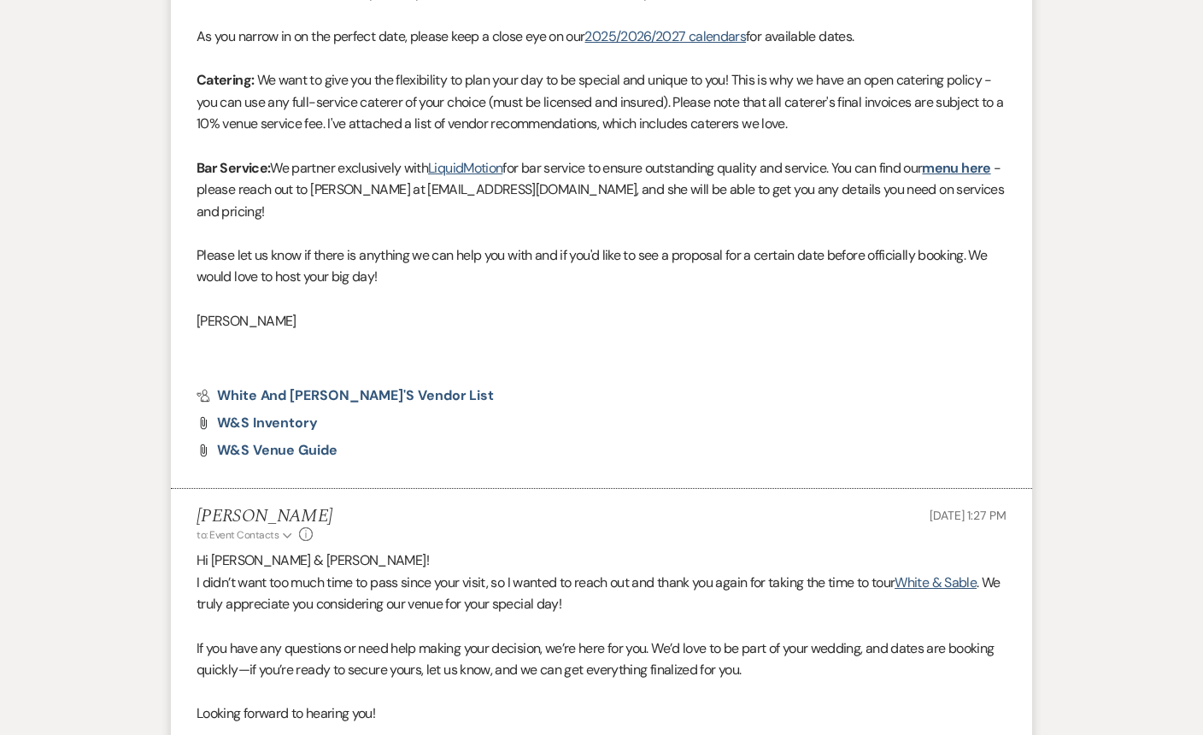
select select "5"
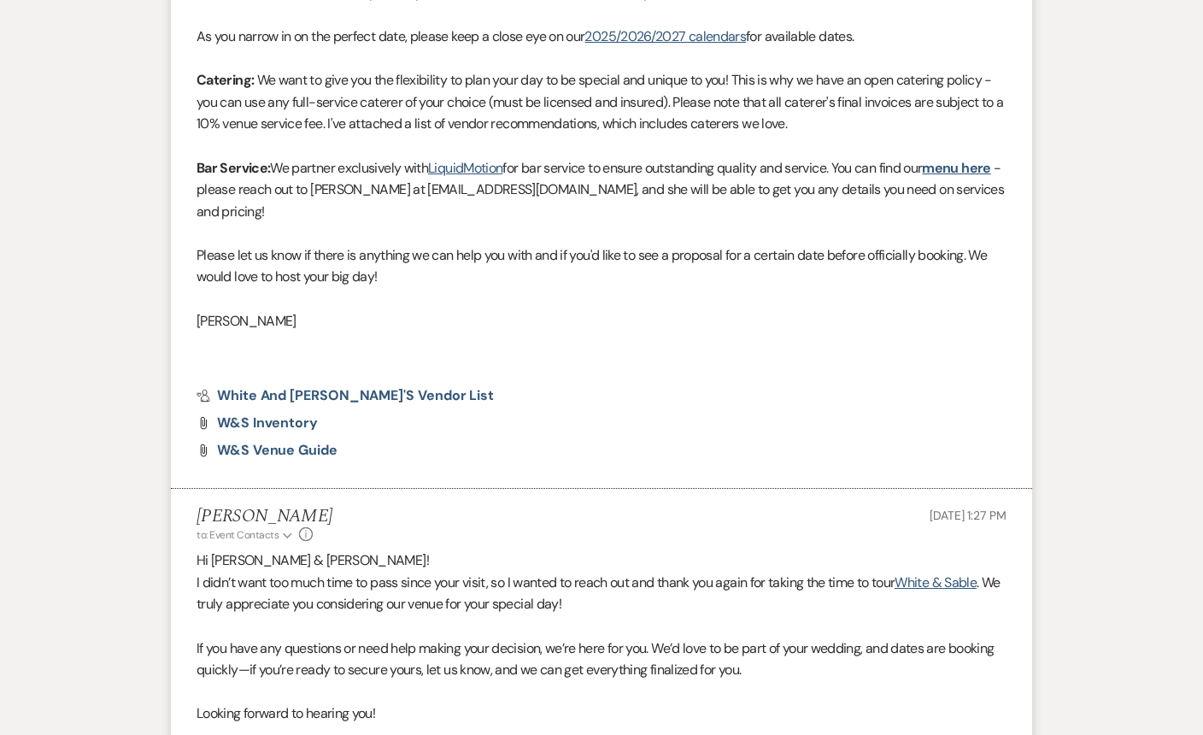
select select "5"
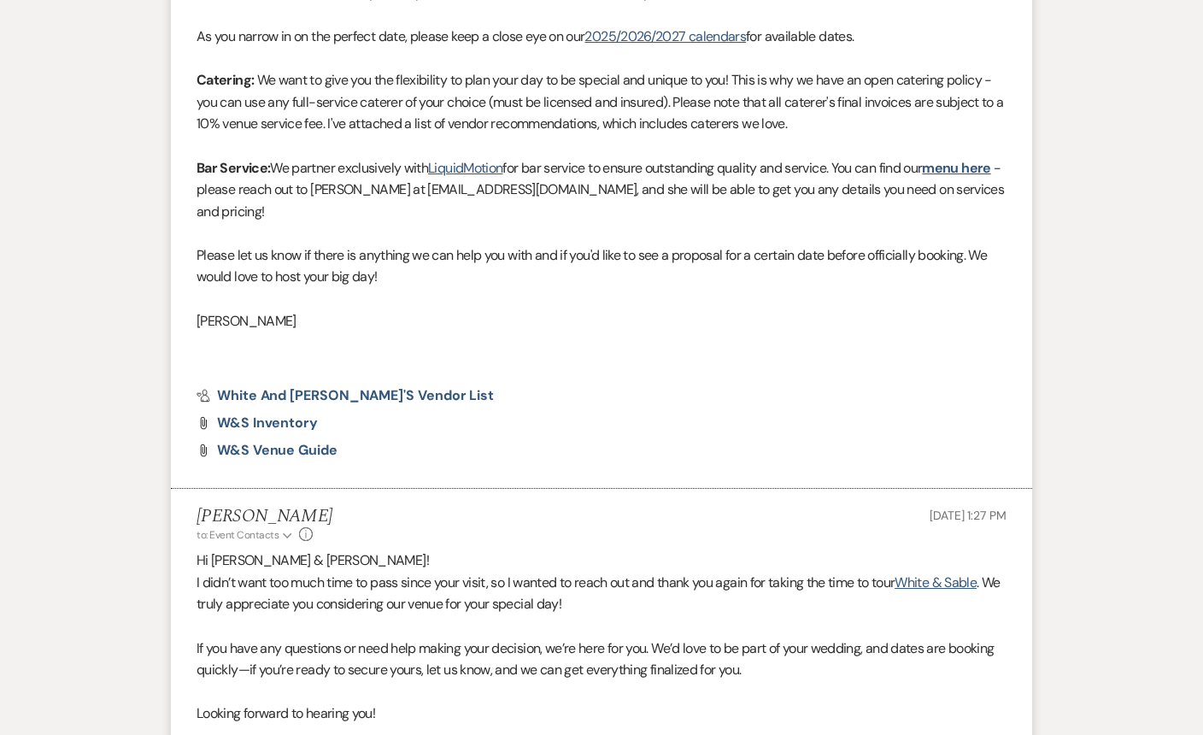
select select "5"
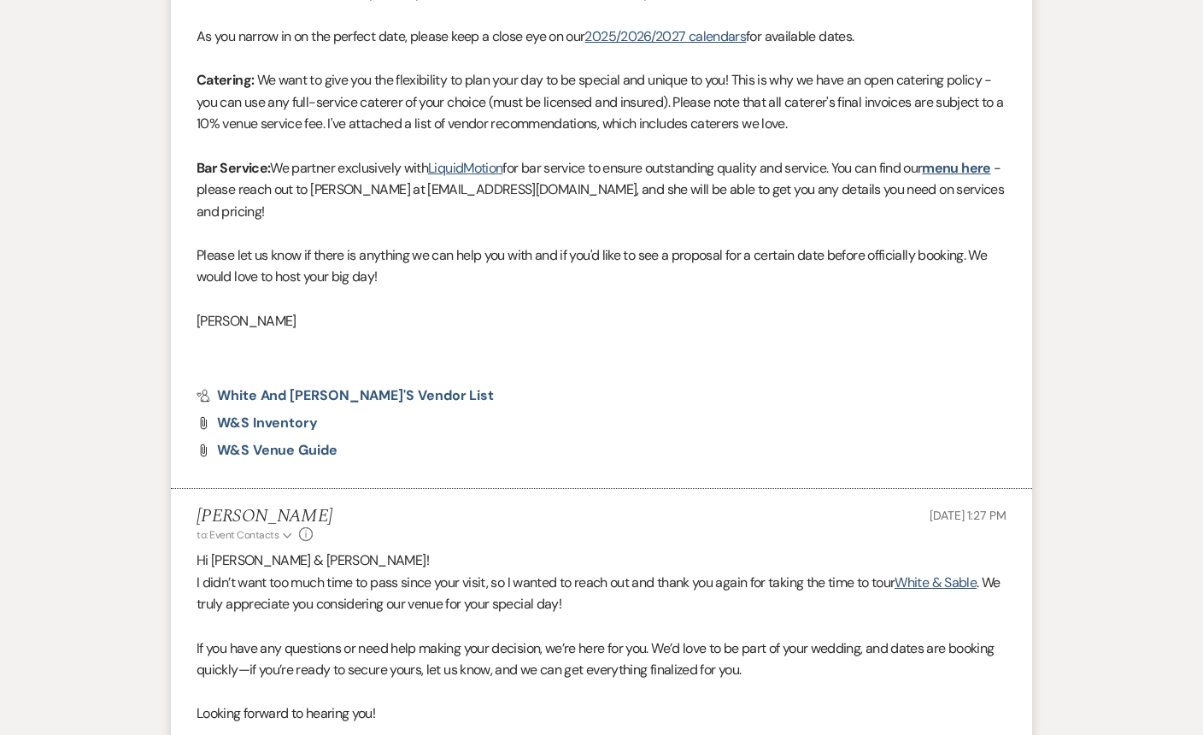
select select "5"
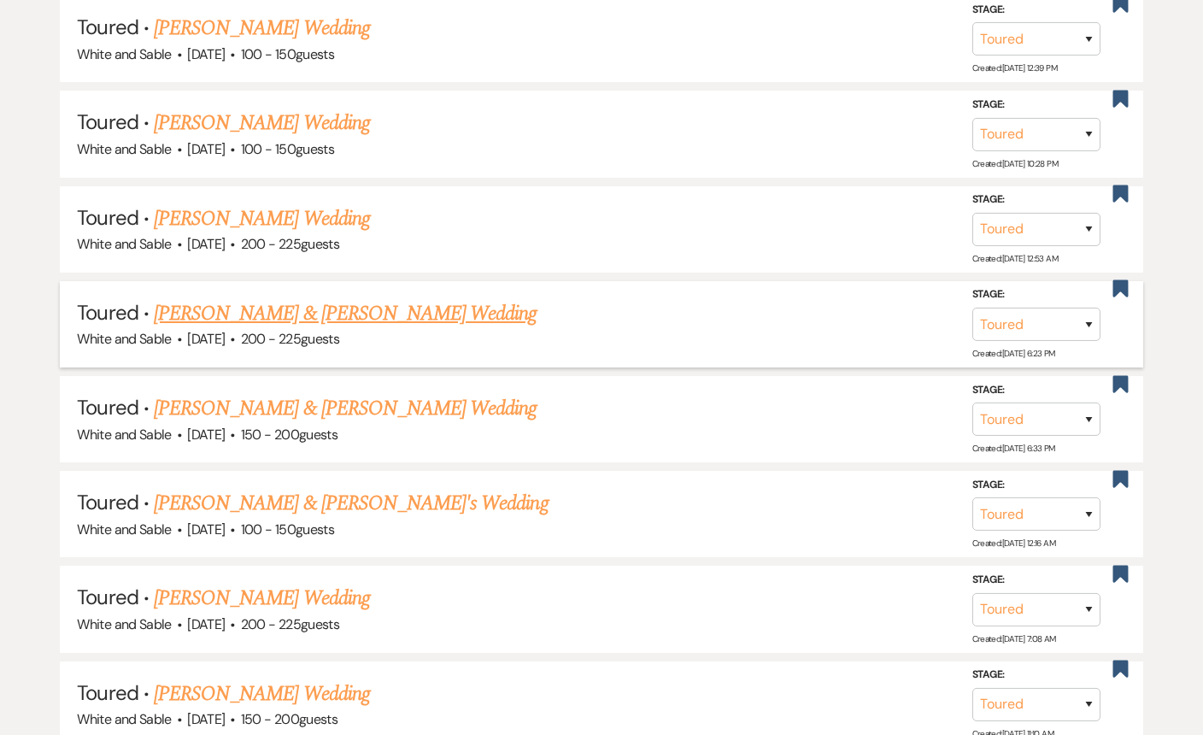
click at [356, 312] on link "Kalley Fleck & Ryan's Wedding" at bounding box center [345, 313] width 383 height 31
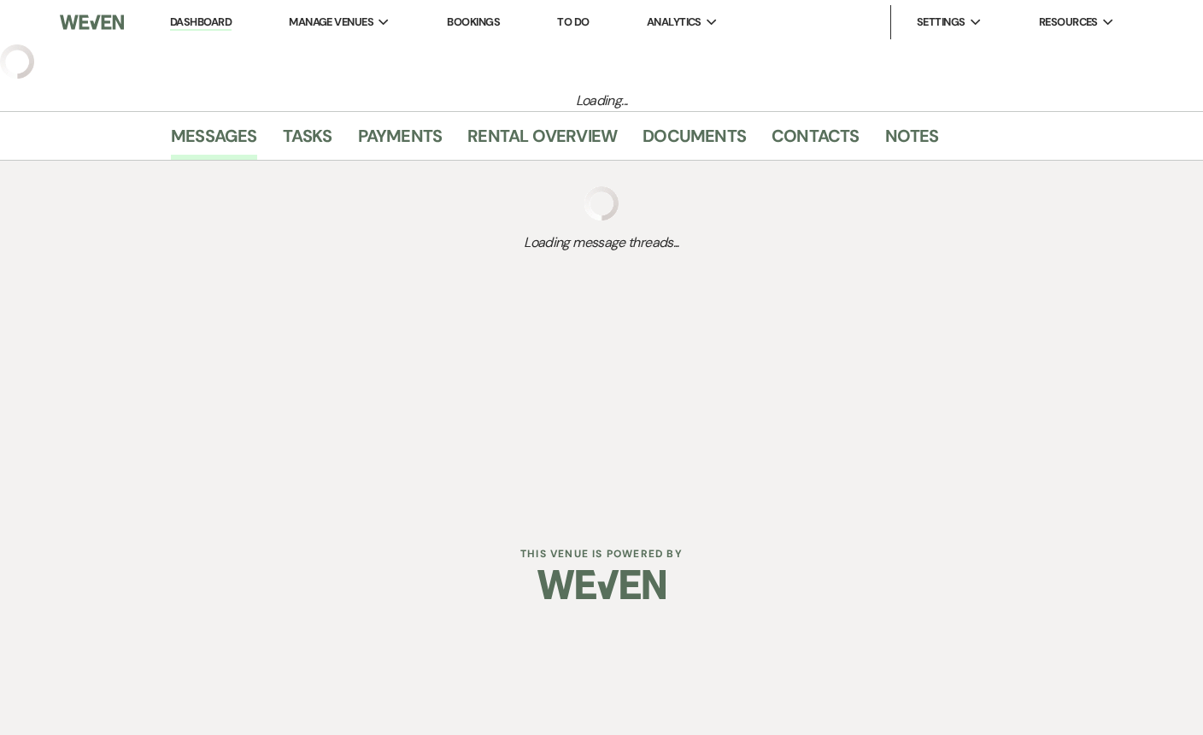
select select "5"
select select "6"
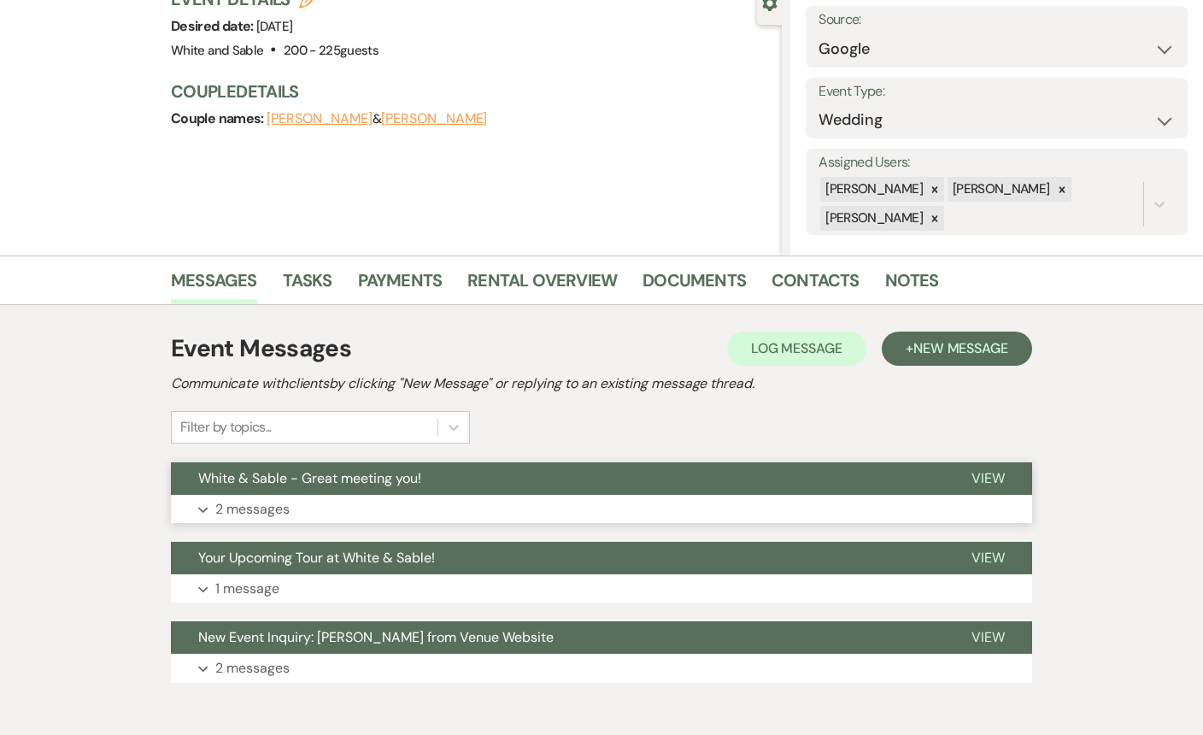
click at [368, 471] on span "White & Sable - Great meeting you!" at bounding box center [309, 478] width 223 height 18
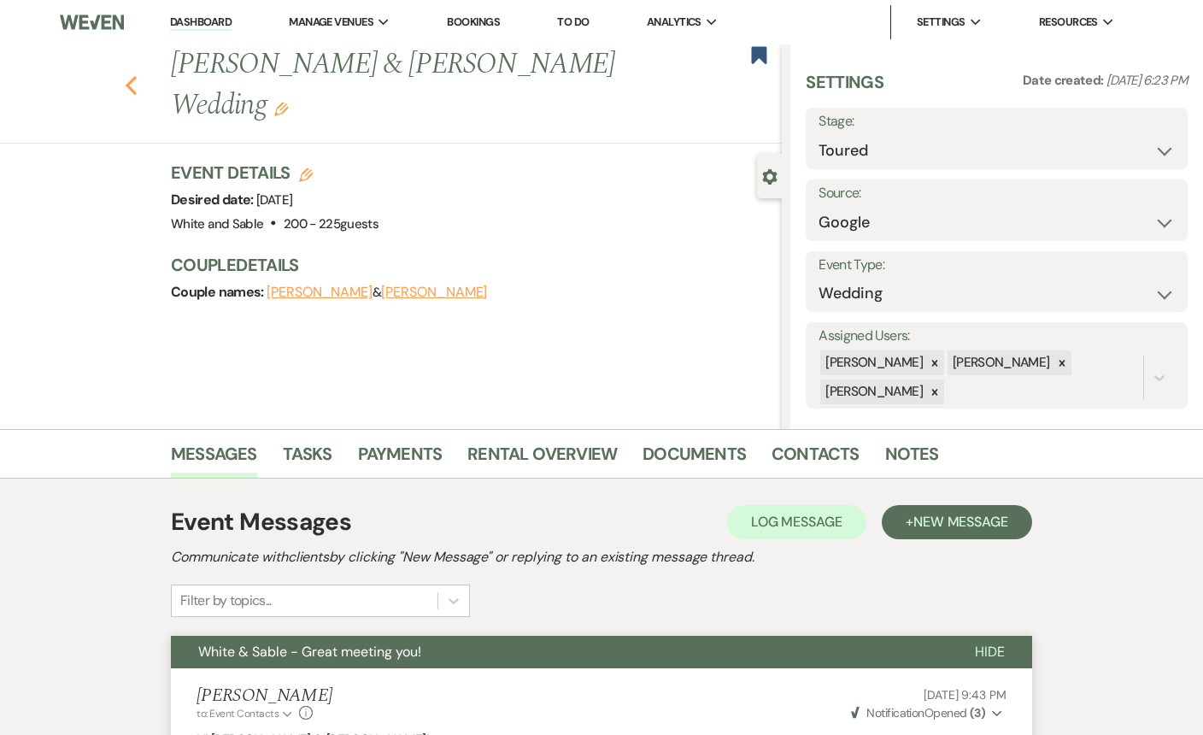
click at [130, 75] on icon "Previous" at bounding box center [131, 85] width 13 height 21
select select "5"
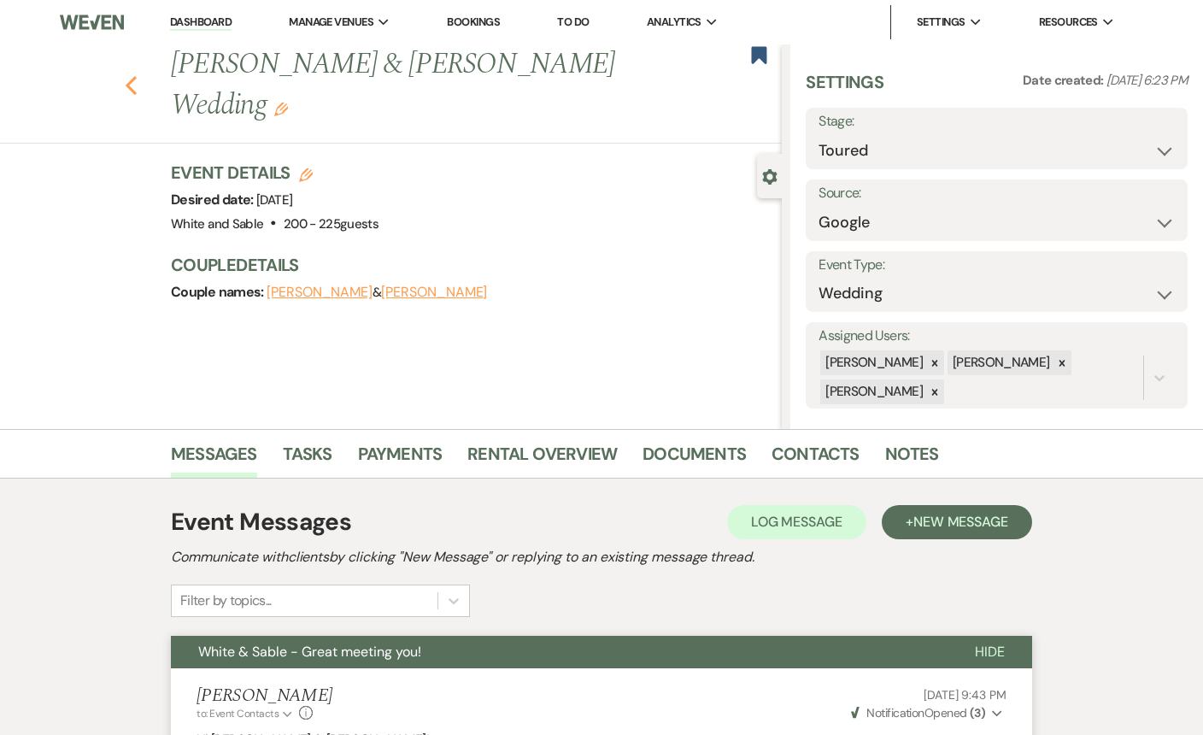
select select "5"
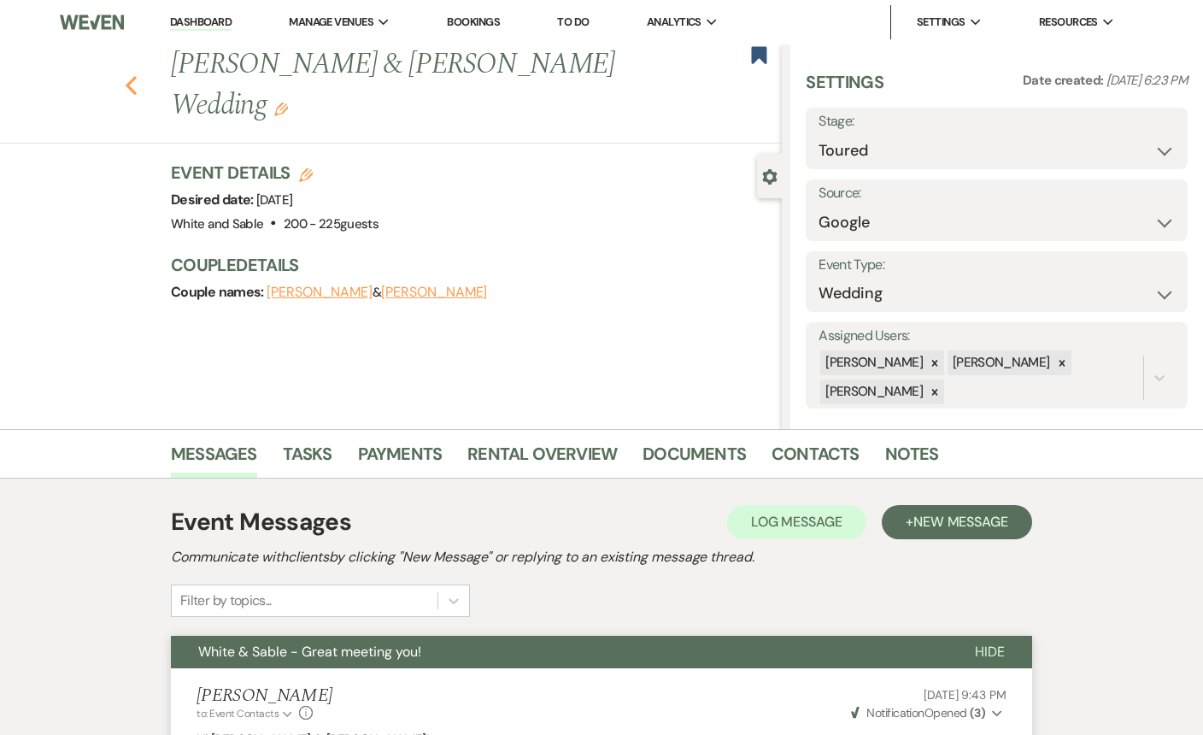
select select "5"
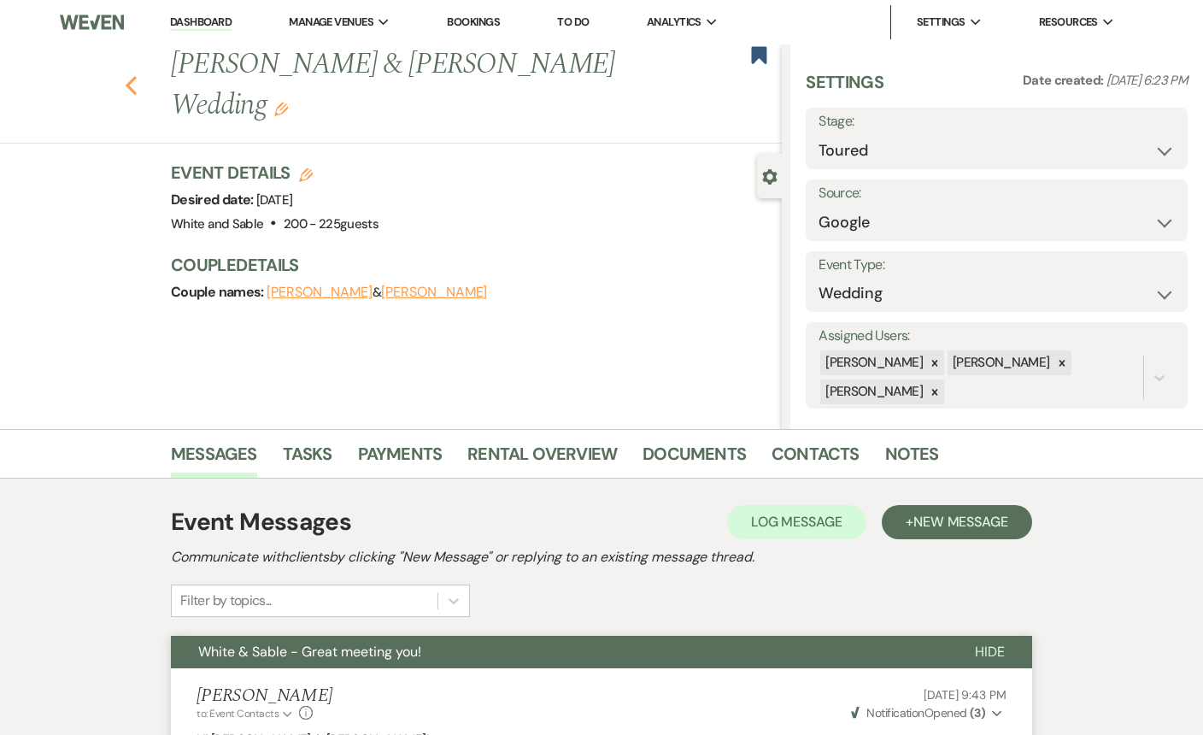
select select "5"
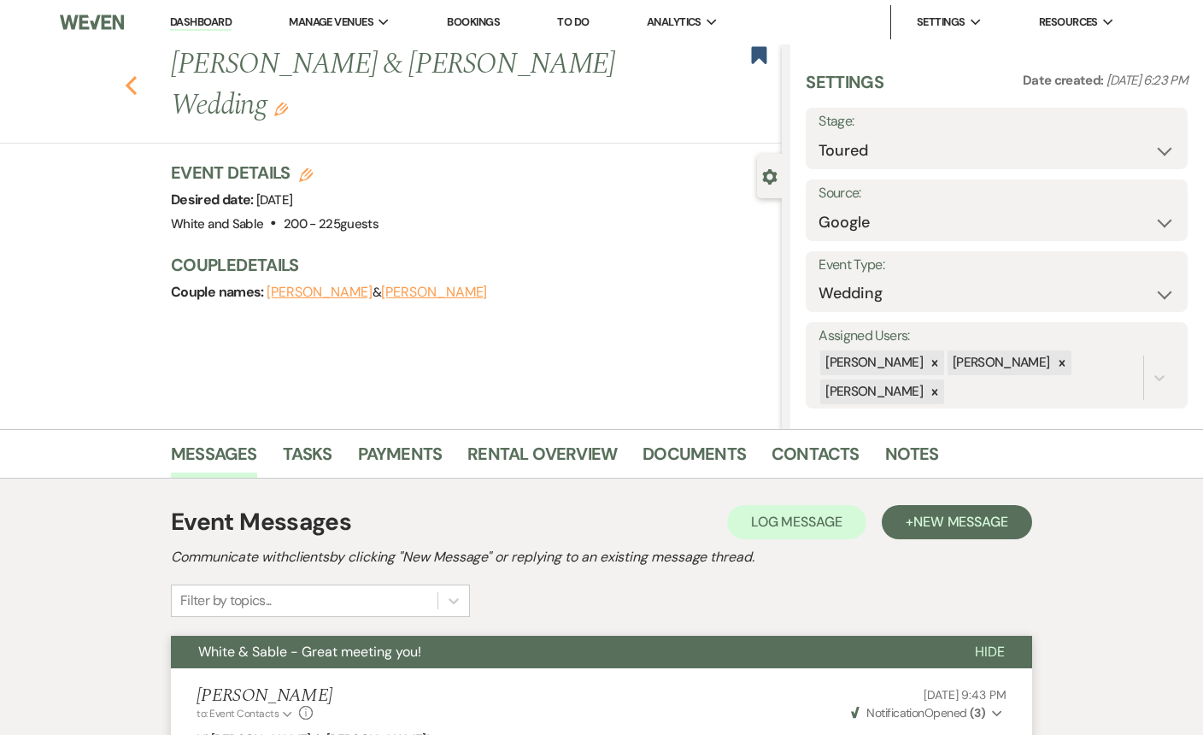
select select "5"
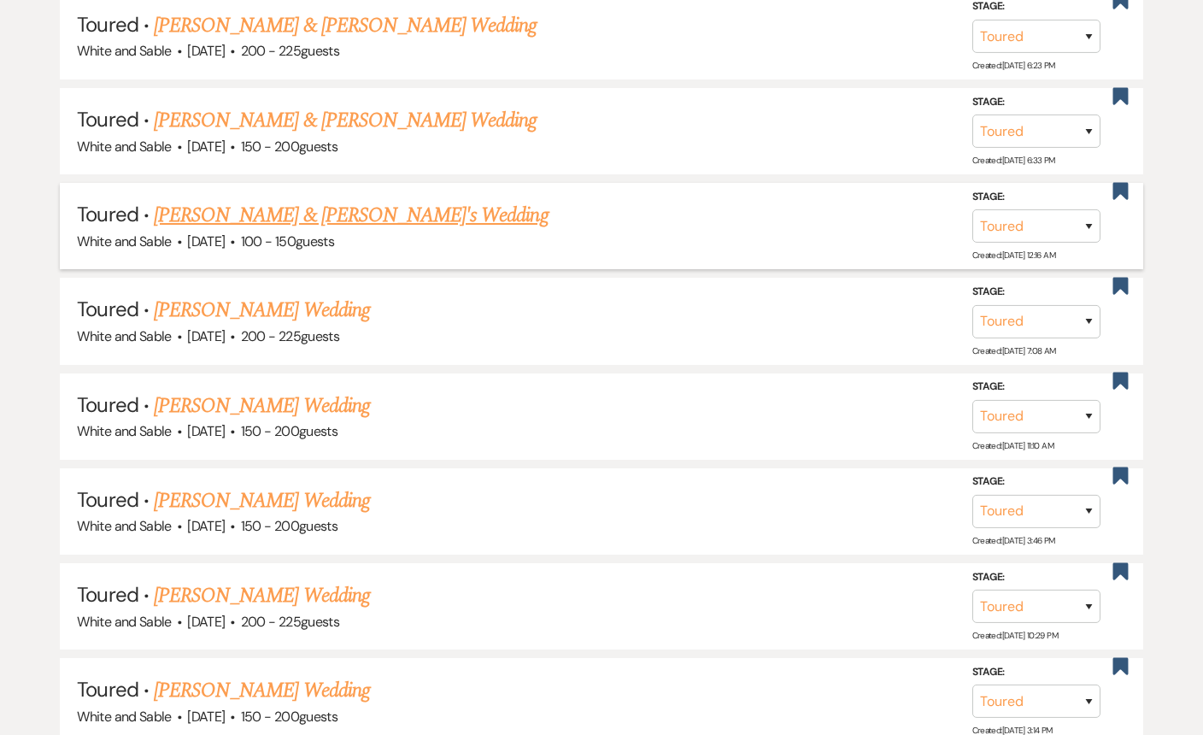
scroll to position [1108, 0]
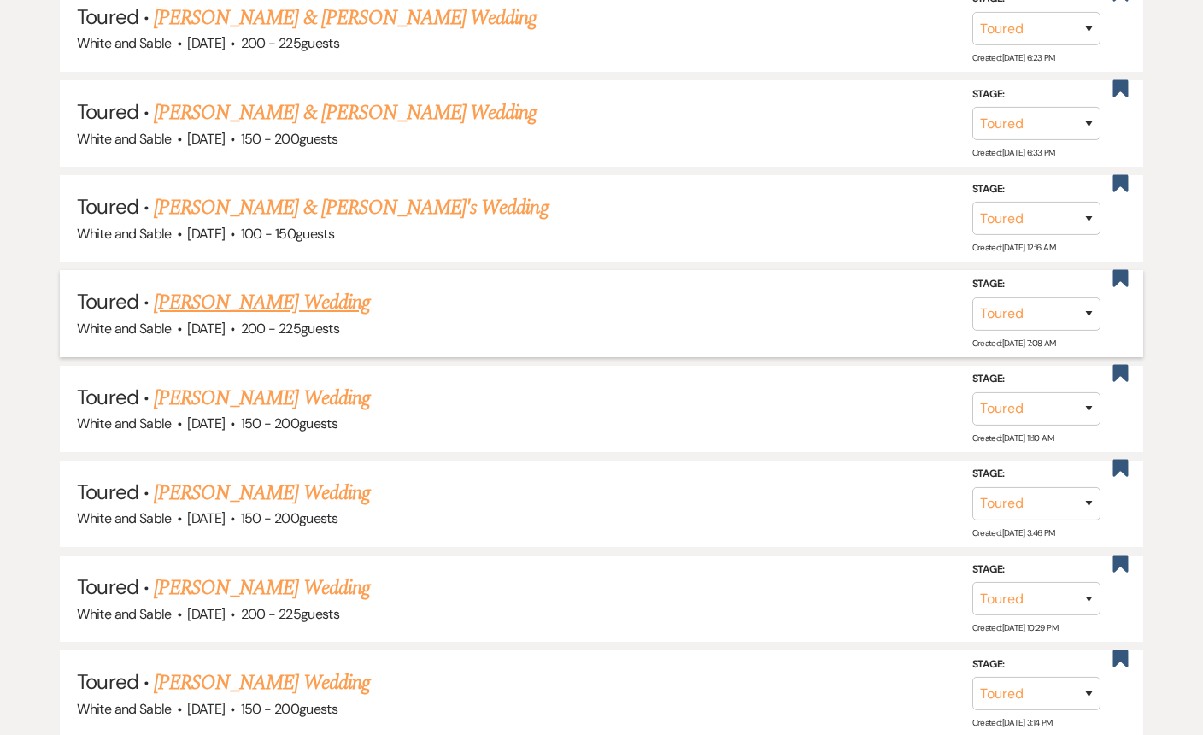
click at [287, 302] on link "Karlee Jerzak's Wedding" at bounding box center [262, 302] width 216 height 31
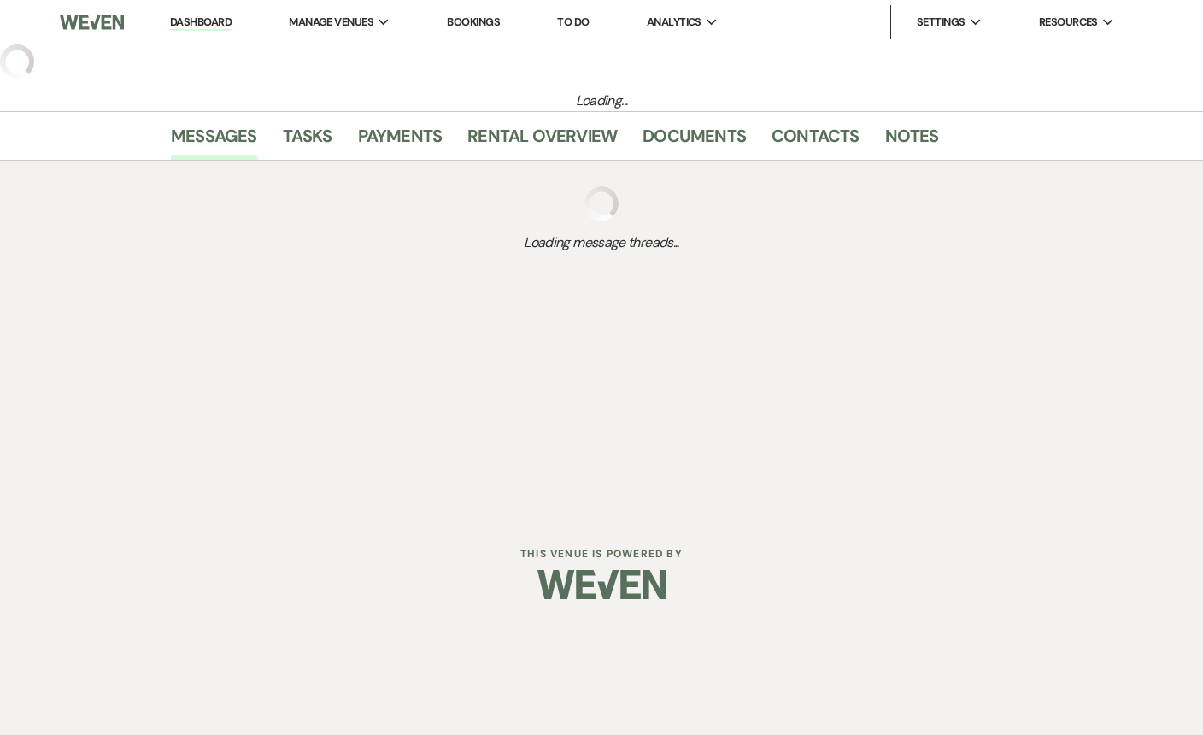
select select "5"
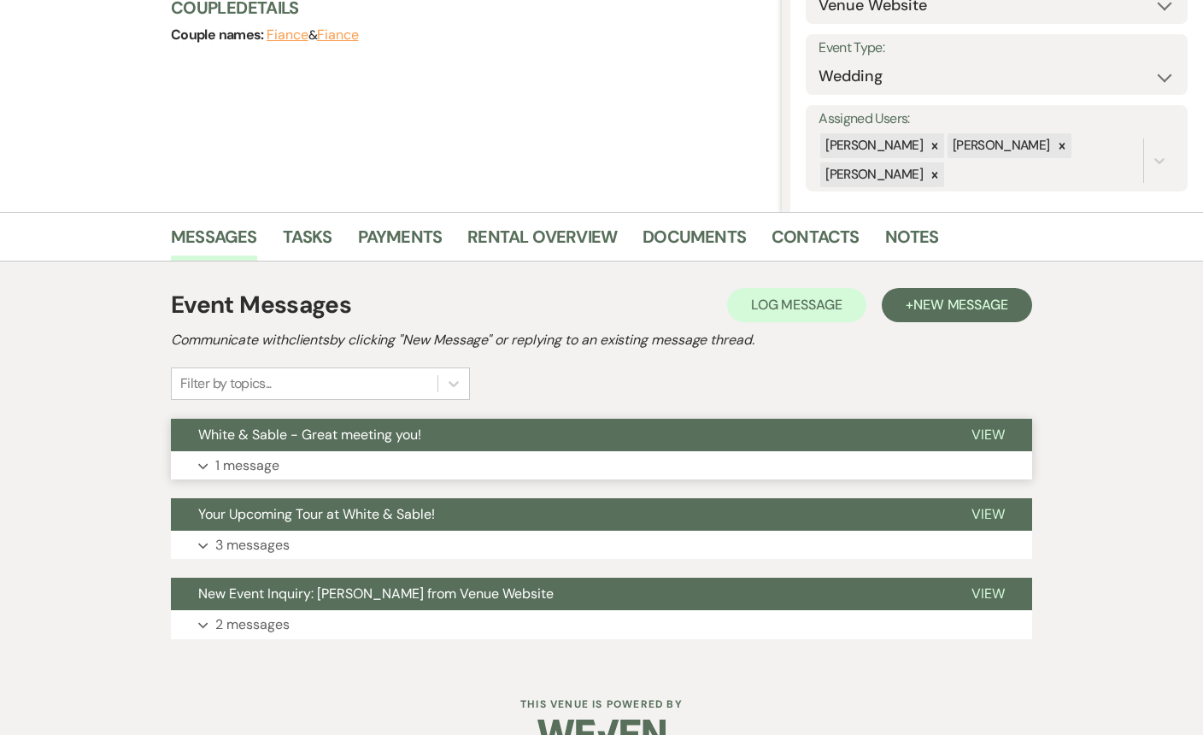
click at [301, 454] on button "Expand 1 message" at bounding box center [601, 465] width 861 height 29
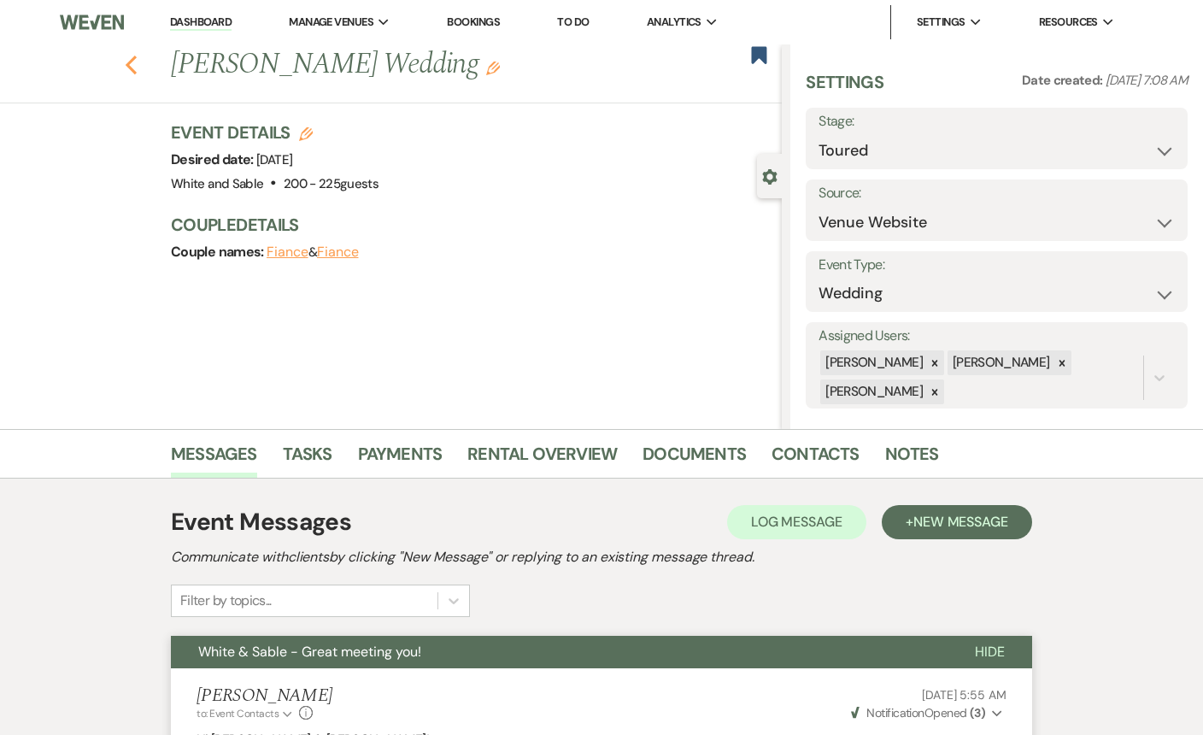
click at [129, 73] on icon "Previous" at bounding box center [131, 65] width 13 height 21
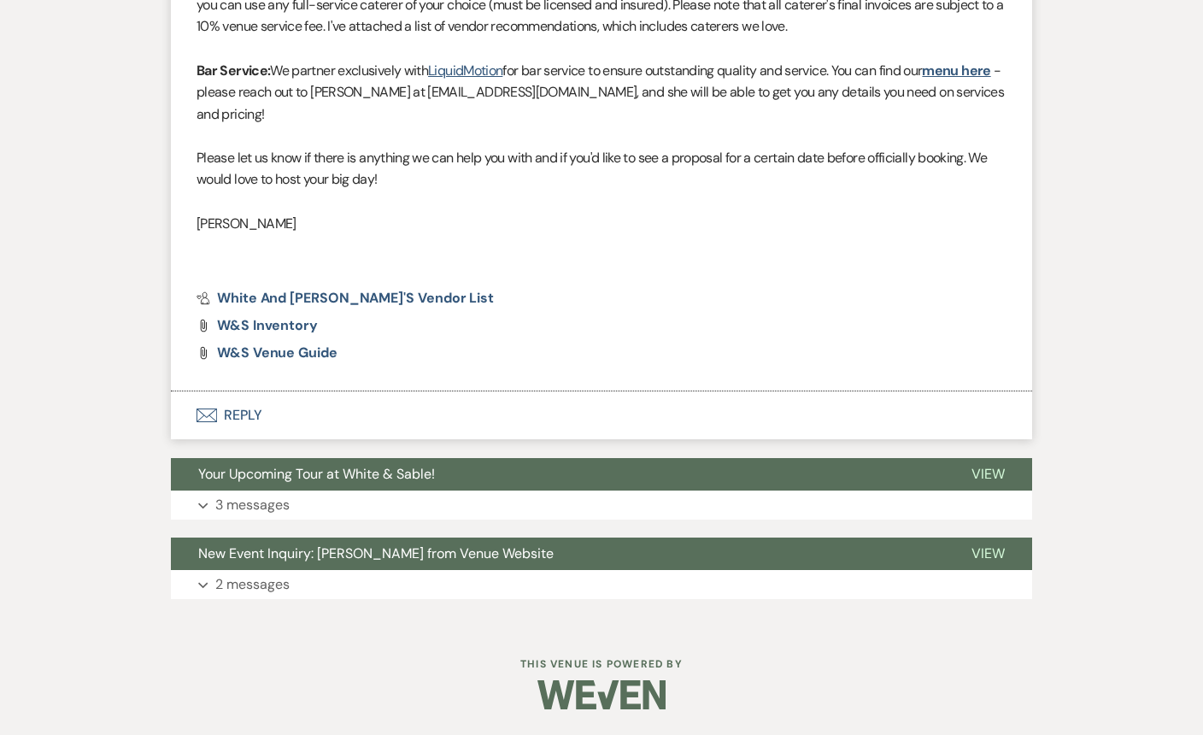
select select "5"
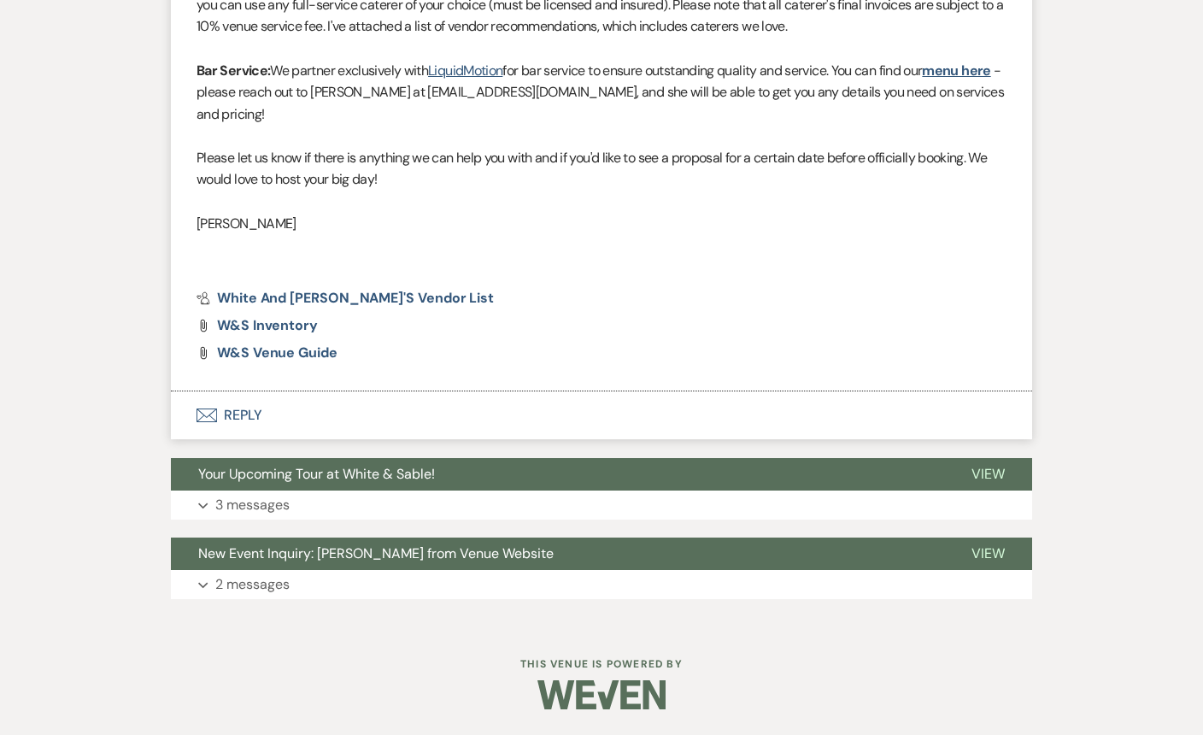
select select "5"
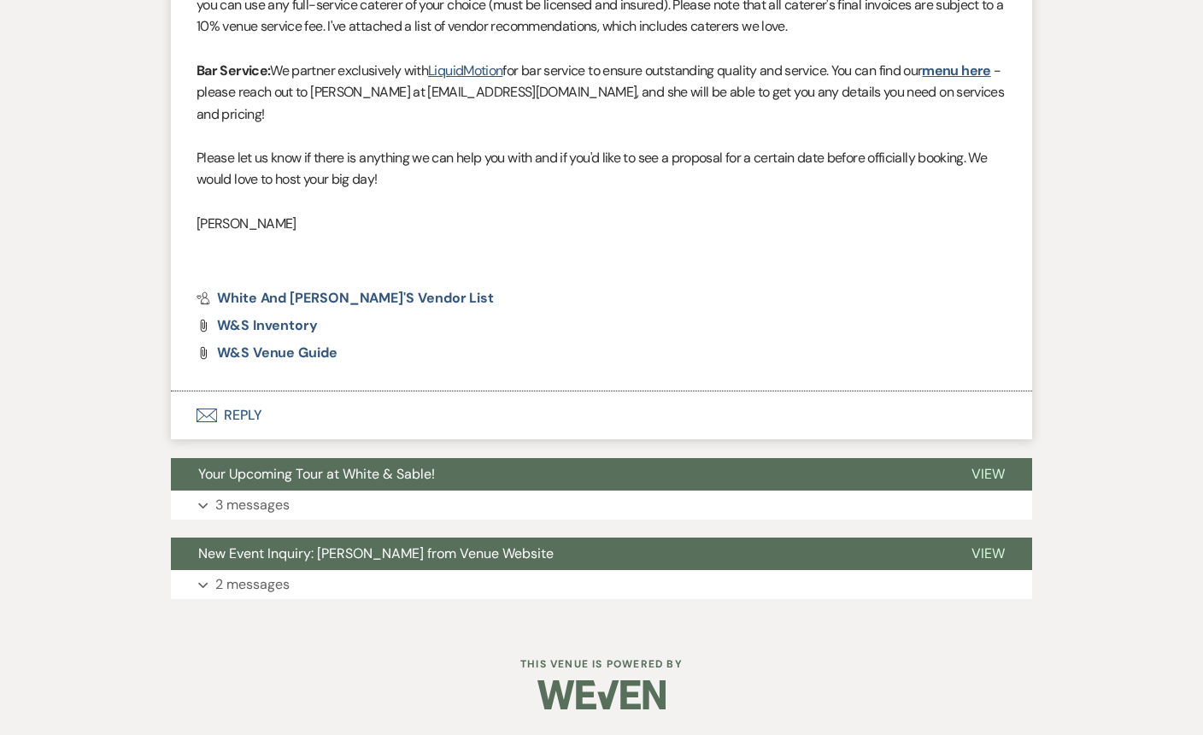
select select "5"
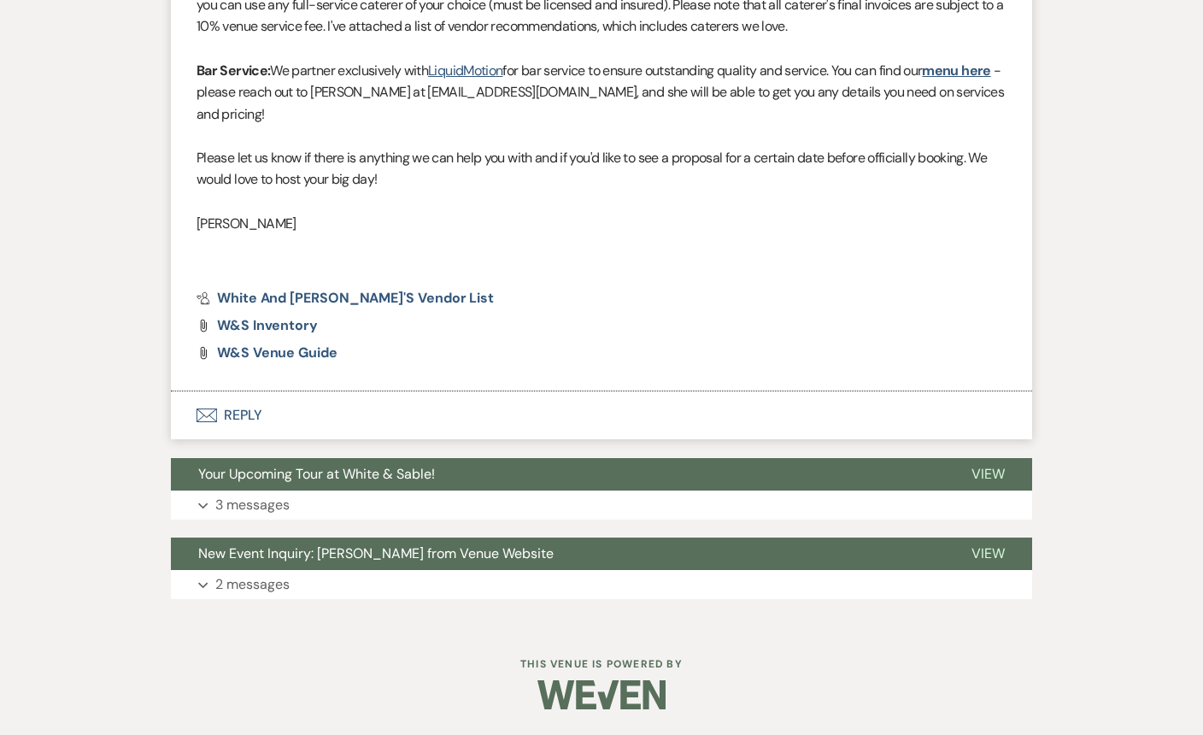
select select "5"
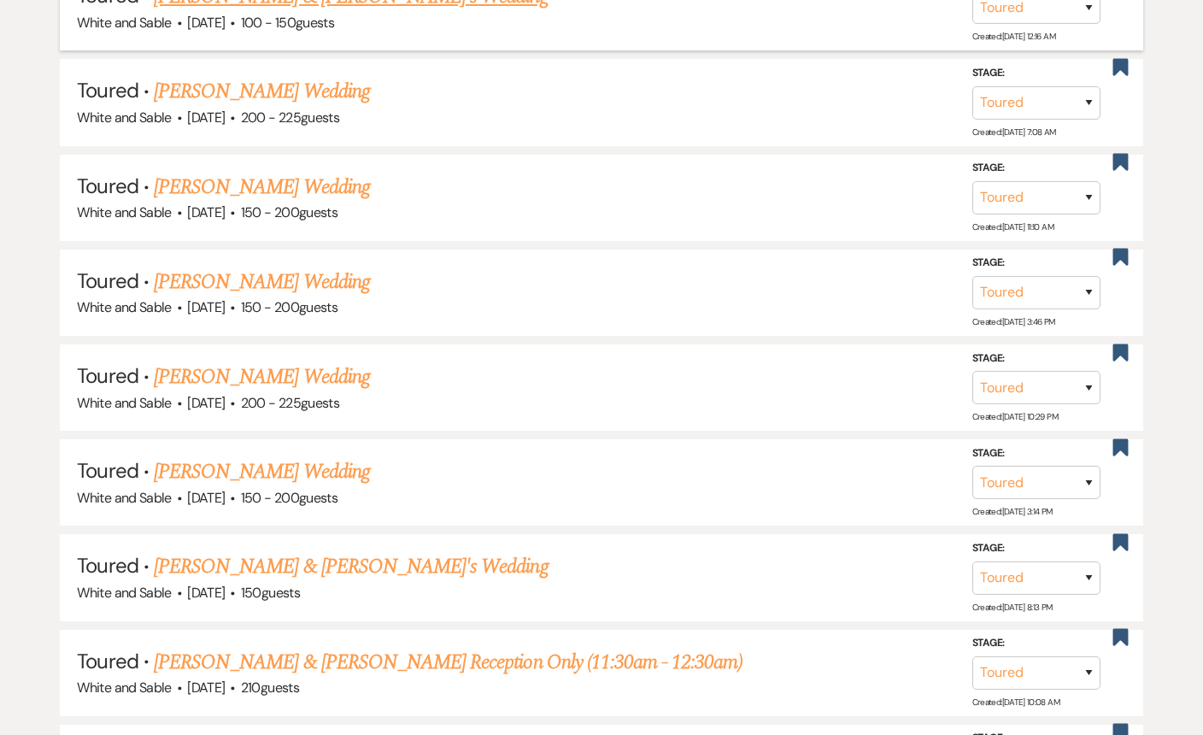
scroll to position [1330, 0]
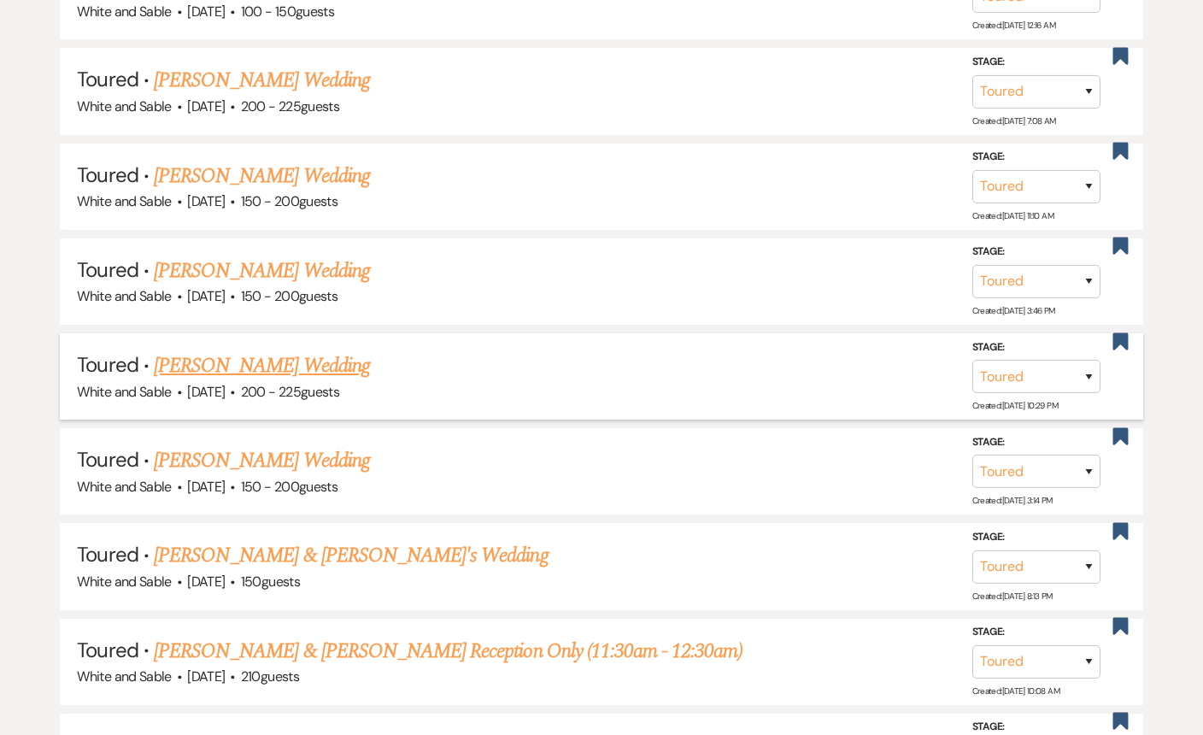
click at [249, 365] on link "Mackenzie Seim's Wedding" at bounding box center [262, 365] width 216 height 31
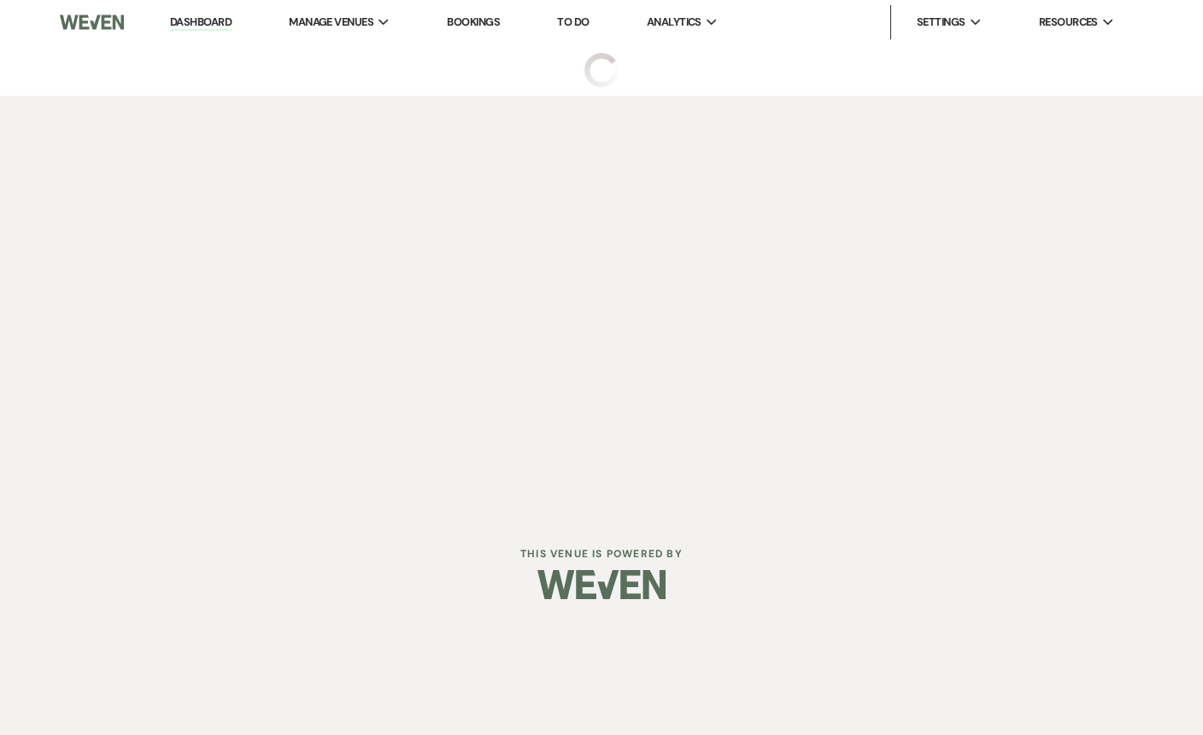
select select "5"
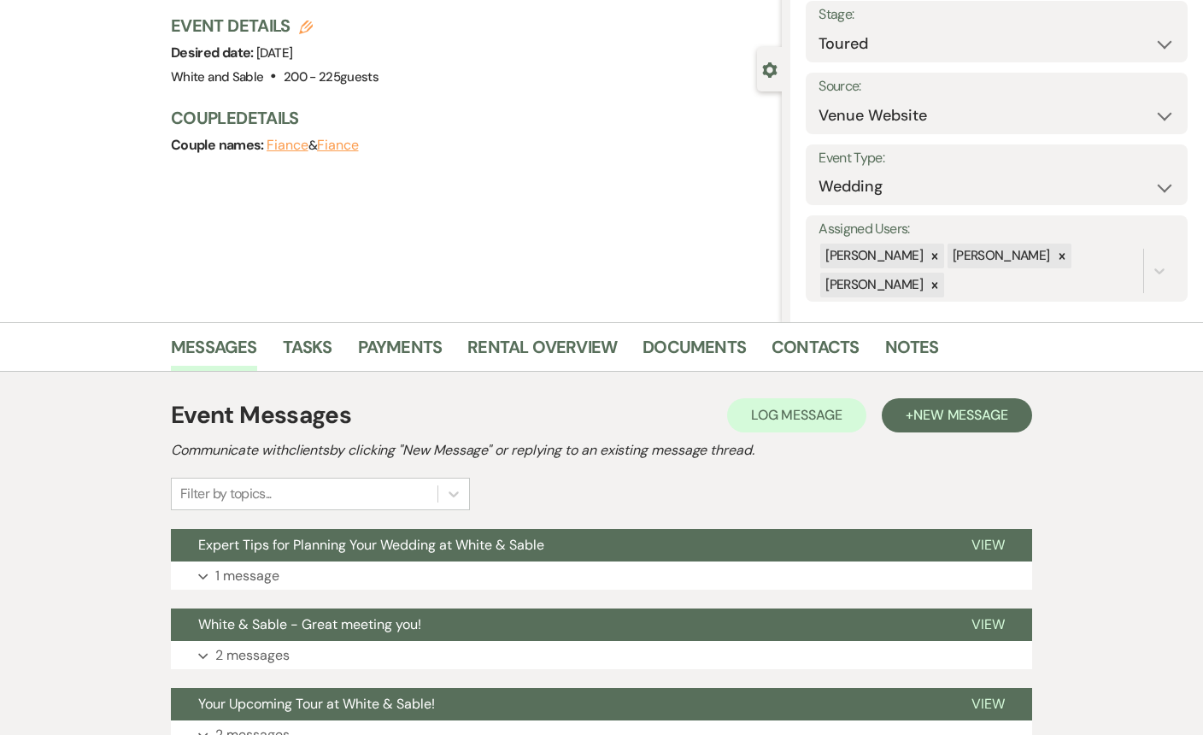
scroll to position [108, 0]
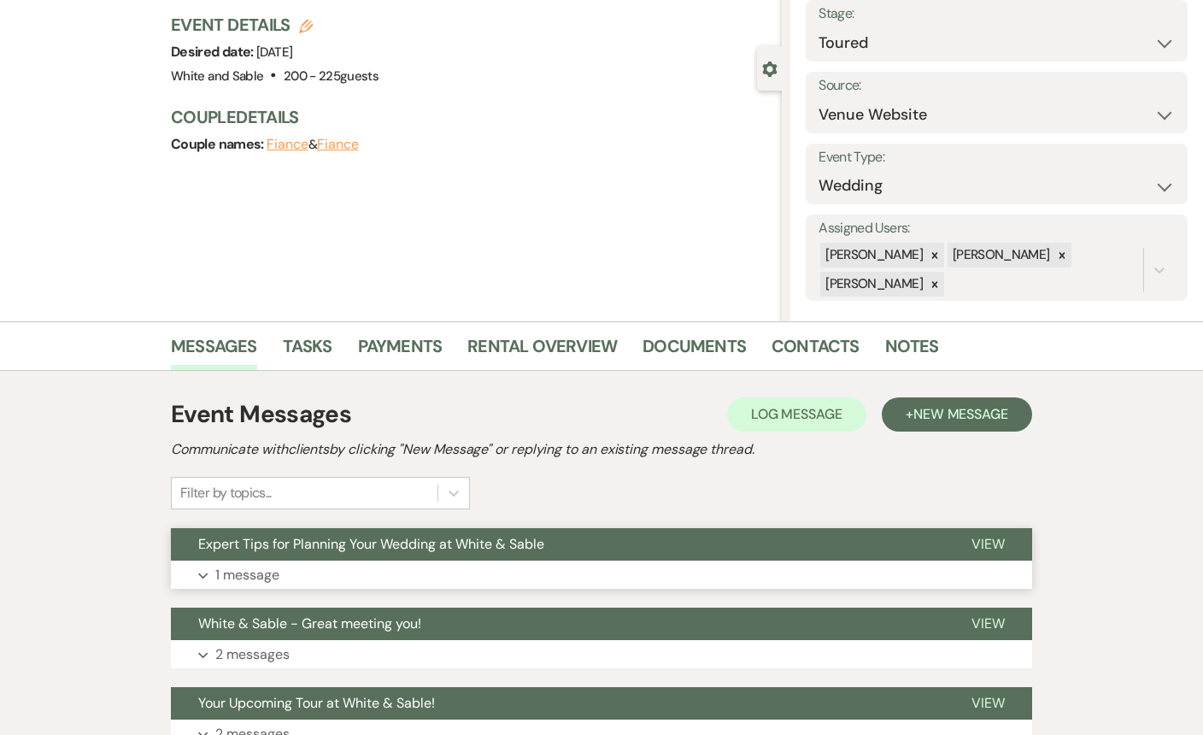
click at [293, 554] on button "Expert Tips for Planning Your Wedding at White & Sable" at bounding box center [557, 544] width 773 height 32
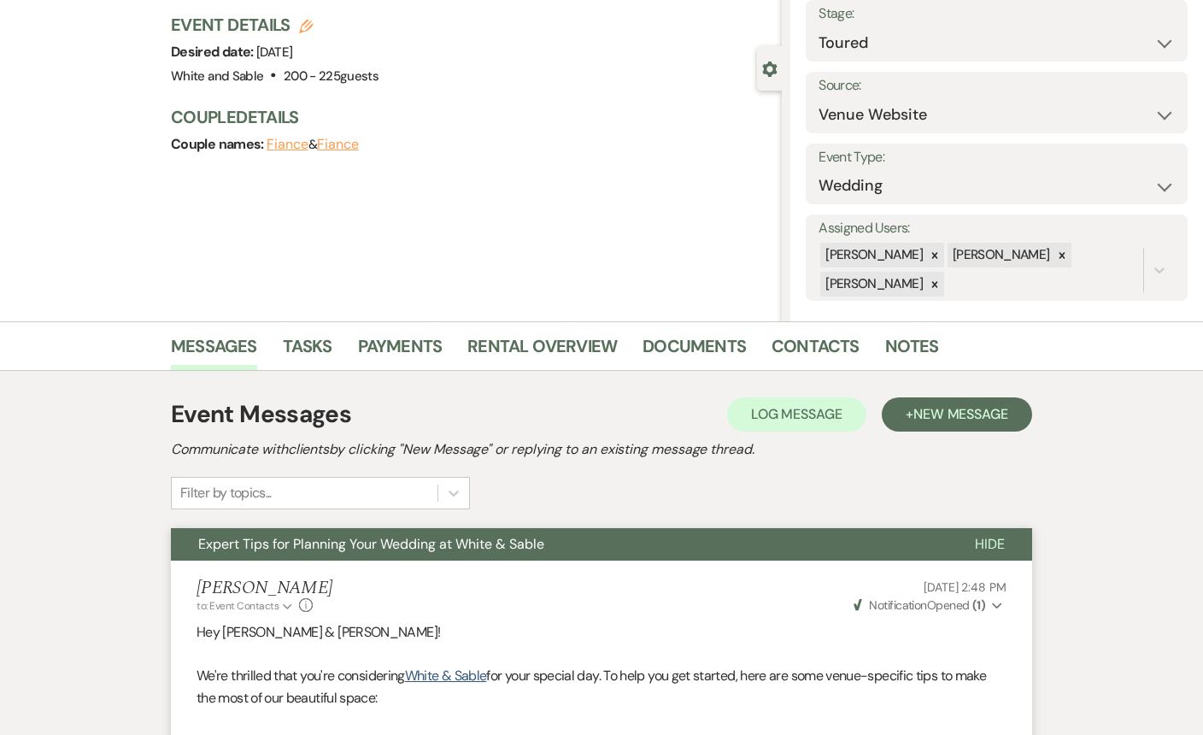
click at [293, 554] on button "Expert Tips for Planning Your Wedding at White & Sable" at bounding box center [559, 544] width 776 height 32
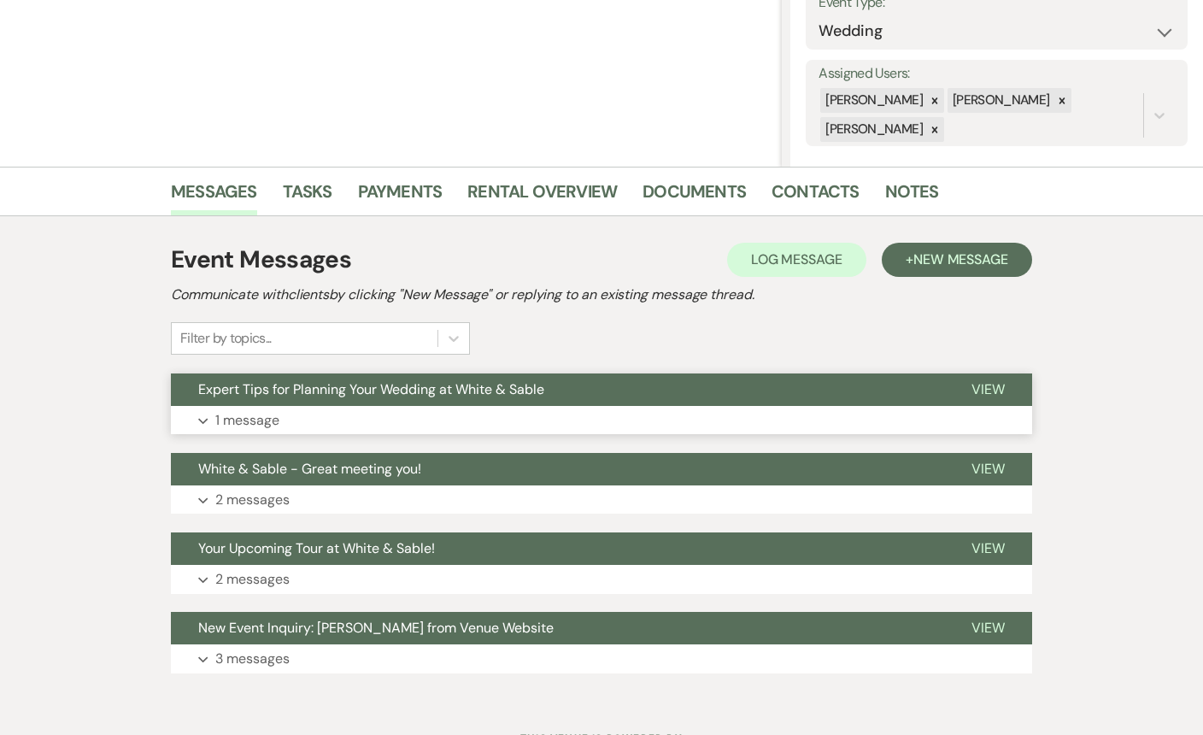
scroll to position [336, 0]
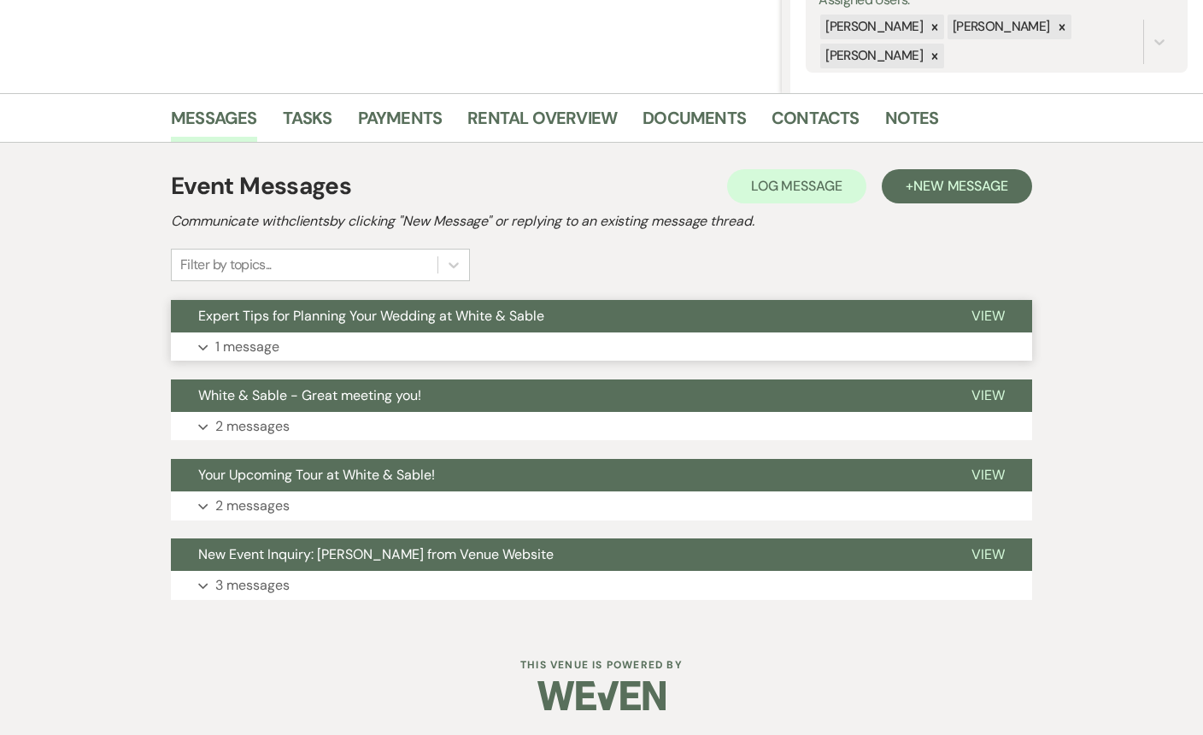
click at [450, 330] on button "Expert Tips for Planning Your Wedding at White & Sable" at bounding box center [557, 316] width 773 height 32
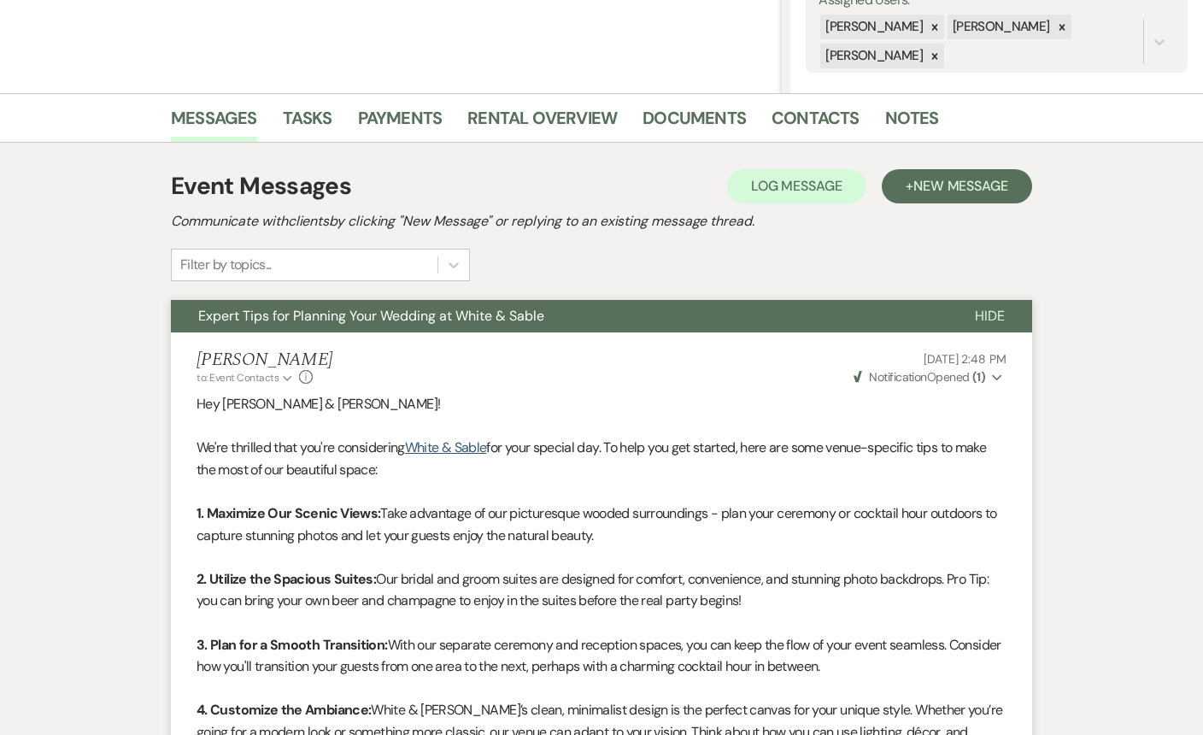
click at [450, 330] on button "Expert Tips for Planning Your Wedding at White & Sable" at bounding box center [559, 316] width 776 height 32
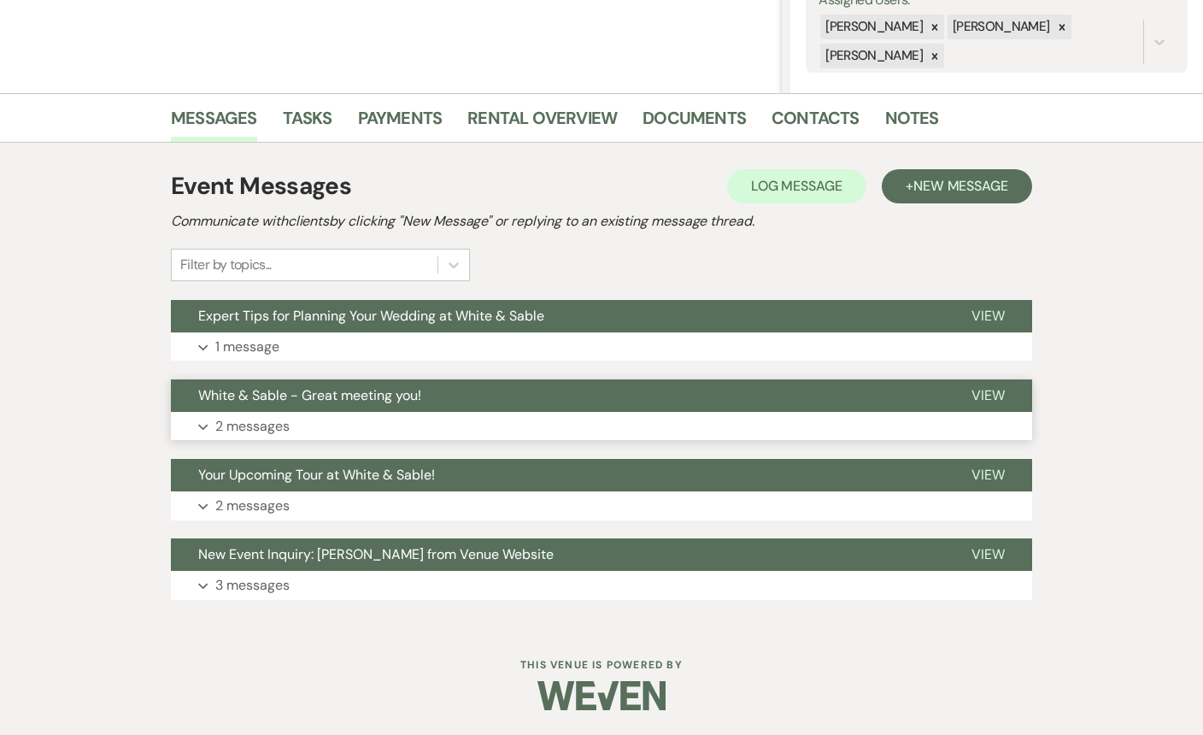
click at [669, 390] on button "White & Sable - Great meeting you!" at bounding box center [557, 395] width 773 height 32
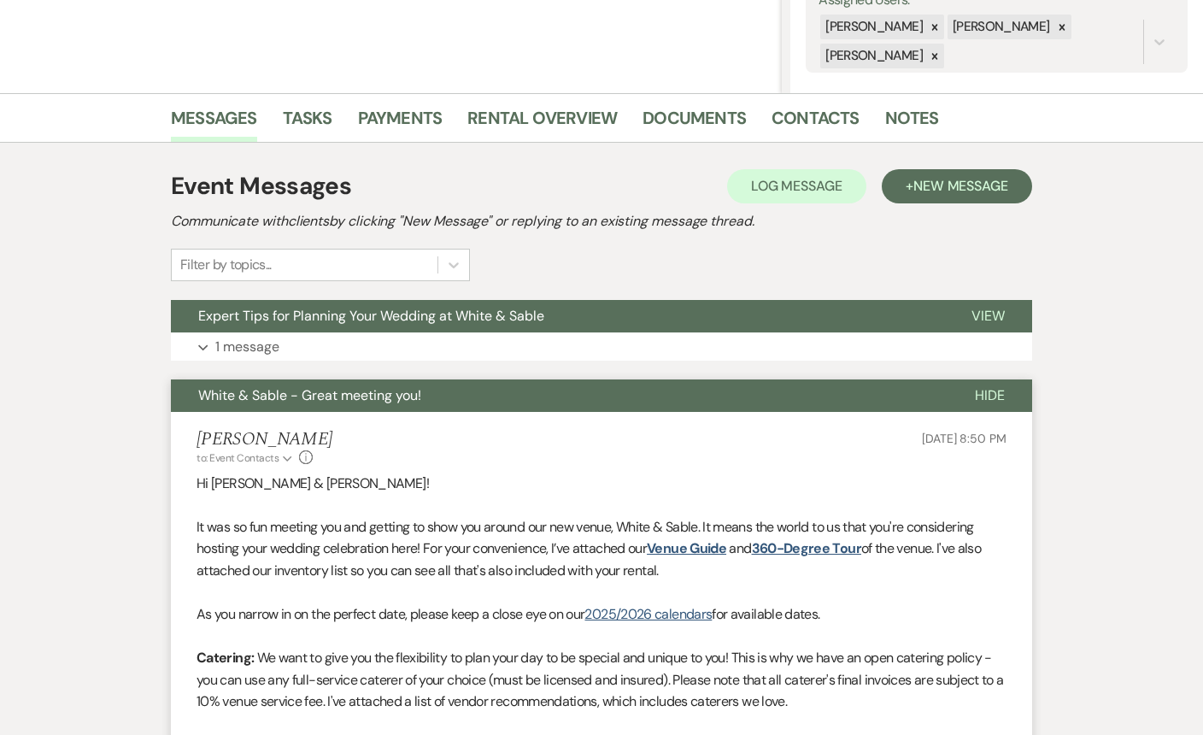
click at [669, 390] on button "White & Sable - Great meeting you!" at bounding box center [559, 395] width 776 height 32
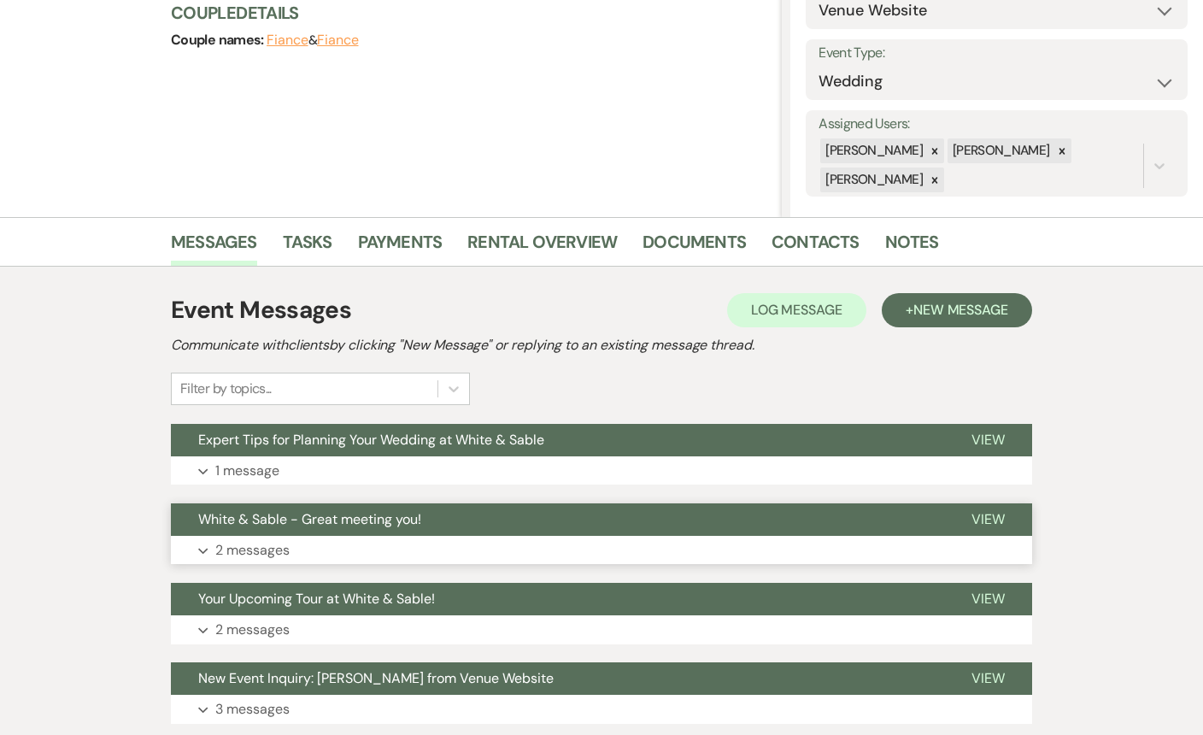
scroll to position [182, 0]
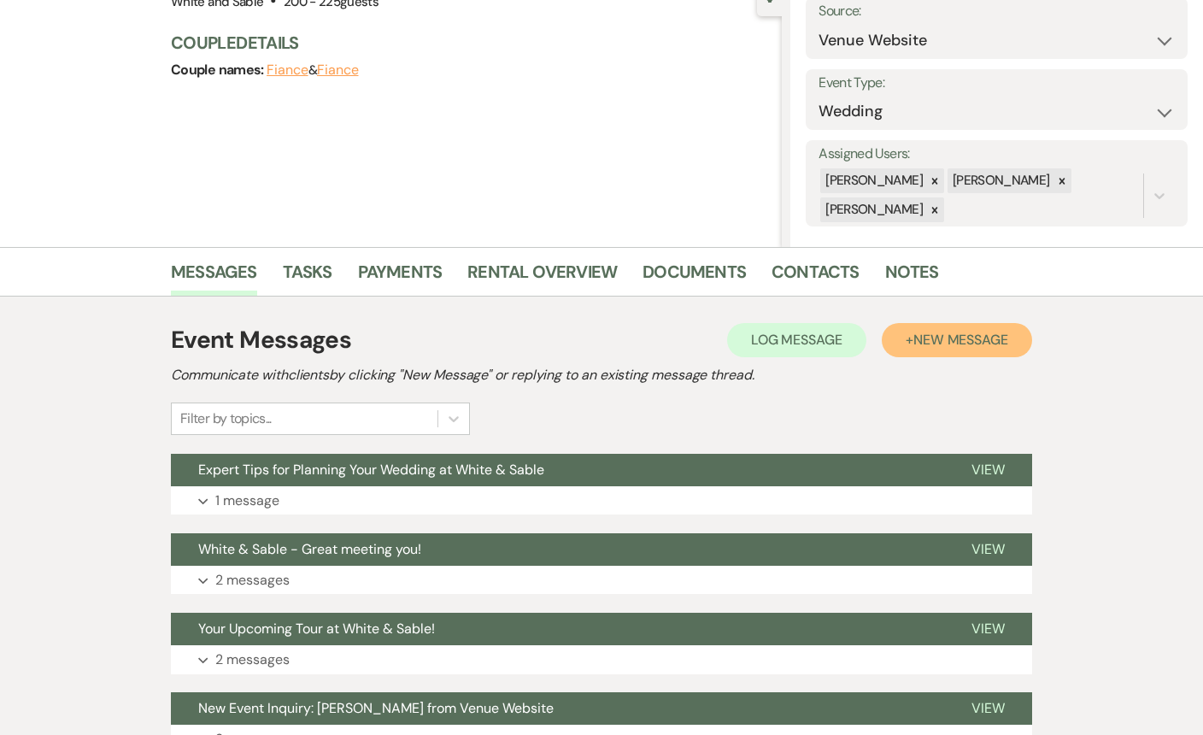
click at [956, 331] on span "New Message" at bounding box center [960, 340] width 95 height 18
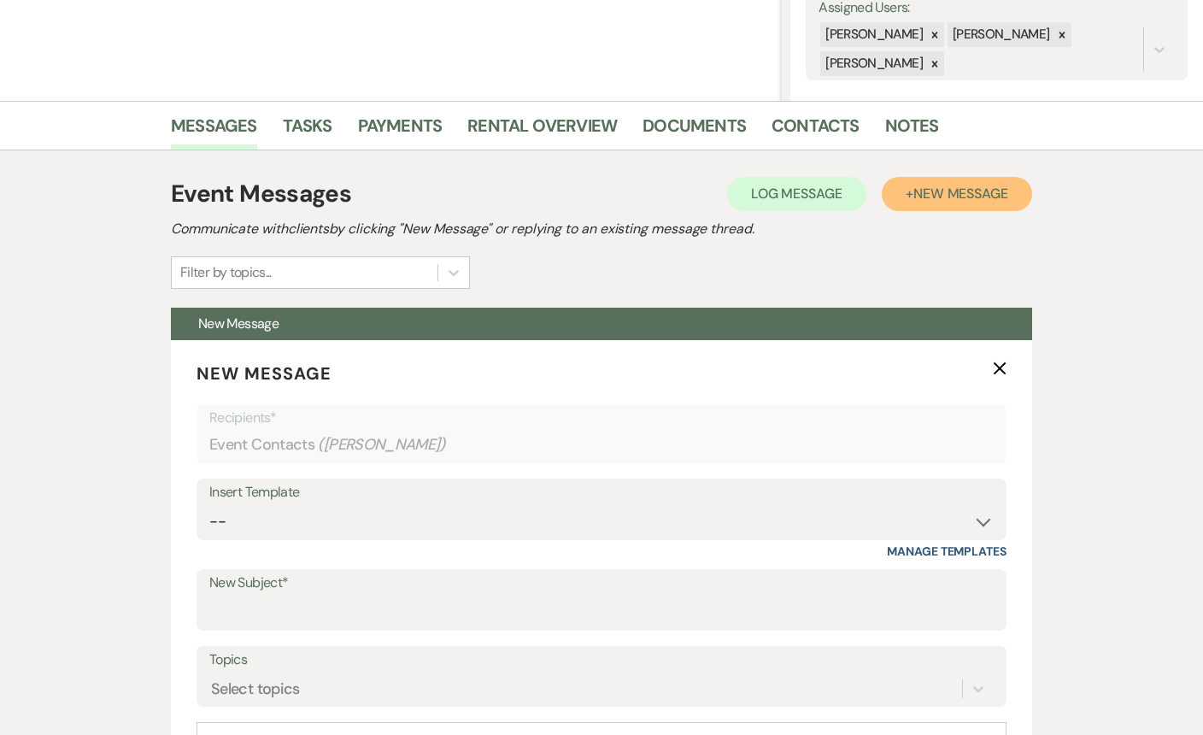
scroll to position [447, 0]
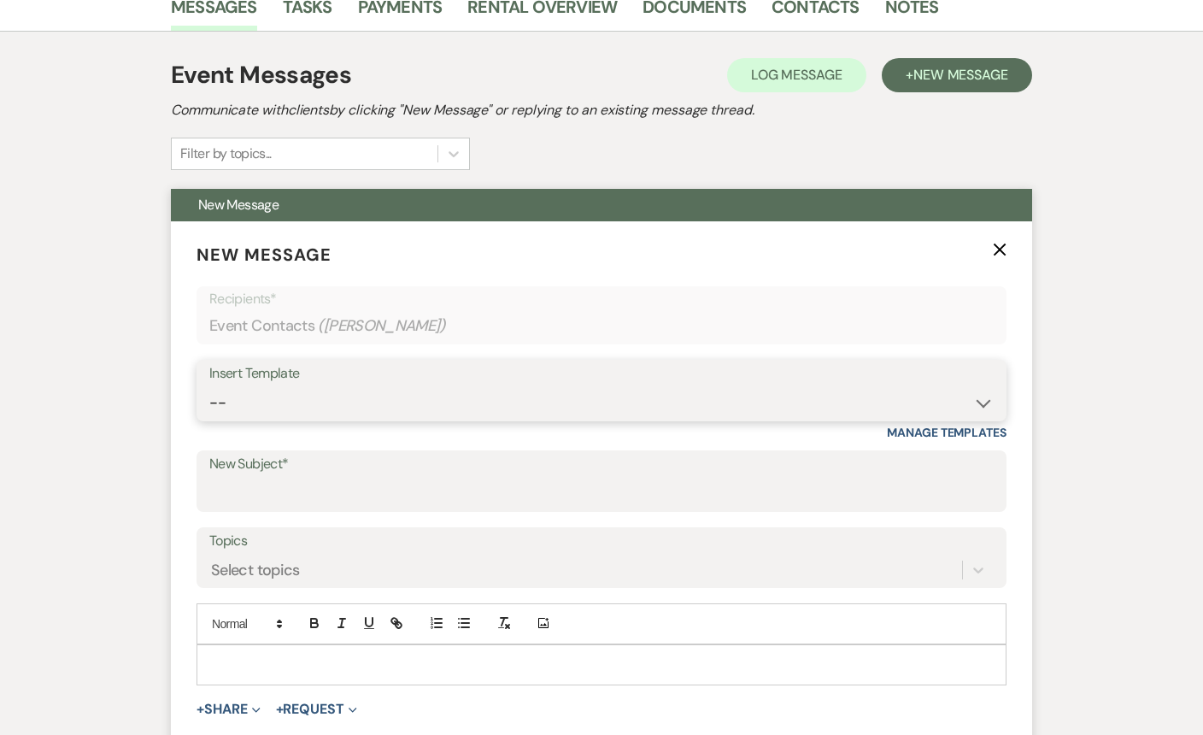
click at [382, 400] on select "-- Inquiry Response (Venue Guide) Schedule - Venue Tour Appt Confirmation Sched…" at bounding box center [601, 402] width 784 height 33
select select "3752"
type input "White & Sable: We're still here for you!"
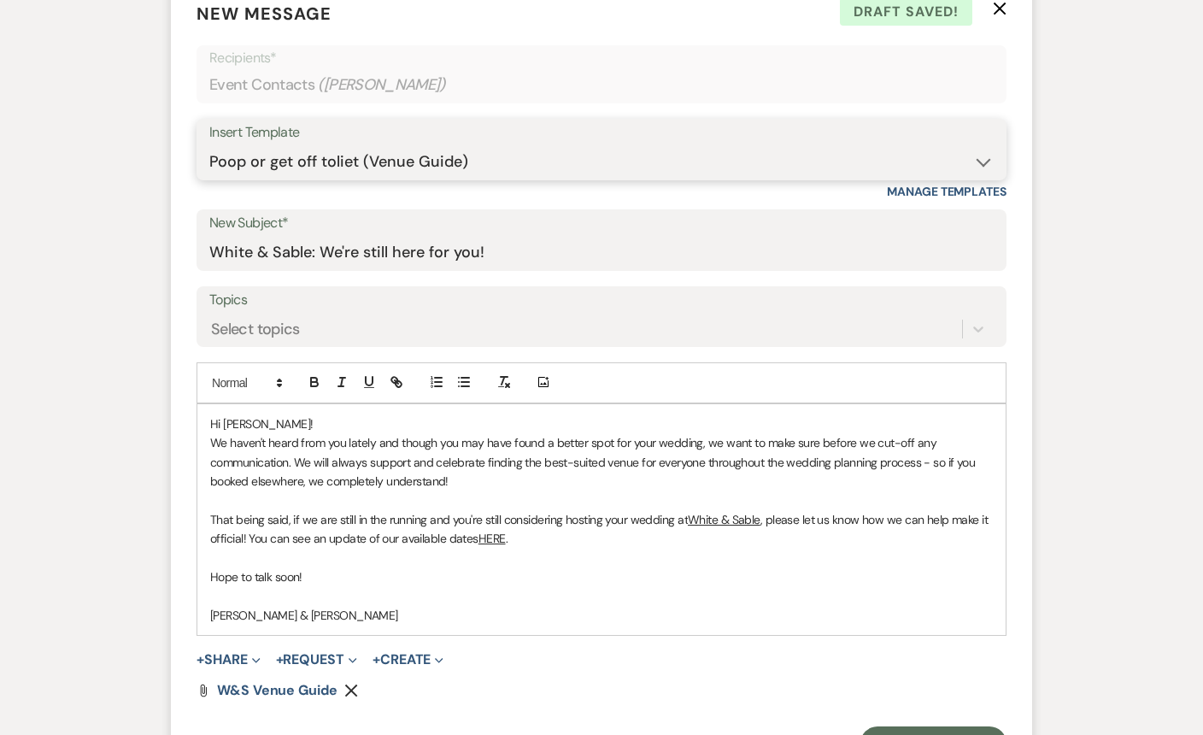
scroll to position [1052, 0]
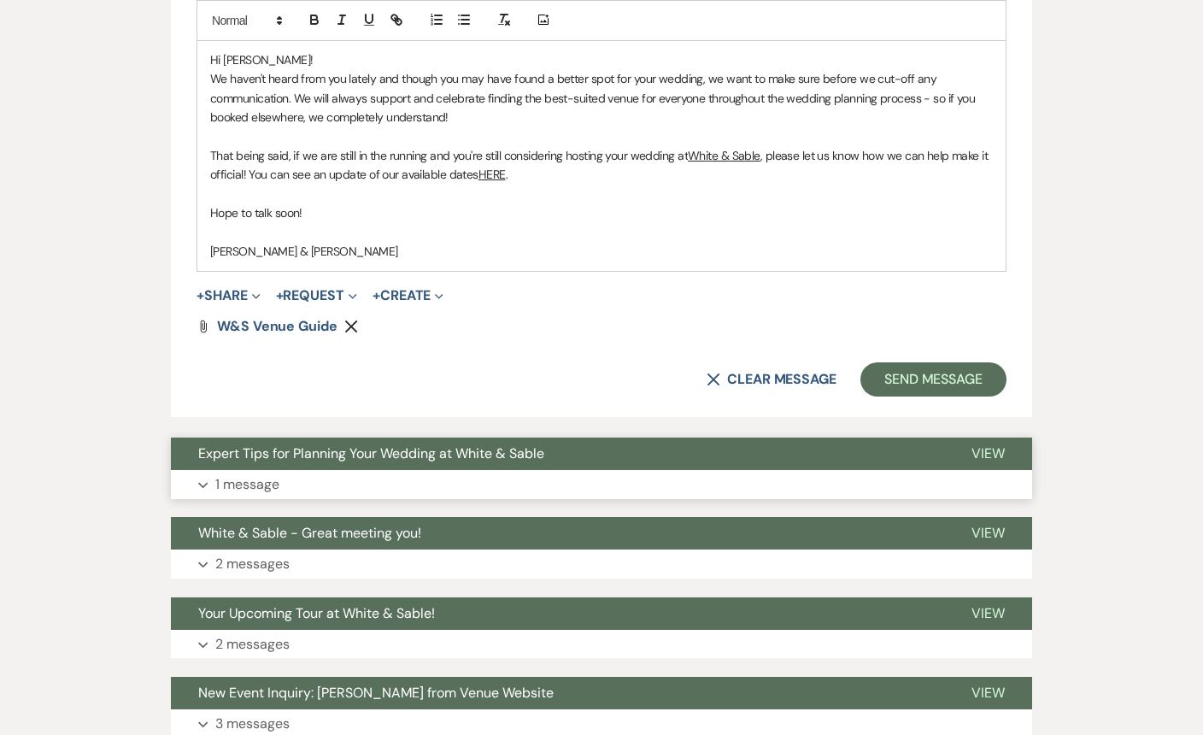
click at [484, 460] on span "Expert Tips for Planning Your Wedding at White & Sable" at bounding box center [371, 453] width 346 height 18
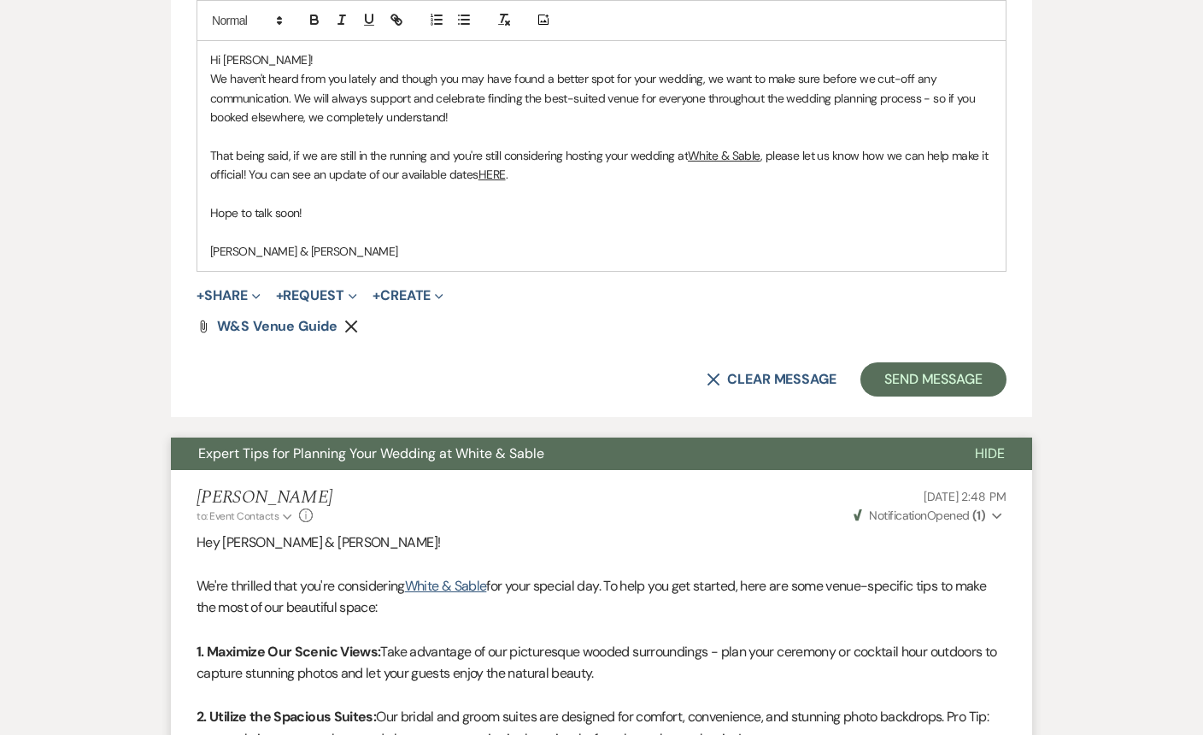
click at [484, 460] on span "Expert Tips for Planning Your Wedding at White & Sable" at bounding box center [371, 453] width 346 height 18
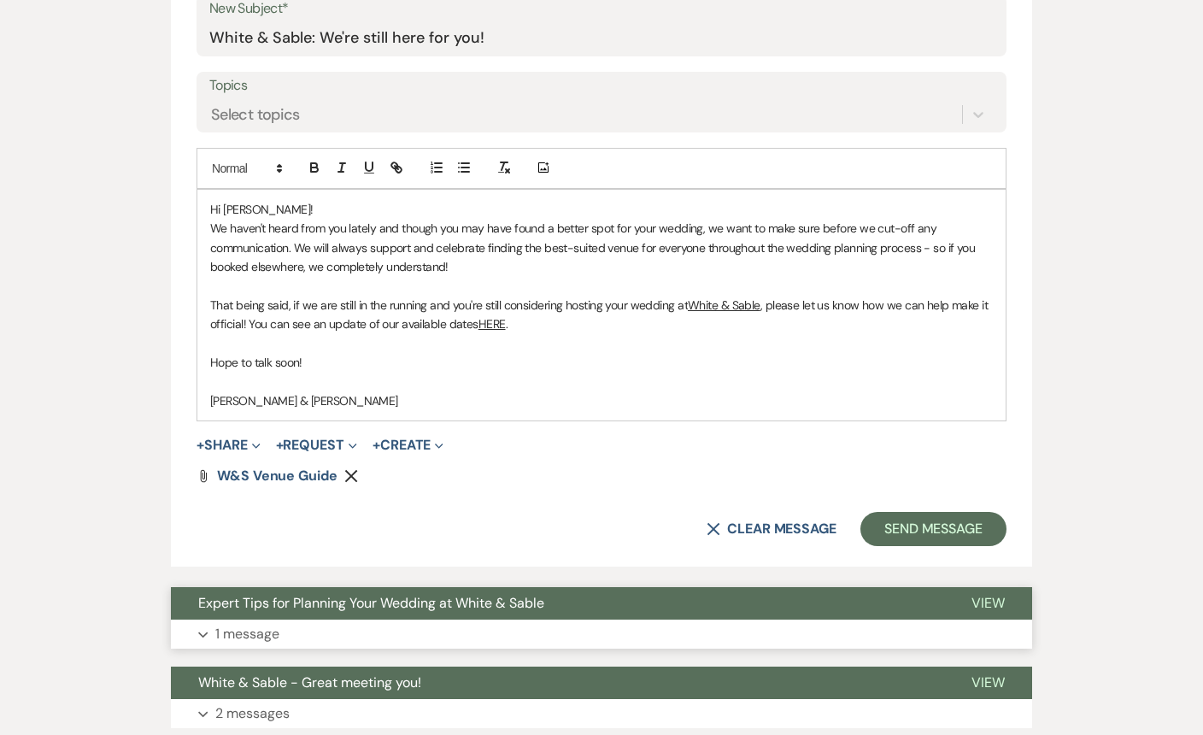
scroll to position [804, 0]
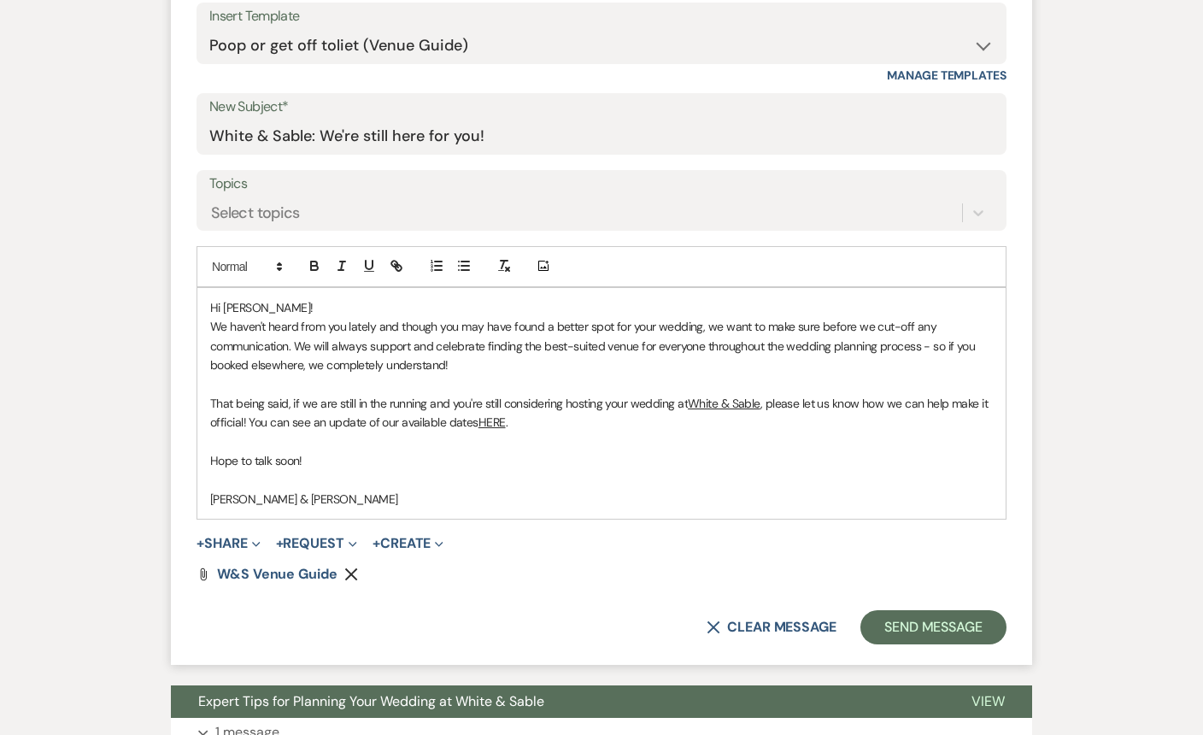
click at [278, 308] on span "Hi Mackenzie!" at bounding box center [261, 307] width 103 height 15
click at [903, 624] on button "Send Message" at bounding box center [933, 627] width 146 height 34
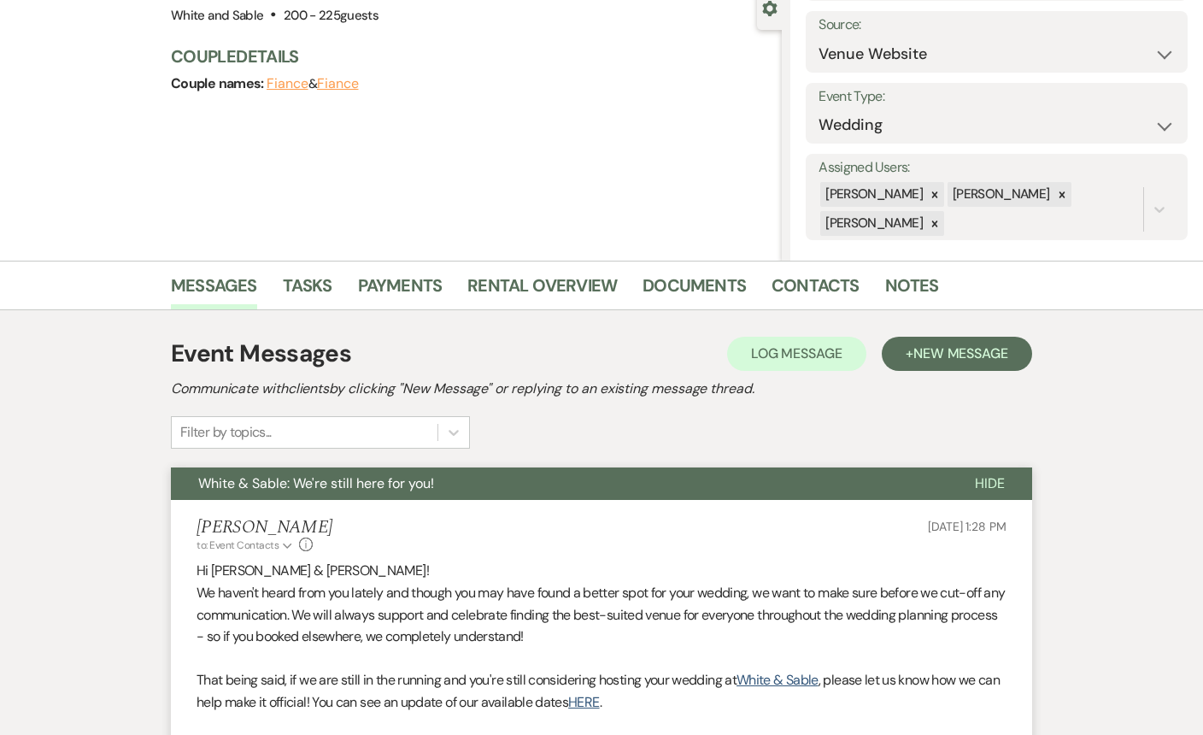
scroll to position [0, 0]
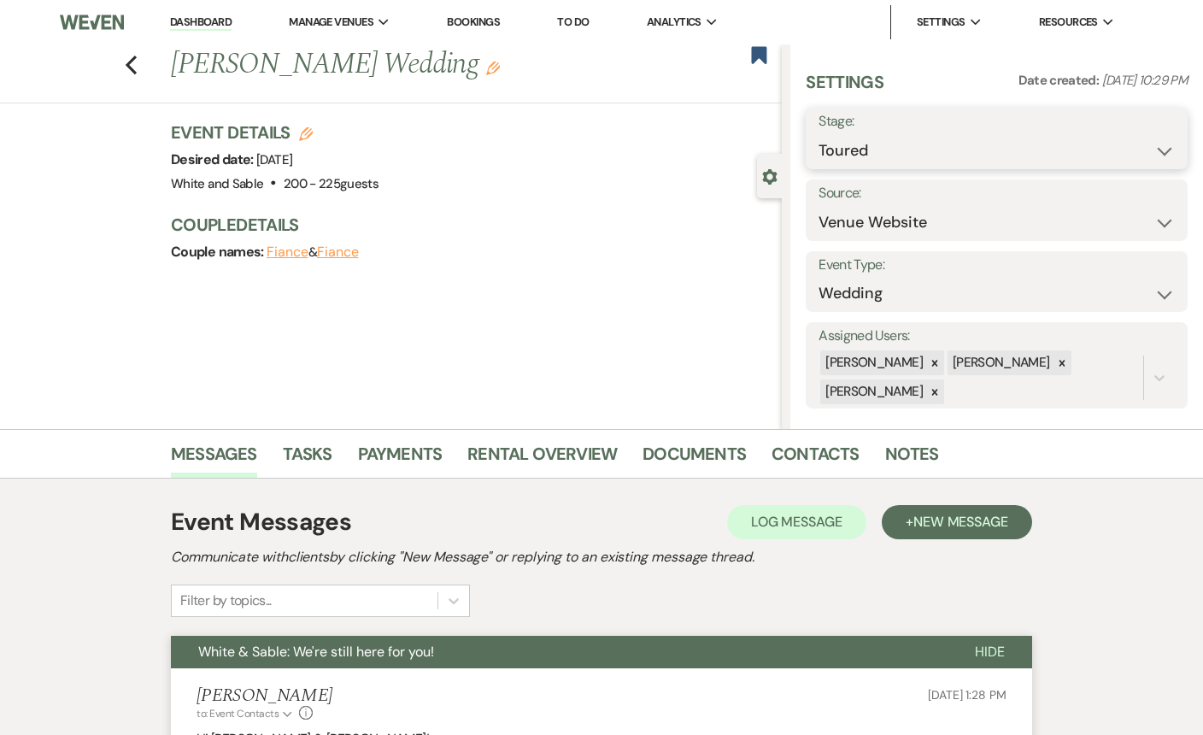
click at [824, 147] on select "Inquiry Follow Up Tour Requested Tour Confirmed Toured Proposal Sent Booked Lost" at bounding box center [996, 150] width 356 height 33
click at [698, 159] on div "Event Details Edit Desired date: Saturday, October 10th, 2026 Venue: White and …" at bounding box center [468, 157] width 594 height 75
click at [761, 54] on use "button" at bounding box center [759, 54] width 15 height 17
click at [127, 70] on icon "Previous" at bounding box center [131, 65] width 13 height 21
select select "5"
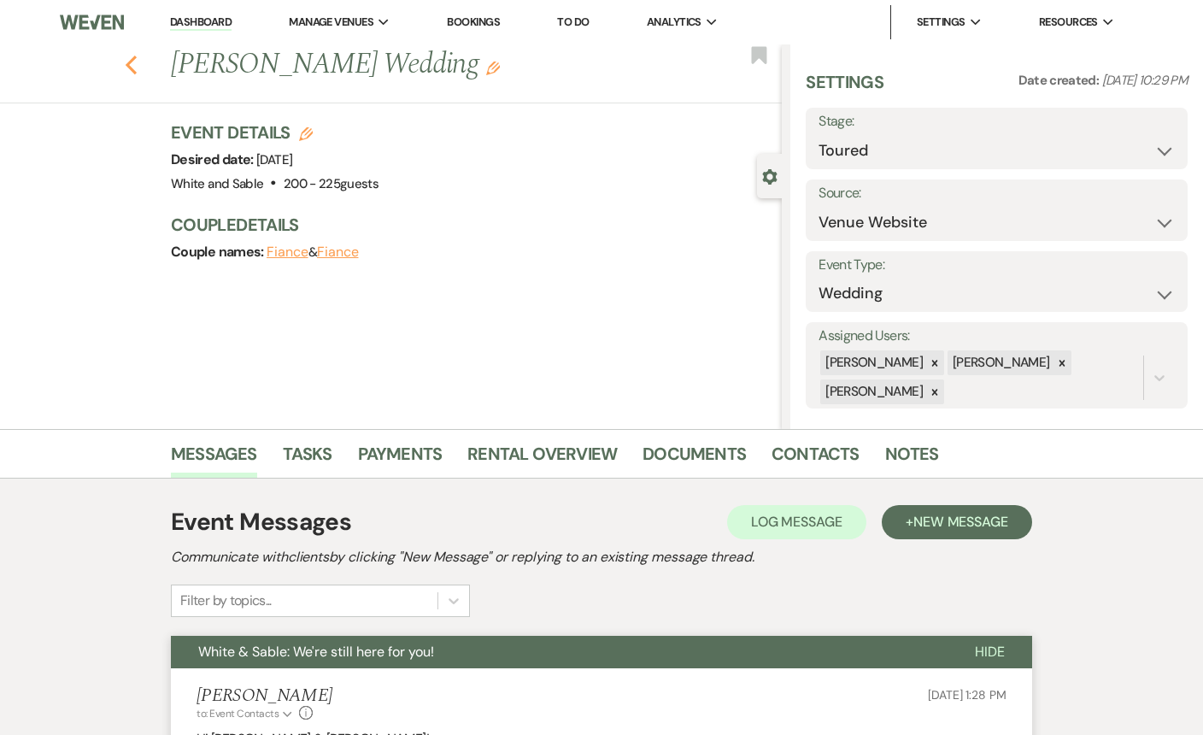
select select "5"
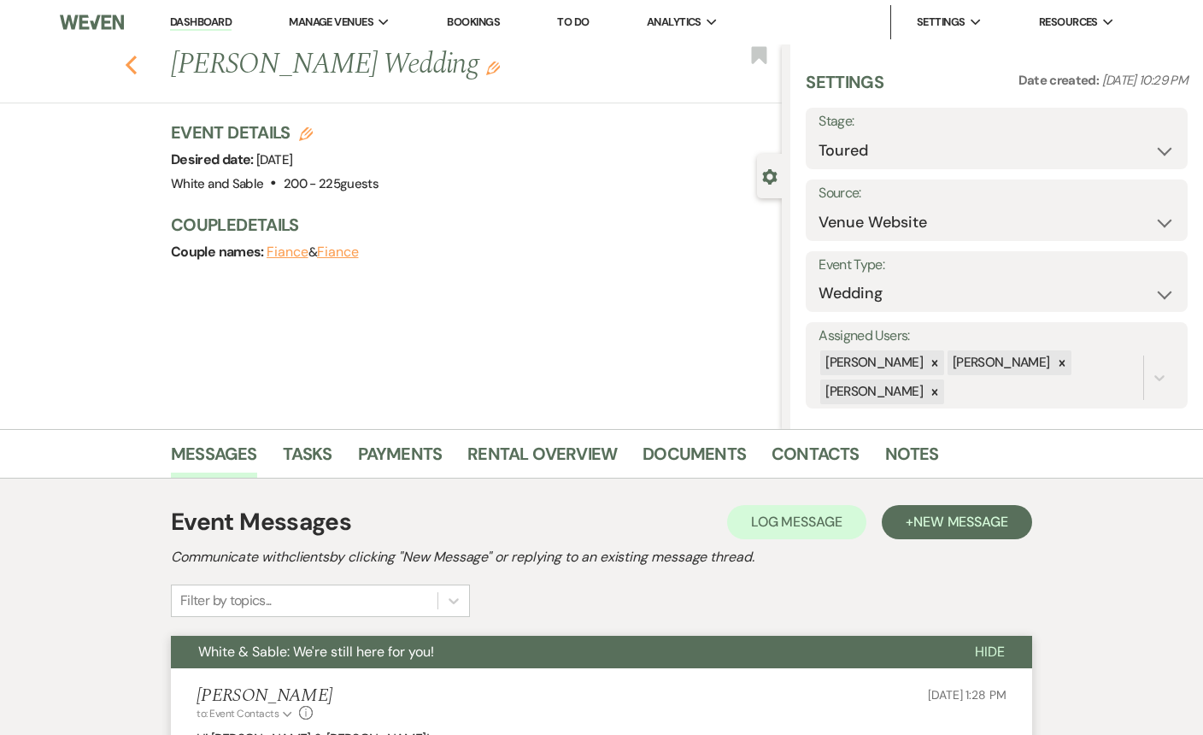
select select "5"
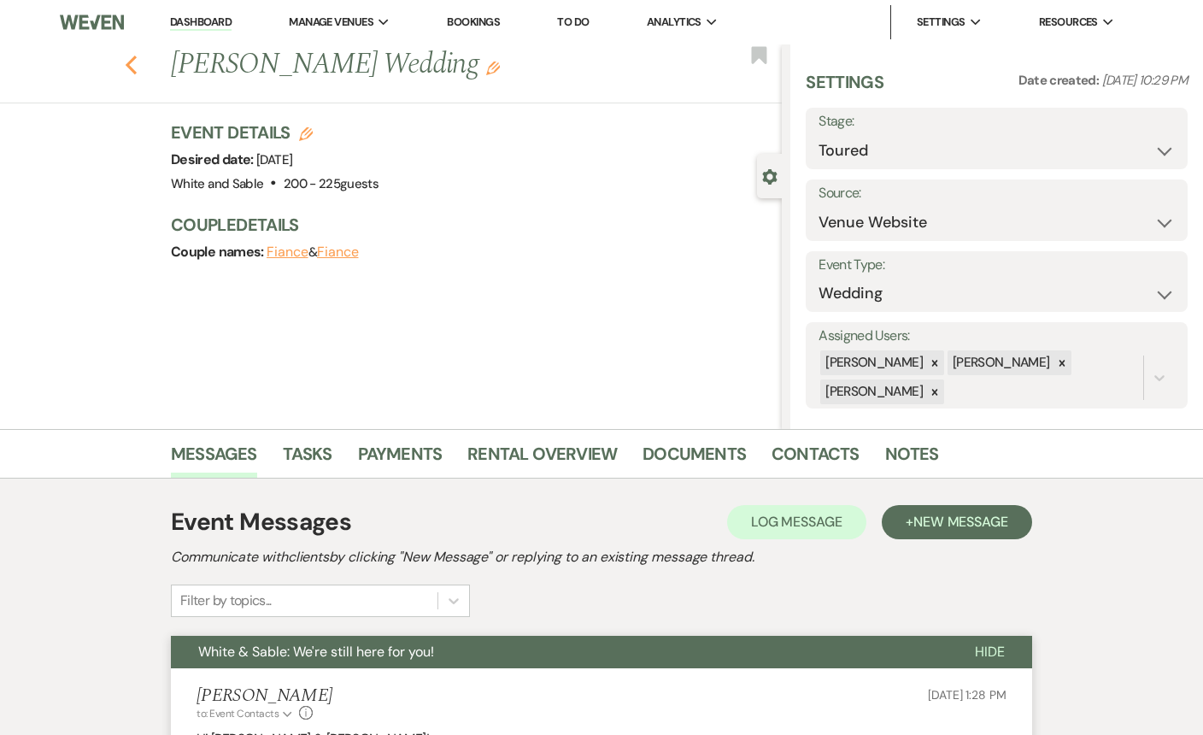
select select "5"
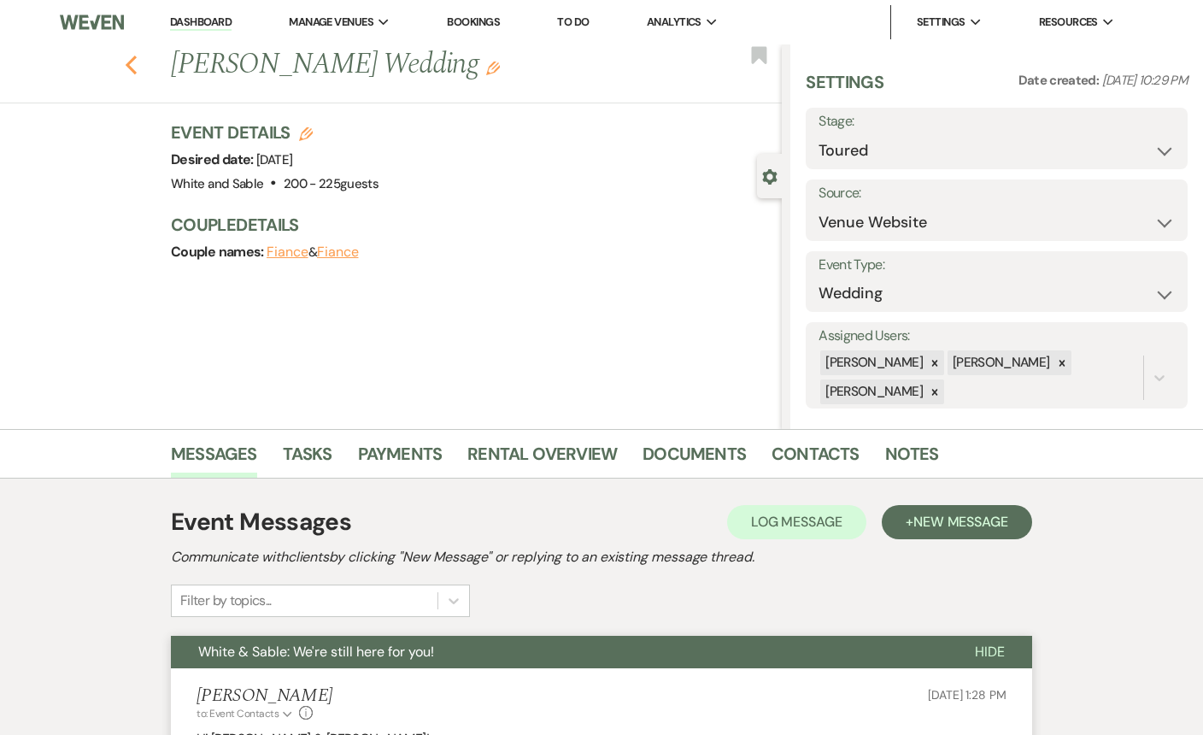
select select "5"
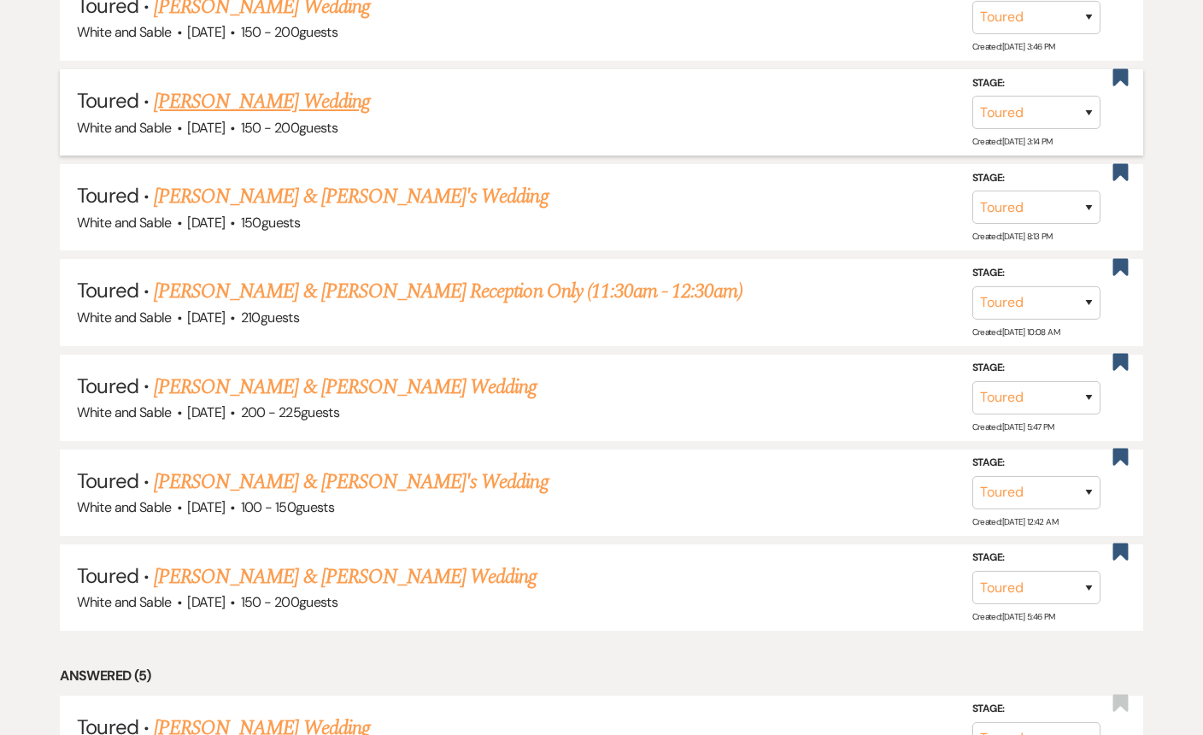
scroll to position [1596, 0]
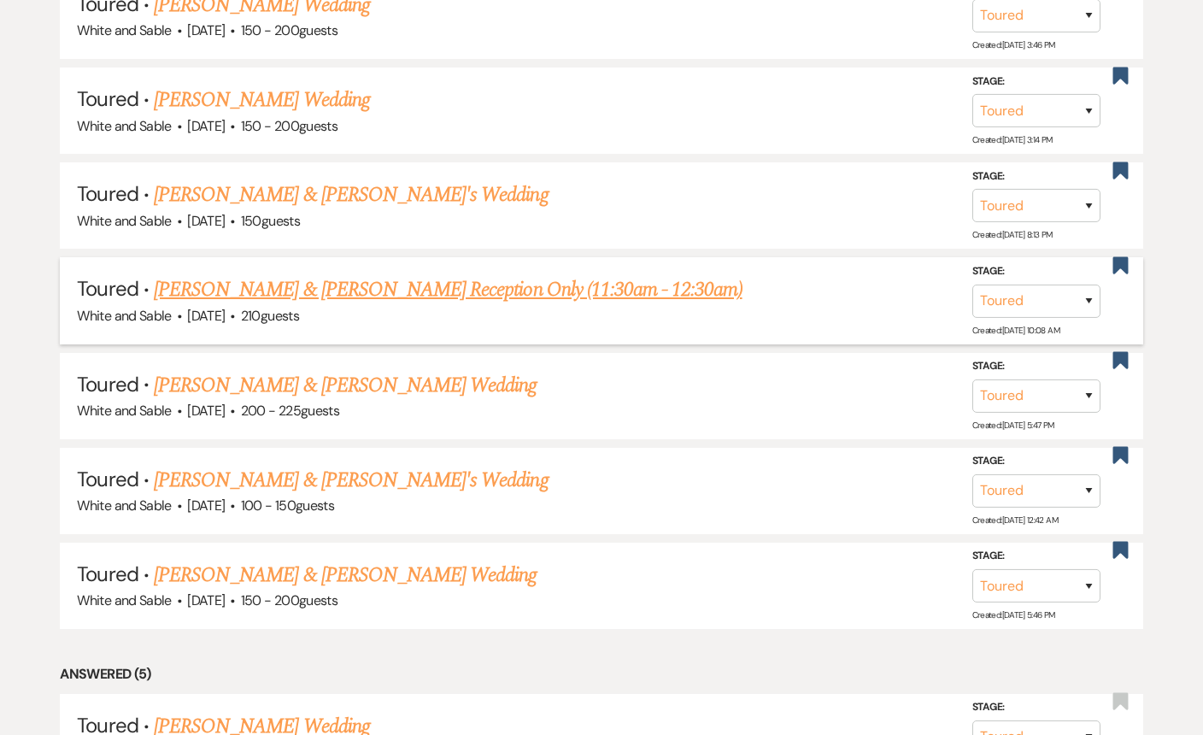
click at [393, 284] on link "Madison Dorn & Nick Lee's Reception Only (11:30am - 12:30am)" at bounding box center [448, 289] width 589 height 31
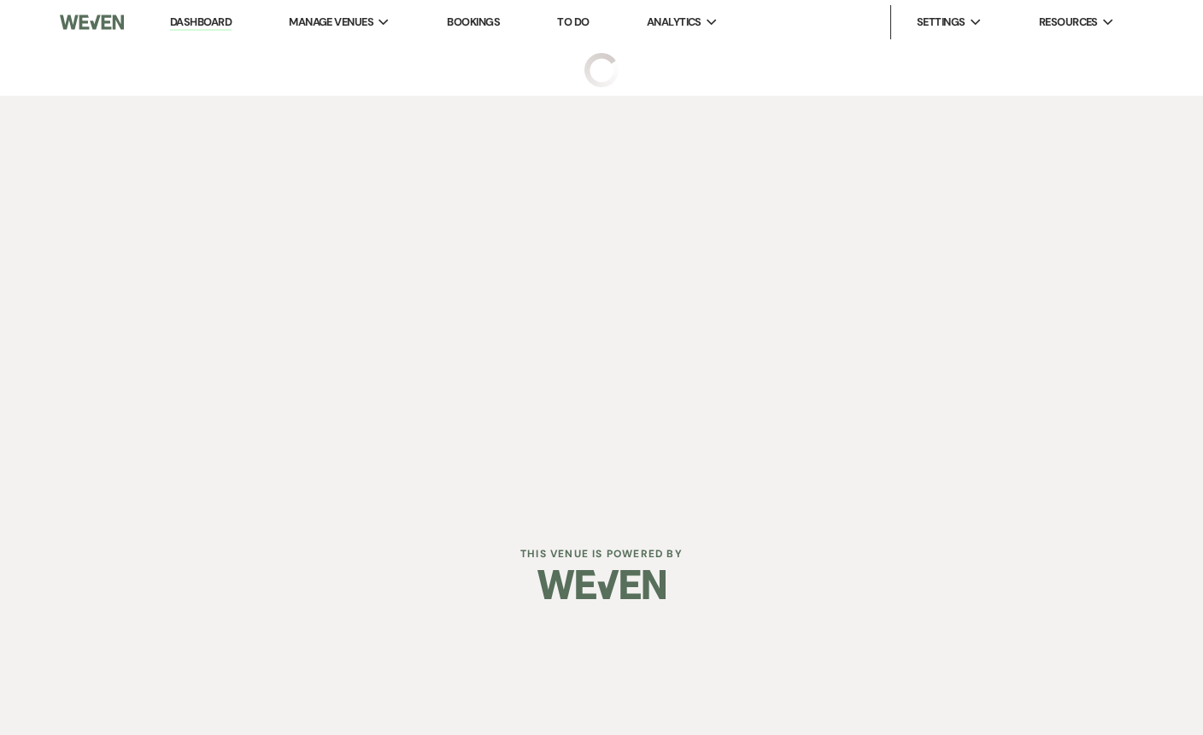
select select "5"
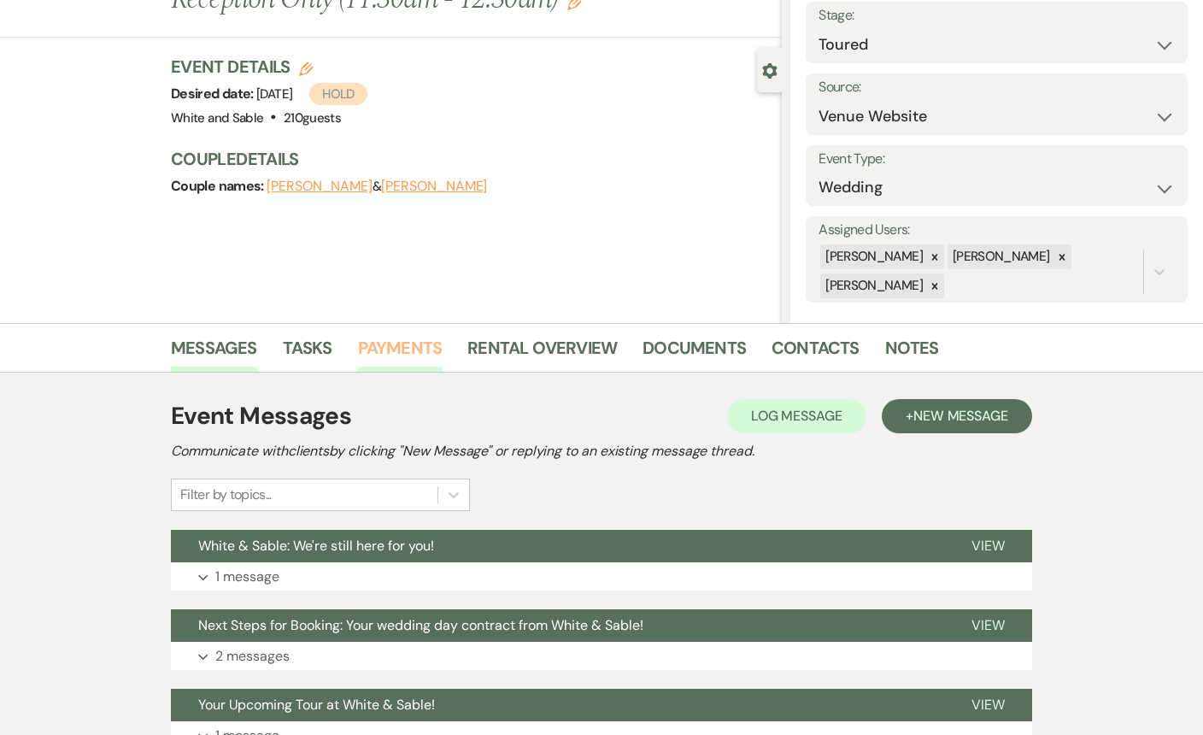
scroll to position [107, 0]
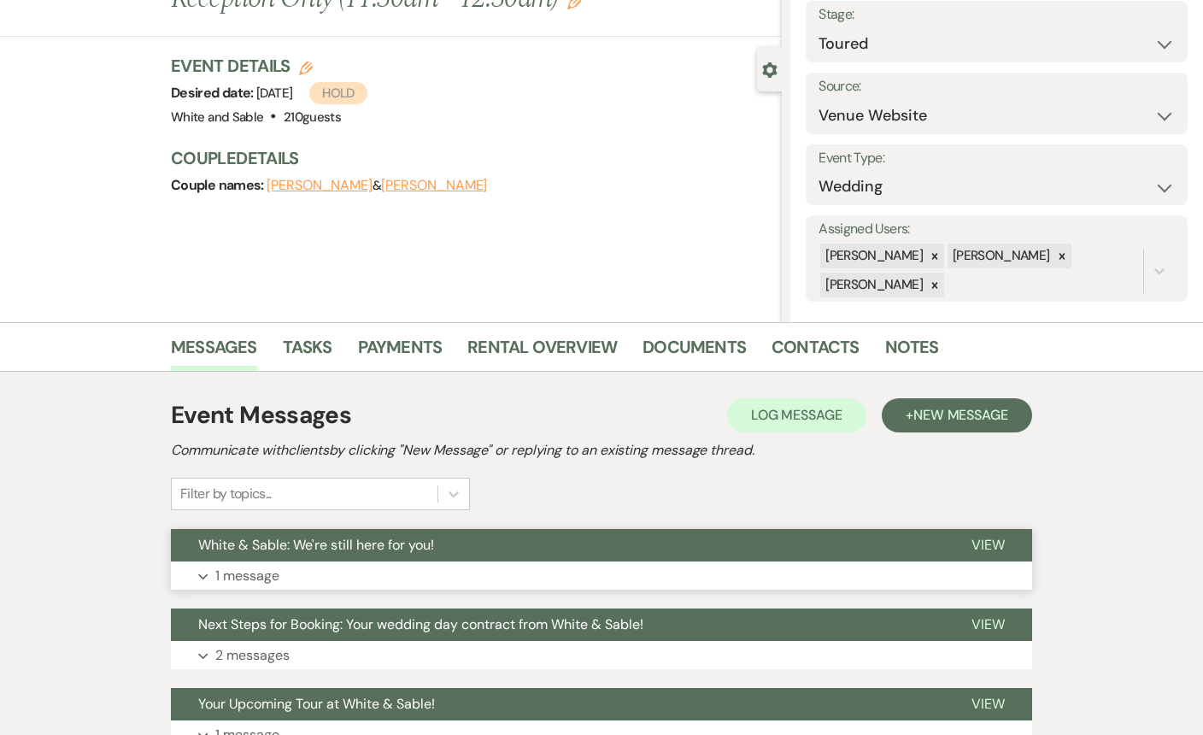
click at [383, 540] on span "White & Sable: We're still here for you!" at bounding box center [316, 545] width 236 height 18
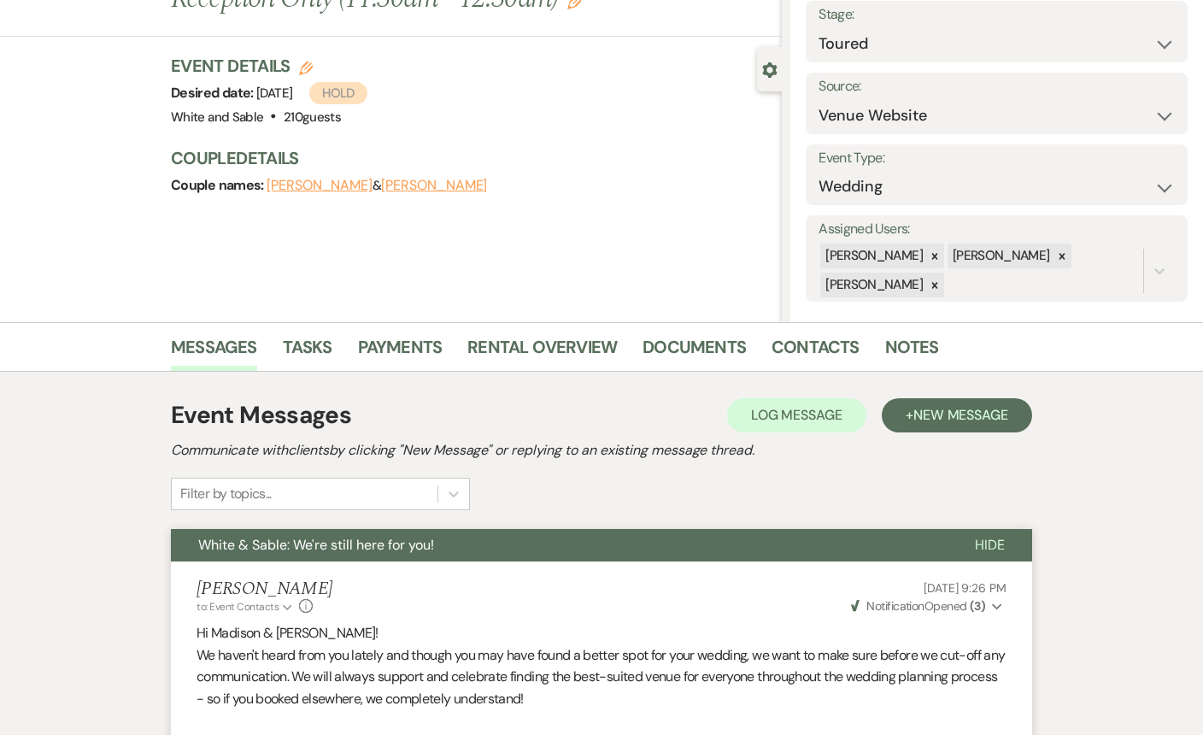
click at [383, 540] on span "White & Sable: We're still here for you!" at bounding box center [316, 545] width 236 height 18
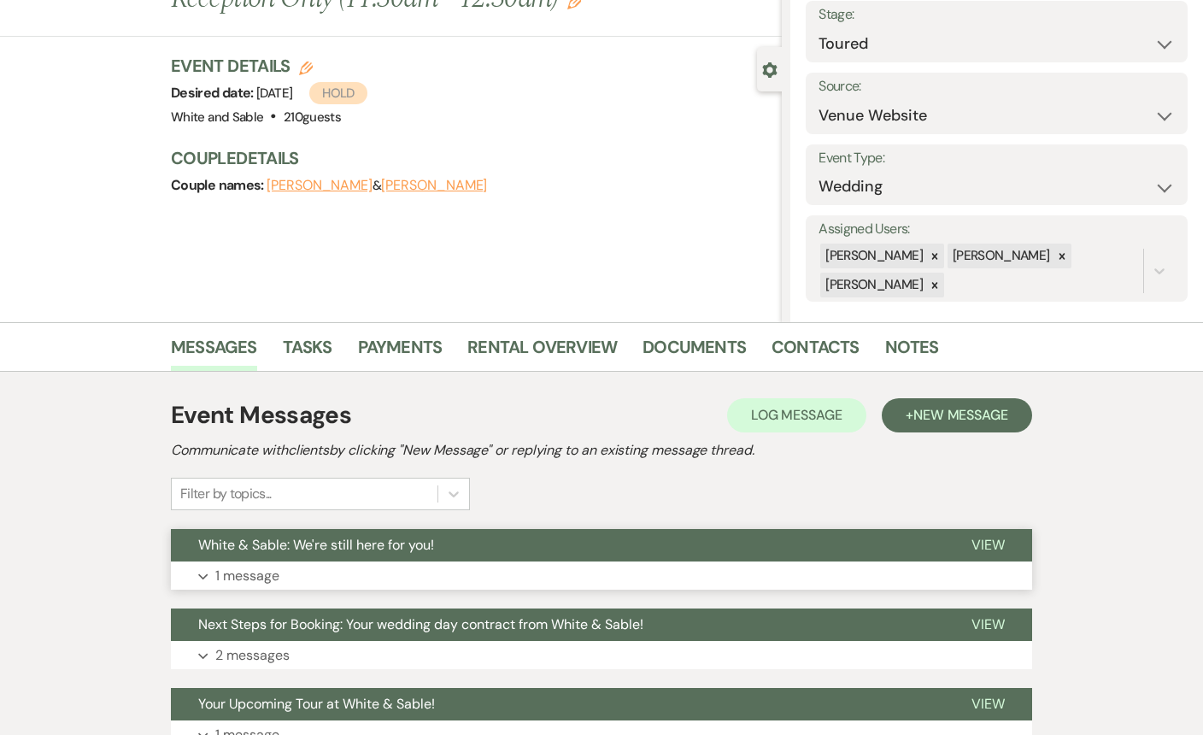
scroll to position [0, 0]
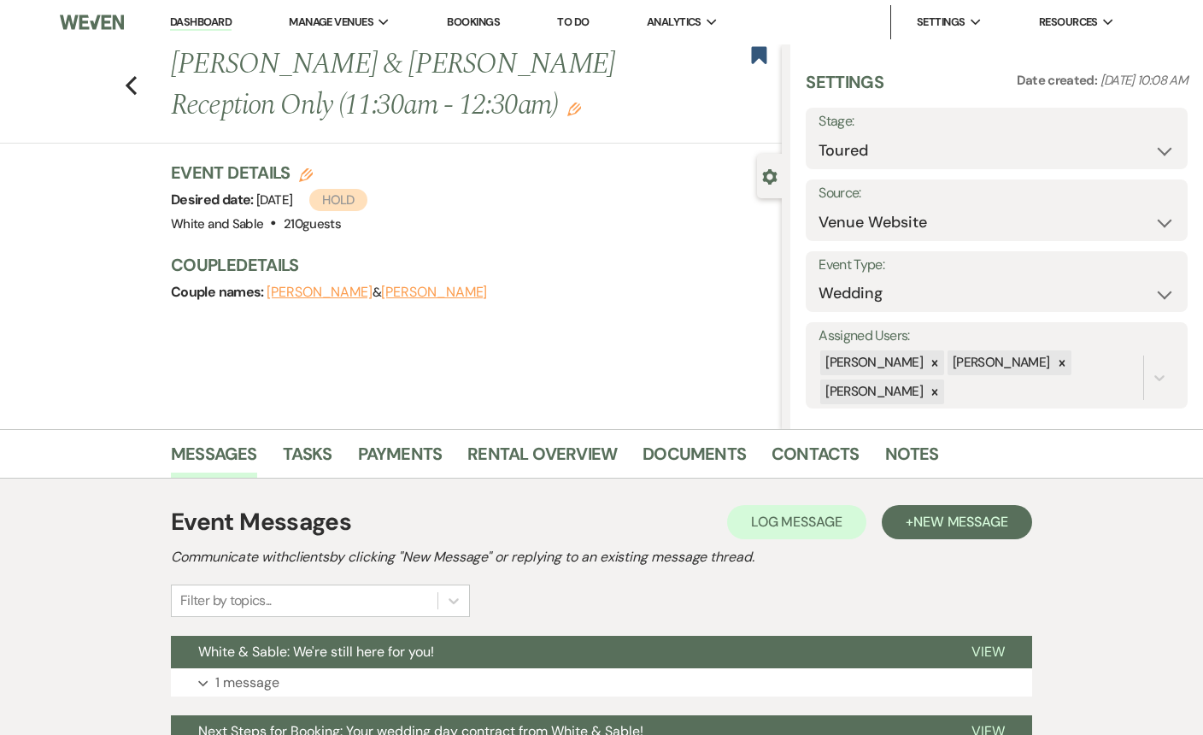
click at [123, 83] on div "Previous Madison Dorn & Nick Lee's Reception Only (11:30am - 12:30am) Edit Book…" at bounding box center [386, 93] width 790 height 99
click at [129, 84] on use "button" at bounding box center [131, 85] width 11 height 19
select select "5"
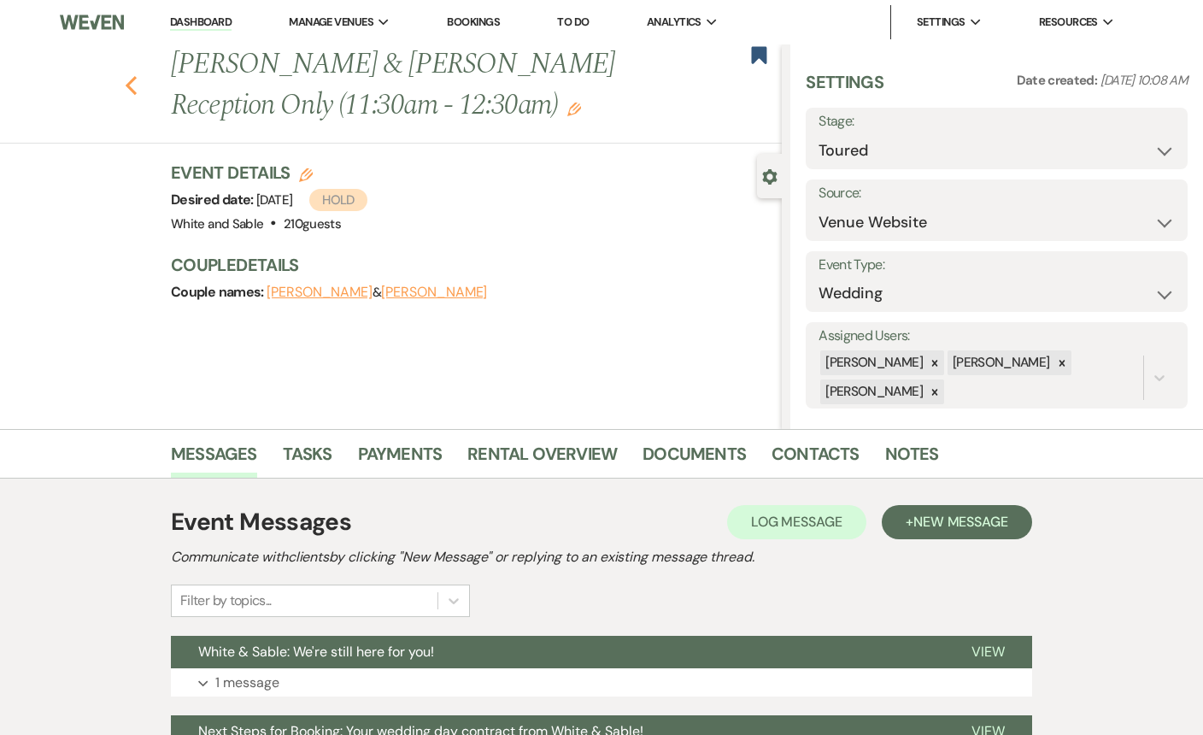
select select "5"
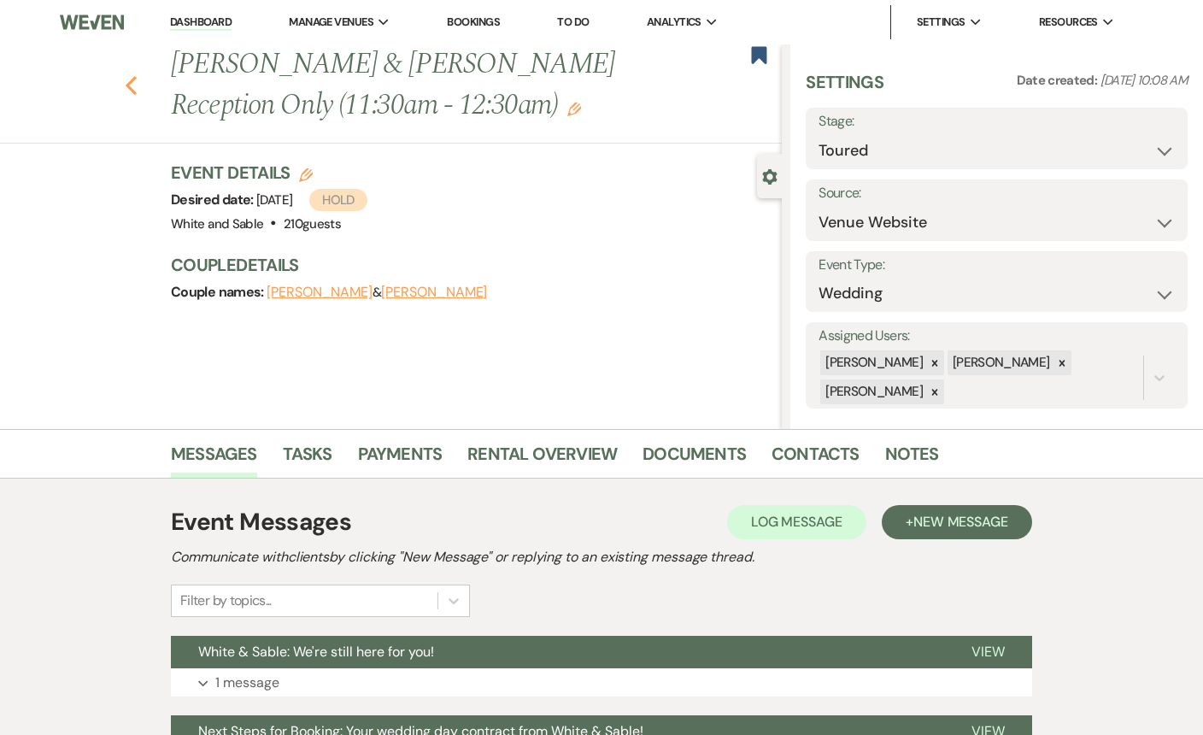
select select "5"
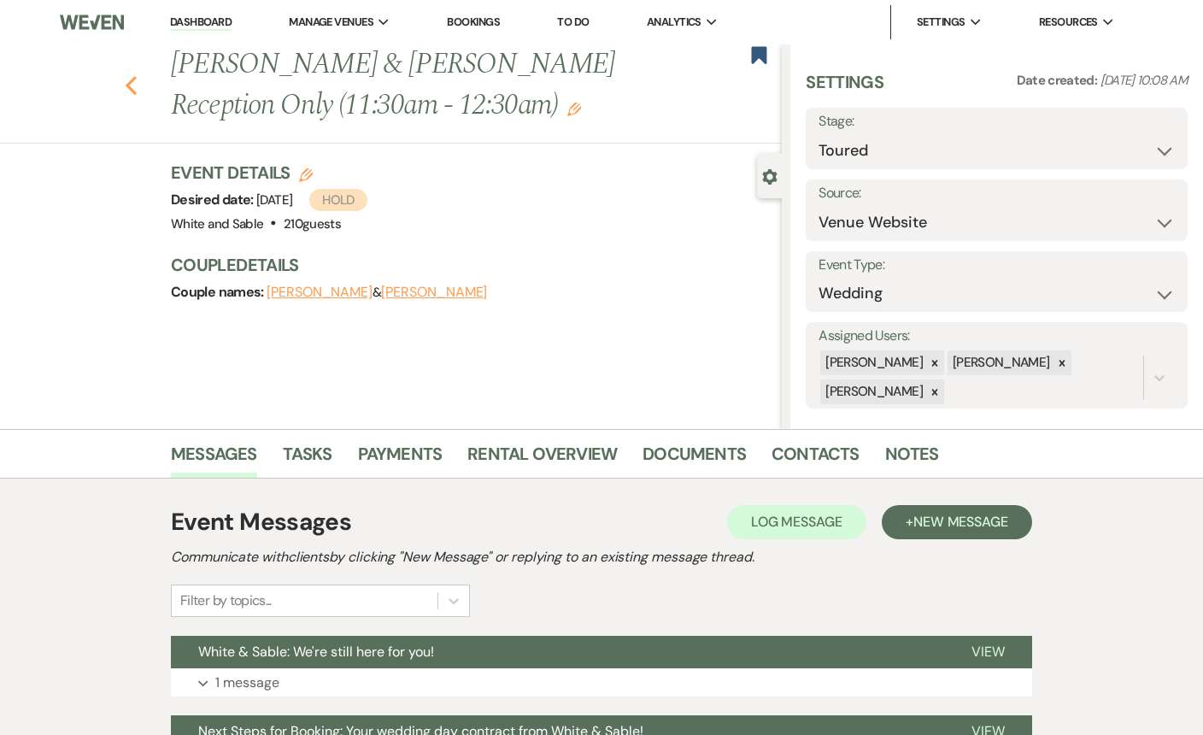
select select "5"
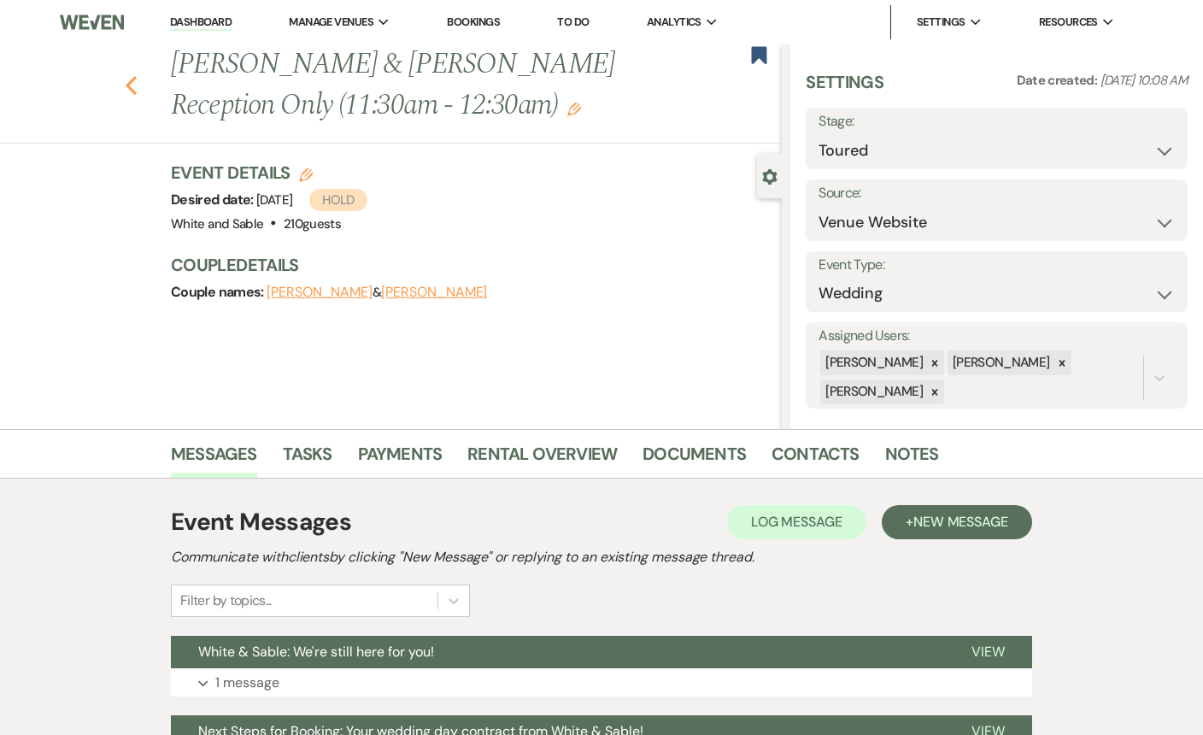
select select "5"
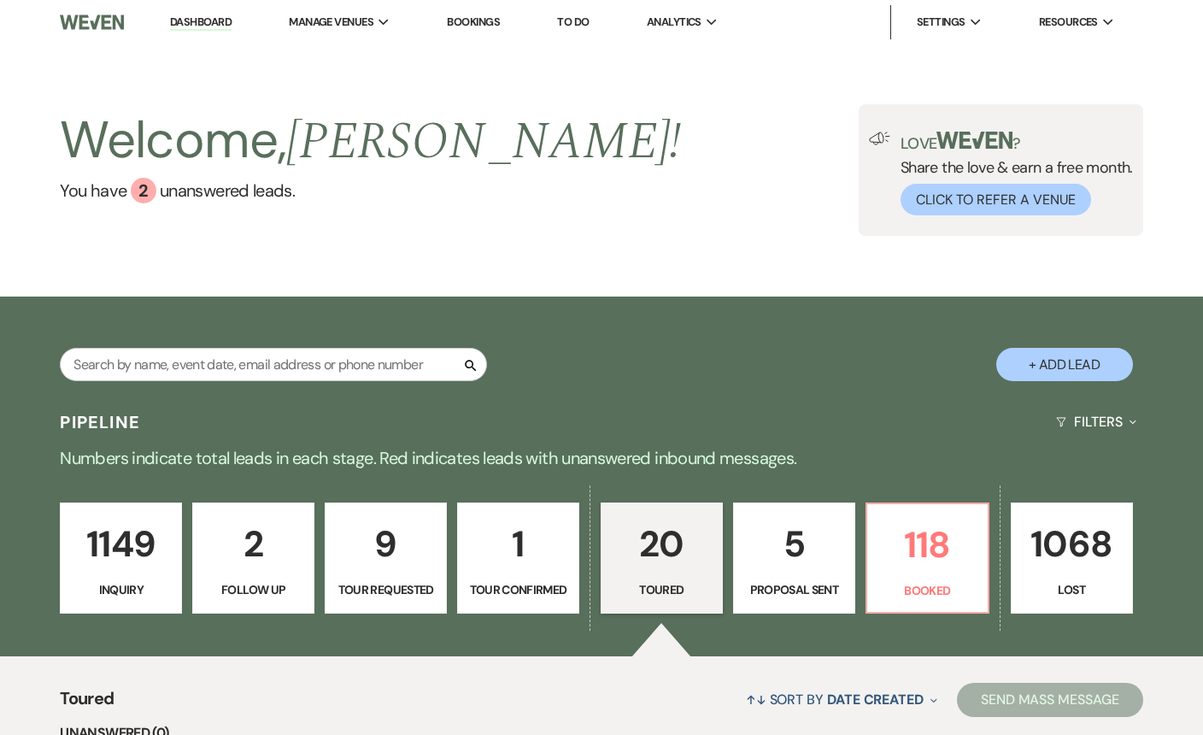
click at [782, 546] on p "5" at bounding box center [794, 543] width 100 height 57
select select "6"
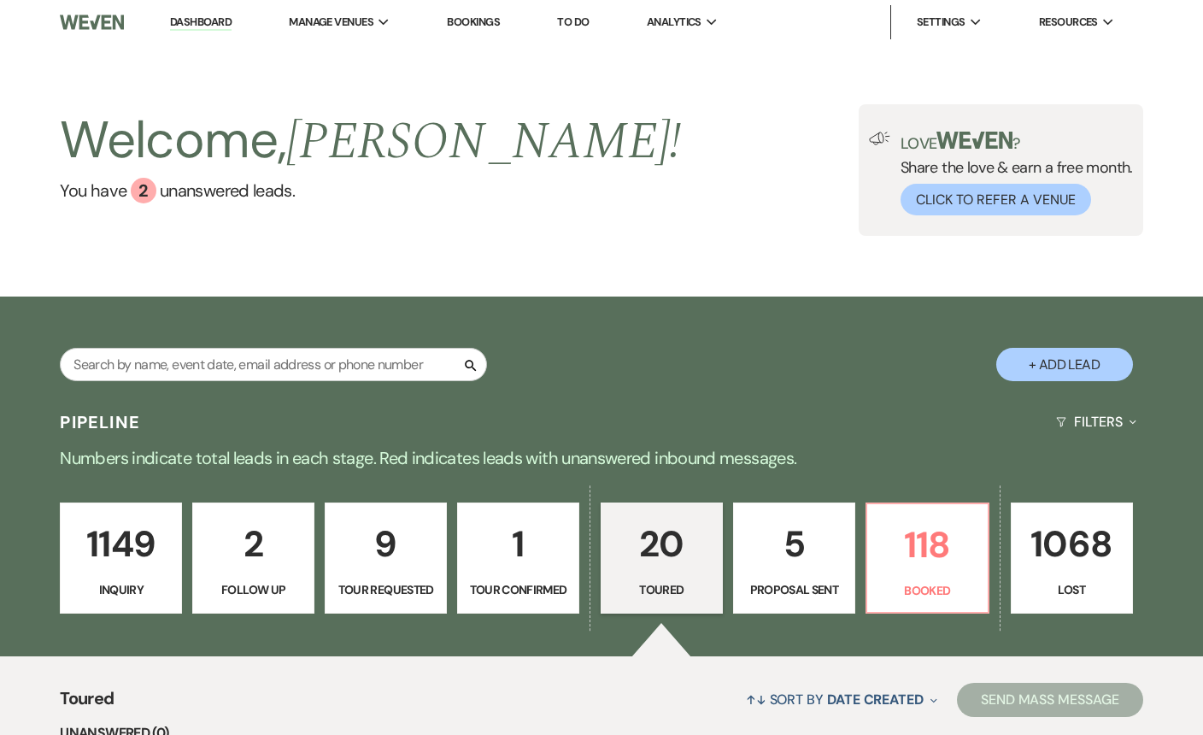
select select "6"
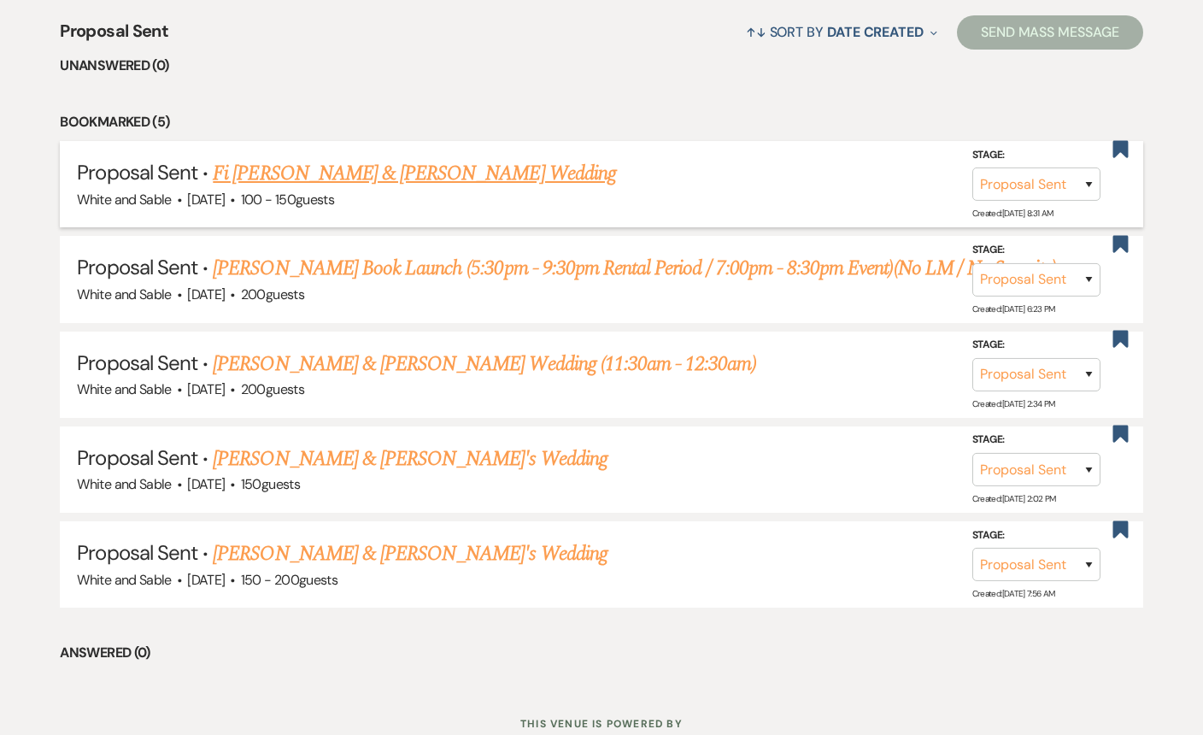
scroll to position [723, 0]
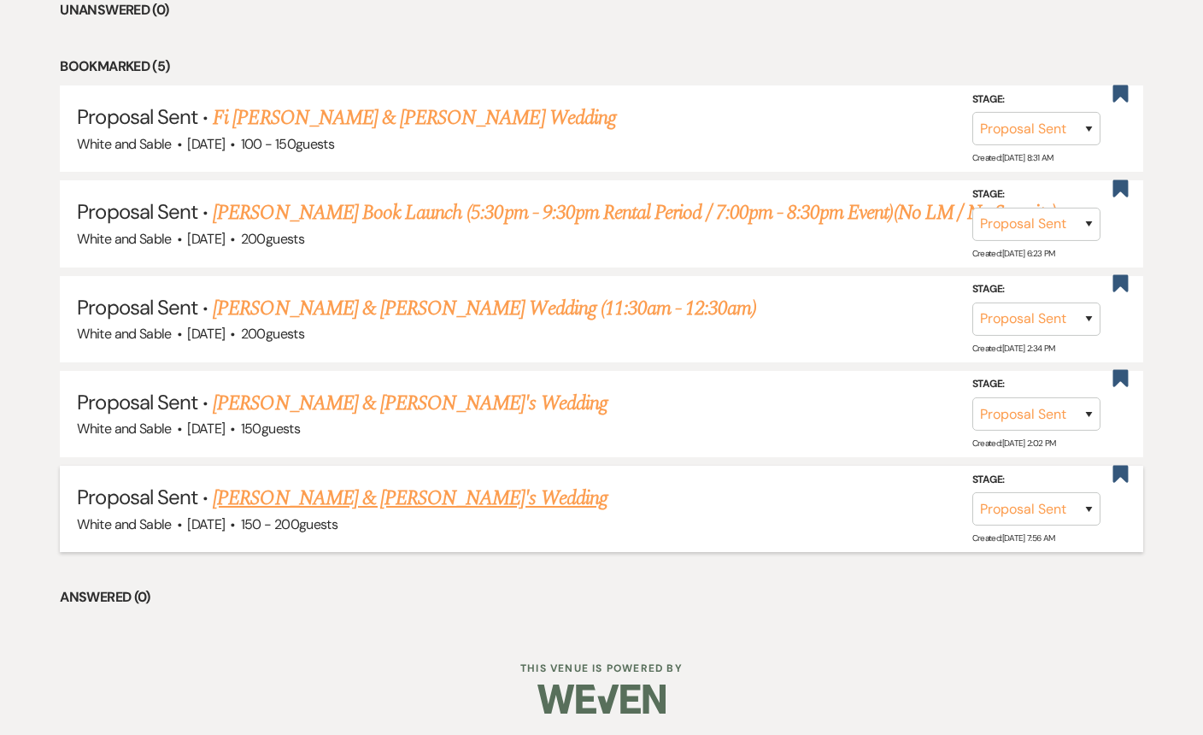
click at [372, 501] on link "Summer Xiong & Isaac's Wedding" at bounding box center [410, 498] width 395 height 31
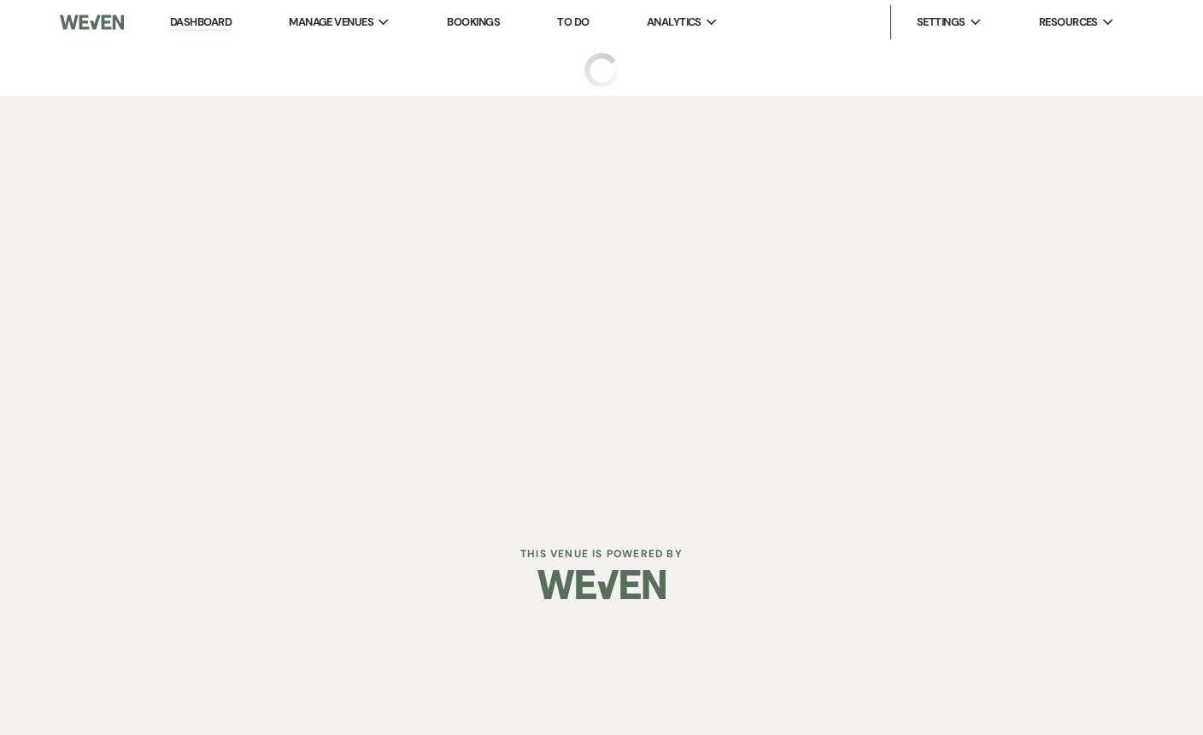
select select "6"
select select "7"
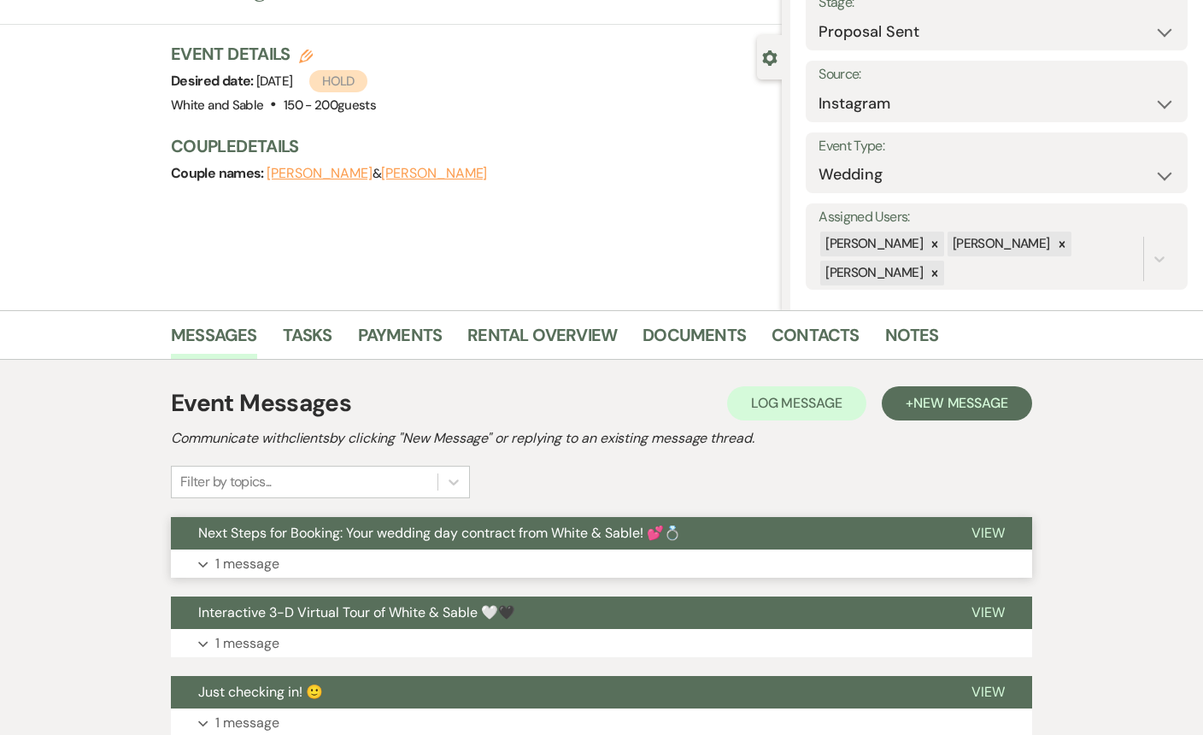
click at [519, 520] on button "Next Steps for Booking: Your wedding day contract from White & Sable! 💕💍" at bounding box center [557, 533] width 773 height 32
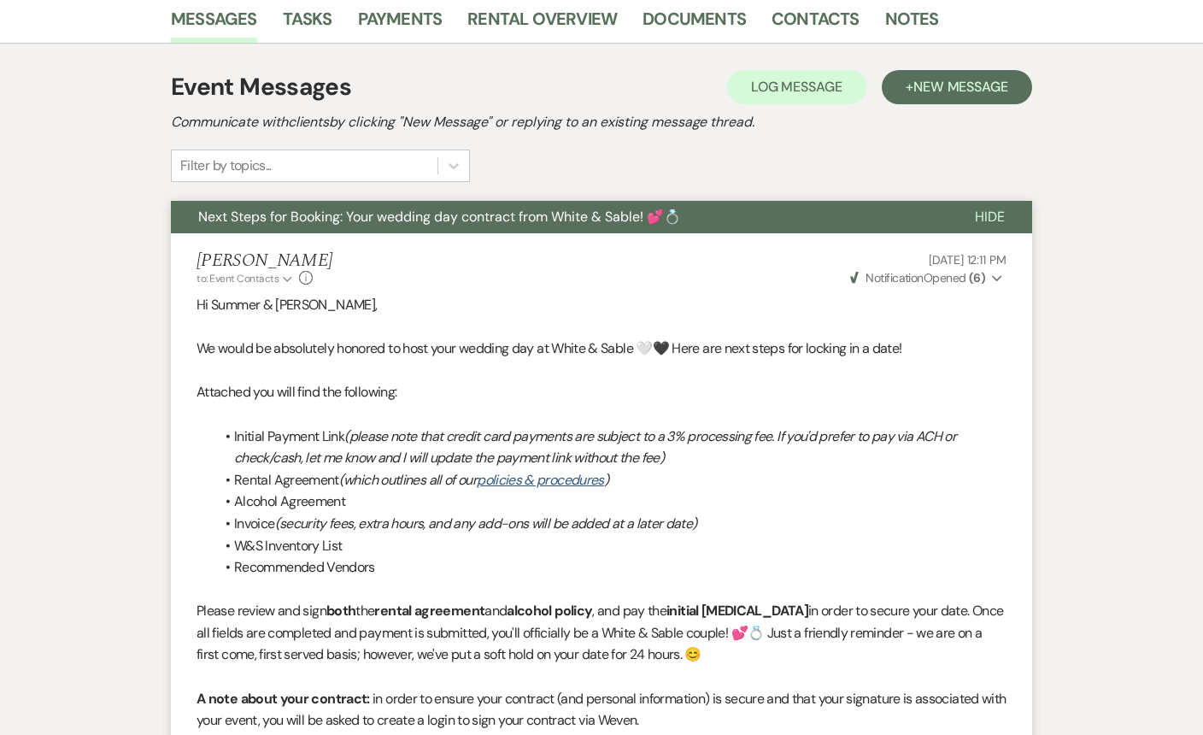
scroll to position [59, 0]
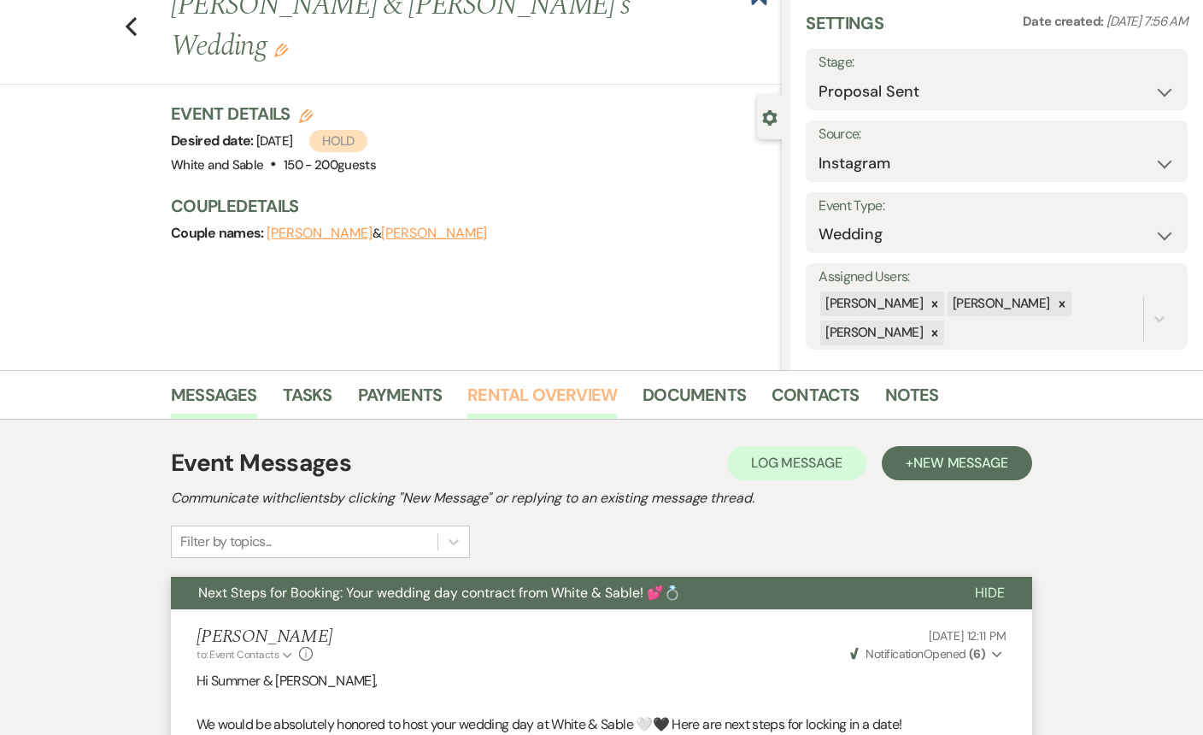
click at [479, 400] on link "Rental Overview" at bounding box center [541, 400] width 149 height 38
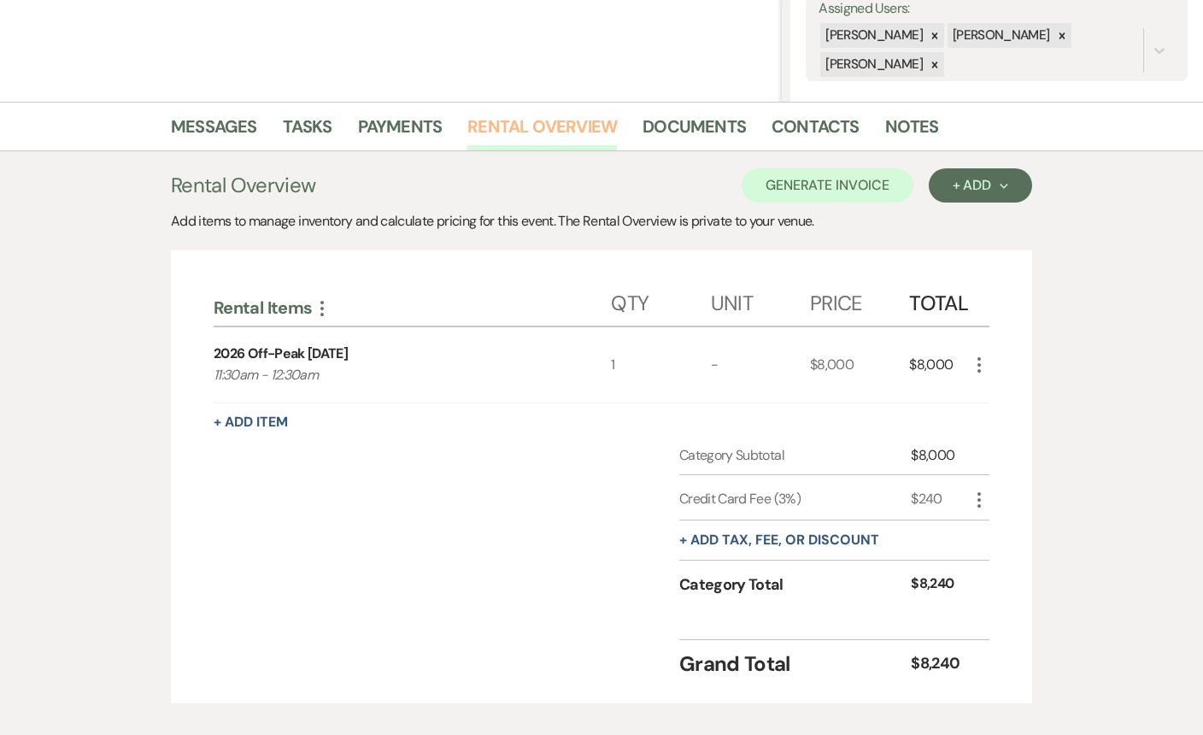
scroll to position [330, 0]
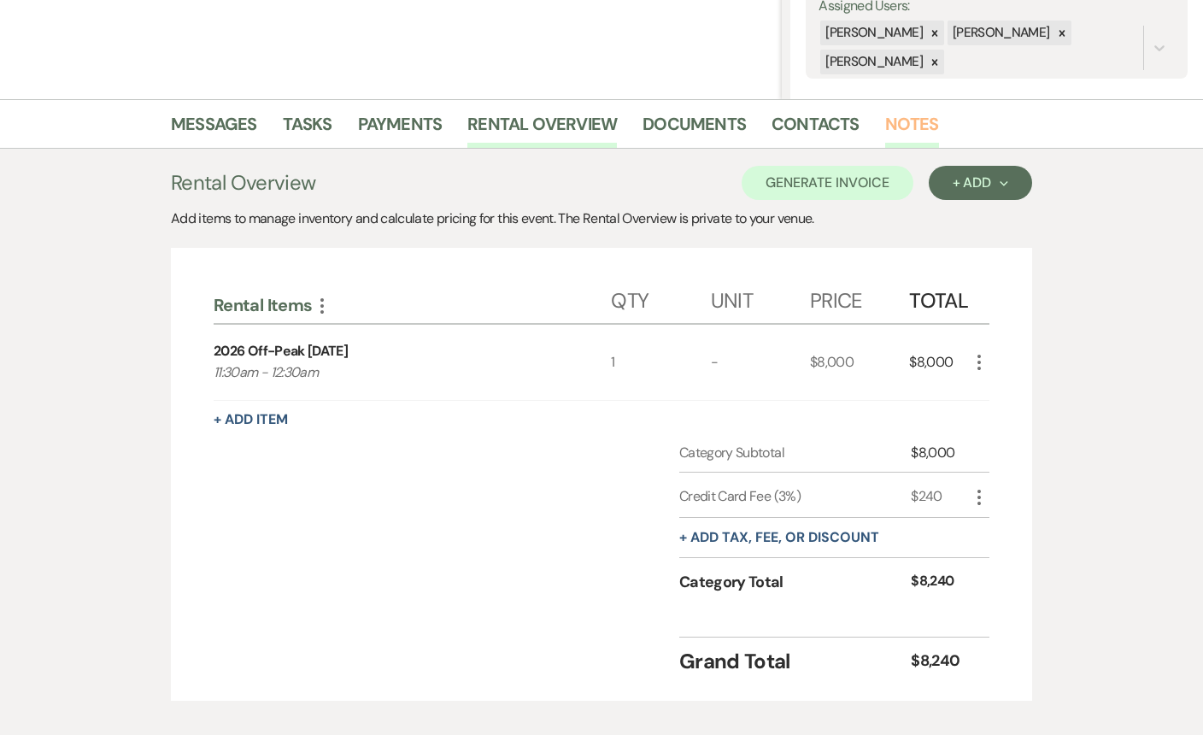
click at [918, 127] on link "Notes" at bounding box center [912, 129] width 54 height 38
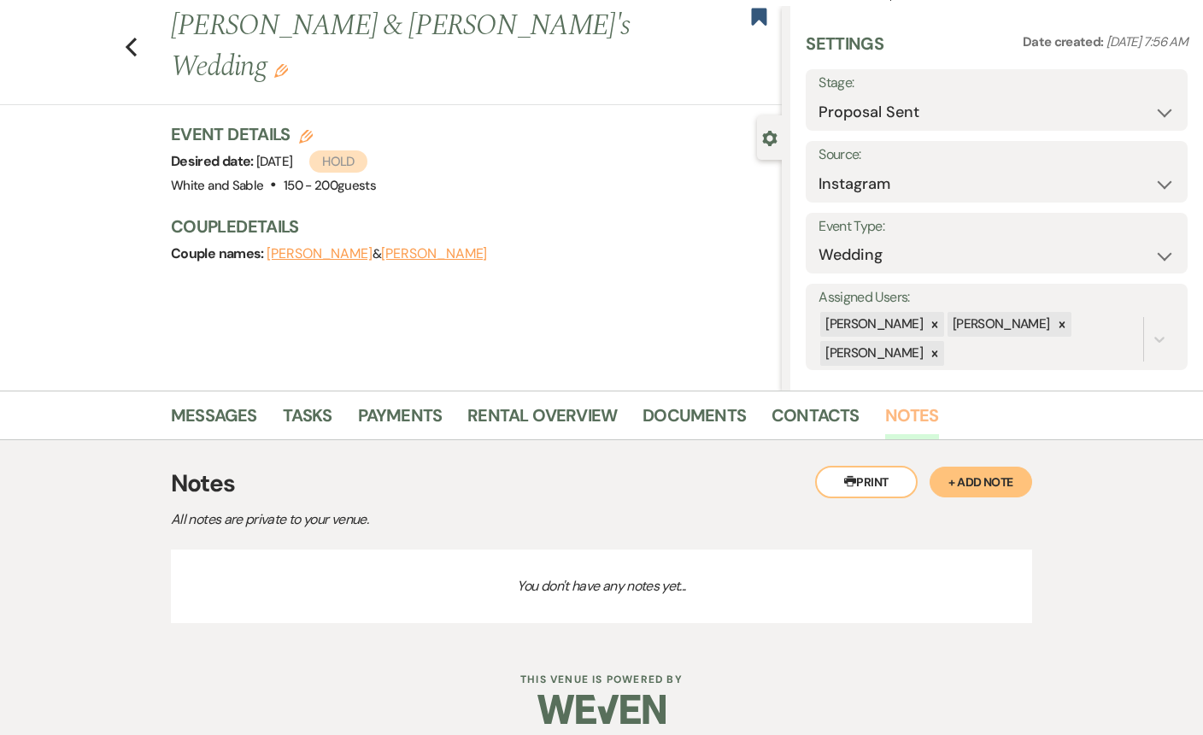
scroll to position [53, 0]
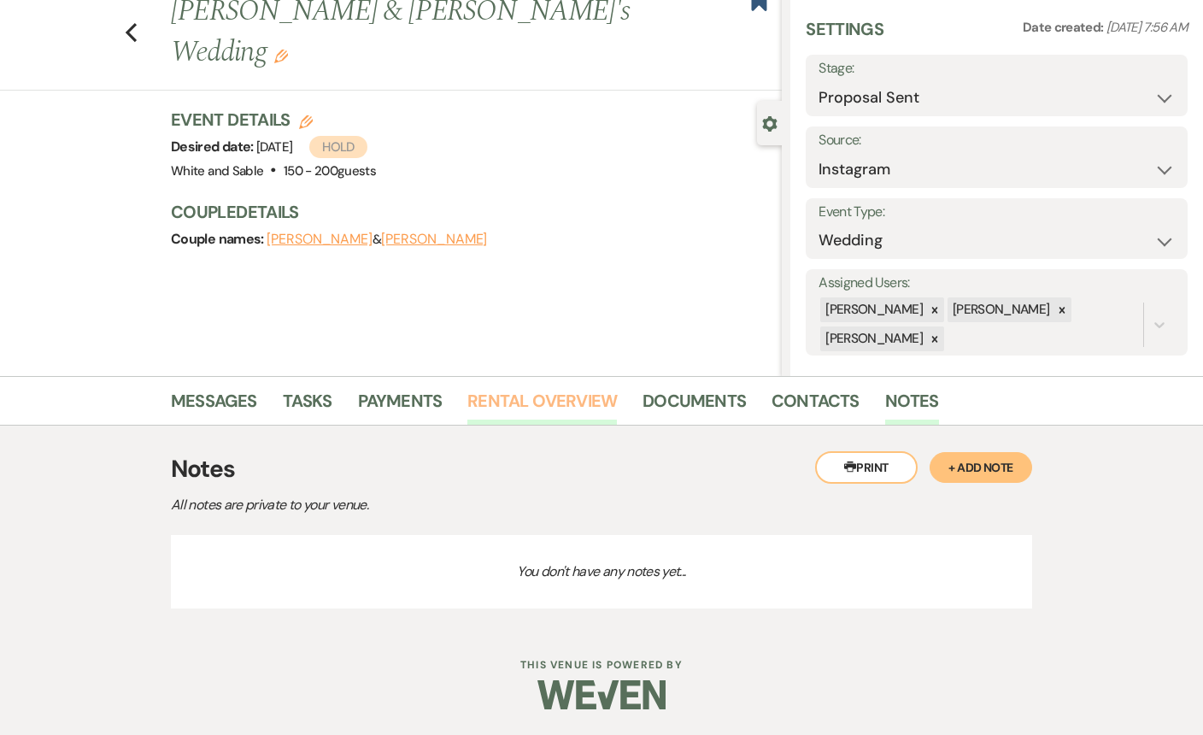
click at [562, 401] on link "Rental Overview" at bounding box center [541, 406] width 149 height 38
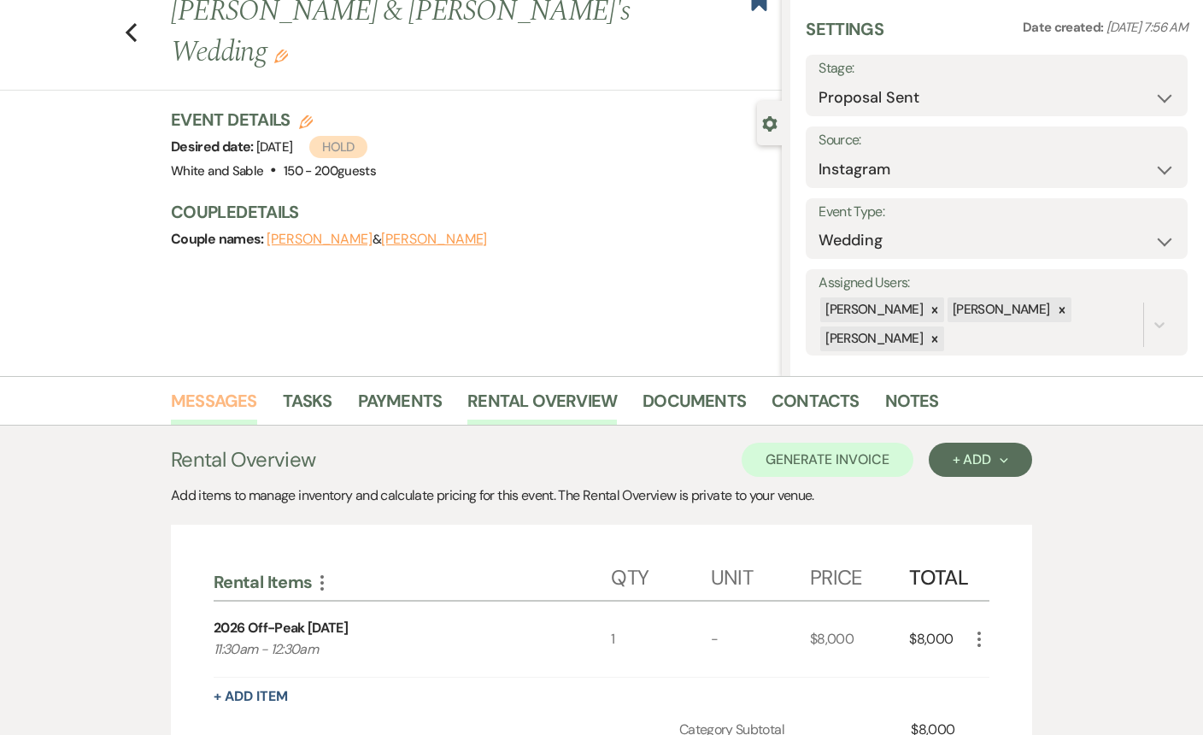
click at [205, 401] on link "Messages" at bounding box center [214, 406] width 86 height 38
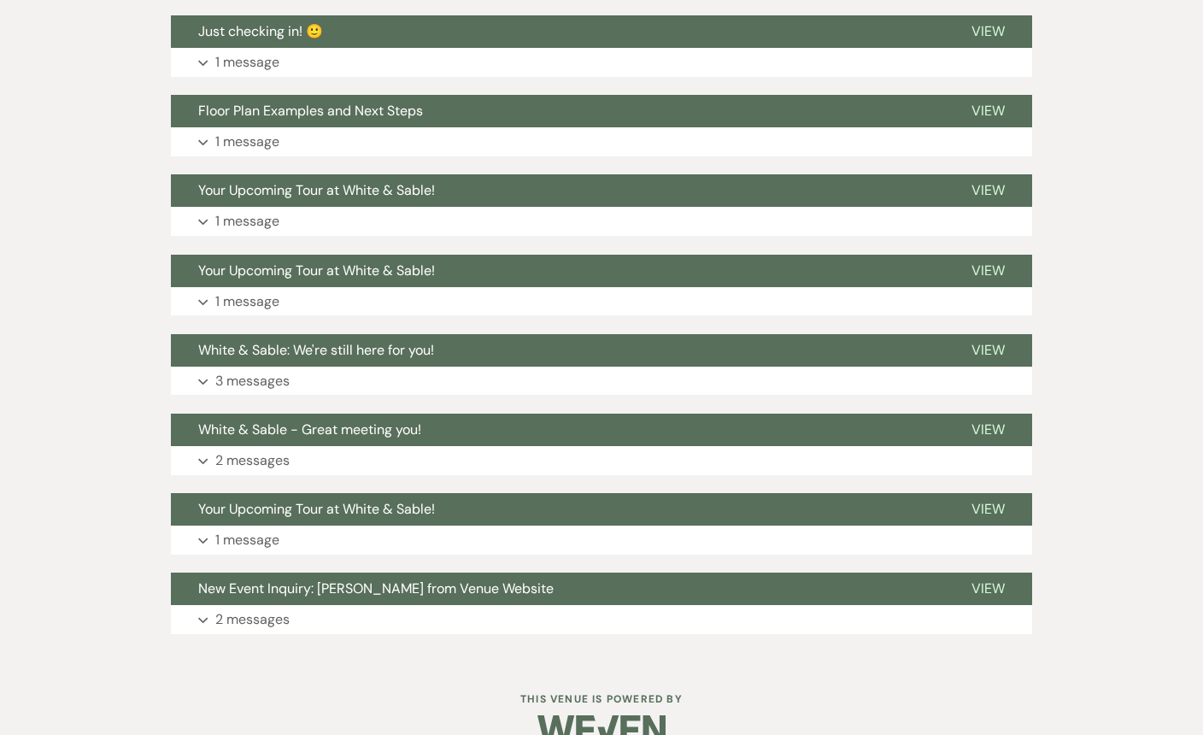
scroll to position [813, 0]
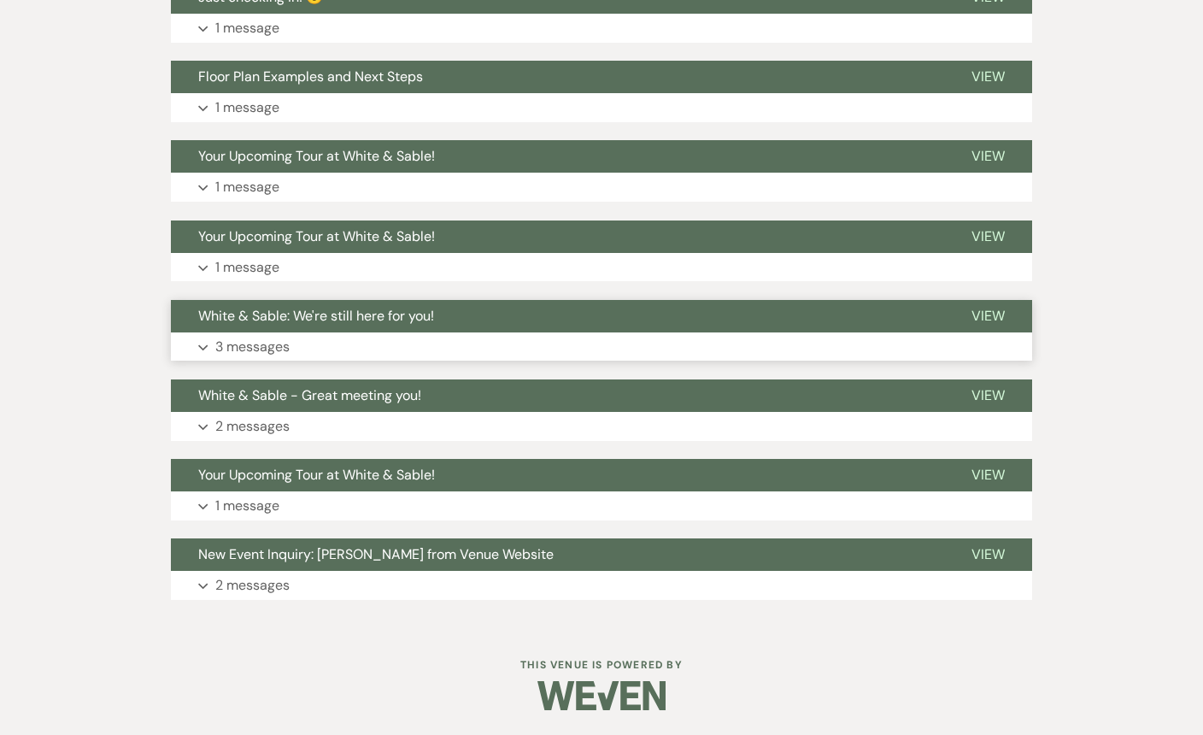
click at [365, 339] on button "Expand 3 messages" at bounding box center [601, 346] width 861 height 29
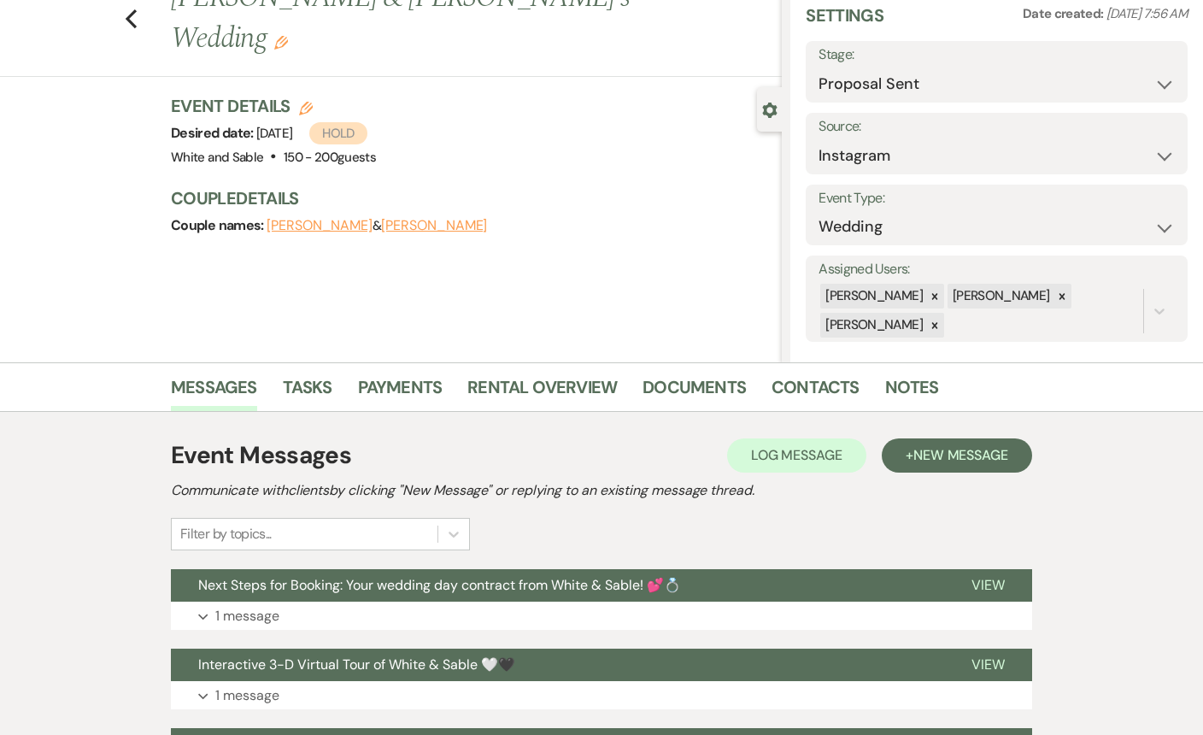
scroll to position [0, 0]
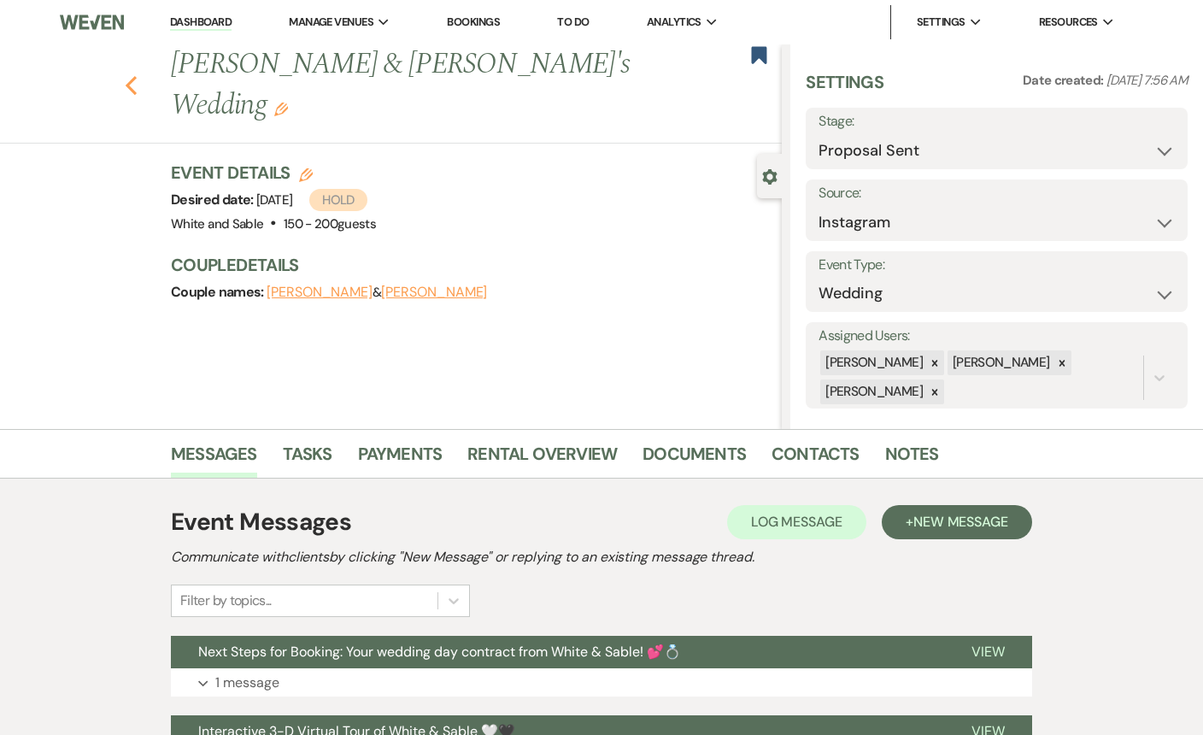
click at [129, 75] on icon "Previous" at bounding box center [131, 85] width 13 height 21
select select "6"
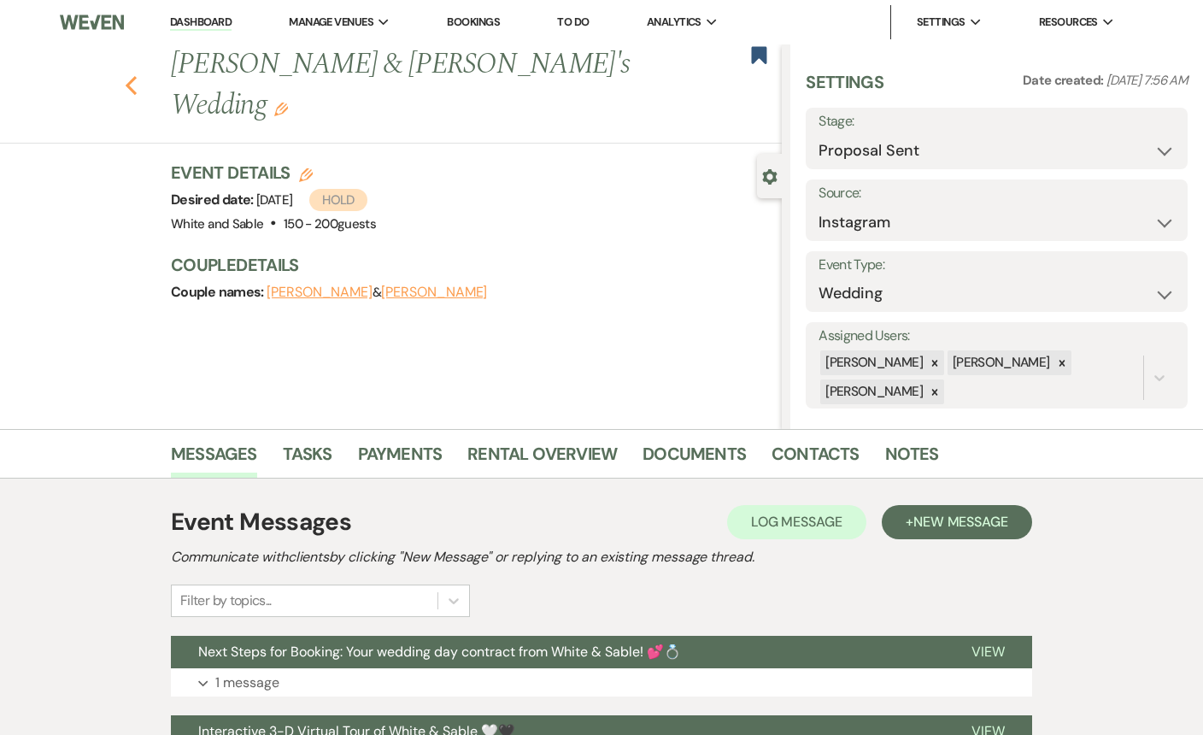
select select "6"
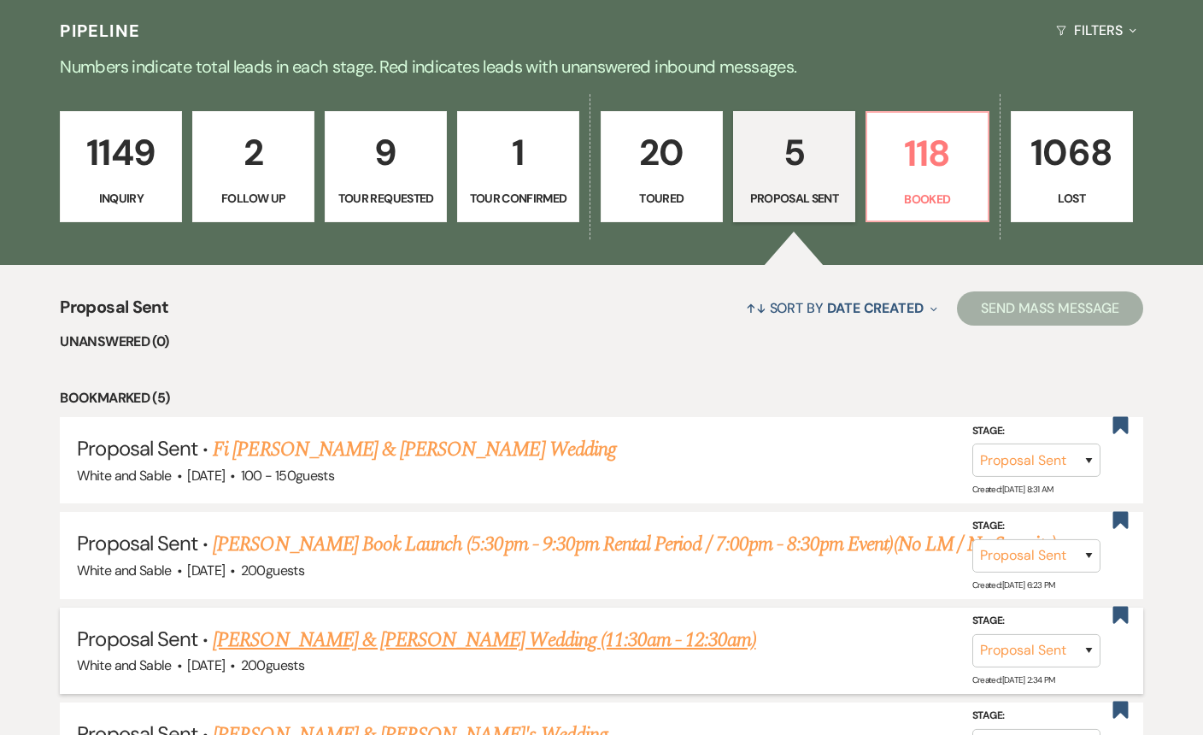
scroll to position [390, 0]
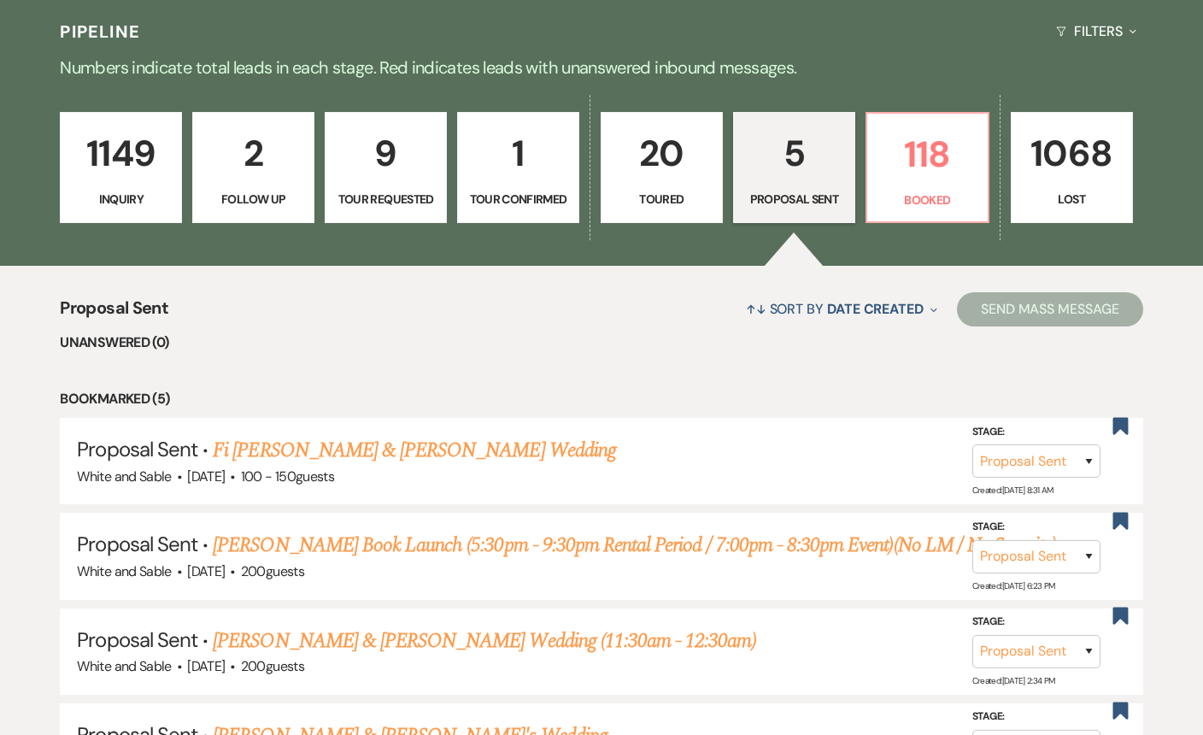
click at [135, 183] on link "1149 Inquiry" at bounding box center [121, 167] width 122 height 111
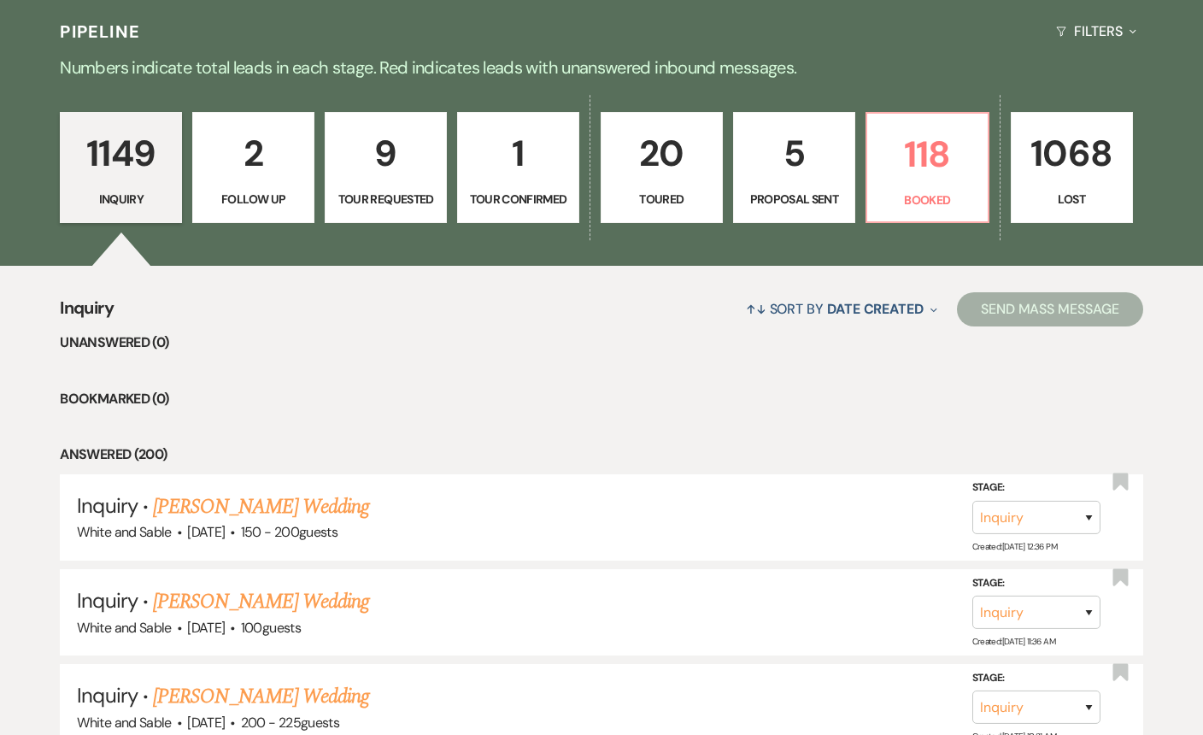
click at [765, 208] on p "Proposal Sent" at bounding box center [794, 199] width 100 height 19
select select "6"
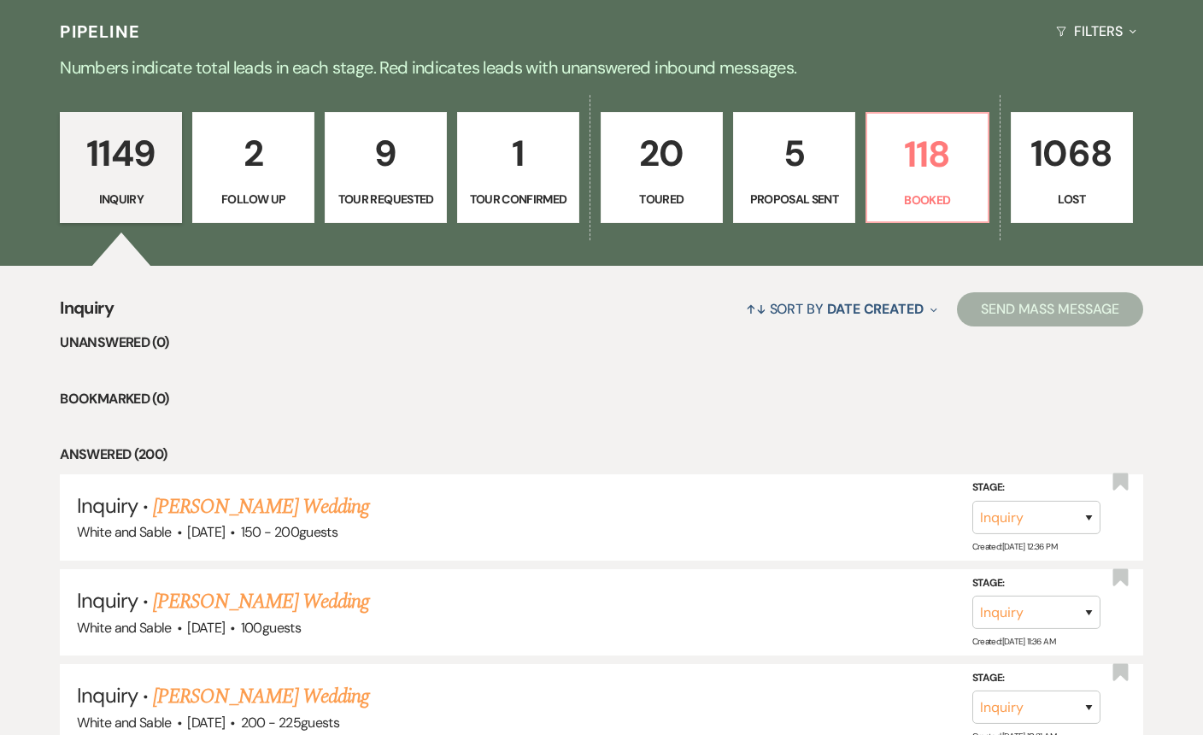
select select "6"
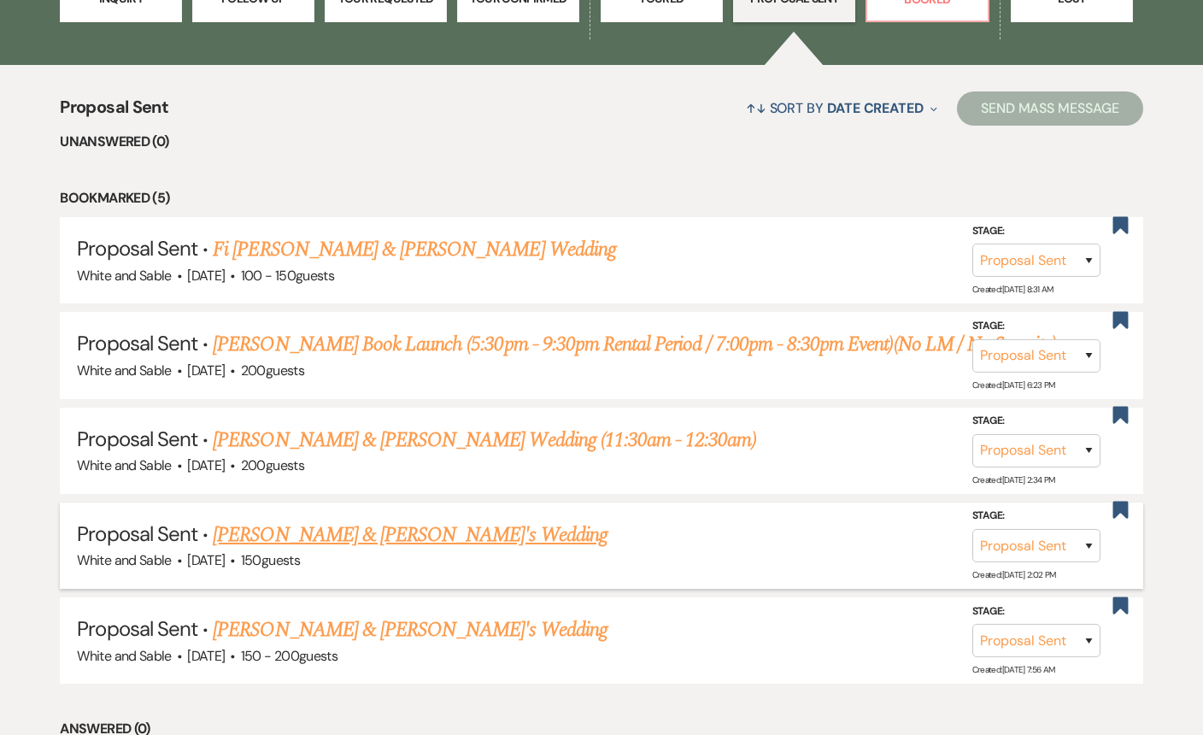
scroll to position [598, 0]
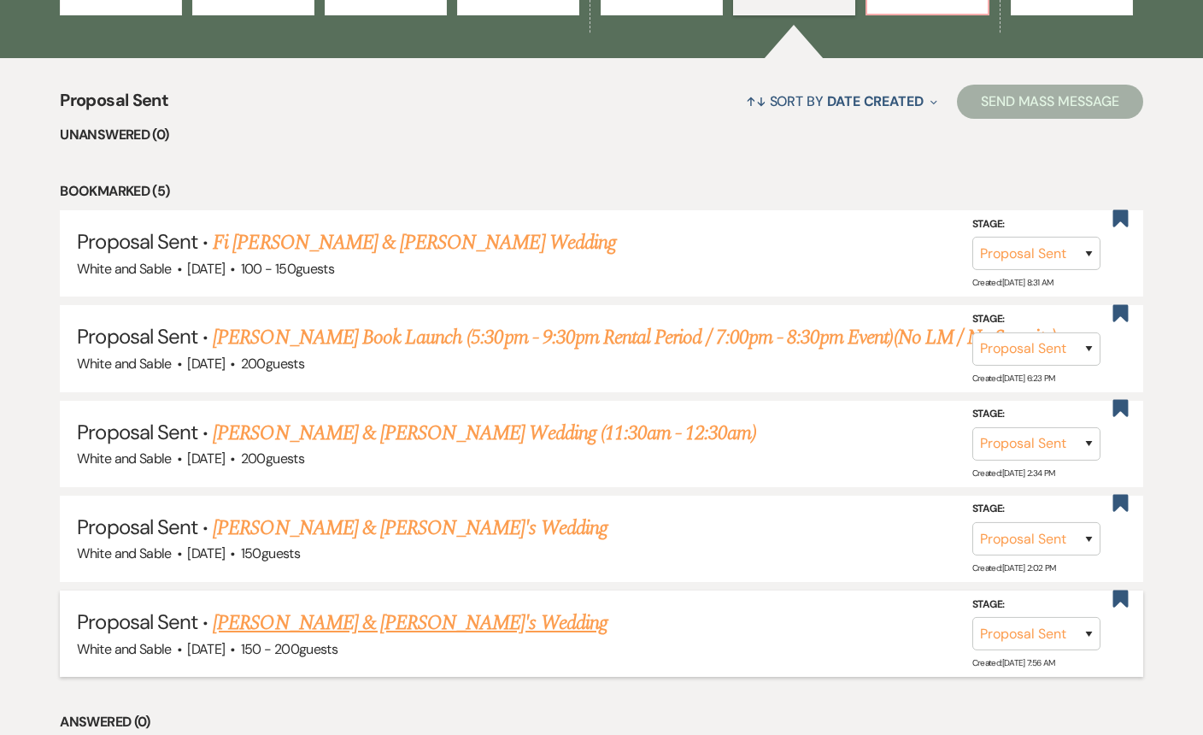
click link "Summer Xiong & Isaac's Wedding"
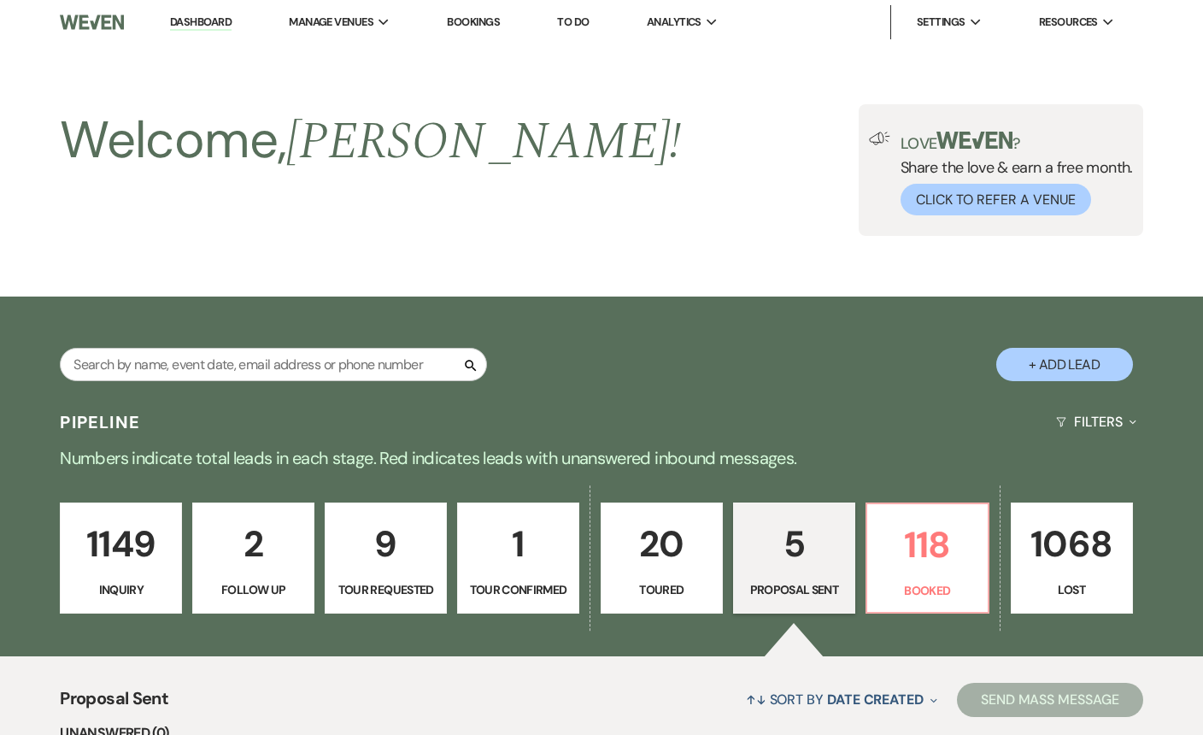
select select "6"
select select "7"
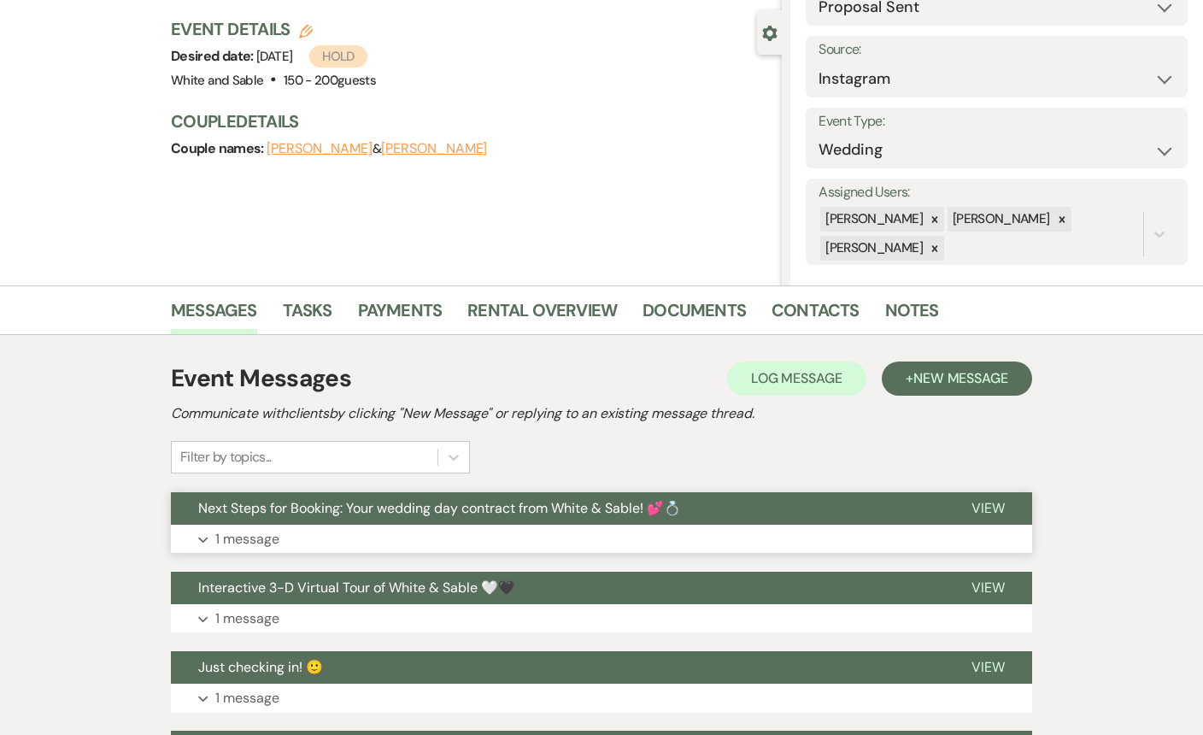
click span "Next Steps for Booking: Your wedding day contract from White & Sable! 💕💍"
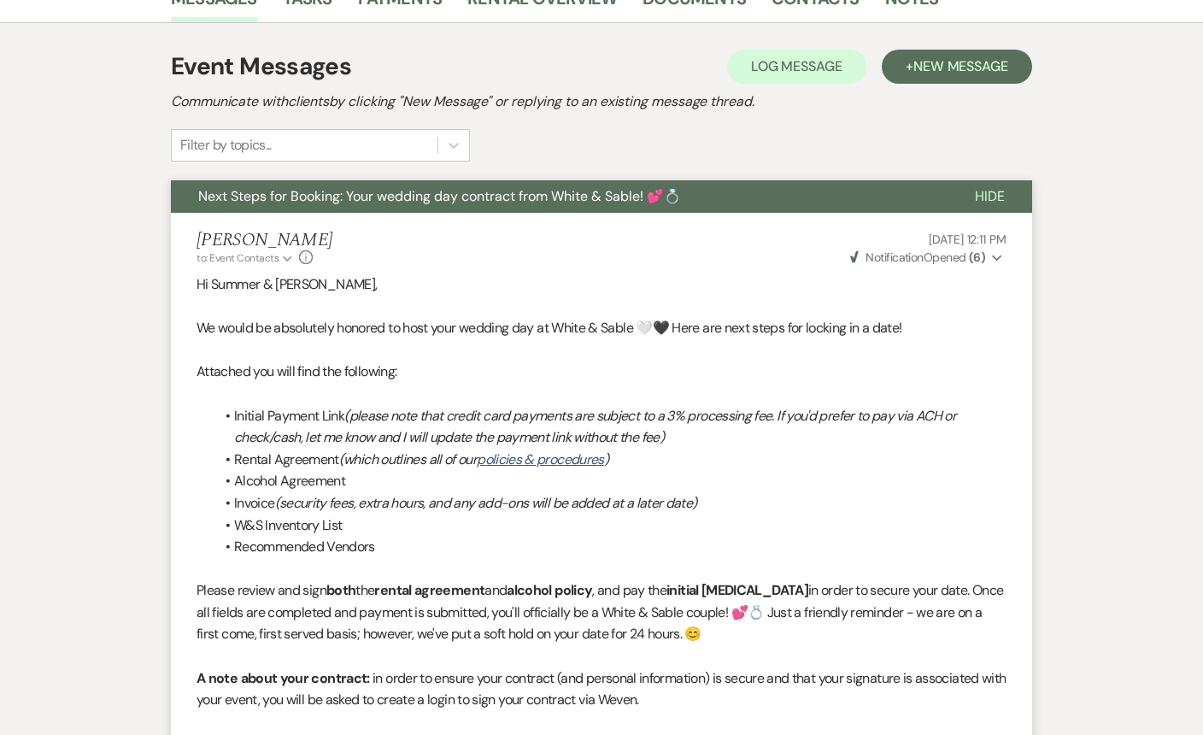
scroll to position [369, 0]
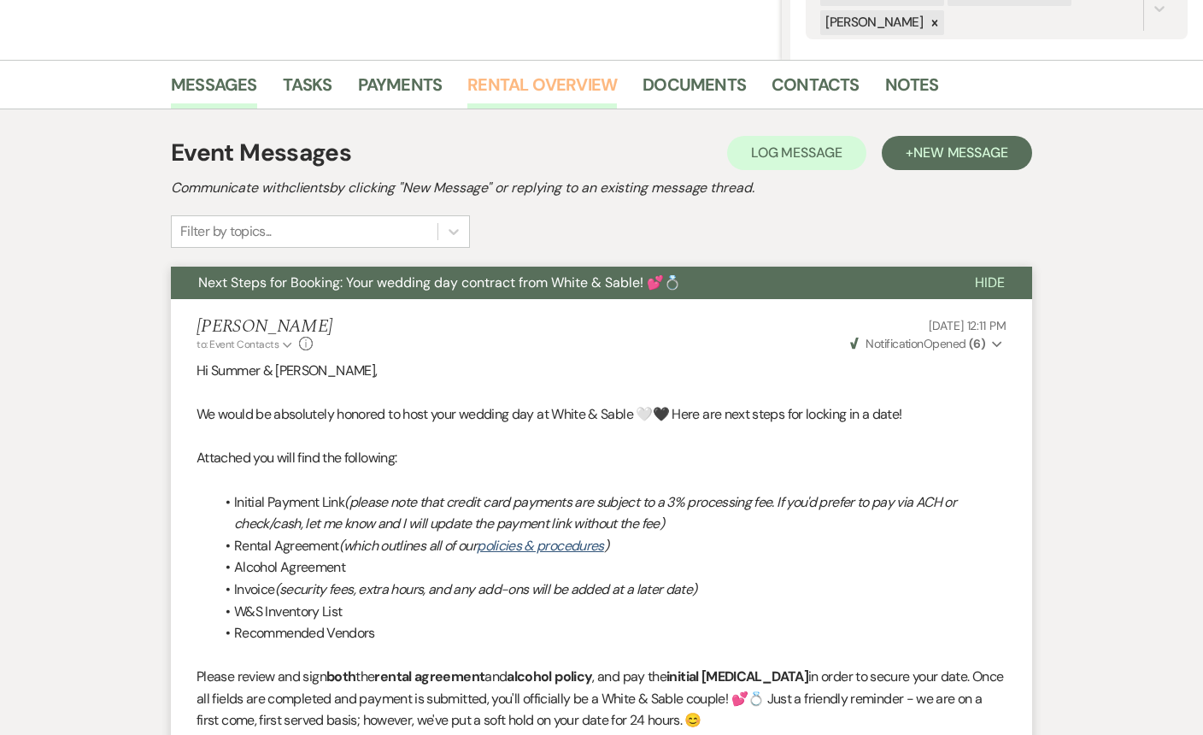
click link "Rental Overview"
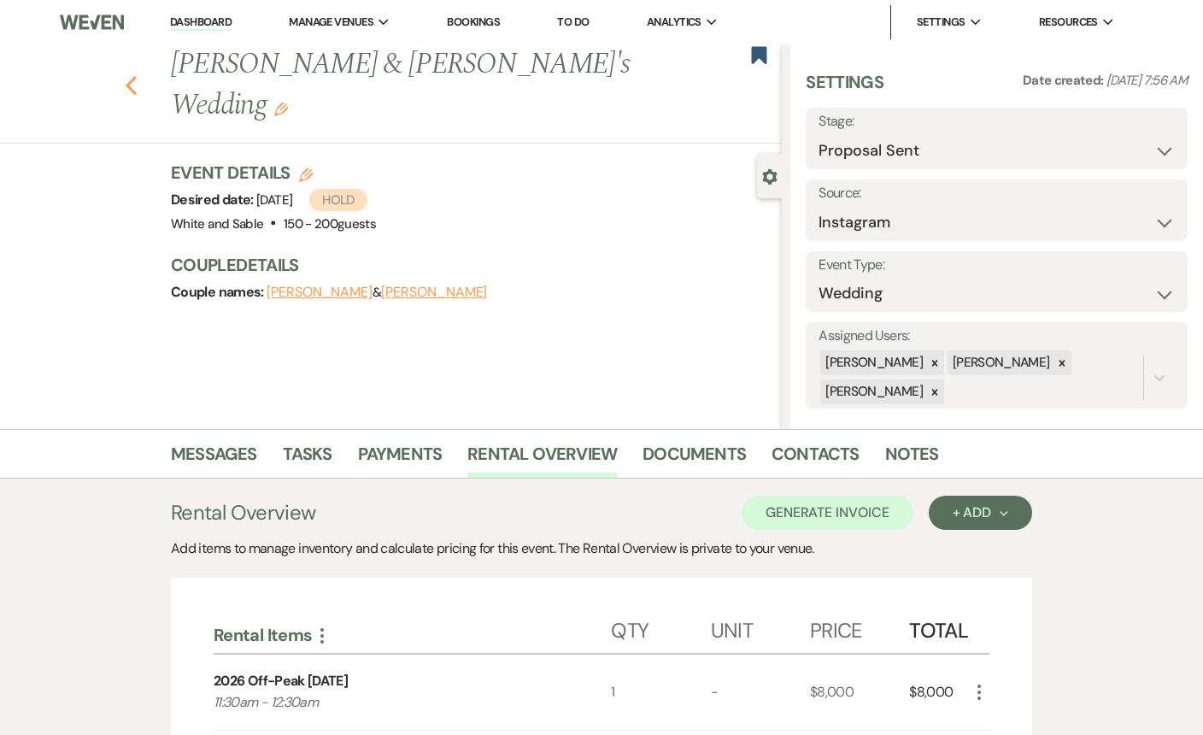
click icon "Previous"
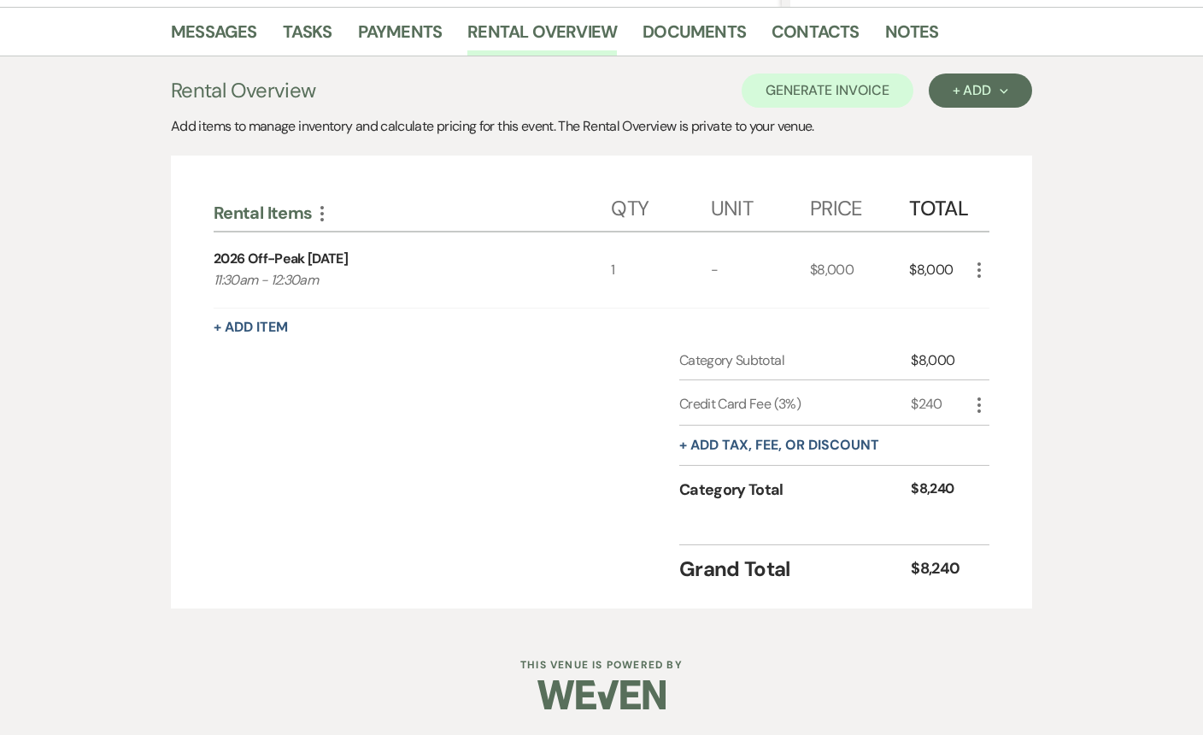
select select "6"
